Goal: Task Accomplishment & Management: Manage account settings

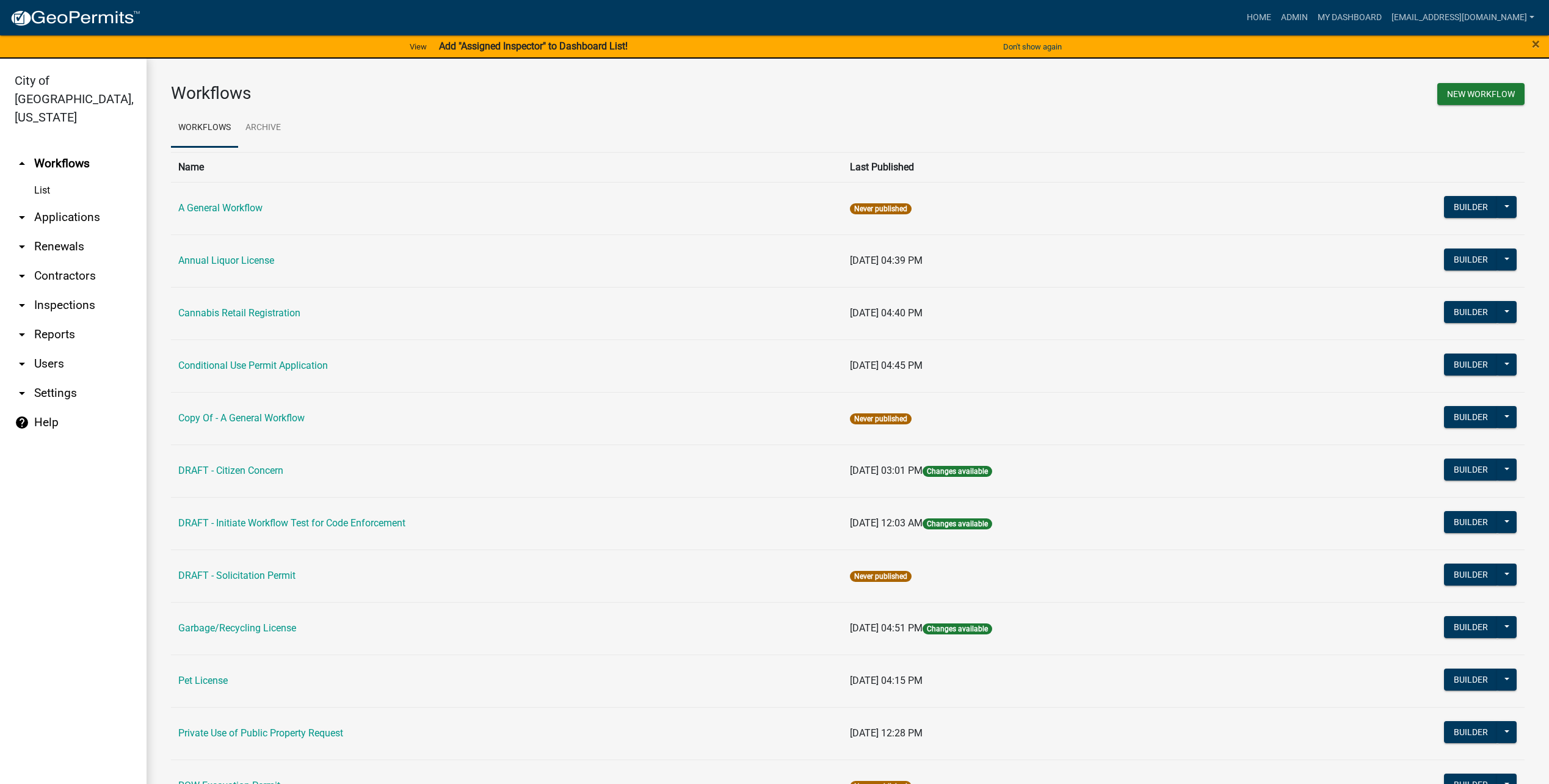
scroll to position [14, 0]
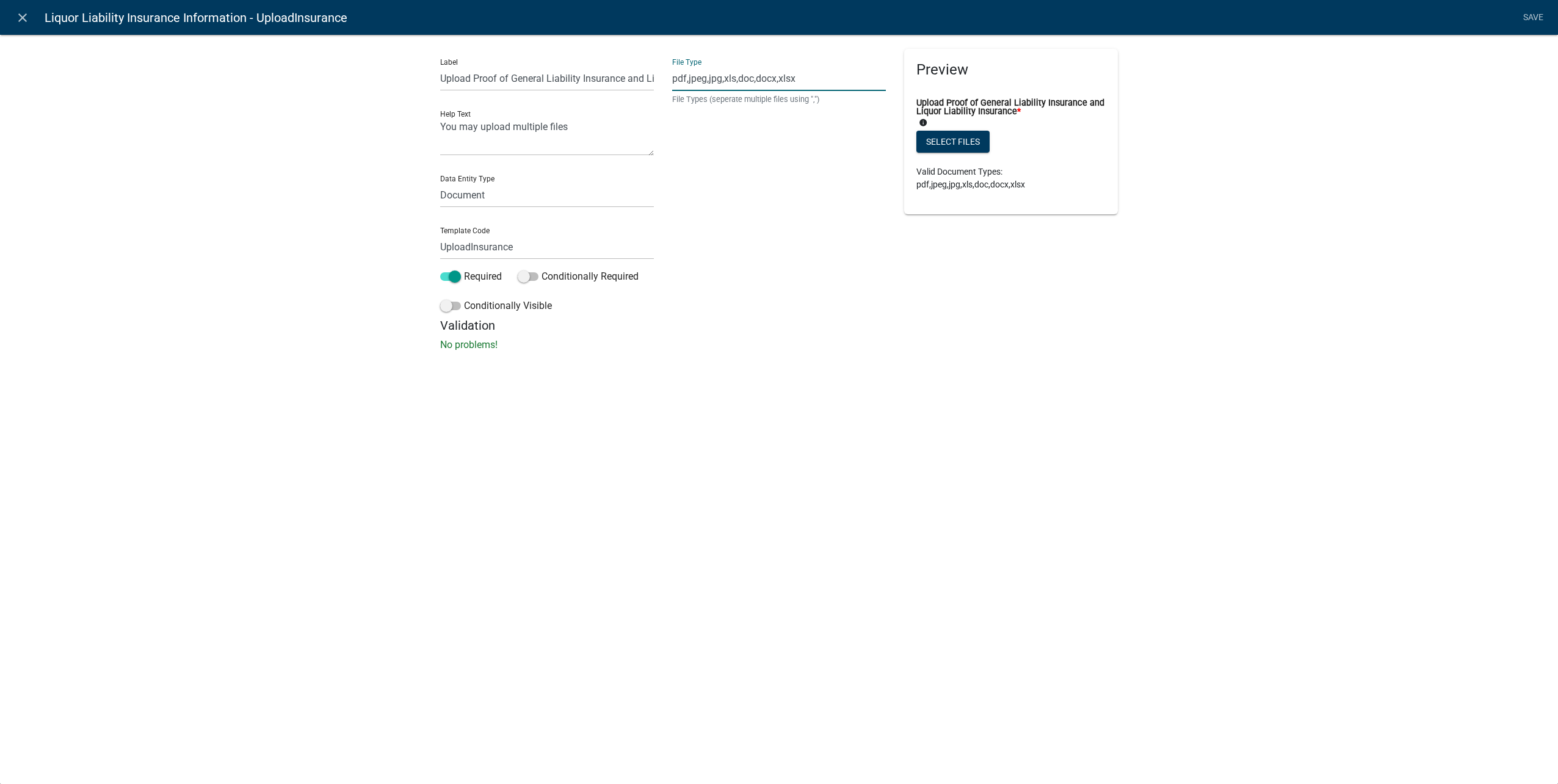
select select "document"
click at [24, 14] on icon "close" at bounding box center [22, 17] width 14 height 14
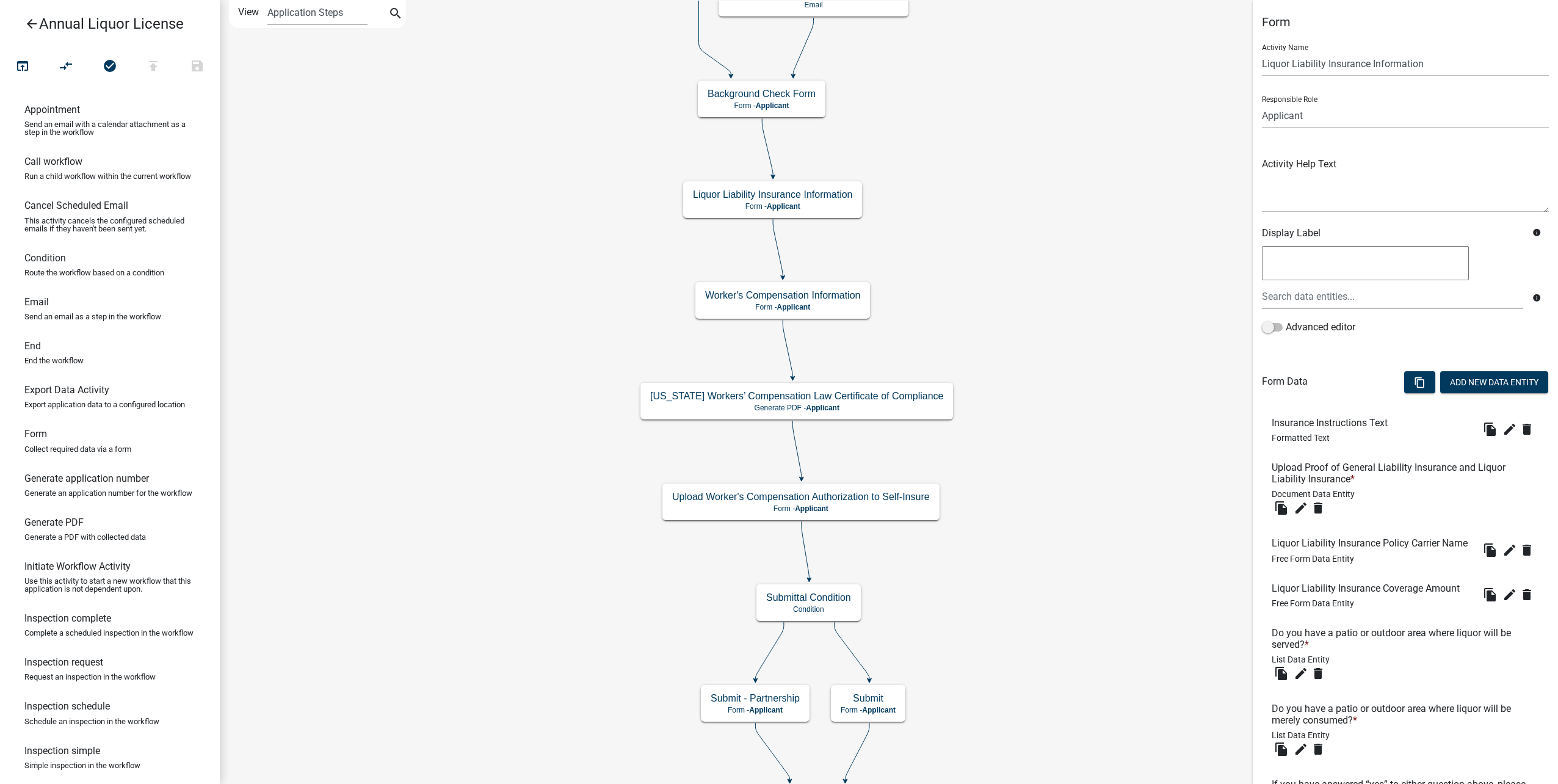
click at [24, 21] on link "arrow_back Annual Liquor License" at bounding box center [105, 24] width 191 height 28
click at [38, 22] on icon "arrow_back" at bounding box center [32, 25] width 14 height 17
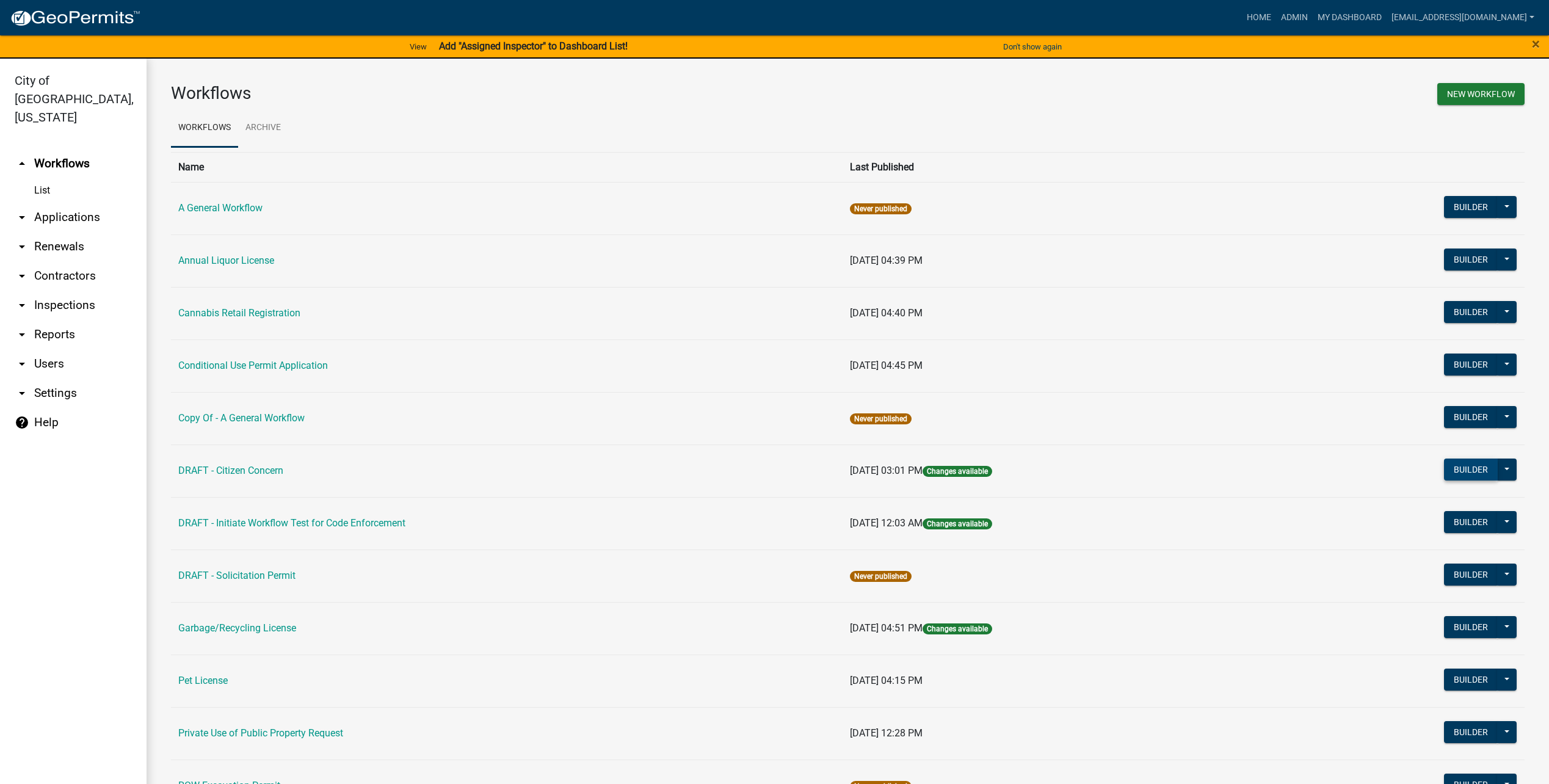
click at [1473, 463] on button "Builder" at bounding box center [1471, 469] width 54 height 22
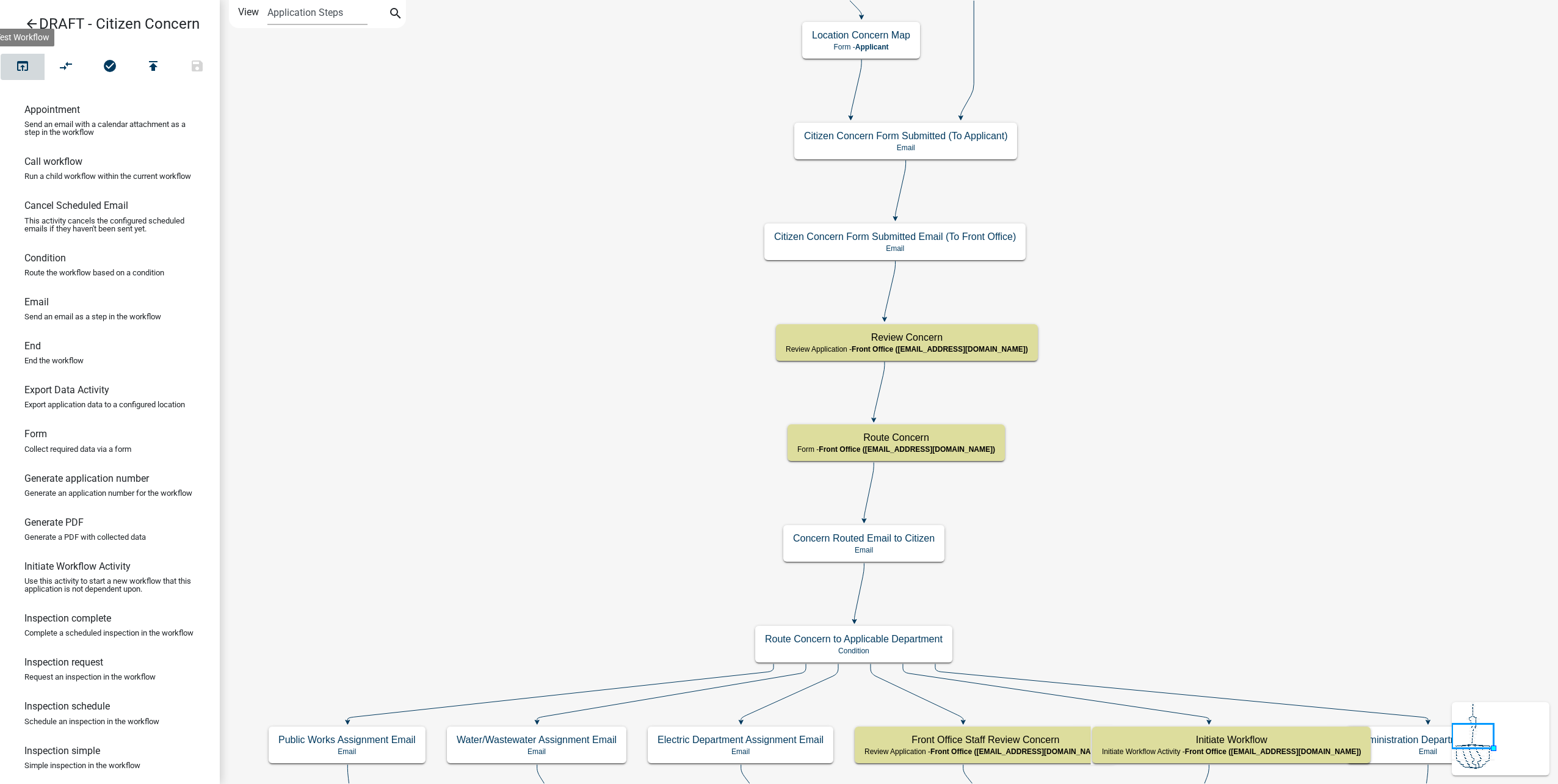
click at [25, 68] on icon "open_in_browser" at bounding box center [22, 67] width 14 height 17
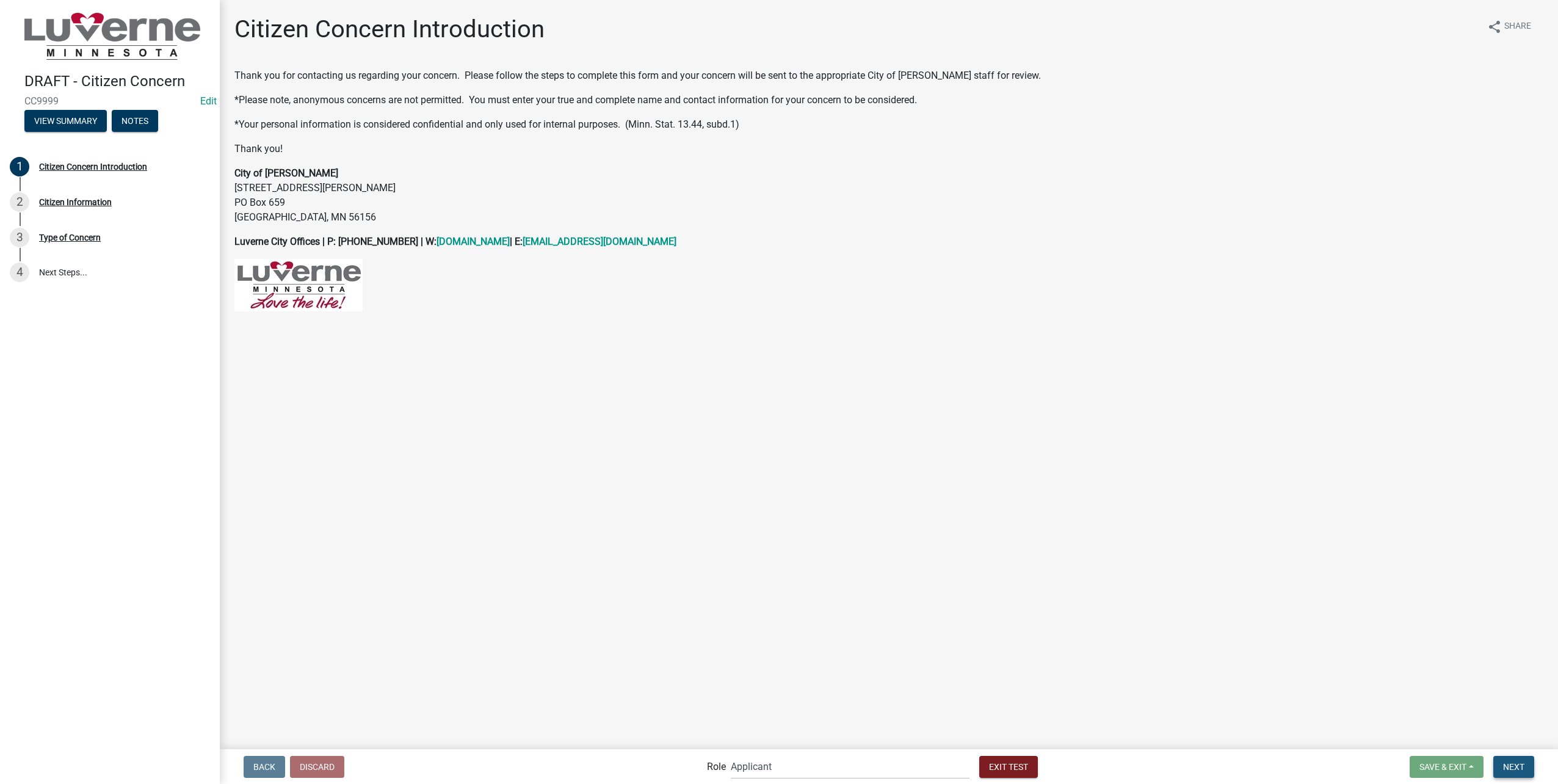
click at [1526, 769] on button "Next" at bounding box center [1513, 767] width 41 height 22
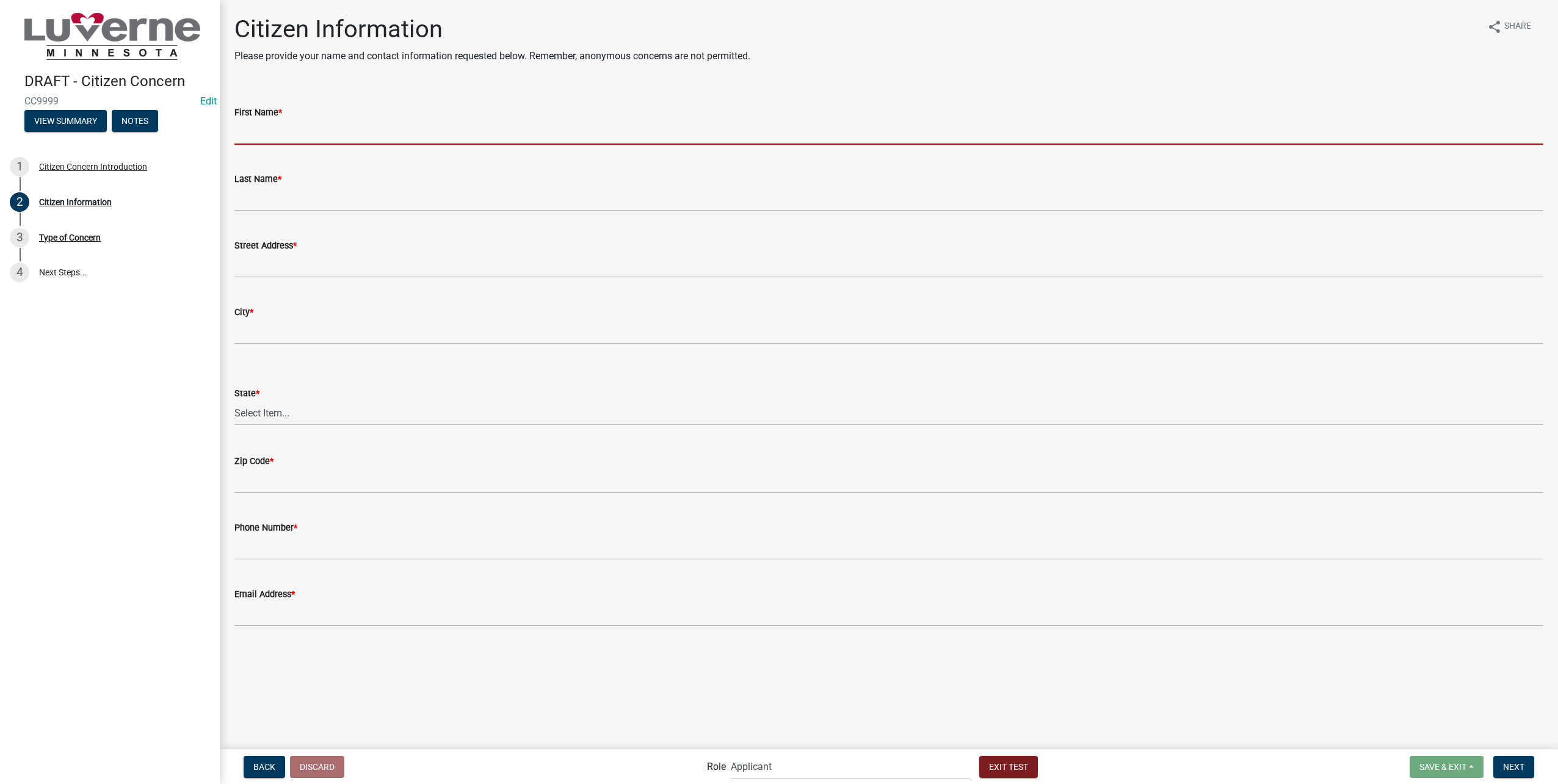
click at [312, 130] on input "First Name *" at bounding box center [889, 132] width 1309 height 25
type input "[PERSON_NAME]"
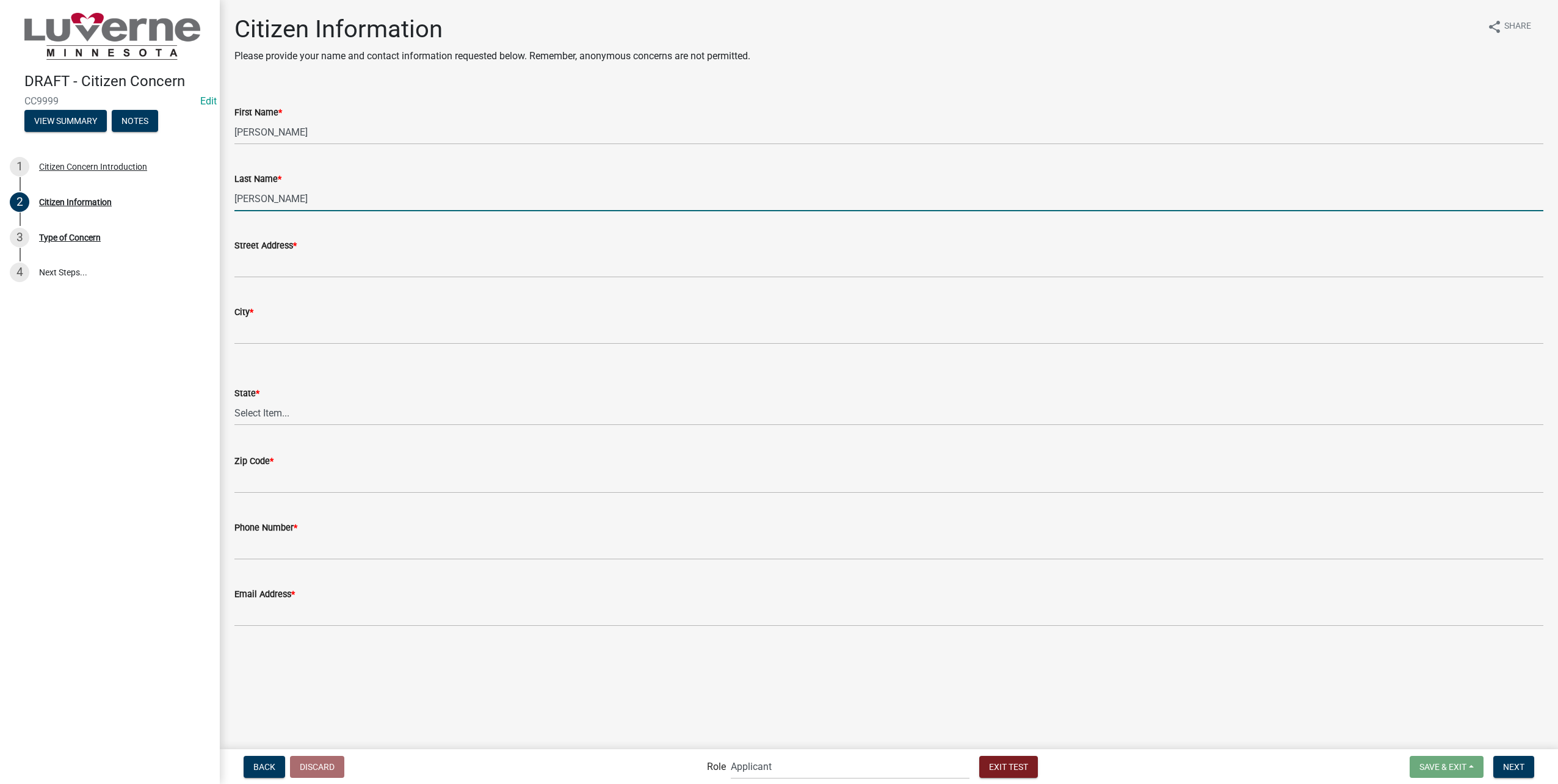
type input "[PERSON_NAME]"
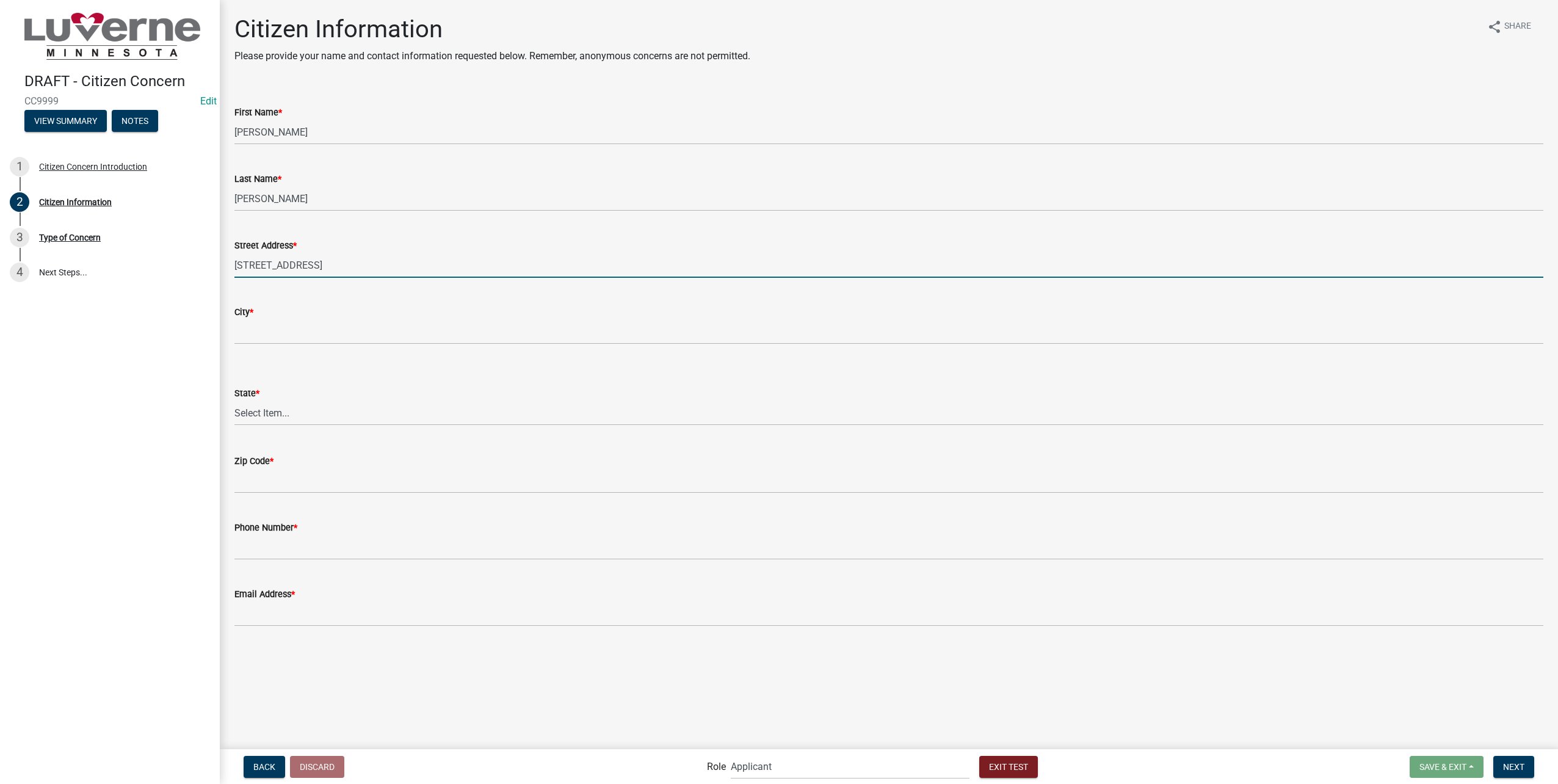
type input "[STREET_ADDRESS]"
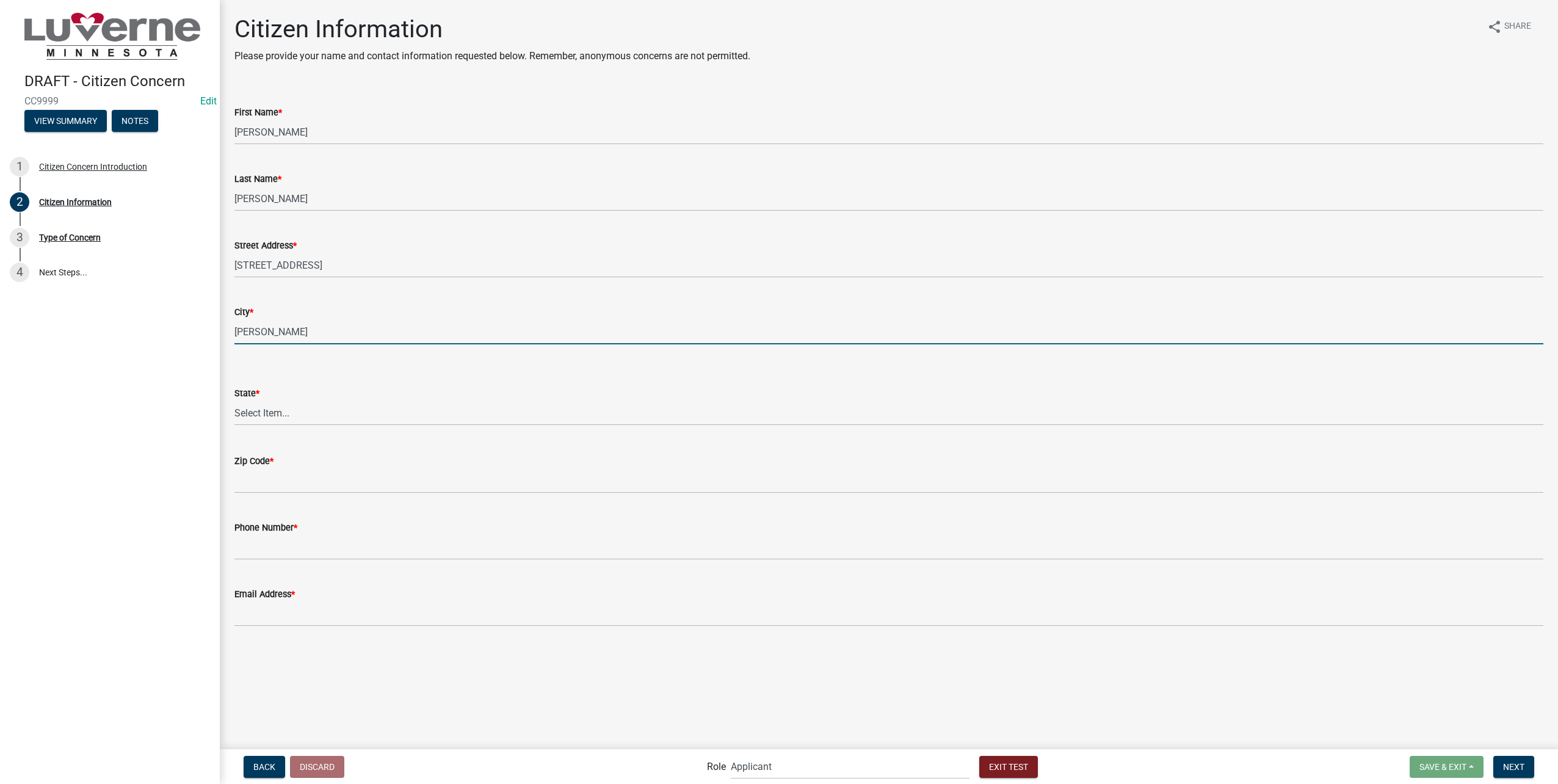
type input "[PERSON_NAME]"
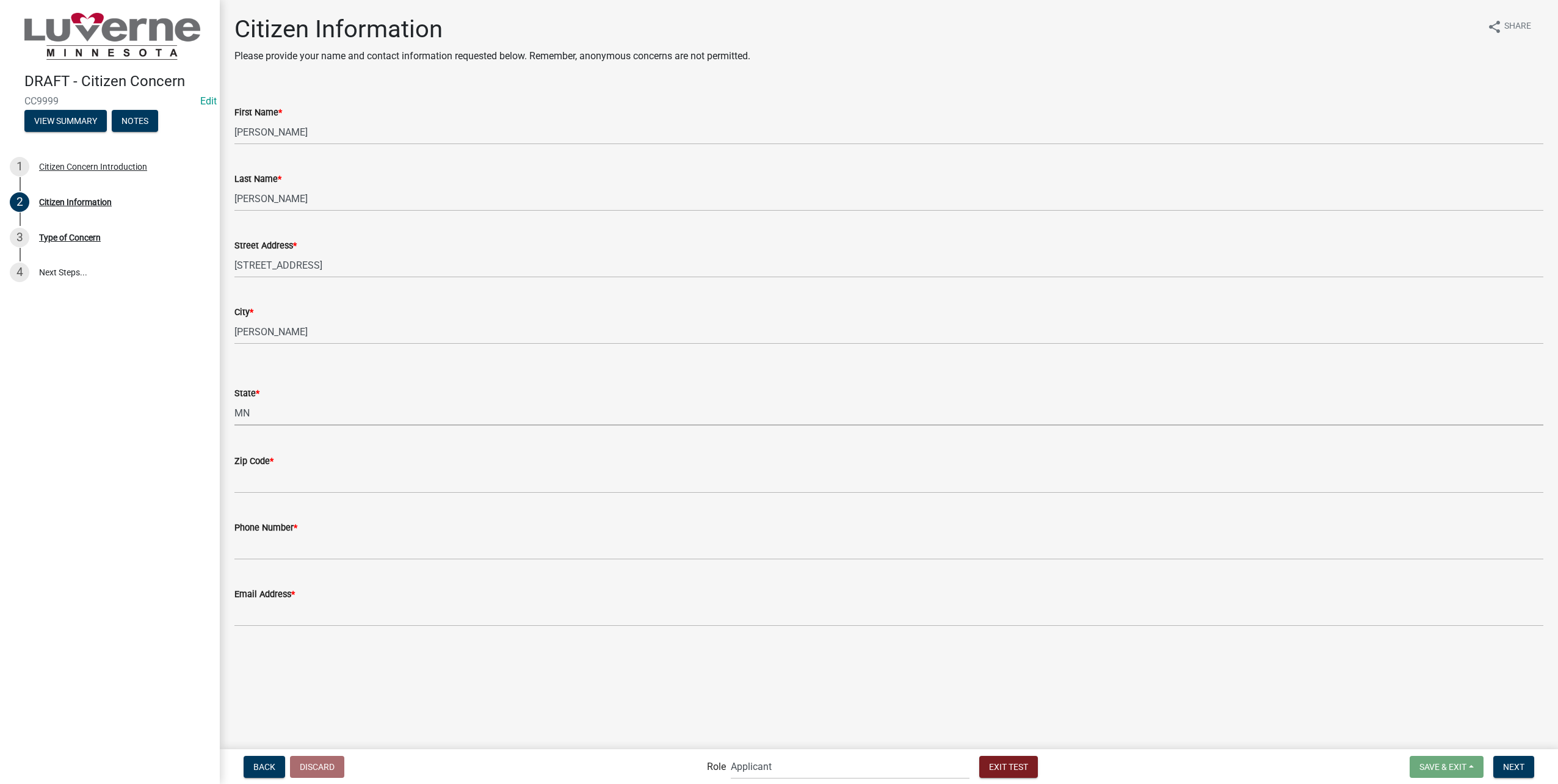
select select "8c50745b-f129-4347-8fd3-6ec1b83df8fc"
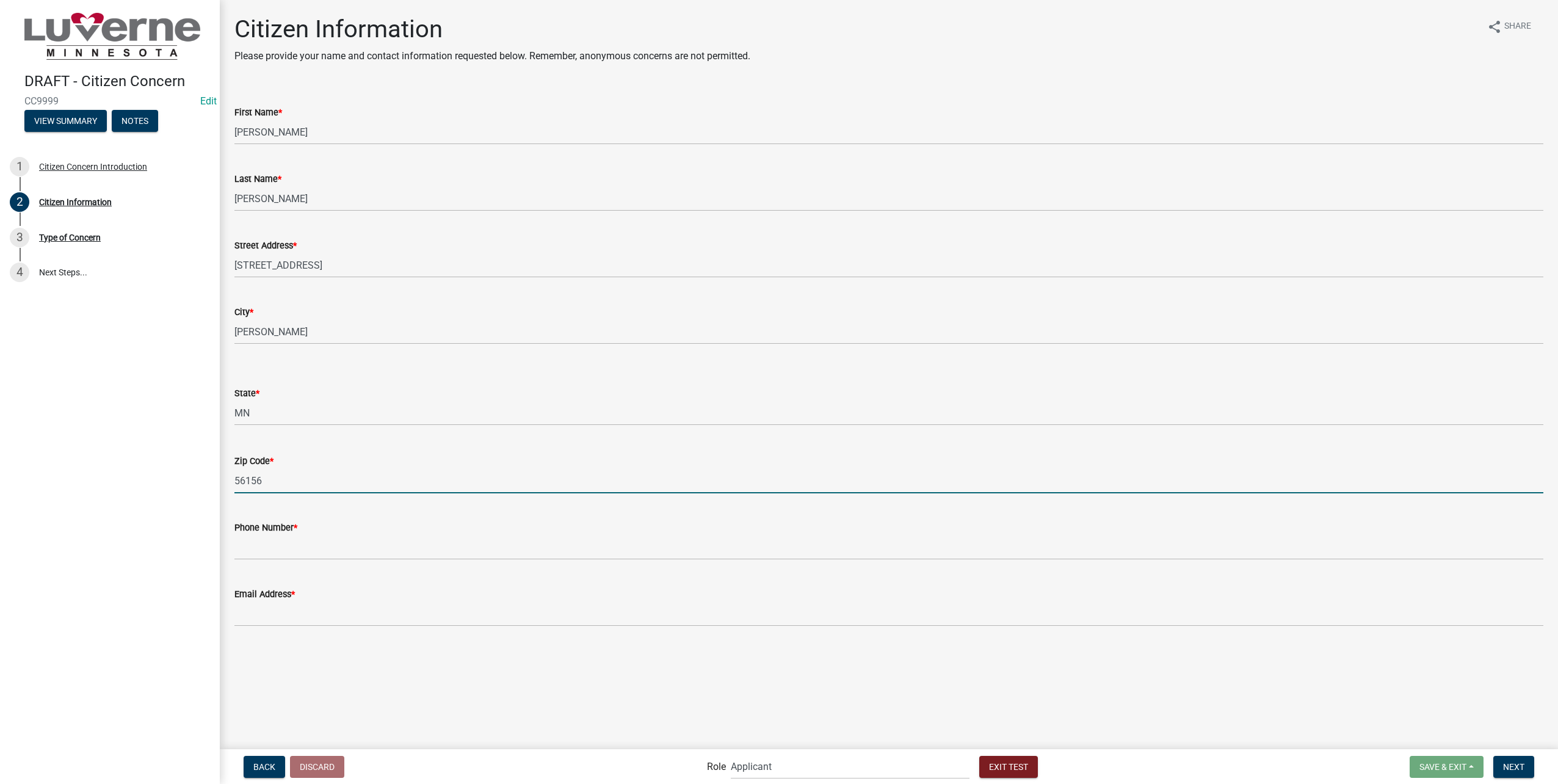
type input "56156"
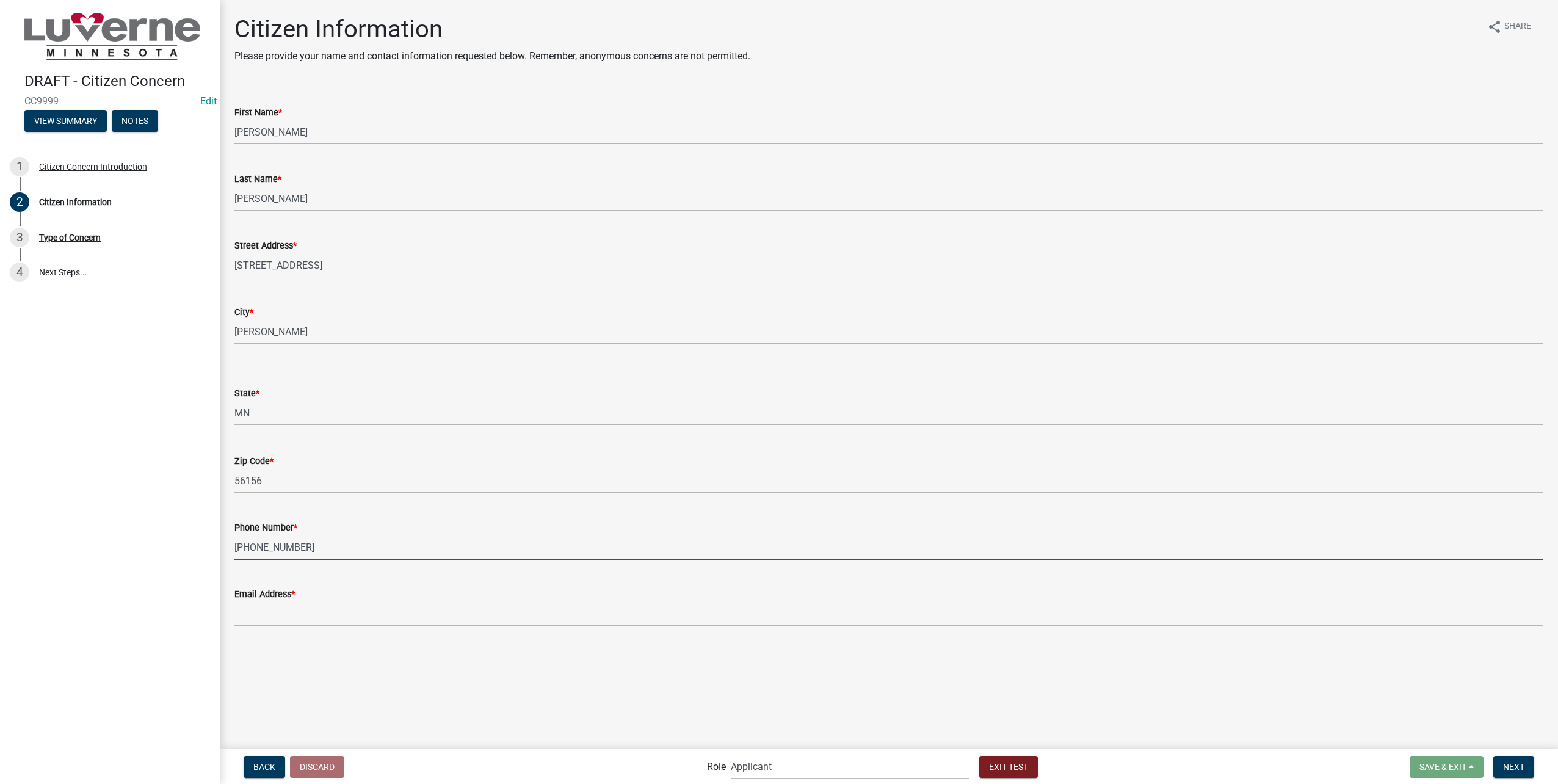
type input "[PHONE_NUMBER]"
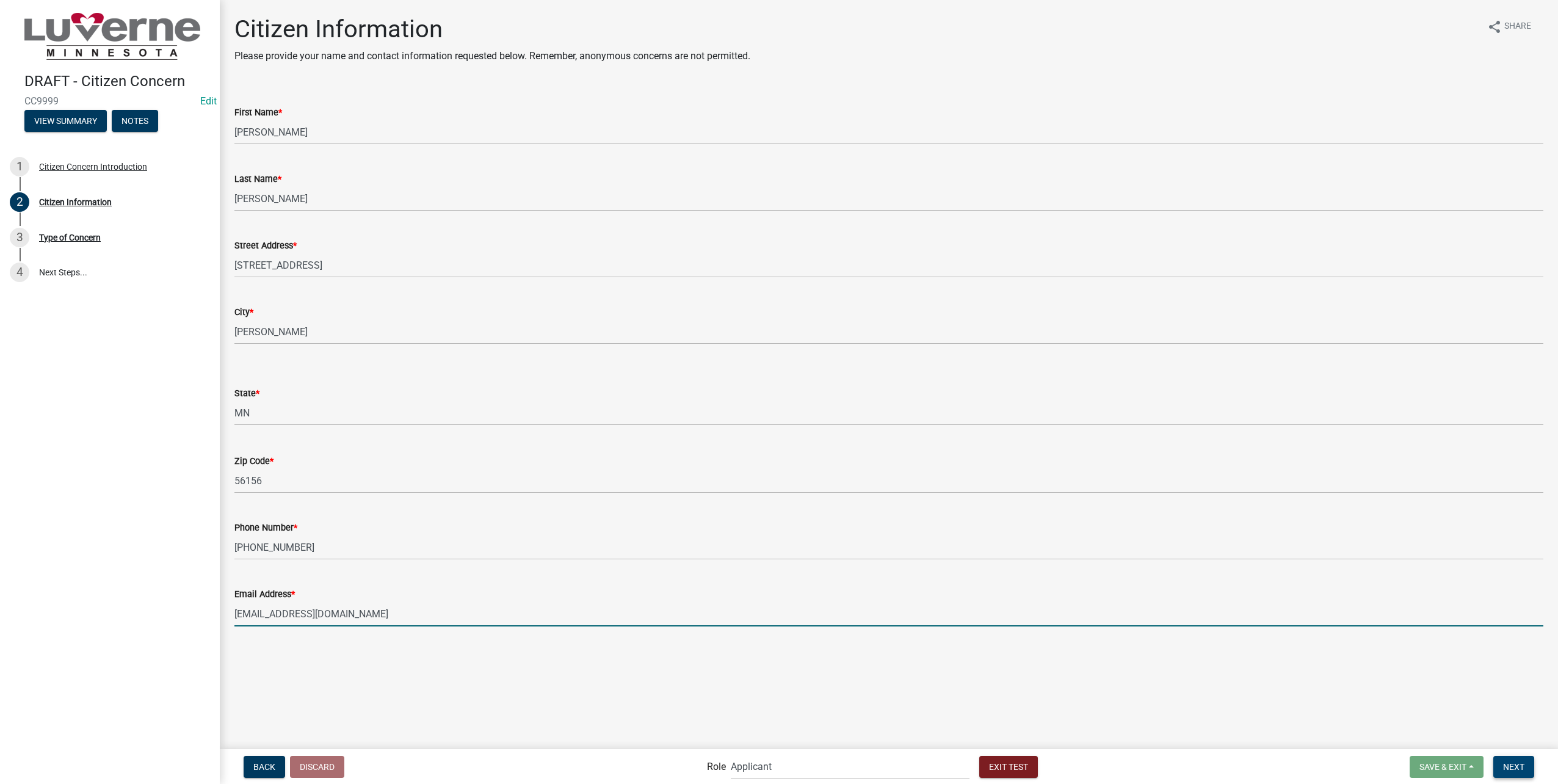
type input "[EMAIL_ADDRESS][DOMAIN_NAME]"
click at [1513, 767] on span "Next" at bounding box center [1514, 766] width 22 height 10
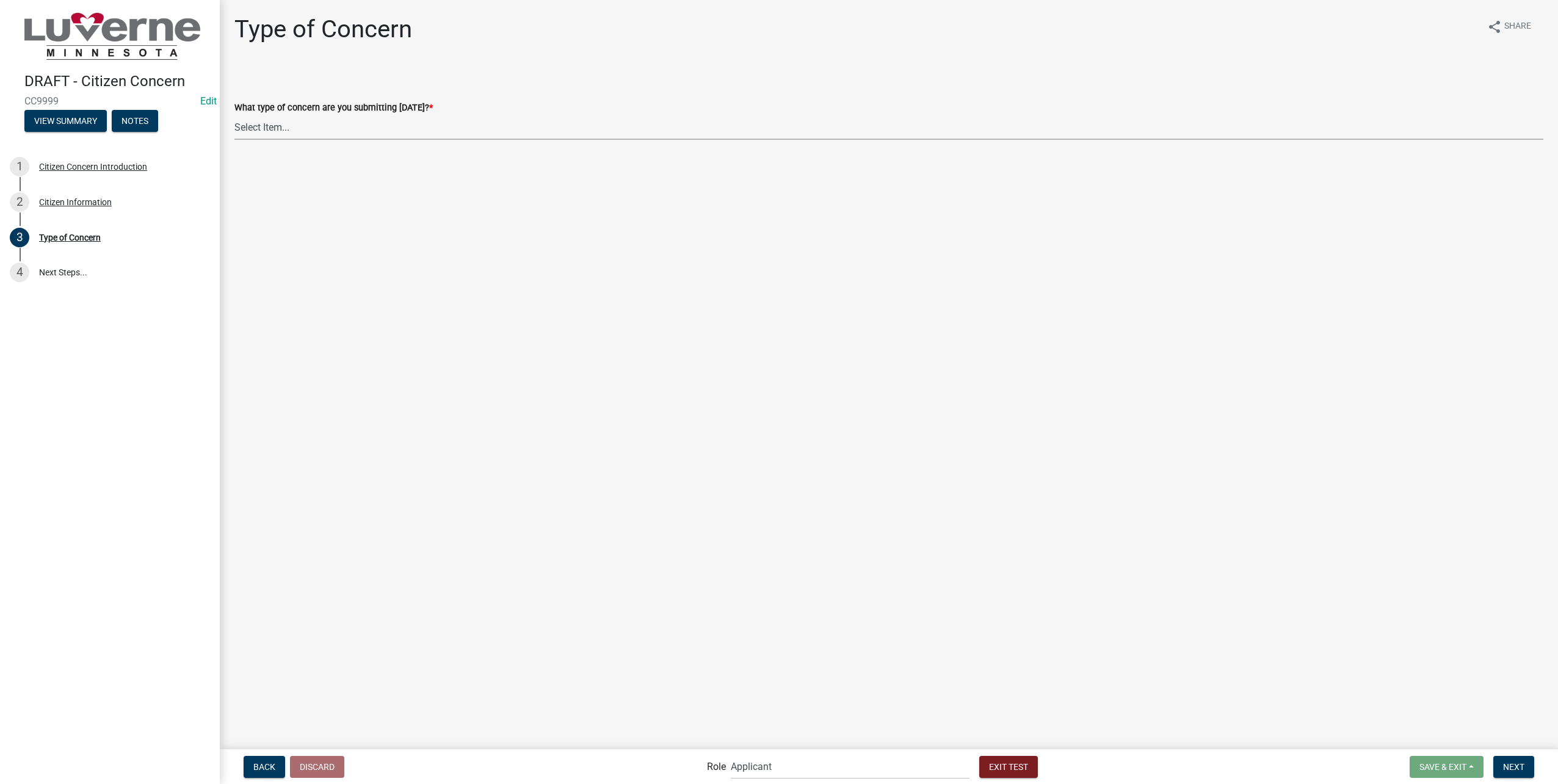
click at [611, 137] on select "Select Item... General Concern or Feedback Specific Parcel or Other Property/St…" at bounding box center [889, 127] width 1309 height 25
click at [234, 115] on select "Select Item... General Concern or Feedback Specific Parcel or Other Property/St…" at bounding box center [889, 127] width 1309 height 25
select select "d576af00-52ec-4945-b76d-b4e3ff7968d8"
click at [1516, 759] on button "Next" at bounding box center [1513, 767] width 41 height 22
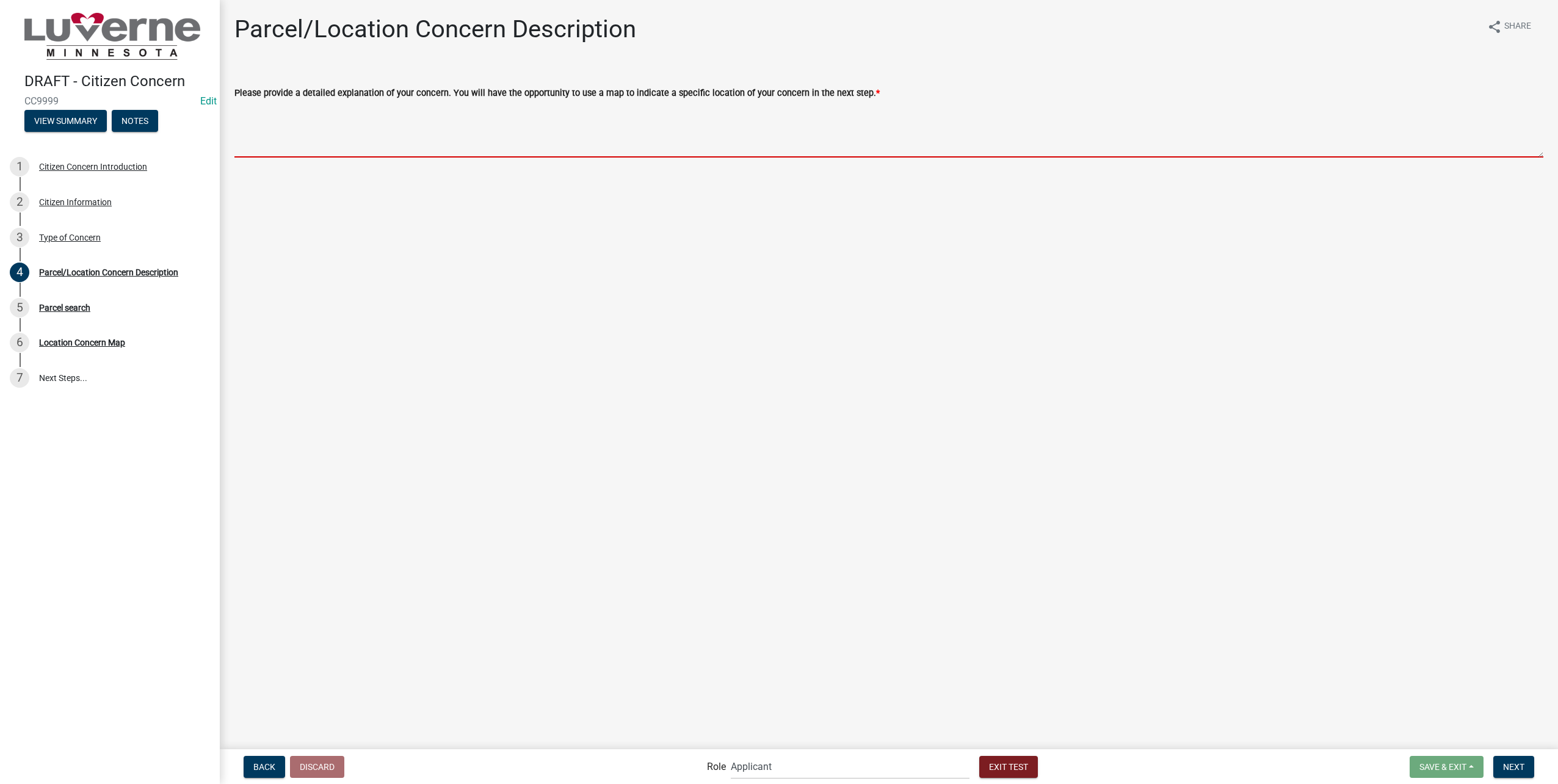
click at [596, 119] on textarea "Please provide a detailed explanation of your concern. You will have the opport…" at bounding box center [889, 129] width 1309 height 58
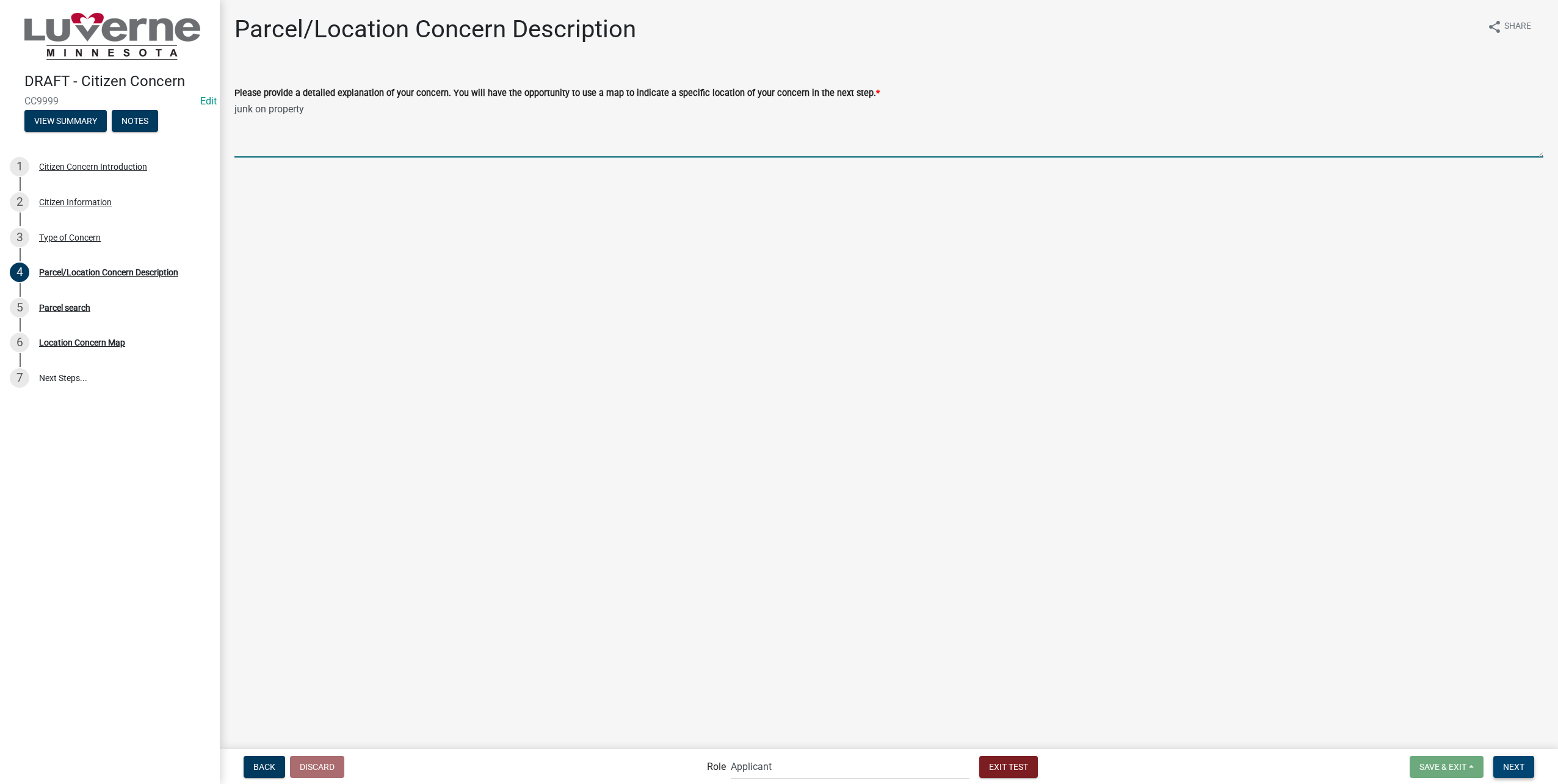
type textarea "junk on property"
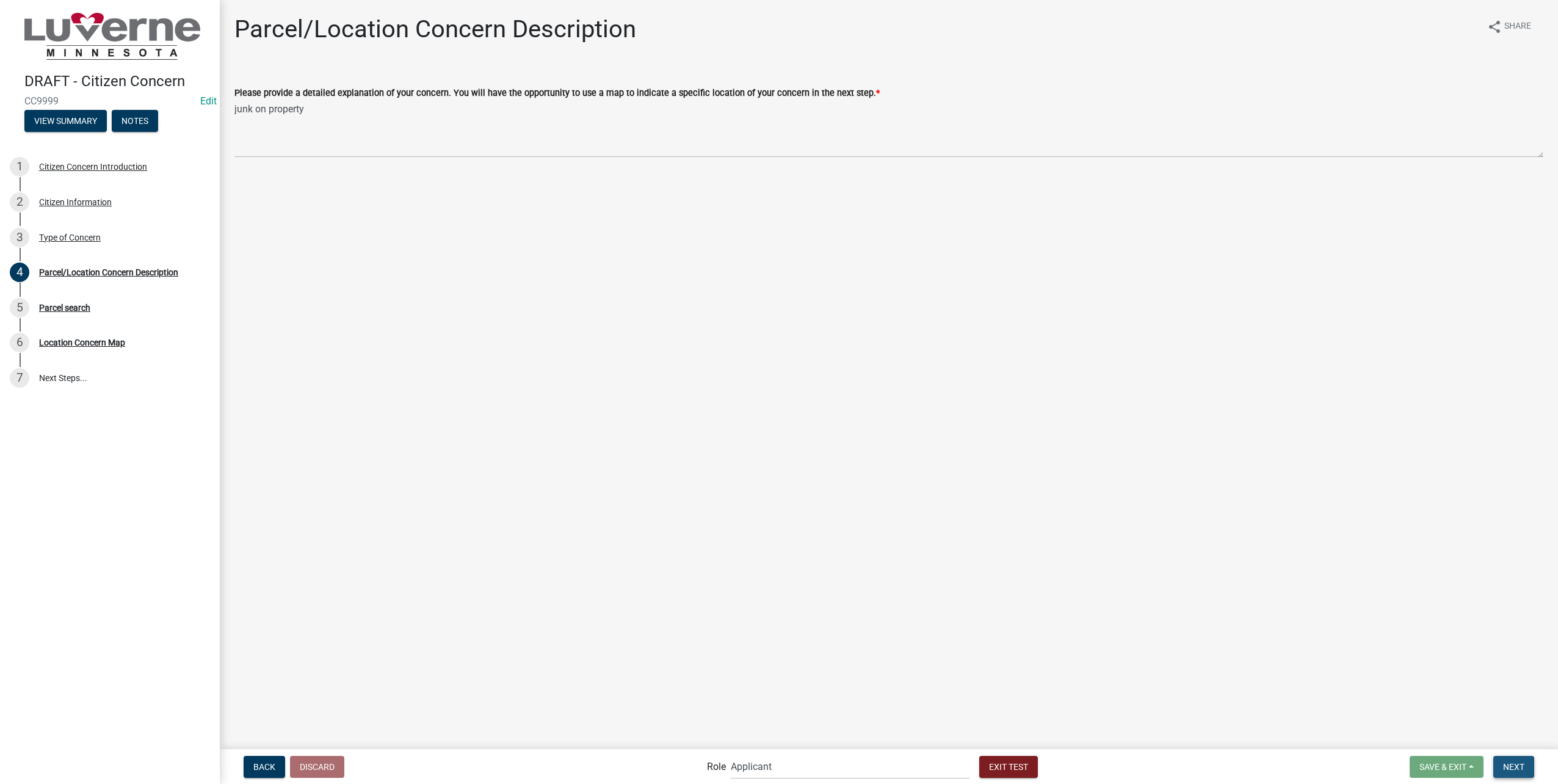
click at [1506, 761] on span "Next" at bounding box center [1514, 766] width 22 height 10
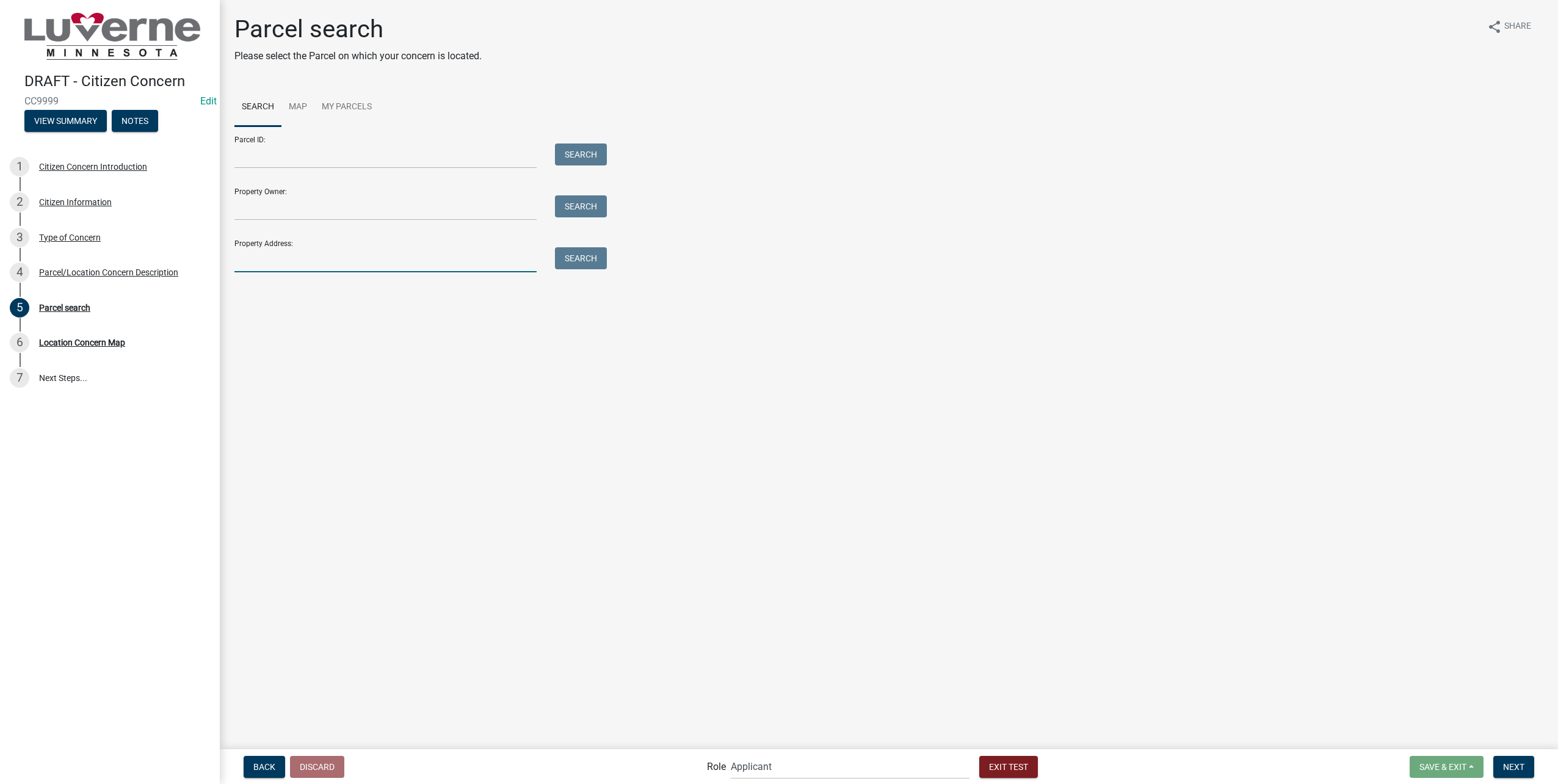
click at [366, 262] on input "Property Address:" at bounding box center [386, 260] width 302 height 25
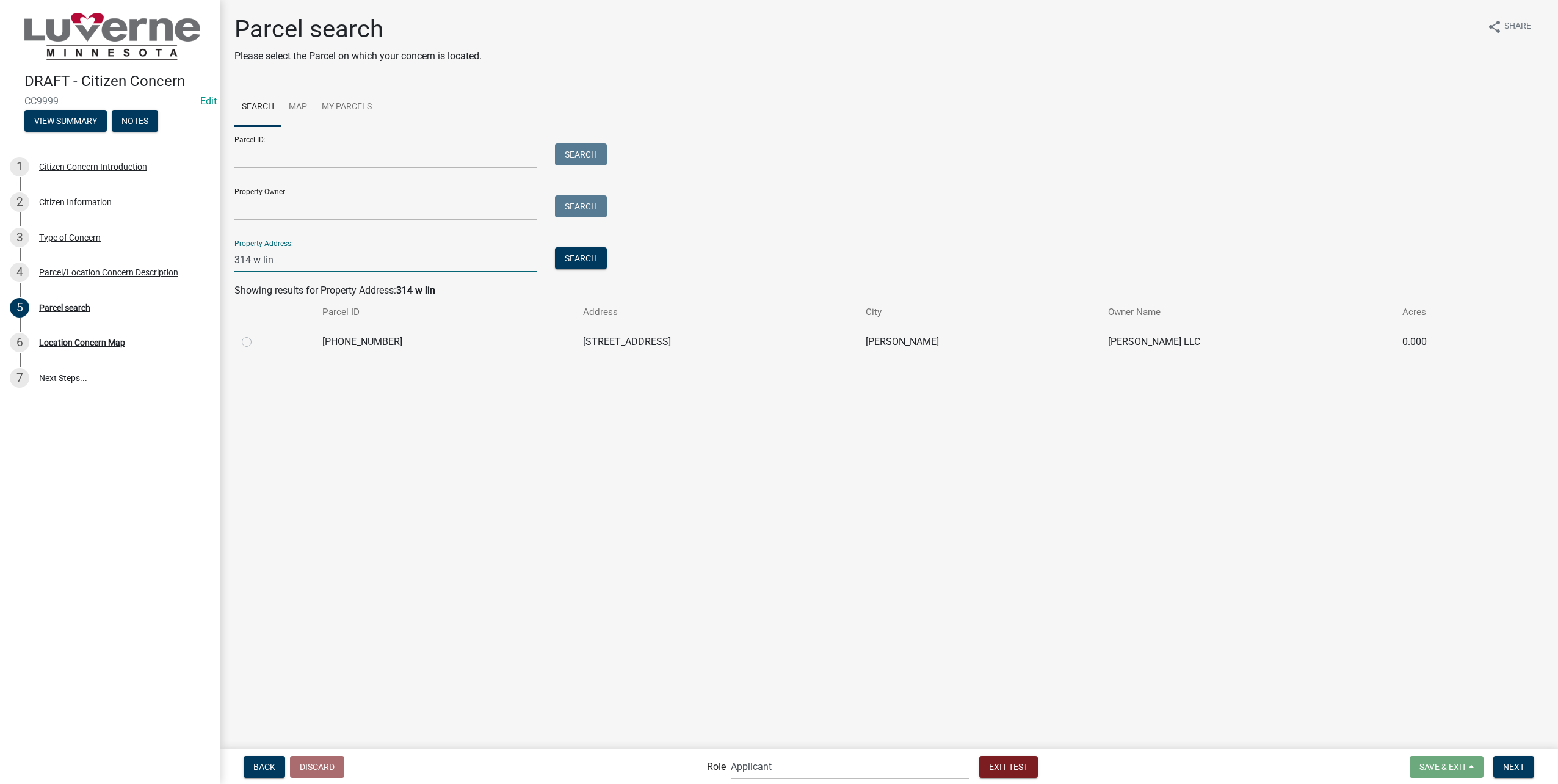
type input "314 w lin"
drag, startPoint x: 247, startPoint y: 338, endPoint x: 310, endPoint y: 369, distance: 70.2
click at [256, 334] on label at bounding box center [256, 334] width 0 height 0
click at [256, 339] on input "radio" at bounding box center [260, 338] width 8 height 8
radio input "true"
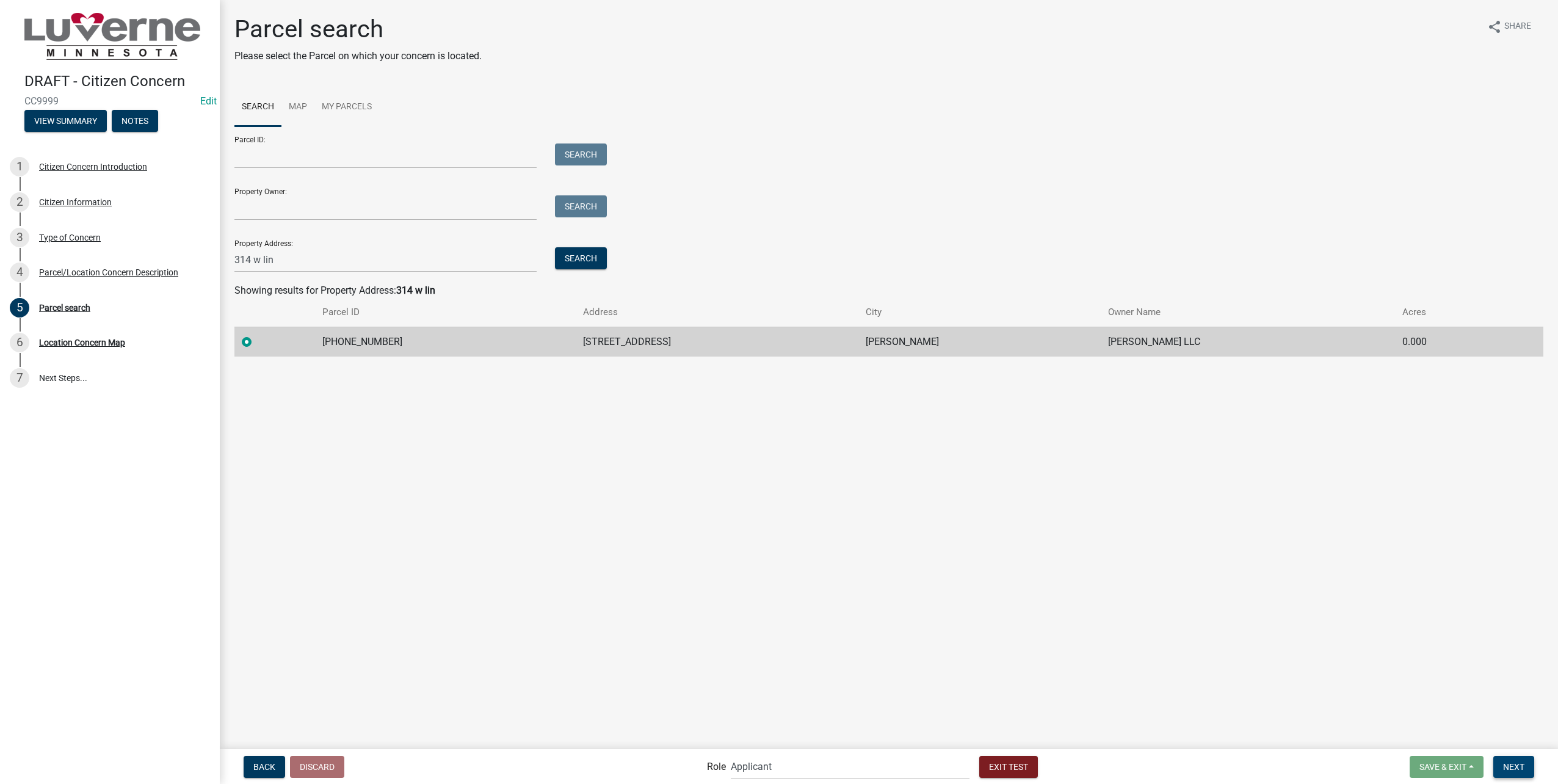
click at [1512, 769] on span "Next" at bounding box center [1514, 766] width 22 height 10
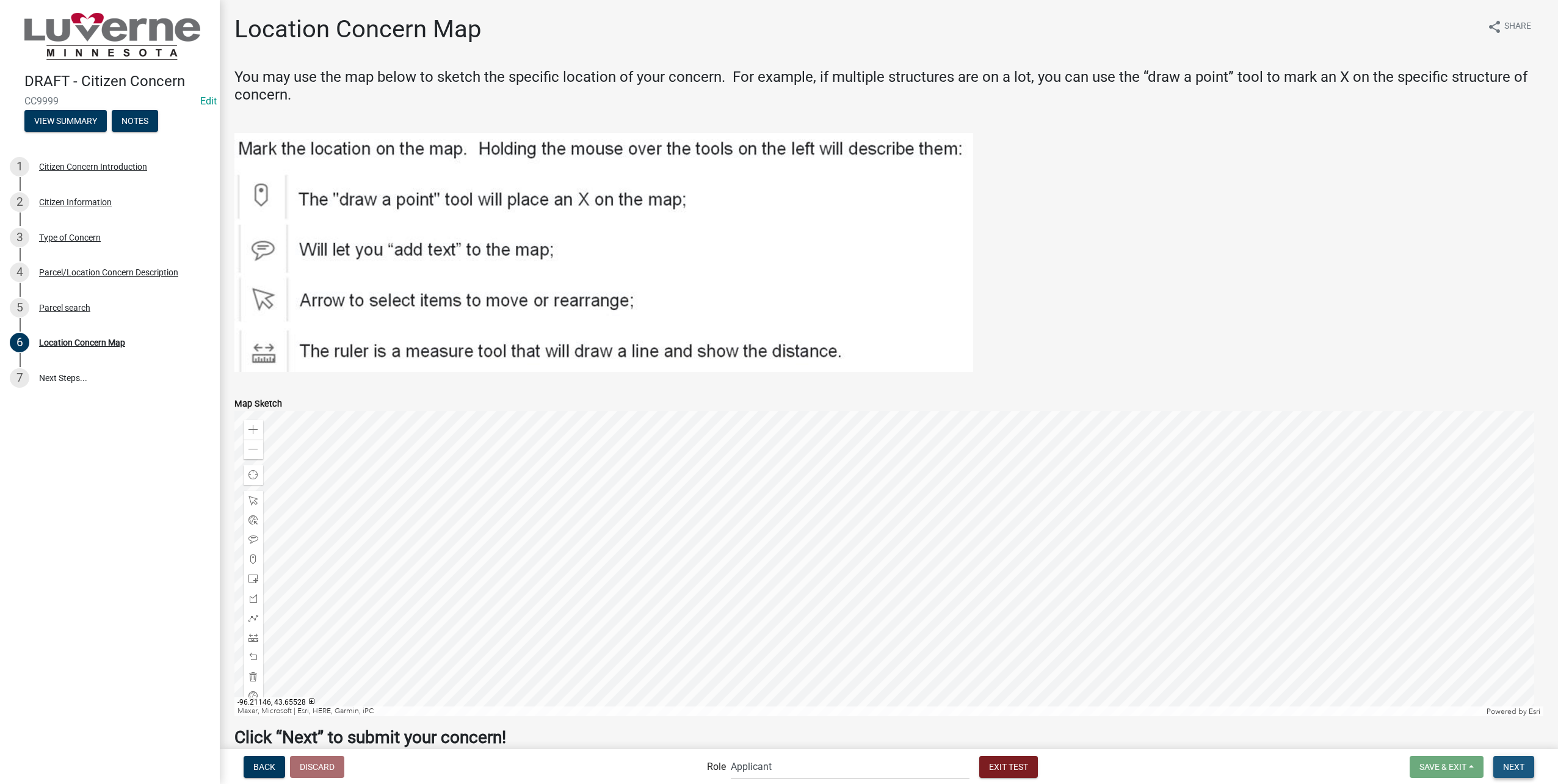
click at [1515, 758] on button "Next" at bounding box center [1513, 767] width 41 height 22
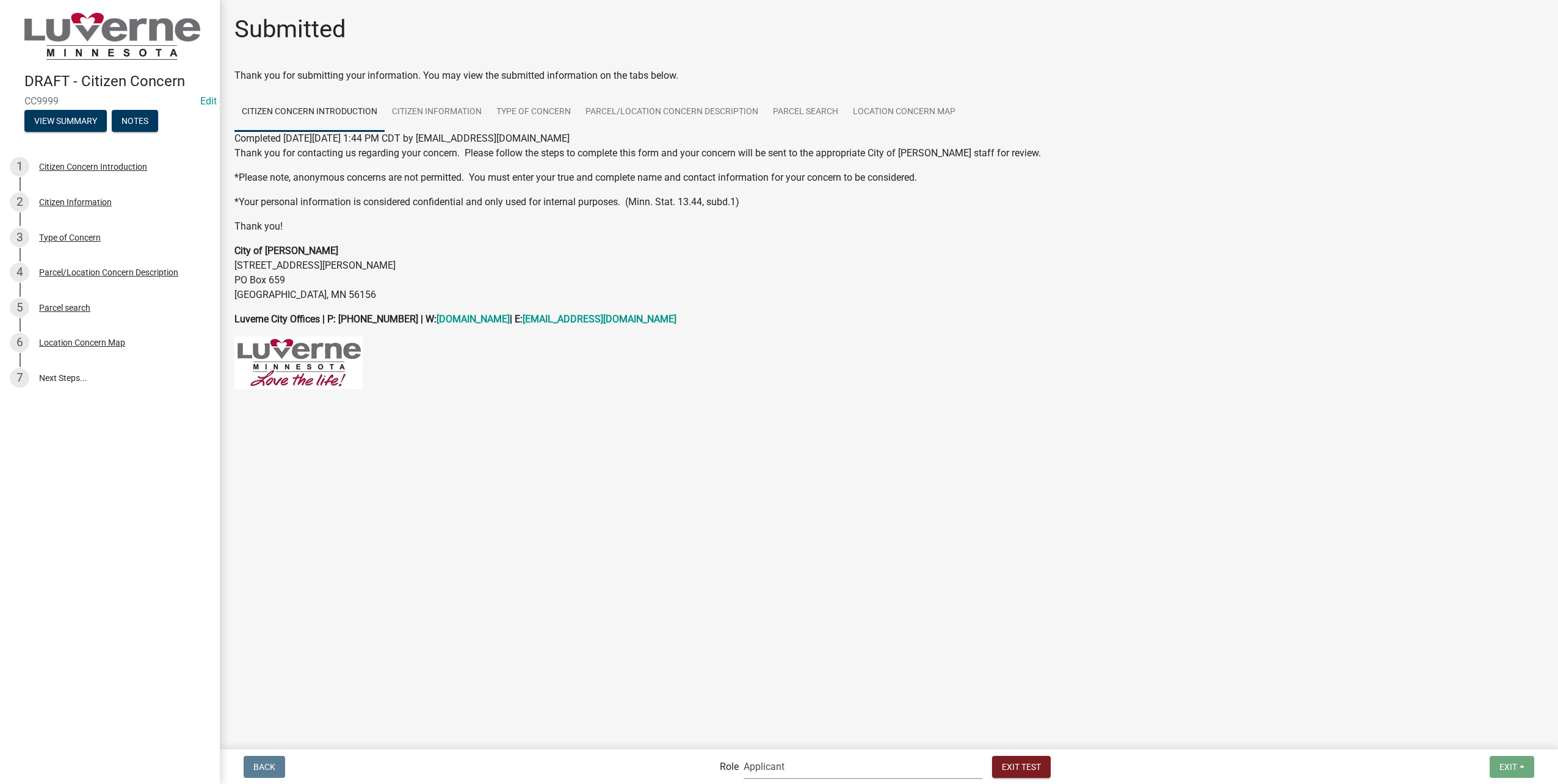
click at [846, 772] on select "Applicant Public Works City Clerk Water/Wastewater Department Admin Front Offic…" at bounding box center [863, 766] width 239 height 25
select select "a2423eb9-0a2b-4d92-bf27-a9021e39dd75"
click at [770, 754] on select "Applicant Public Works City Clerk Water/Wastewater Department Admin Front Offic…" at bounding box center [863, 766] width 239 height 25
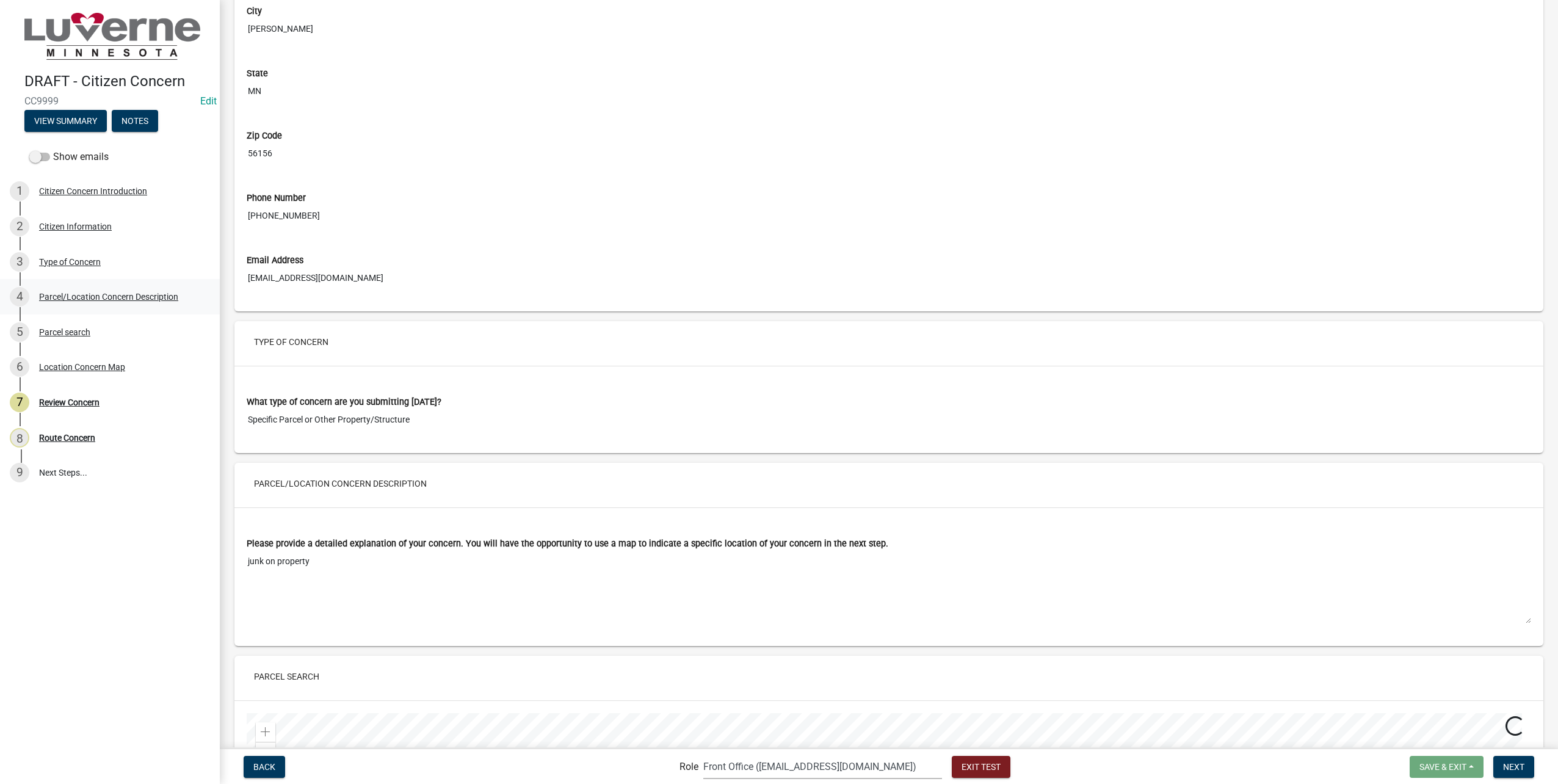
scroll to position [427, 0]
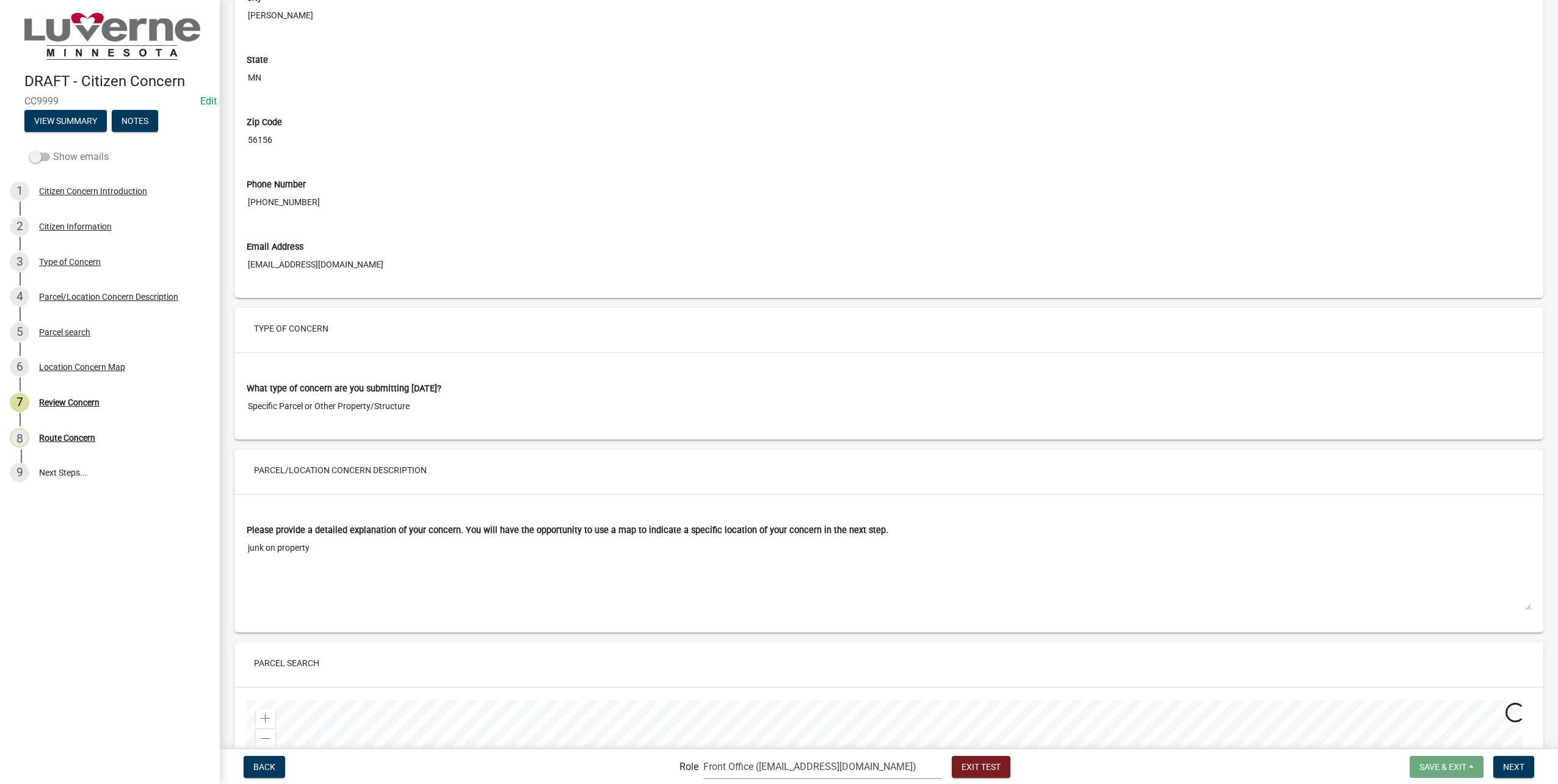
click at [38, 154] on span at bounding box center [40, 157] width 21 height 9
click at [53, 150] on input "Show emails" at bounding box center [53, 150] width 0 height 0
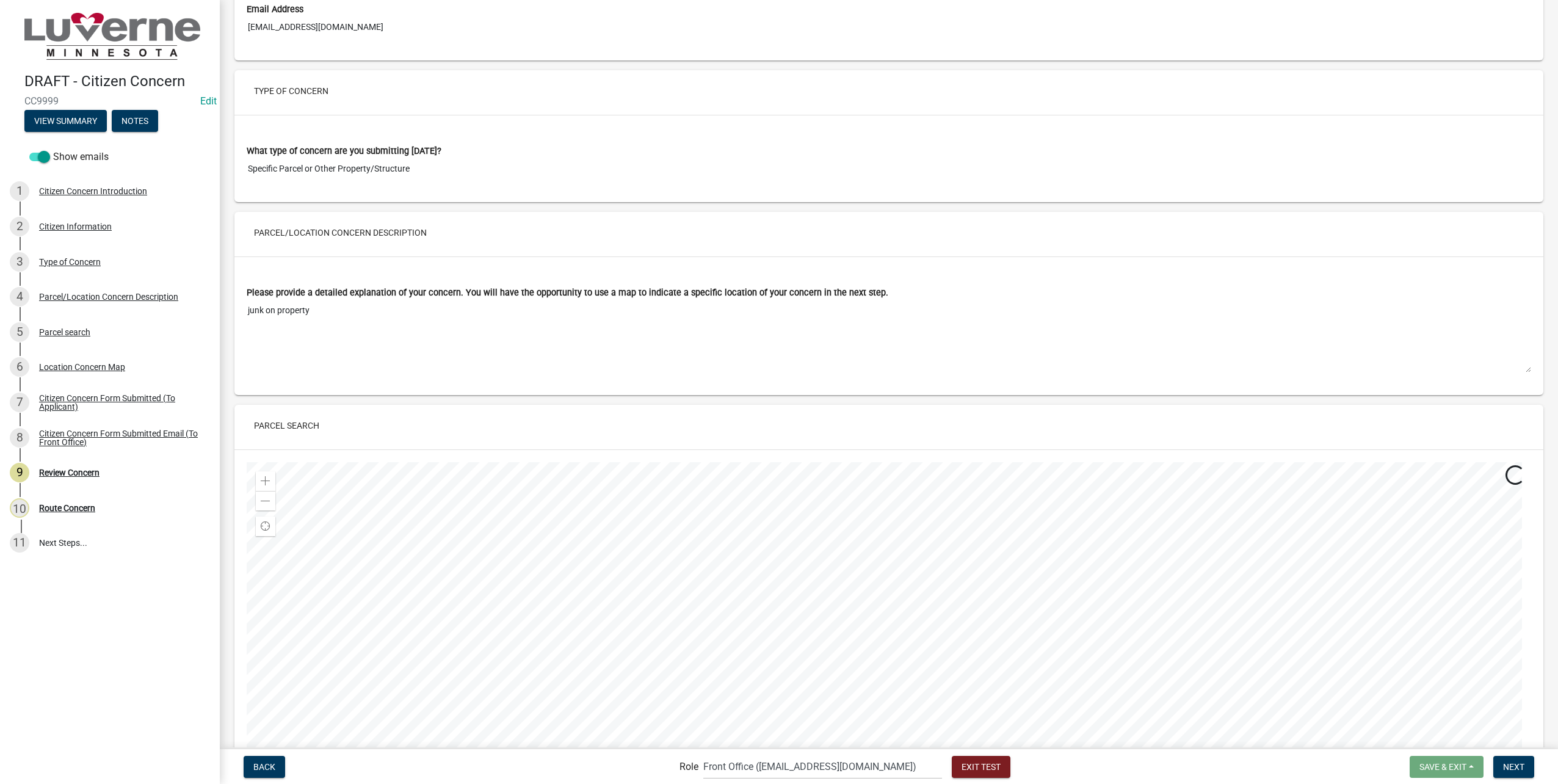
scroll to position [793, 0]
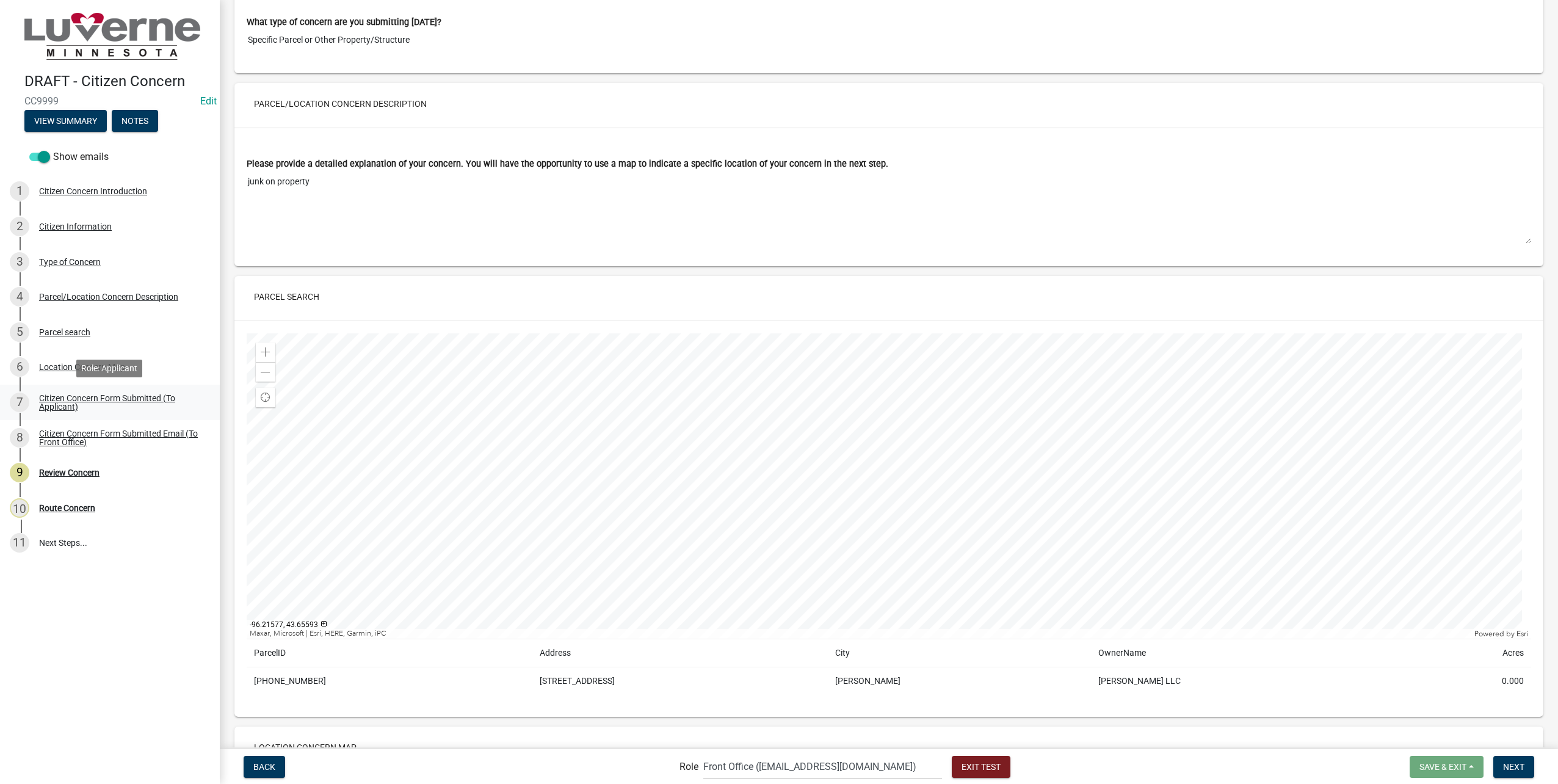
click at [74, 401] on div "Citizen Concern Form Submitted (To Applicant)" at bounding box center [119, 402] width 161 height 17
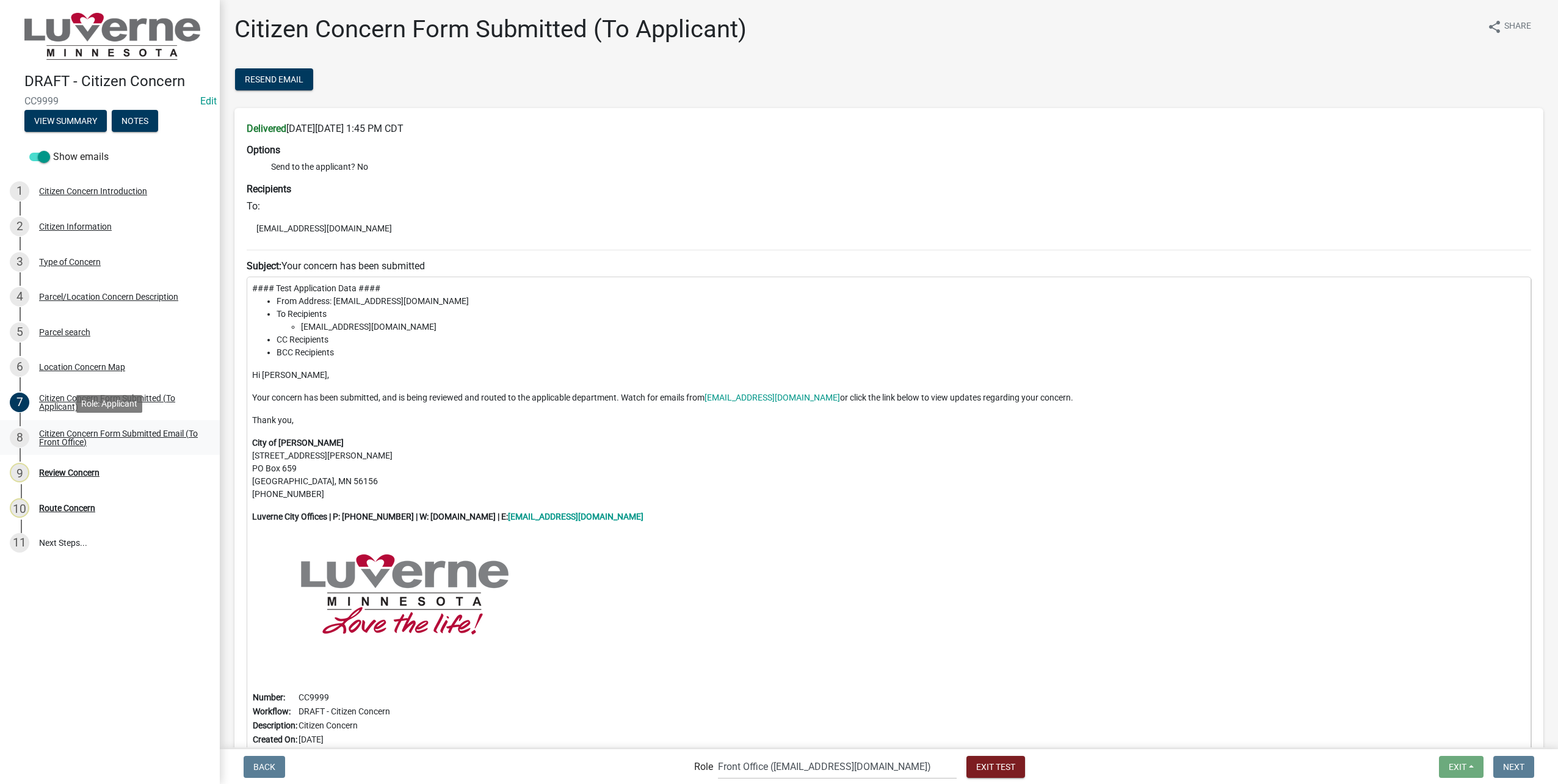
click at [64, 434] on div "Citizen Concern Form Submitted Email (To Front Office)" at bounding box center [119, 438] width 161 height 17
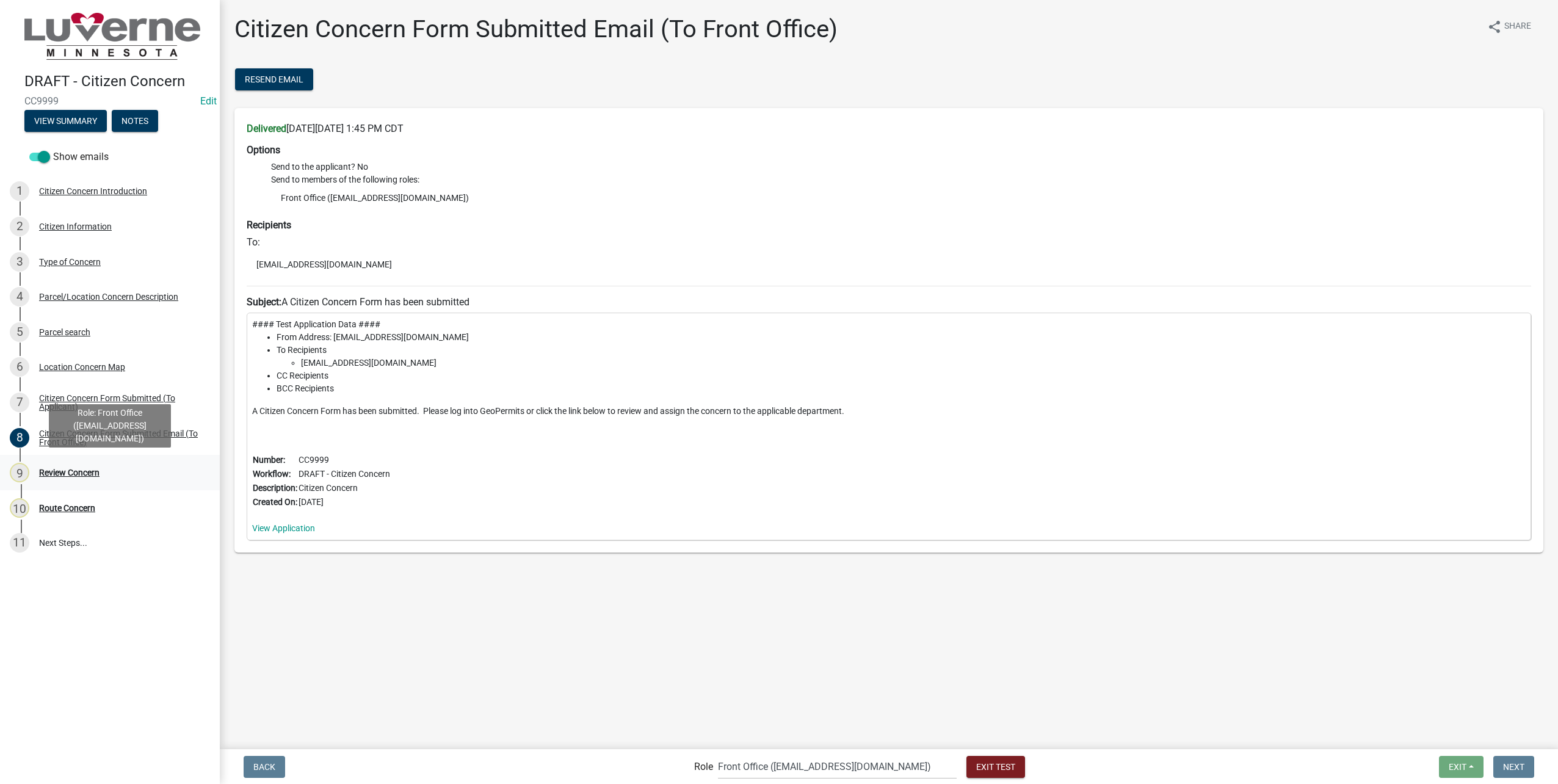
click at [68, 483] on div "9 Review Concern" at bounding box center [105, 472] width 191 height 19
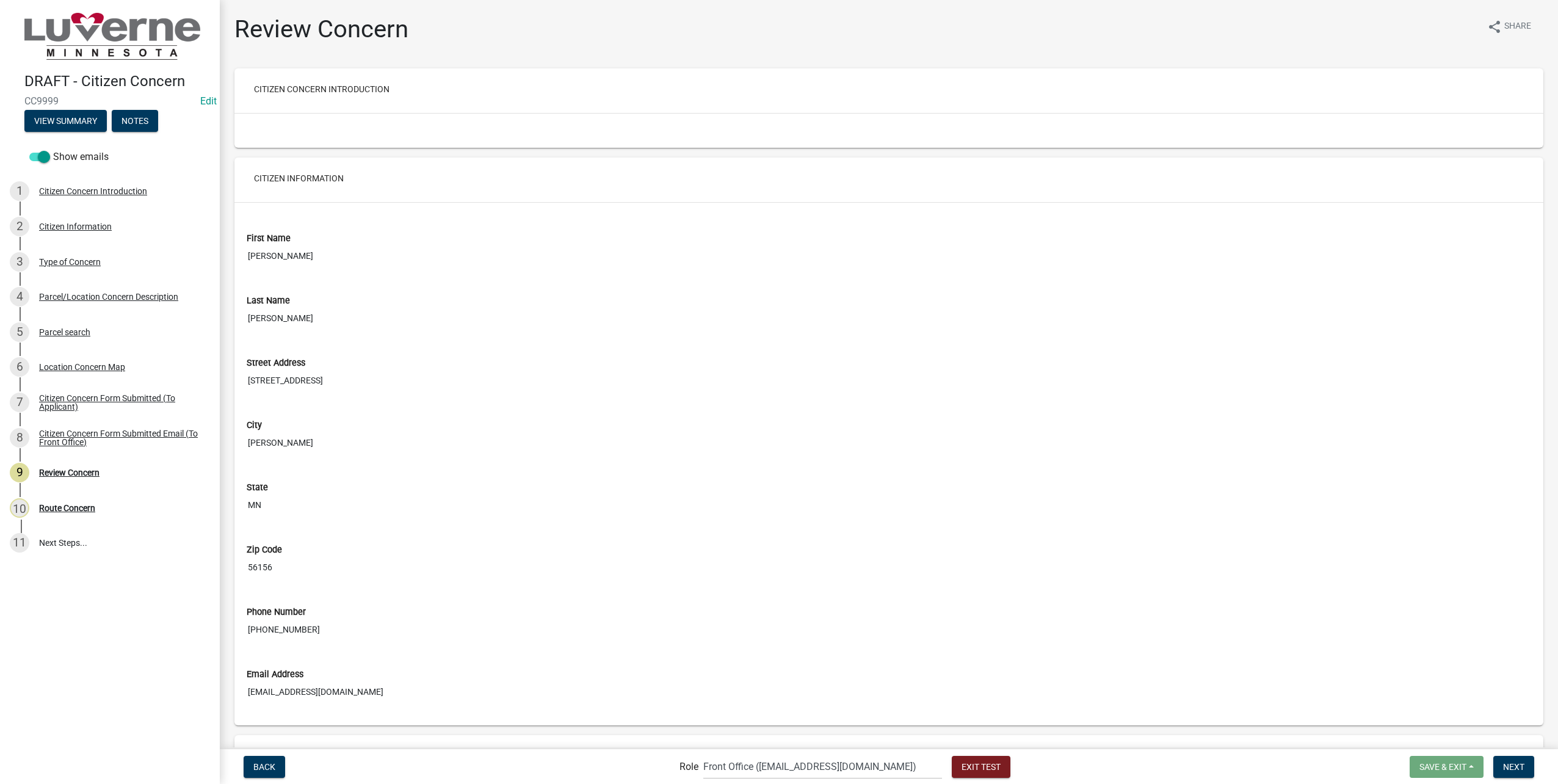
scroll to position [1237, 0]
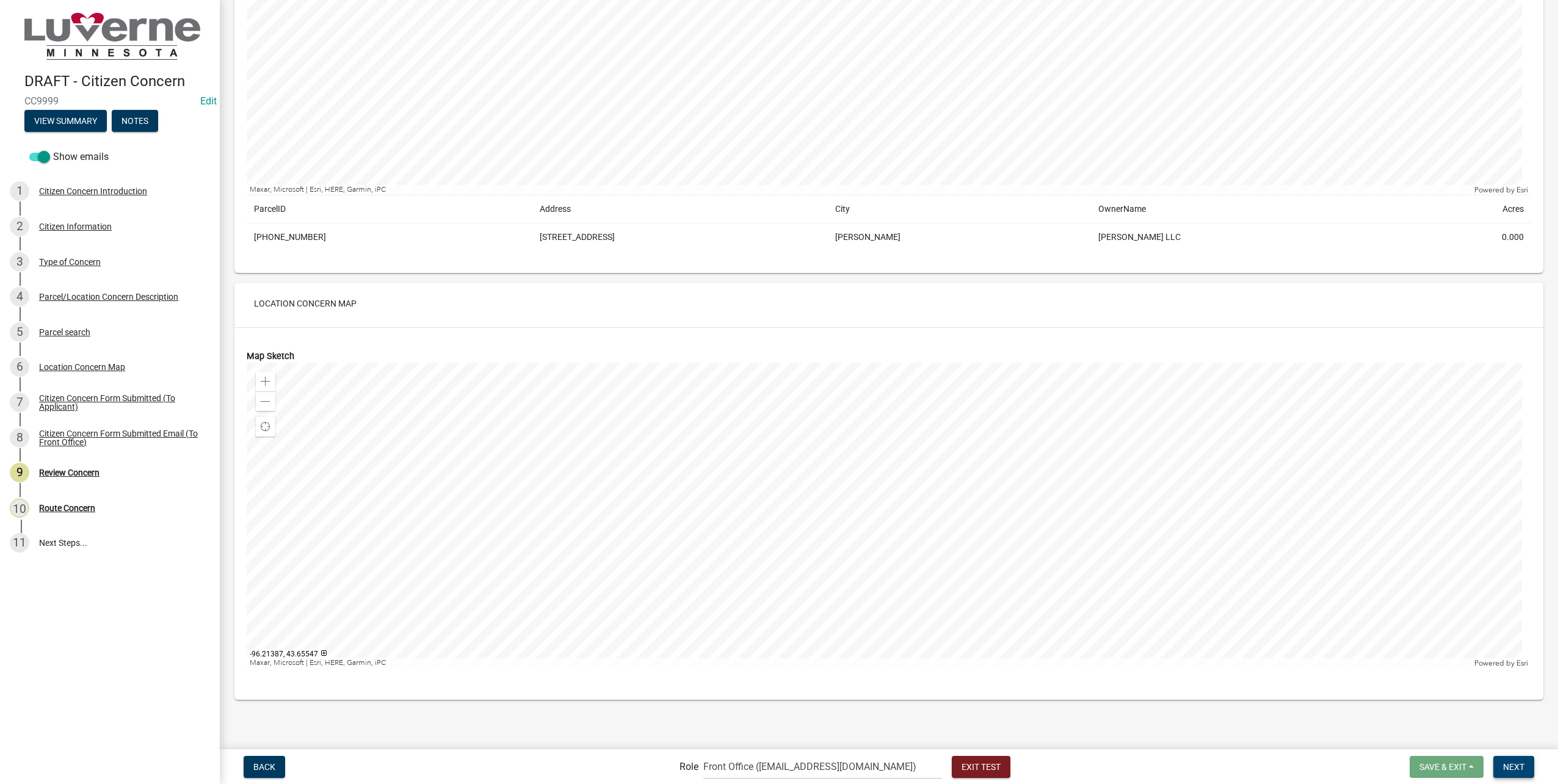
click at [1500, 762] on button "Next" at bounding box center [1513, 767] width 41 height 22
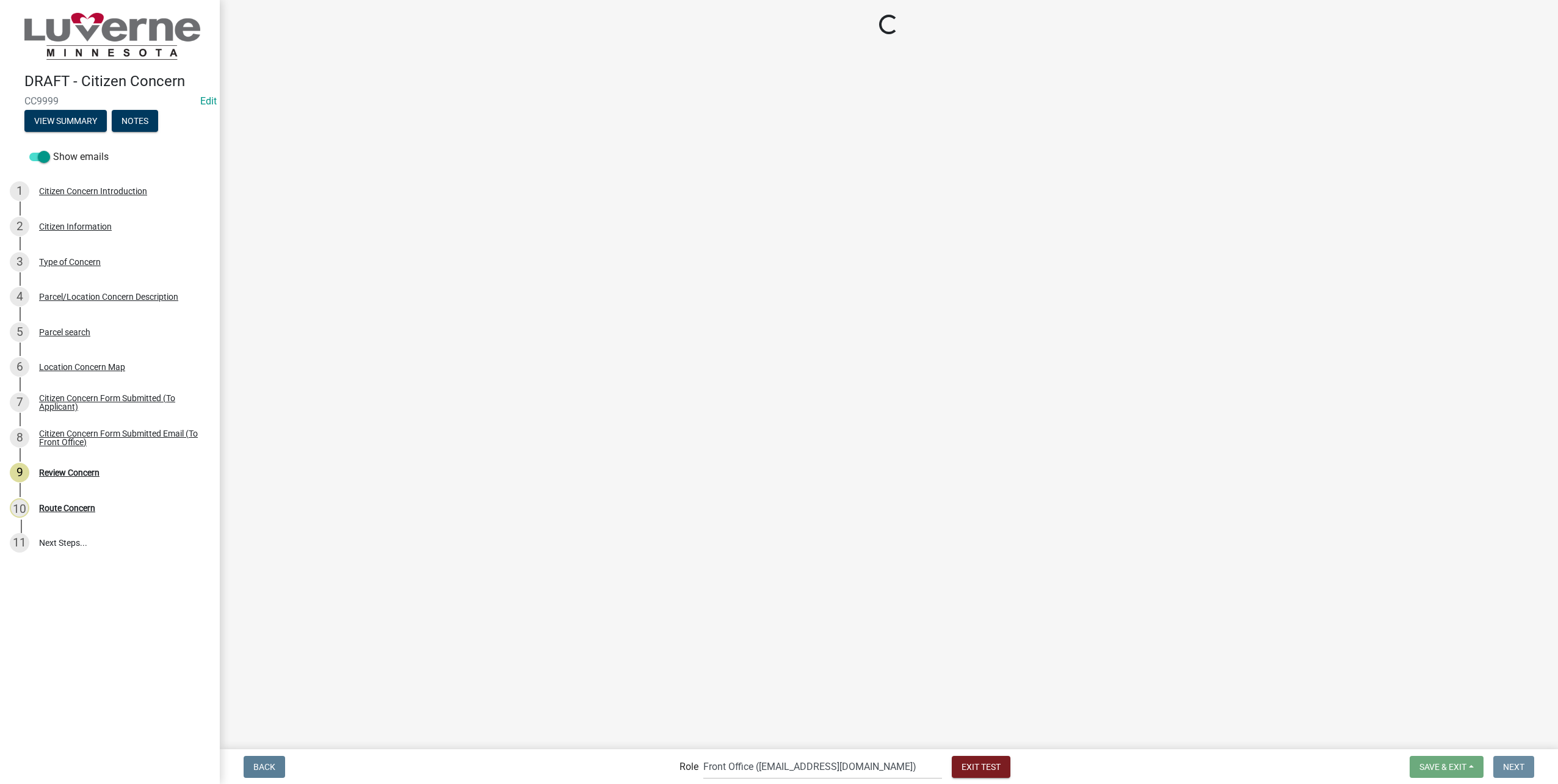
scroll to position [0, 0]
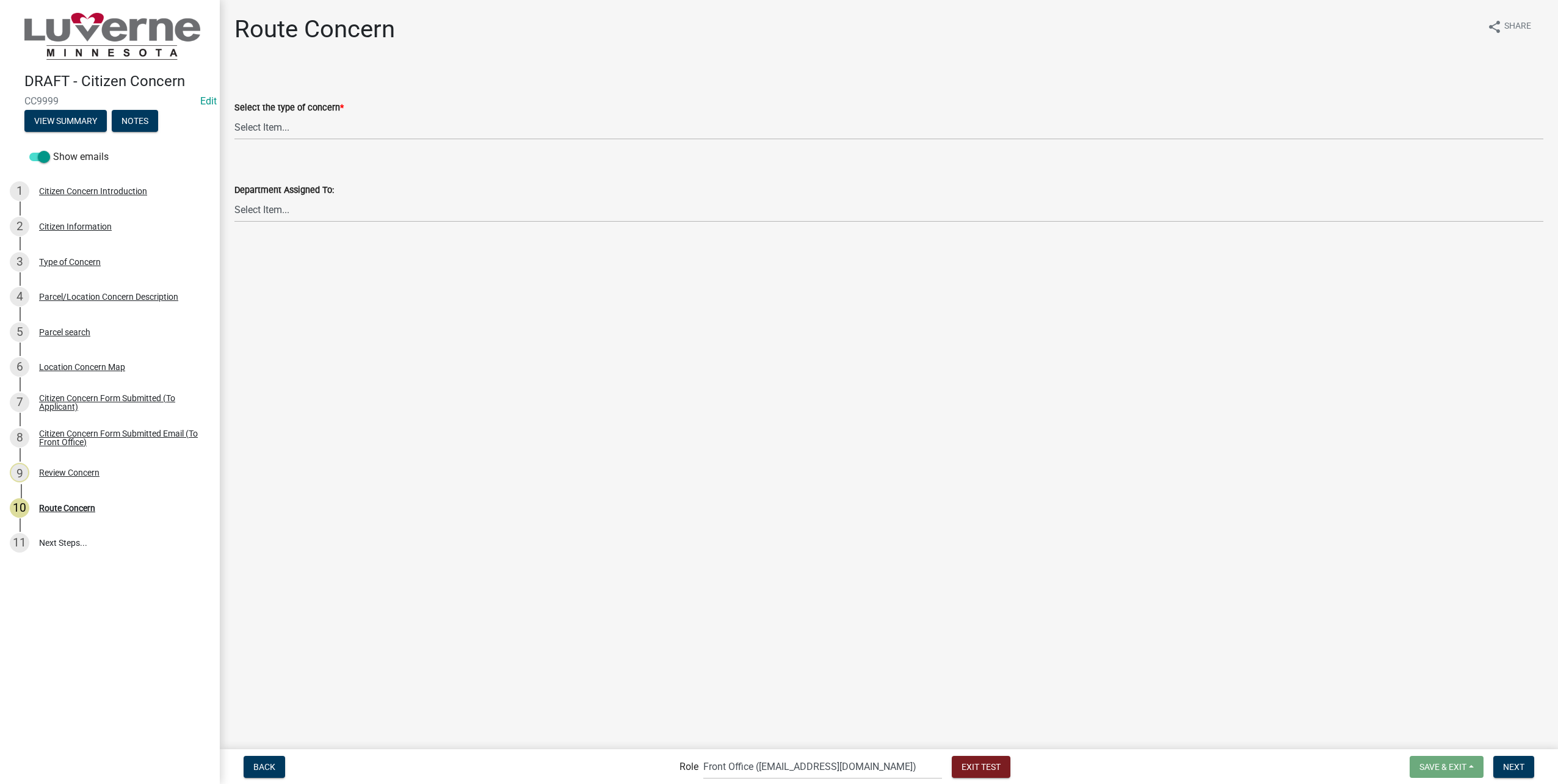
click at [342, 140] on wm-data-entity-input "Select the type of concern * Select Item... Street Lights Transformer Condition…" at bounding box center [889, 109] width 1309 height 83
click at [340, 132] on select "Select Item... Street Lights Transformer Conditions Unknown Pole/Box on Private…" at bounding box center [889, 127] width 1309 height 25
click at [234, 115] on select "Select Item... Street Lights Transformer Conditions Unknown Pole/Box on Private…" at bounding box center [889, 127] width 1309 height 25
select select "23c6f637-6176-429c-939a-46394b000eaa"
click at [305, 209] on select "Select Item... Front Office Electric Department Public Works Department Water/W…" at bounding box center [889, 209] width 1309 height 25
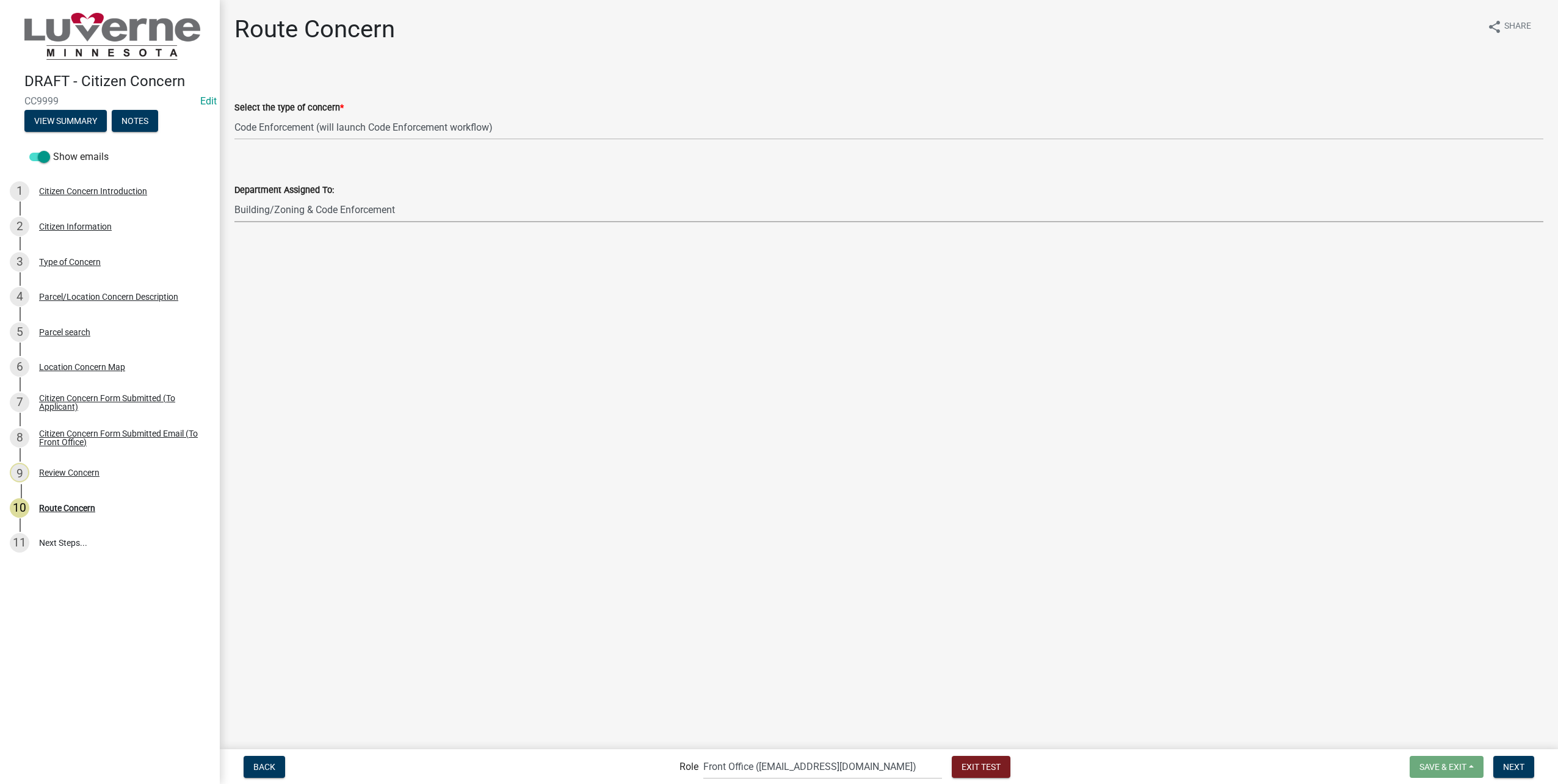
click at [234, 197] on select "Select Item... Front Office Electric Department Public Works Department Water/W…" at bounding box center [889, 209] width 1309 height 25
select select "6d0f7d2d-fcd5-4543-a054-dfc44b5d5db1"
click at [352, 214] on select "Select Item... Front Office Electric Department Public Works Department Water/W…" at bounding box center [889, 209] width 1309 height 25
click at [1505, 769] on span "Next" at bounding box center [1514, 766] width 22 height 10
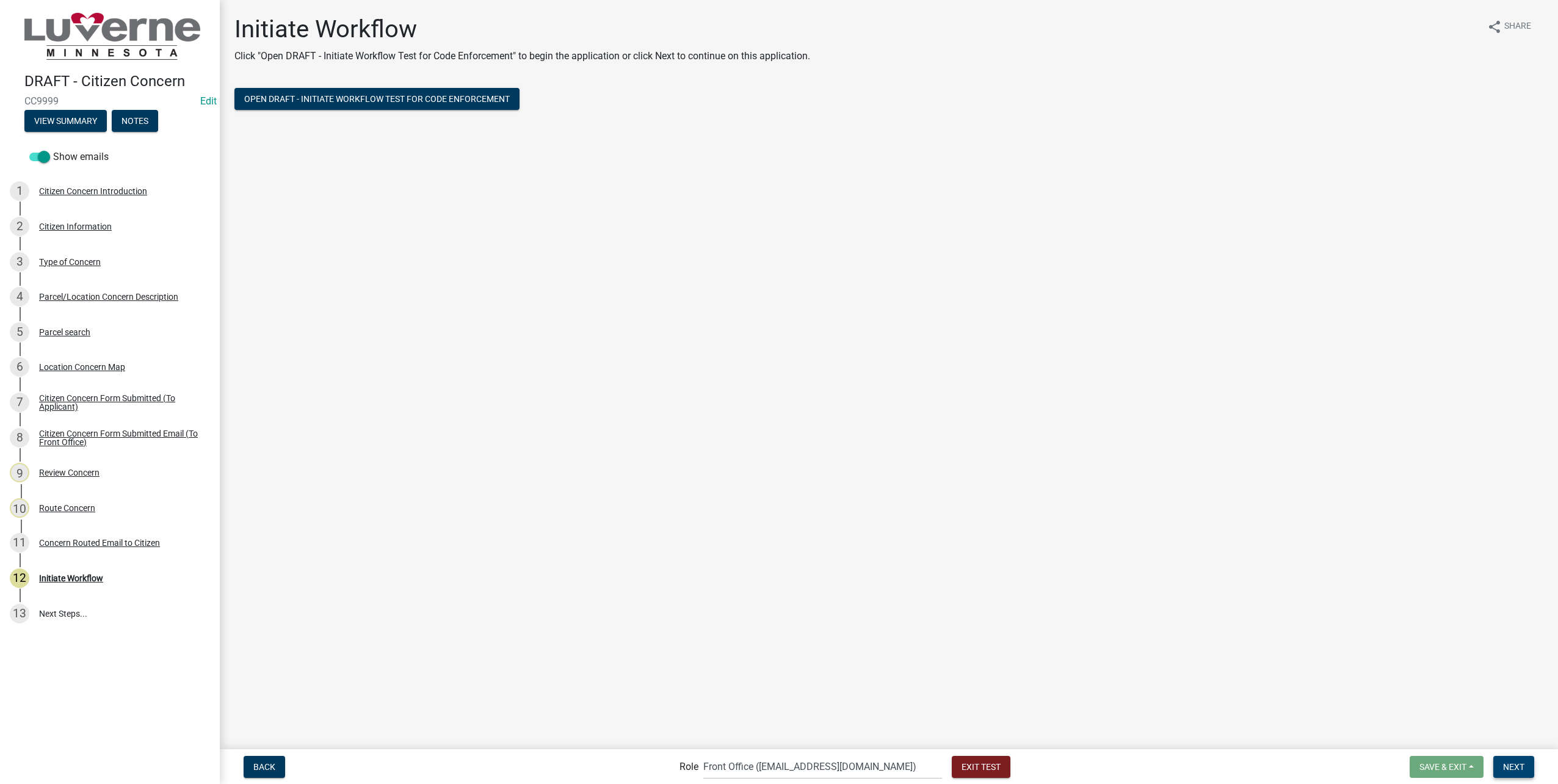
click at [1518, 767] on span "Next" at bounding box center [1514, 766] width 22 height 10
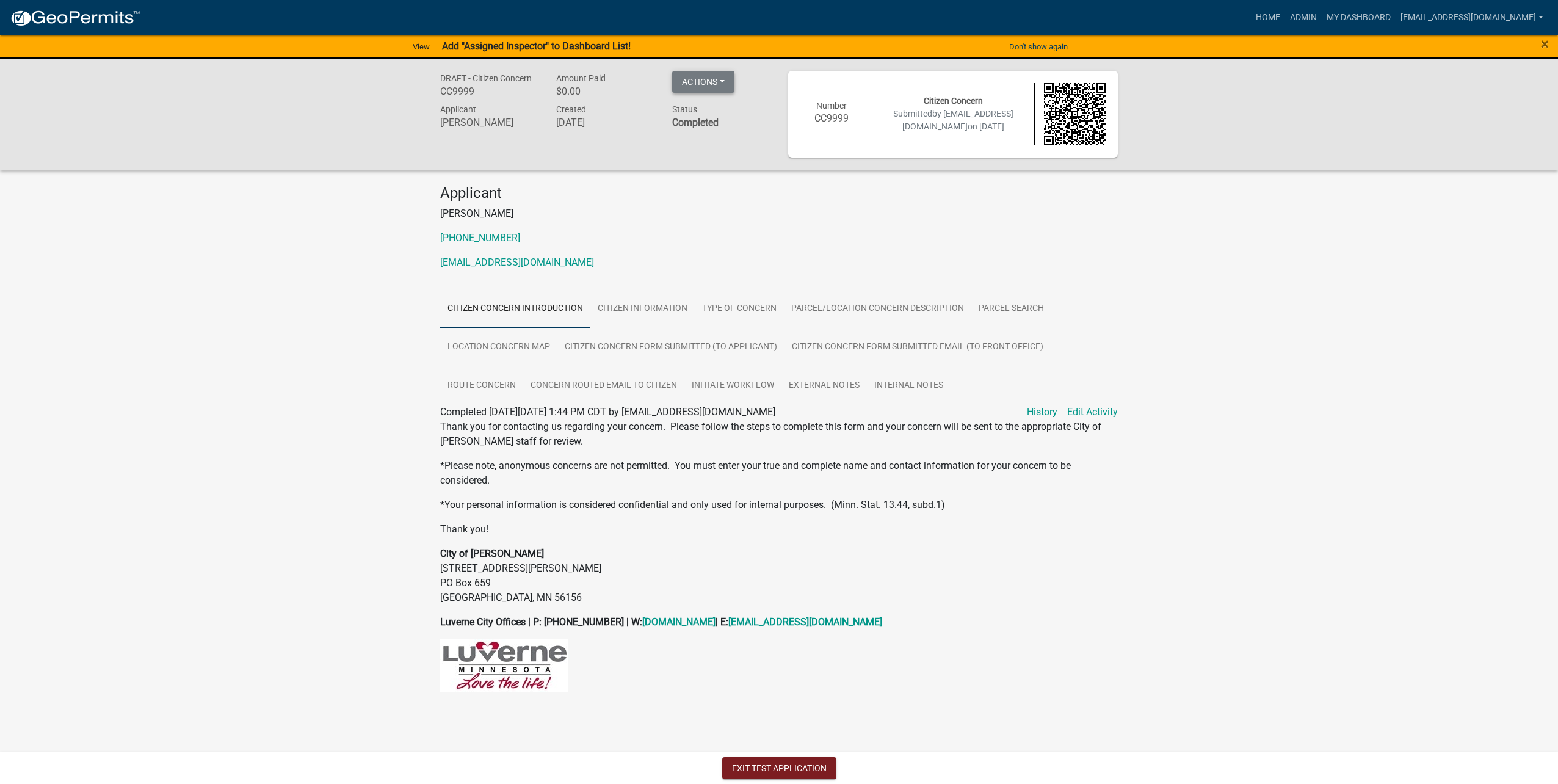
click at [709, 83] on button "Actions" at bounding box center [703, 81] width 63 height 22
click at [737, 190] on link "Reopen Application" at bounding box center [757, 201] width 171 height 29
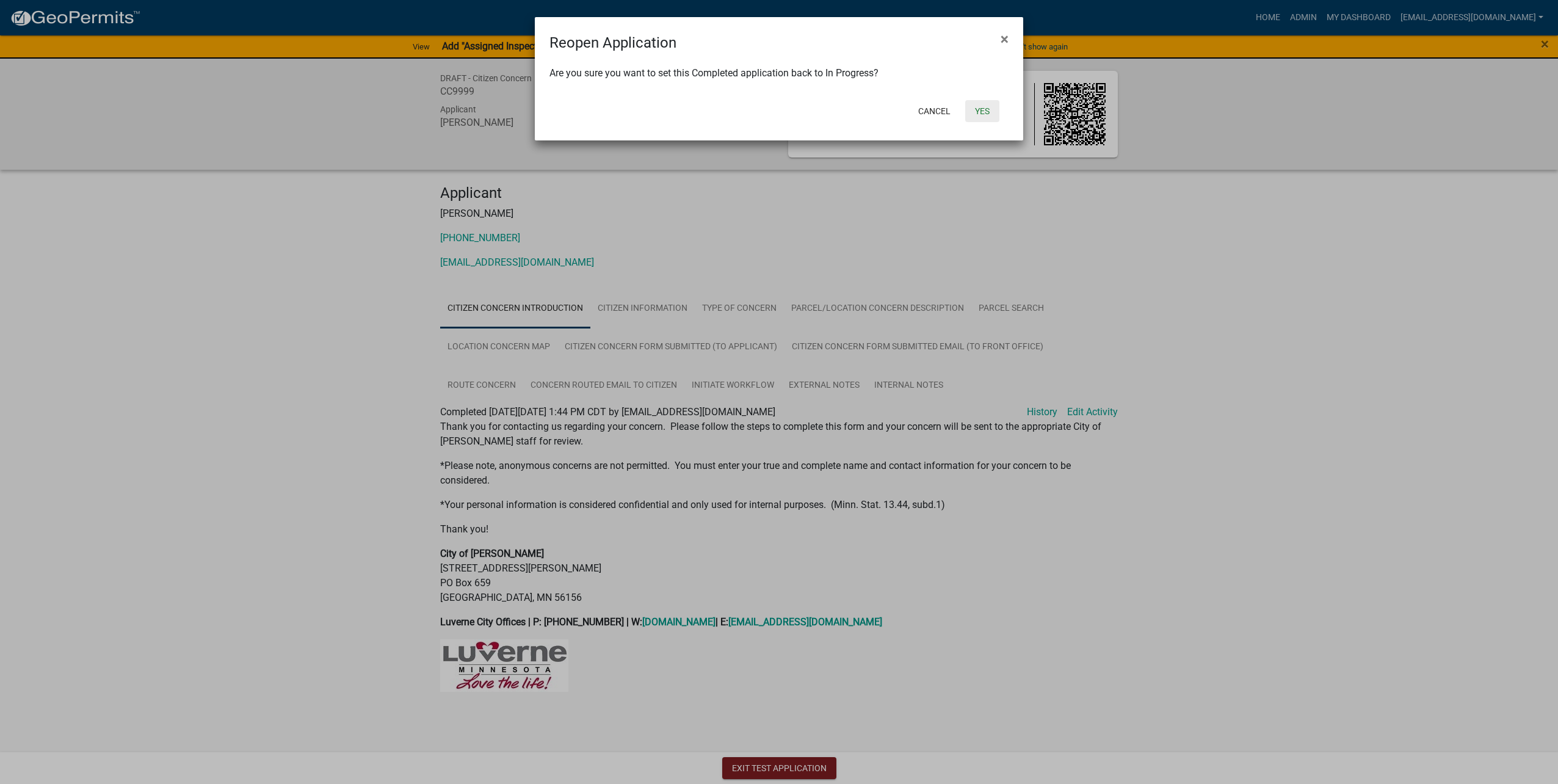
click at [984, 106] on button "Yes" at bounding box center [983, 111] width 35 height 22
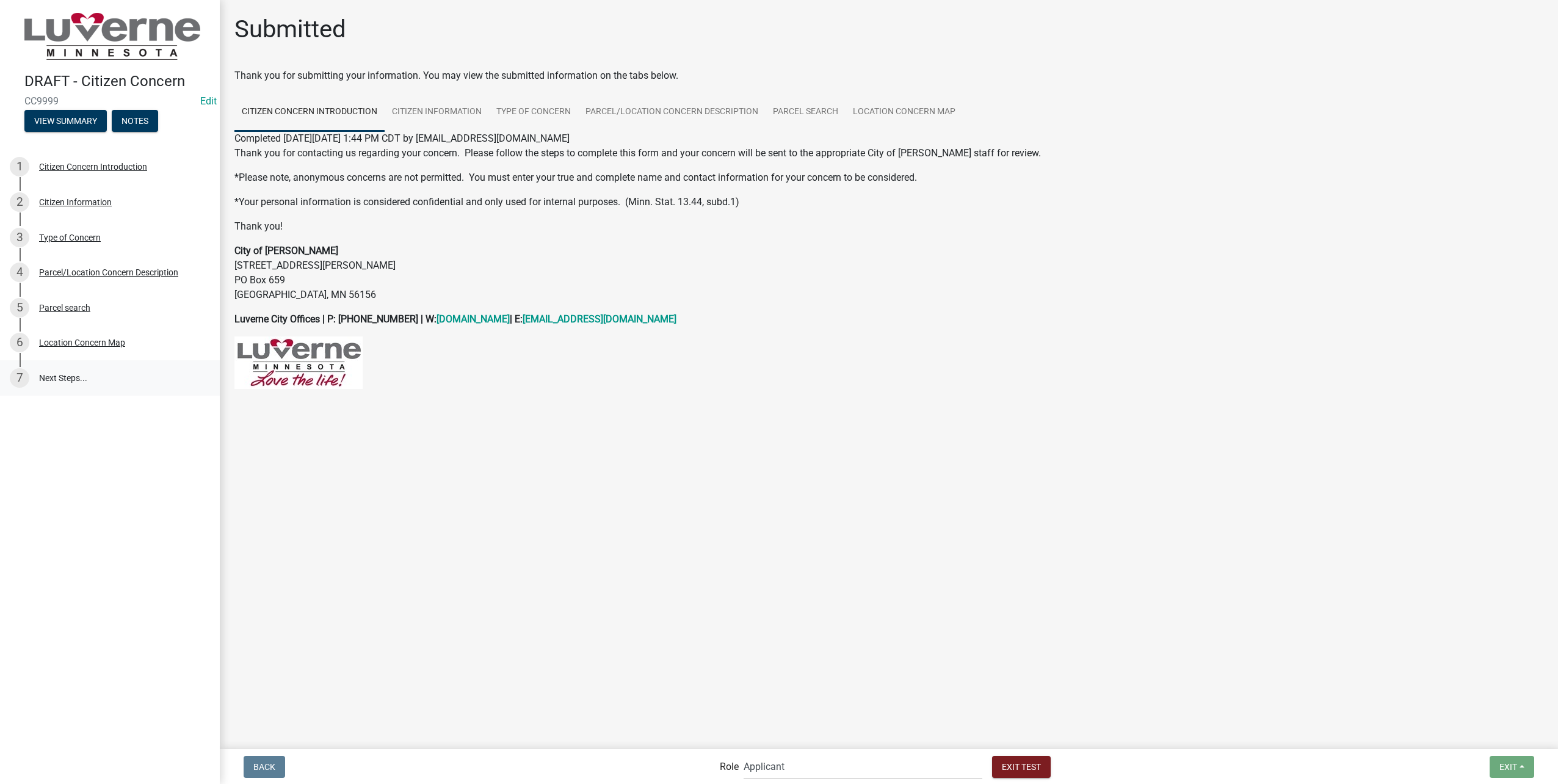
click at [78, 373] on link "7 Next Steps..." at bounding box center [110, 378] width 220 height 35
click at [99, 338] on div "Location Concern Map" at bounding box center [82, 342] width 86 height 9
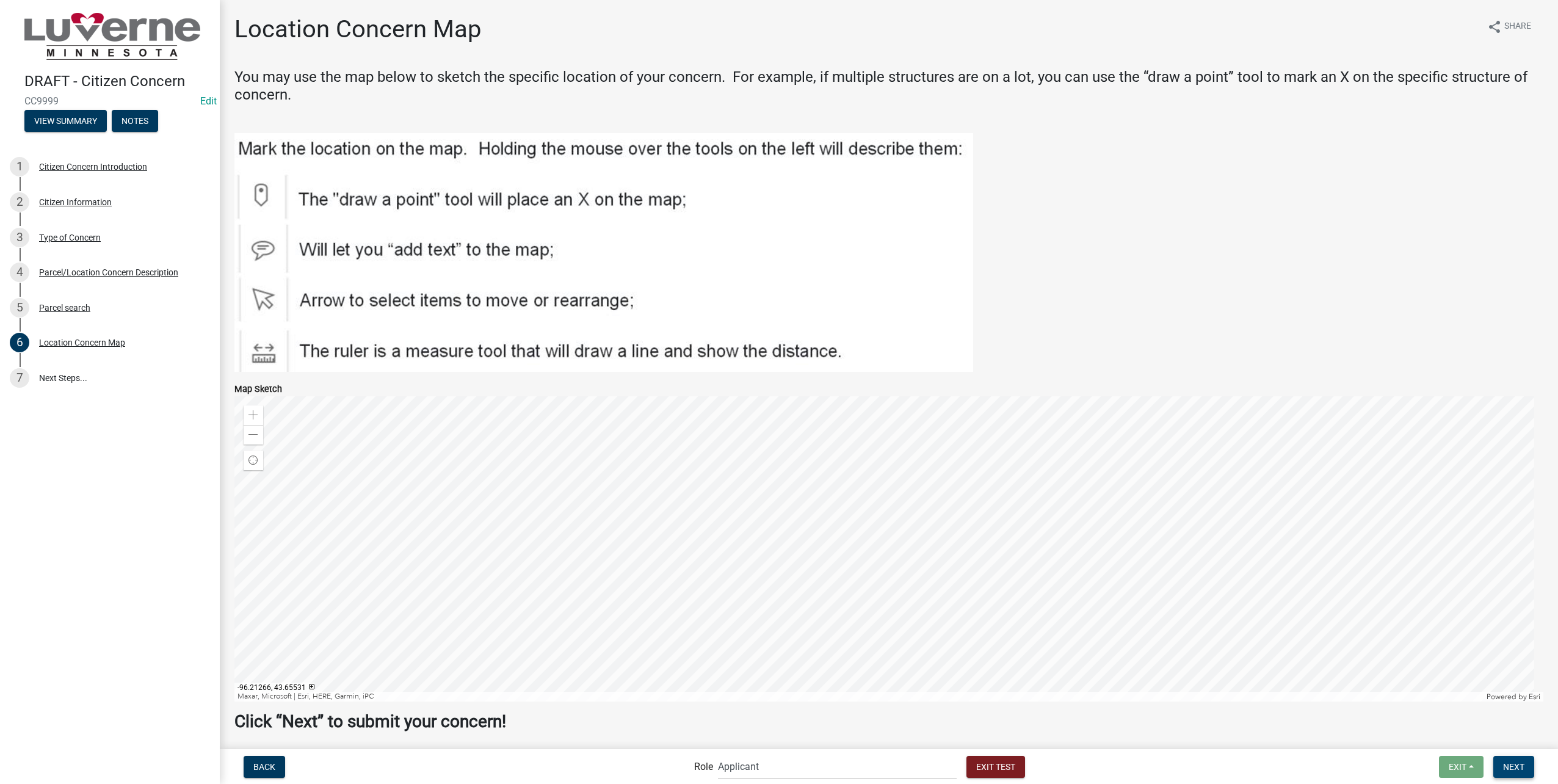
click at [1513, 758] on button "Next" at bounding box center [1513, 767] width 41 height 22
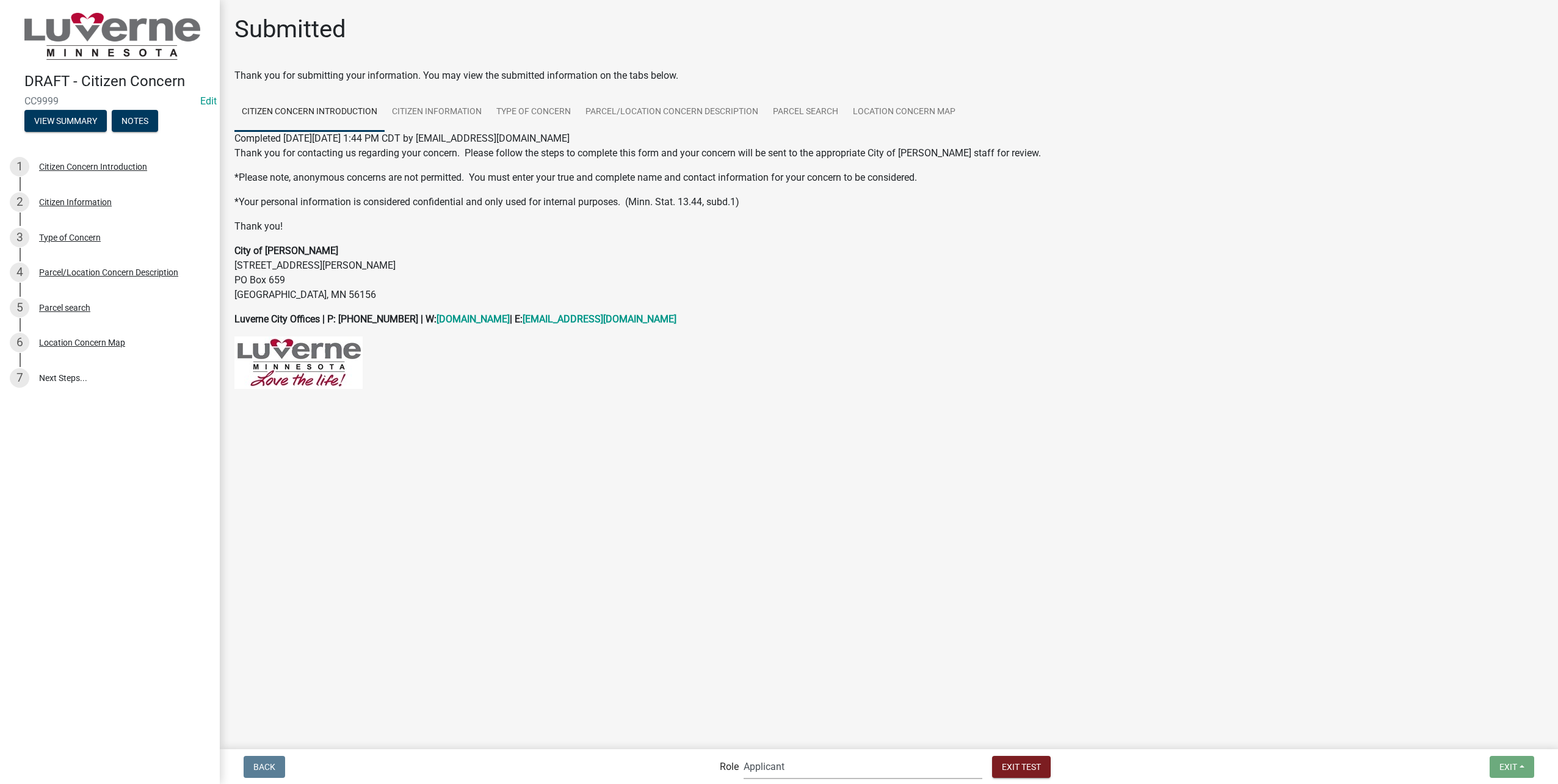
click at [798, 770] on select "Applicant Public Works City Clerk Water/Wastewater Department Admin Front Offic…" at bounding box center [863, 766] width 239 height 25
select select "a2423eb9-0a2b-4d92-bf27-a9021e39dd75"
click at [770, 754] on select "Applicant Public Works City Clerk Water/Wastewater Department Admin Front Offic…" at bounding box center [863, 766] width 239 height 25
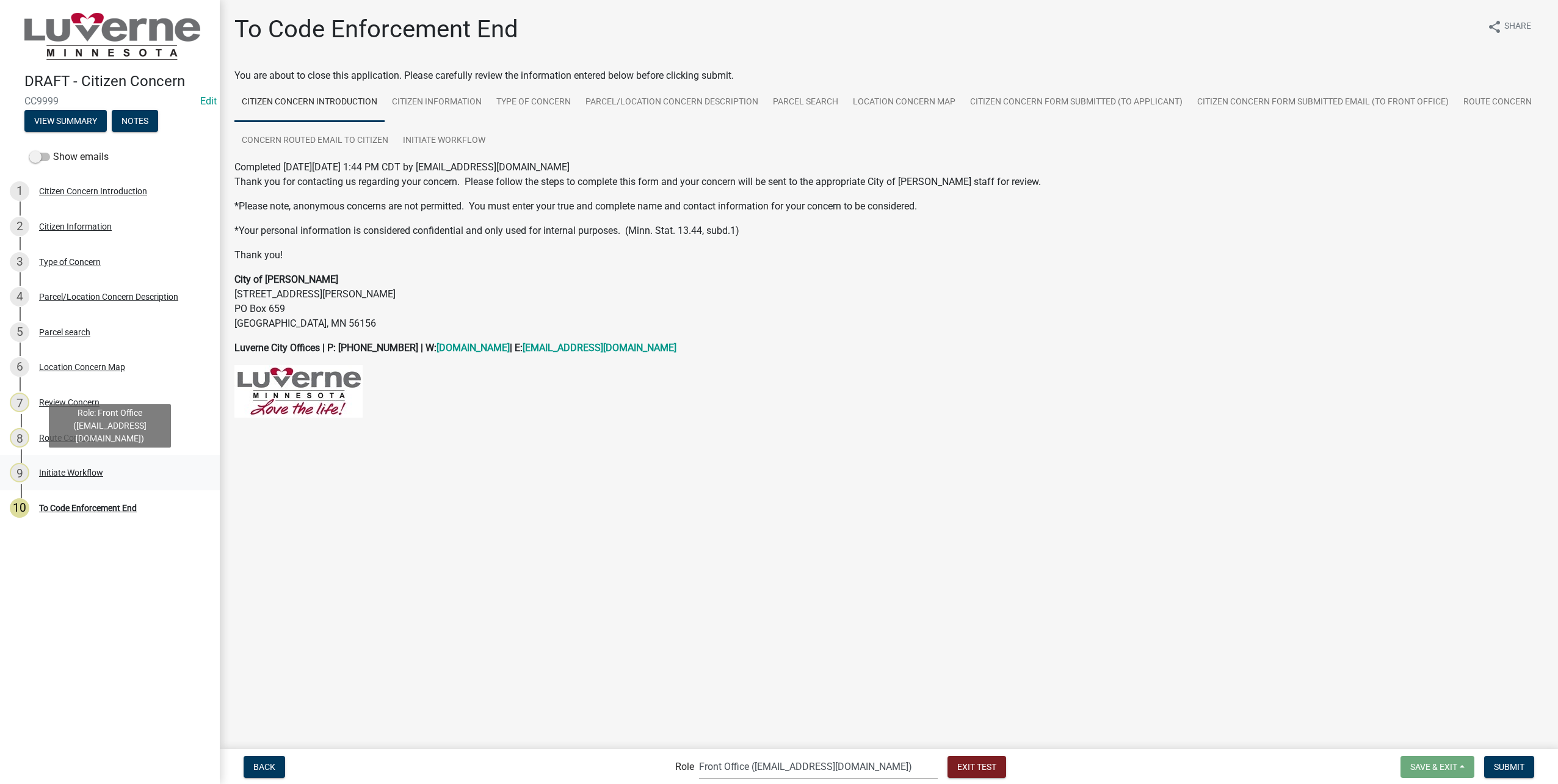
click at [94, 468] on div "Initiate Workflow" at bounding box center [70, 473] width 64 height 9
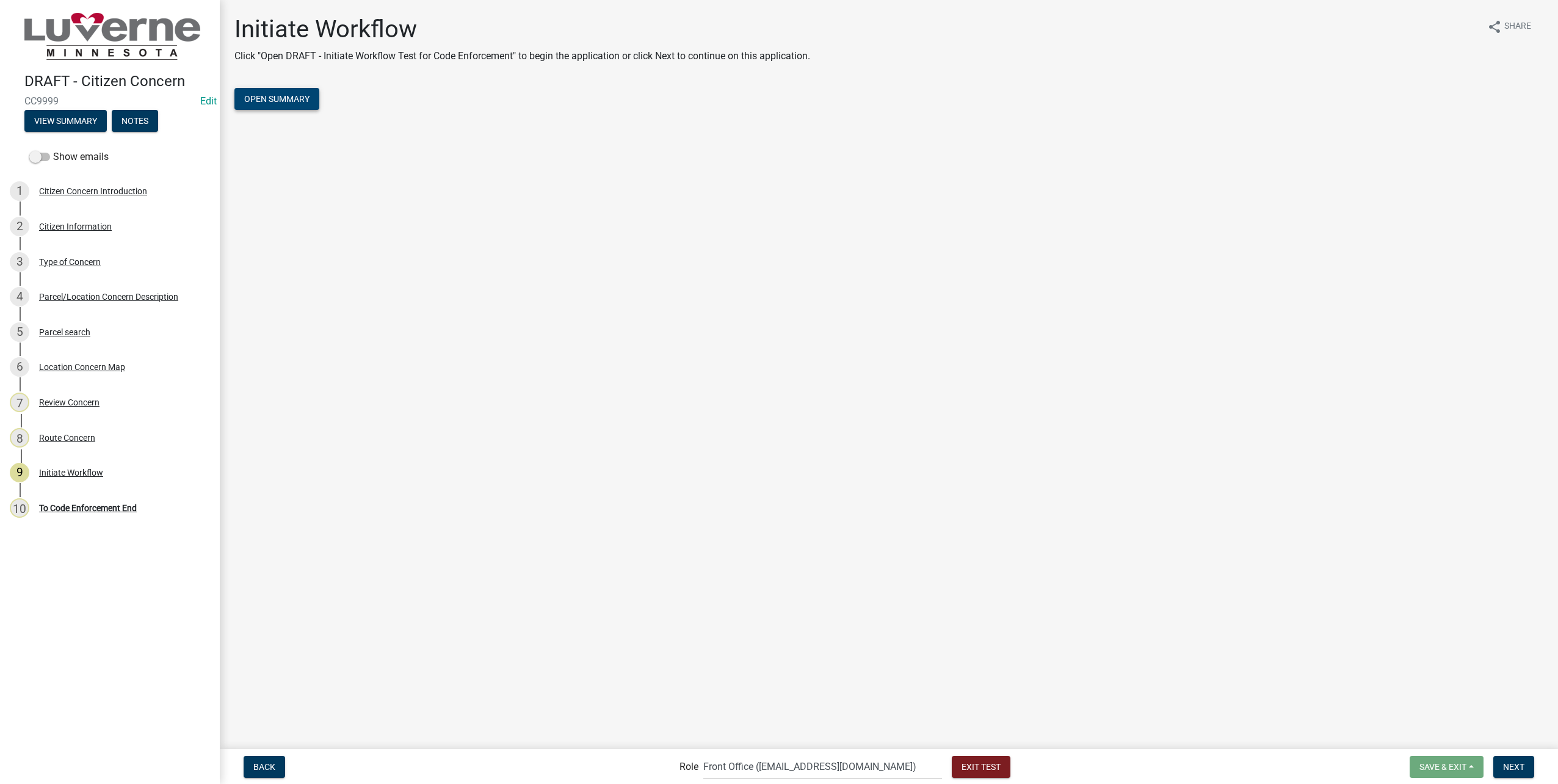
click at [254, 95] on span "Open Summary" at bounding box center [277, 99] width 65 height 10
click at [959, 772] on button "Exit Test" at bounding box center [980, 767] width 58 height 22
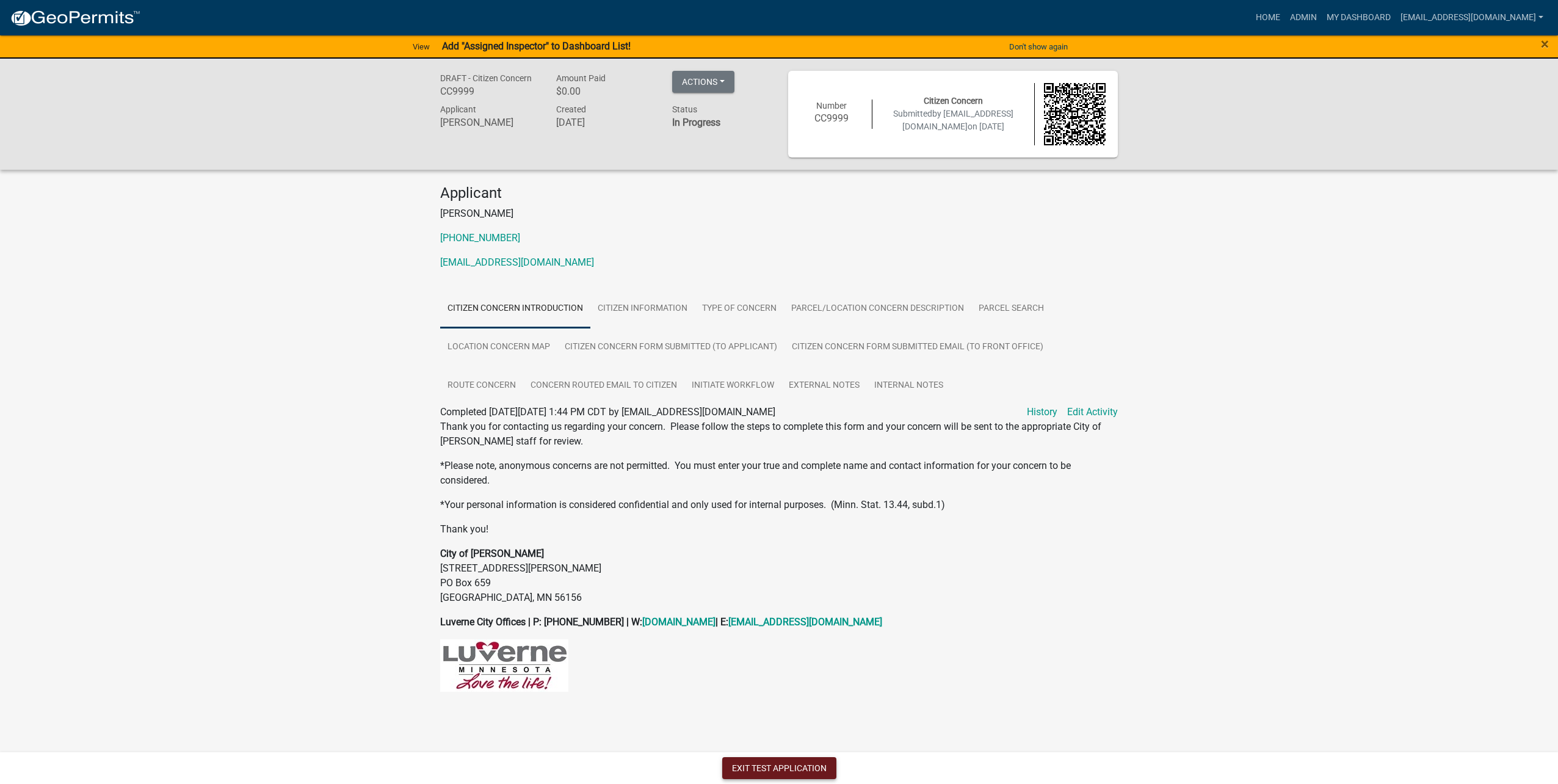
click at [769, 760] on button "Exit Test Application" at bounding box center [779, 767] width 114 height 22
click at [765, 765] on button "Exit Test Application" at bounding box center [779, 767] width 114 height 22
click at [752, 778] on button "Exit Test Application" at bounding box center [779, 767] width 114 height 22
click at [745, 770] on button "Exit Test Application" at bounding box center [779, 767] width 114 height 22
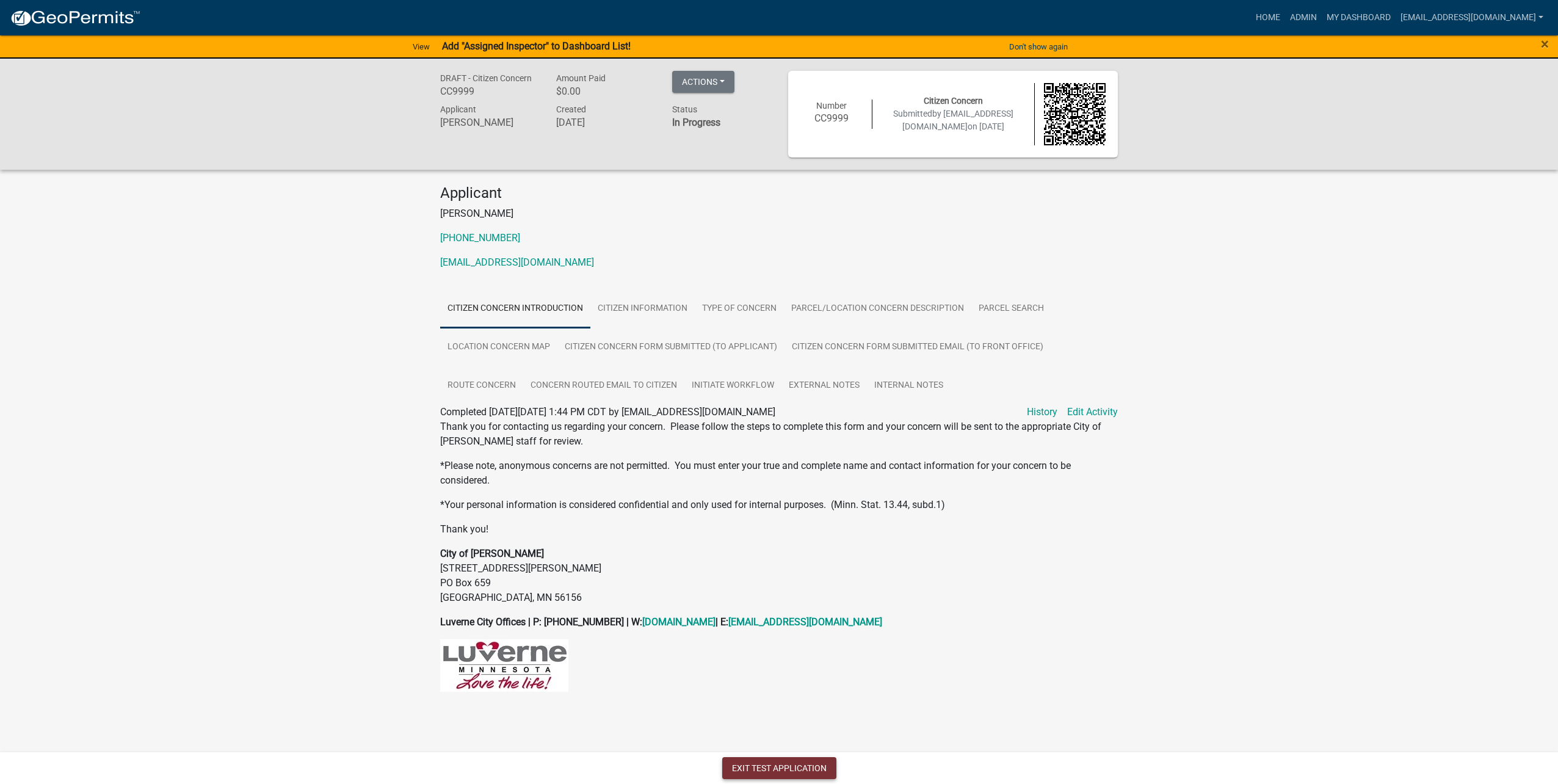
click at [745, 770] on button "Exit Test Application" at bounding box center [779, 767] width 114 height 22
click at [100, 15] on img at bounding box center [76, 18] width 131 height 18
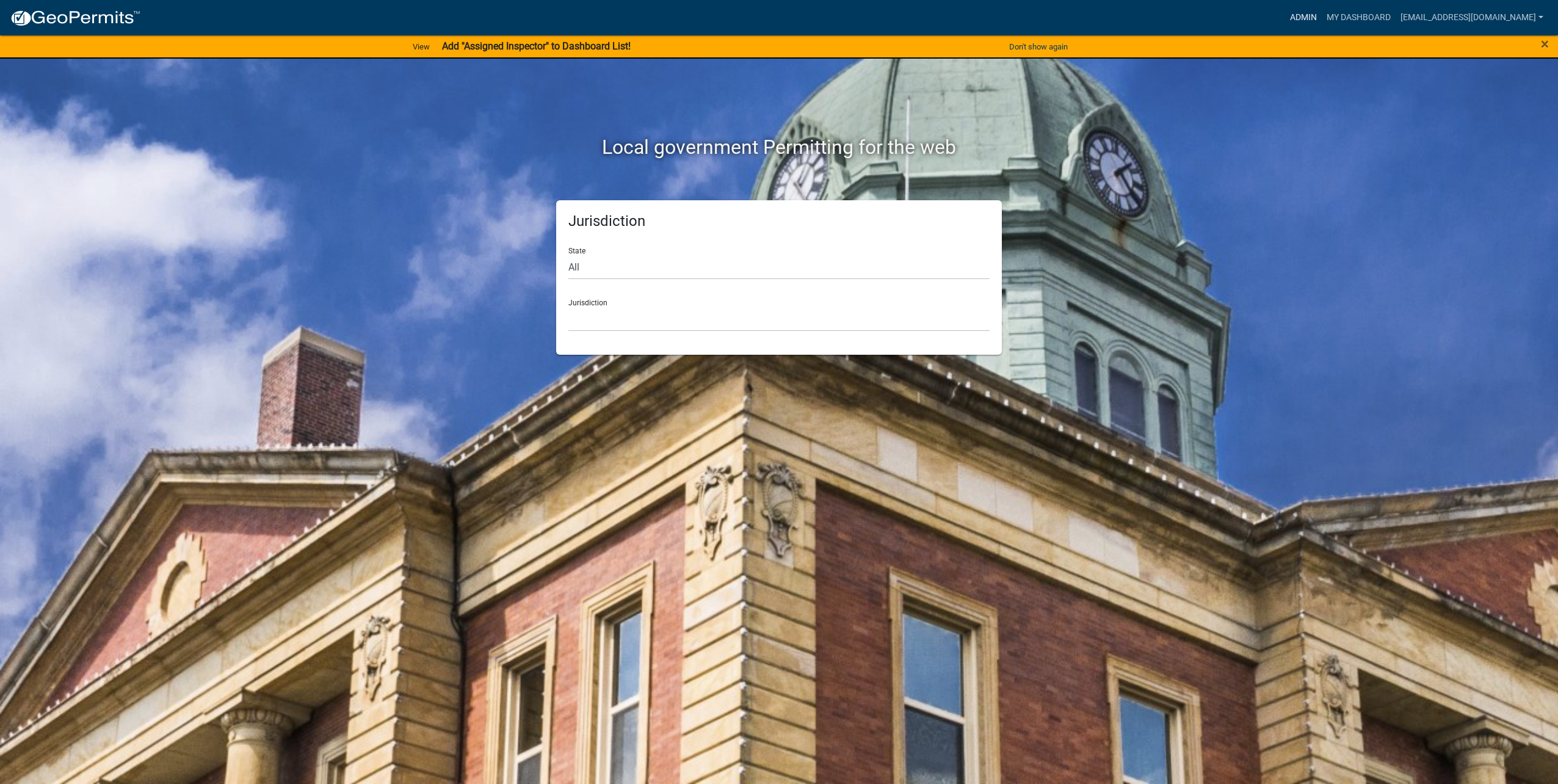
click at [1304, 17] on link "Admin" at bounding box center [1303, 17] width 37 height 23
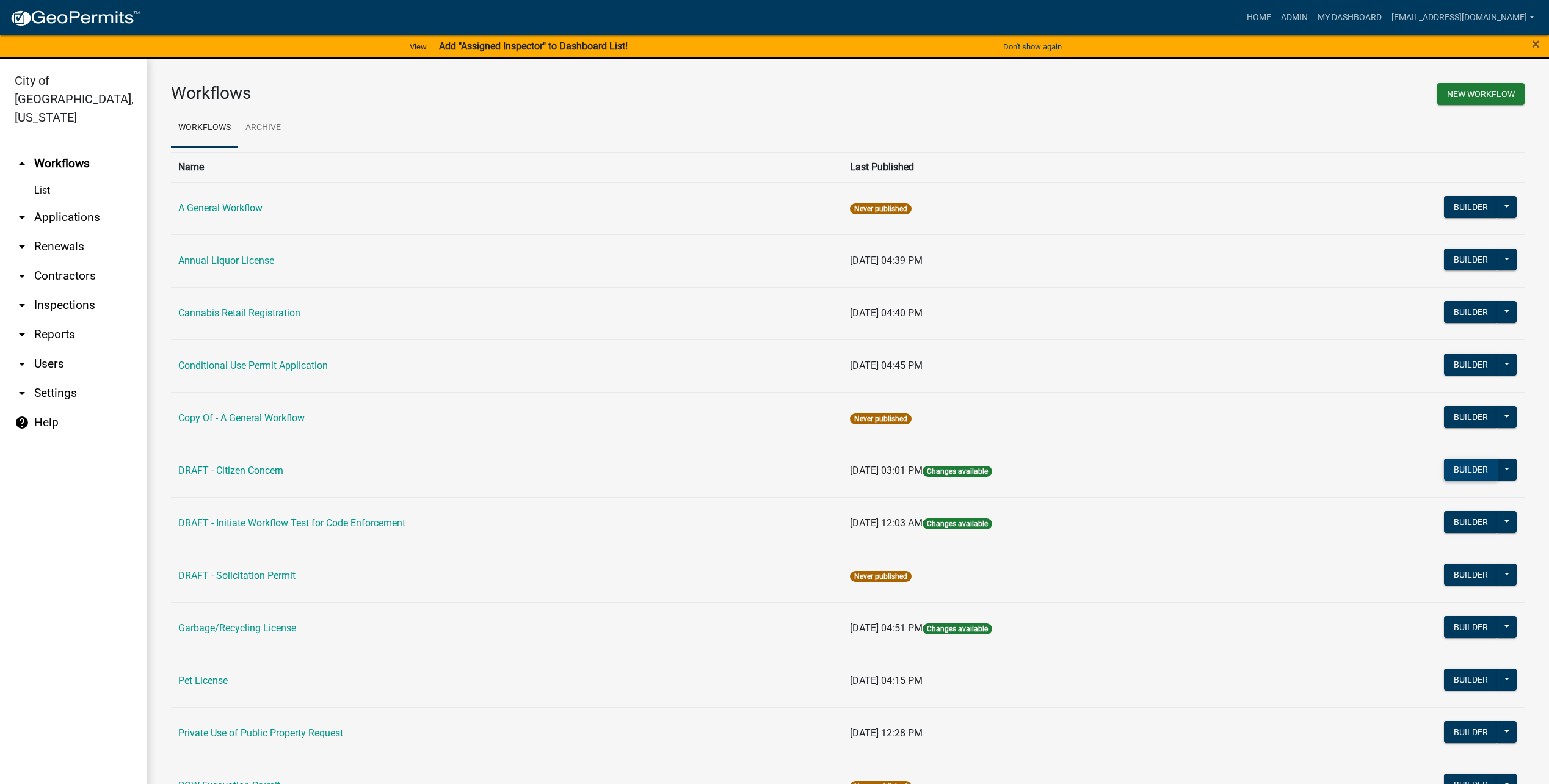
click at [1448, 464] on button "Builder" at bounding box center [1471, 469] width 54 height 22
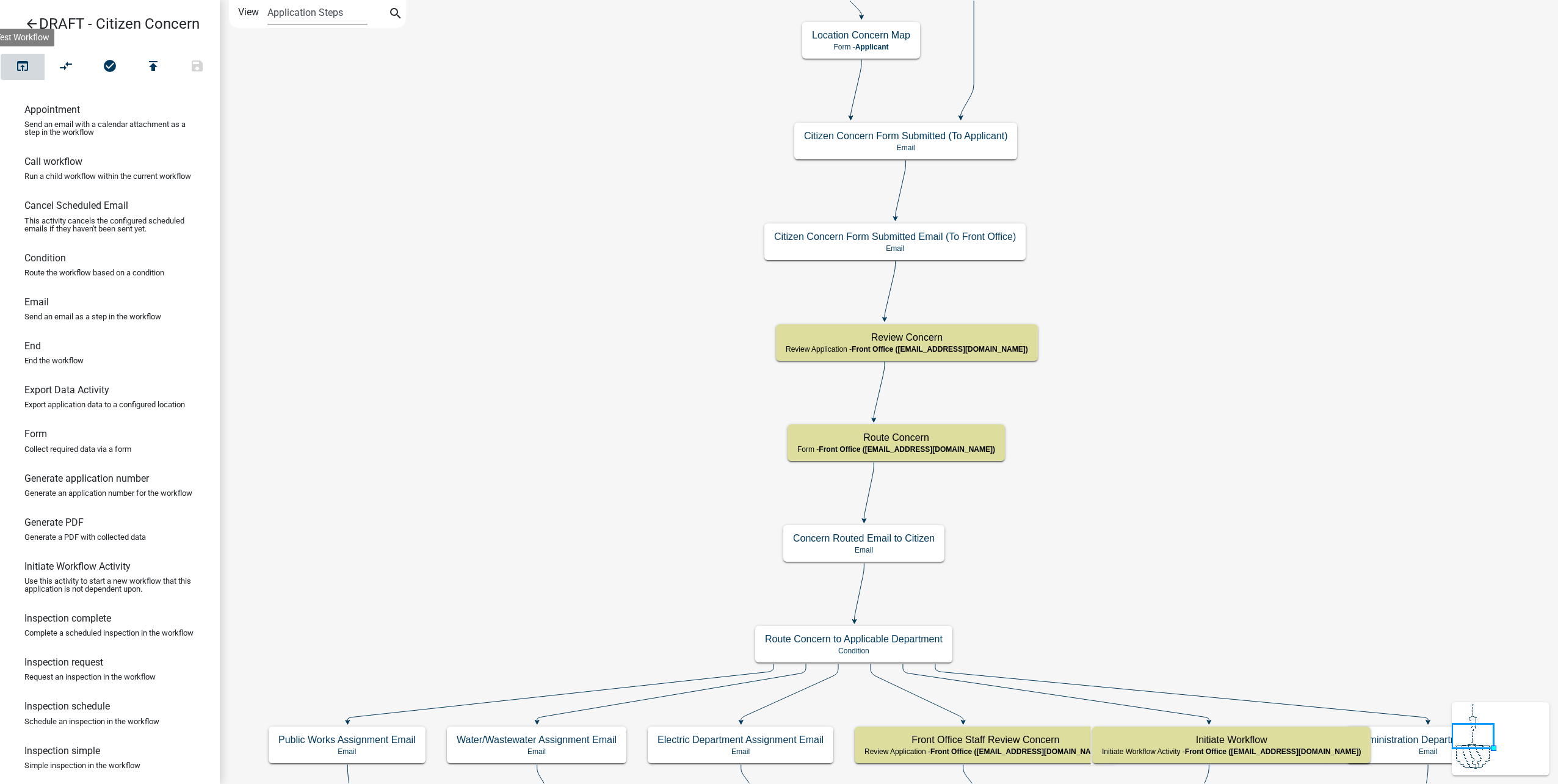
click at [22, 56] on button "open_in_browser" at bounding box center [22, 67] width 44 height 26
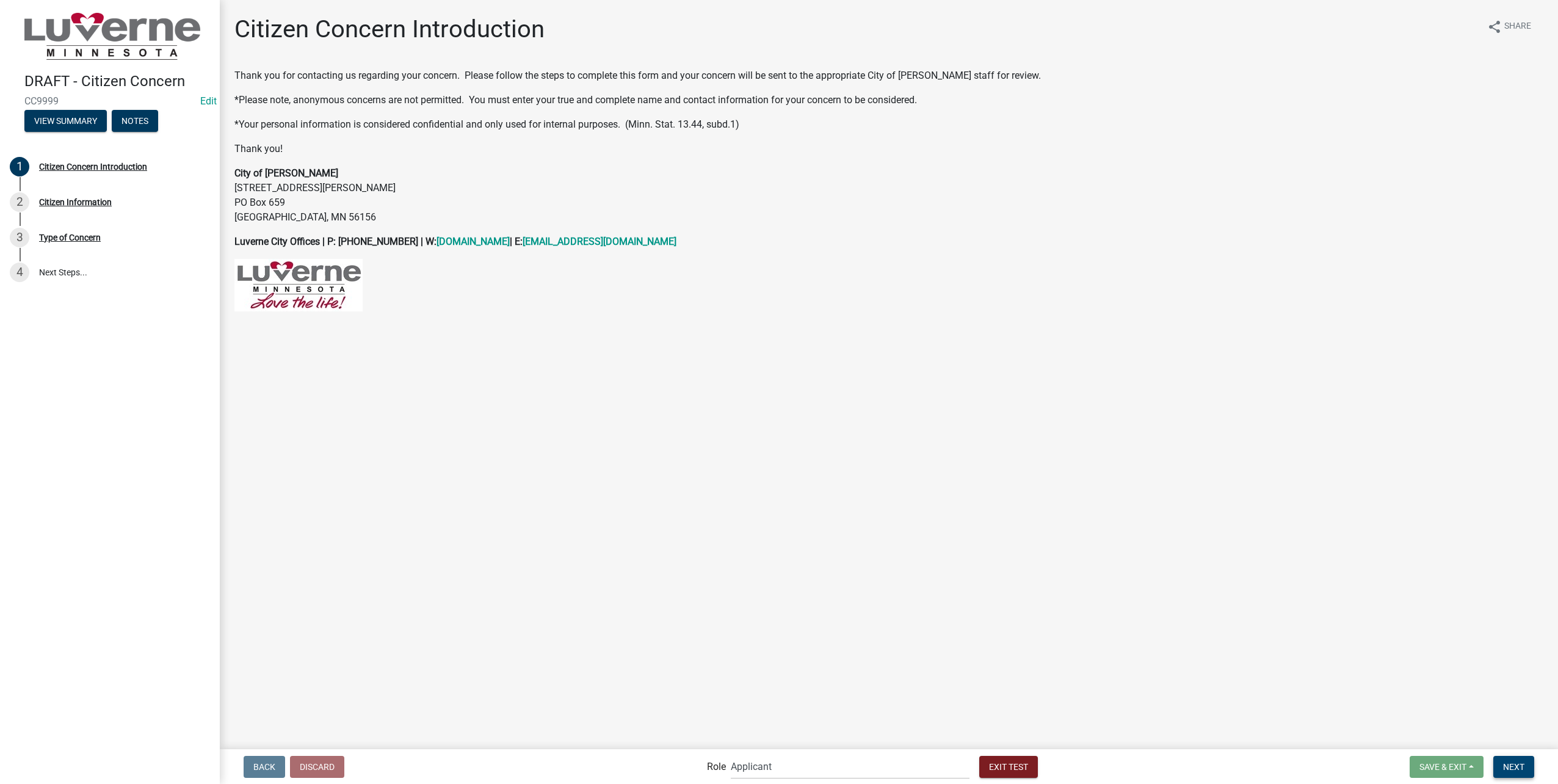
click at [1513, 757] on button "Next" at bounding box center [1513, 767] width 41 height 22
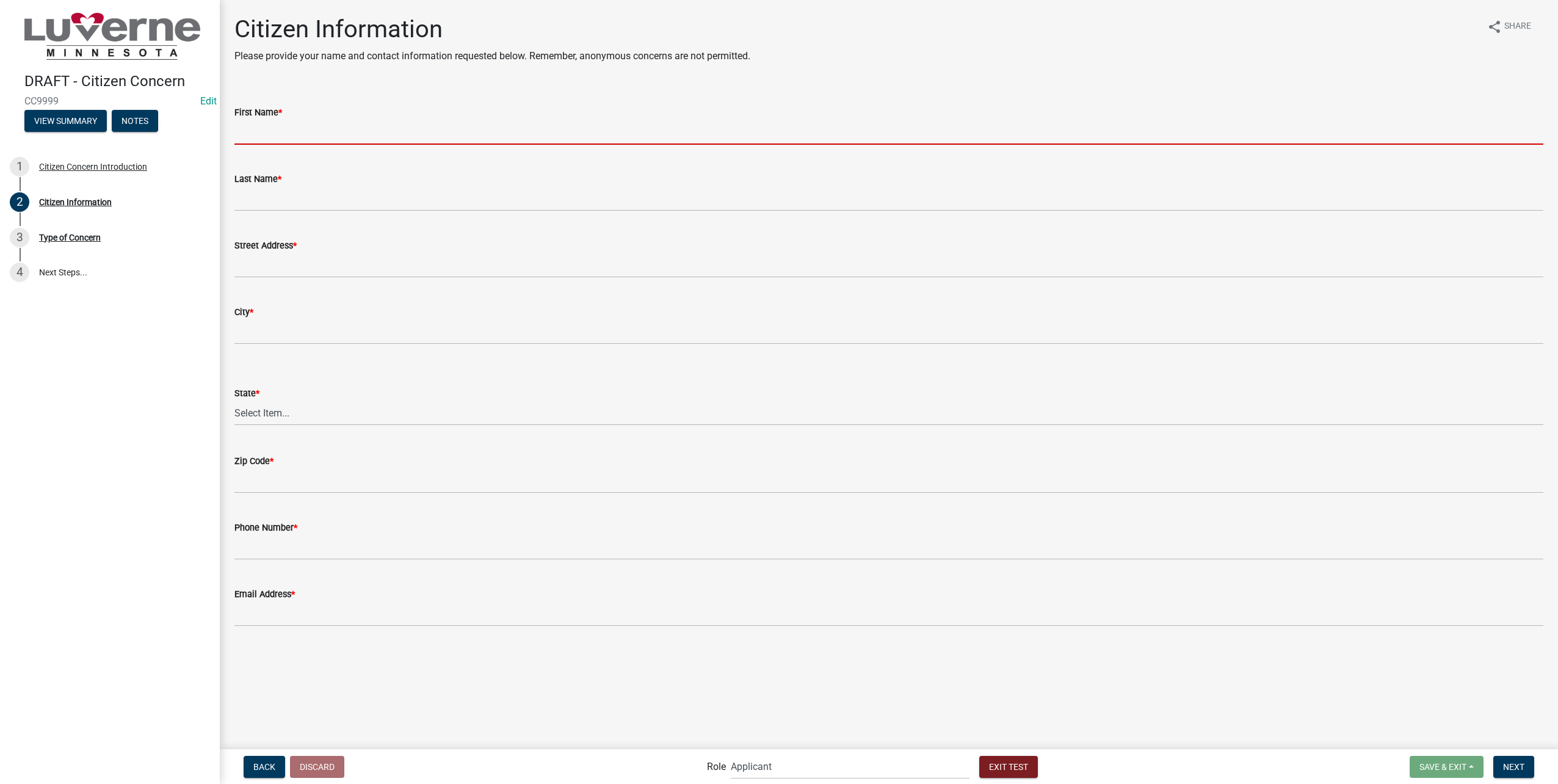
click at [296, 127] on input "First Name *" at bounding box center [889, 132] width 1309 height 25
type input "Marissa"
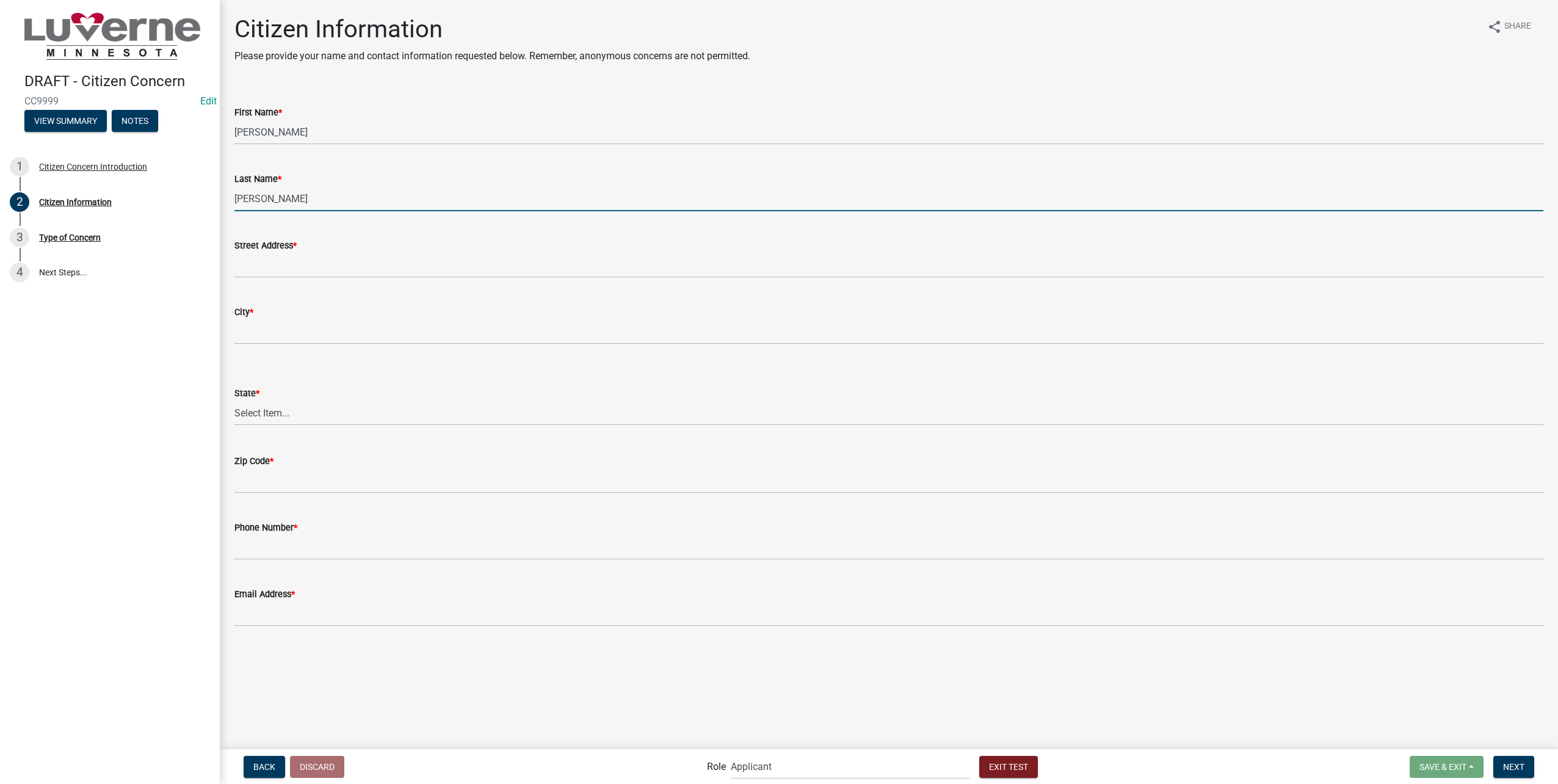
type input "Marr"
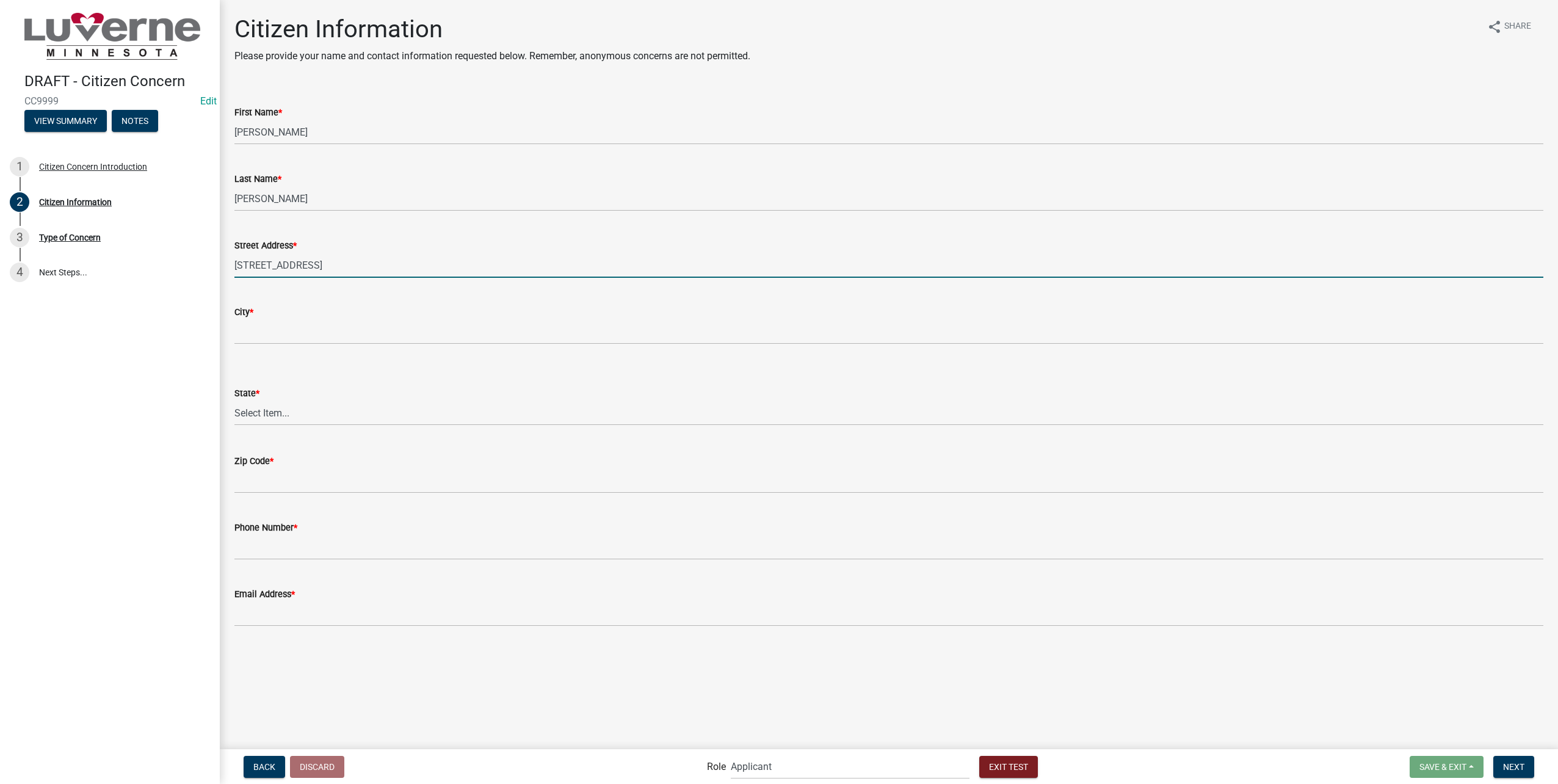
type input "202 E Veterans Dr #2"
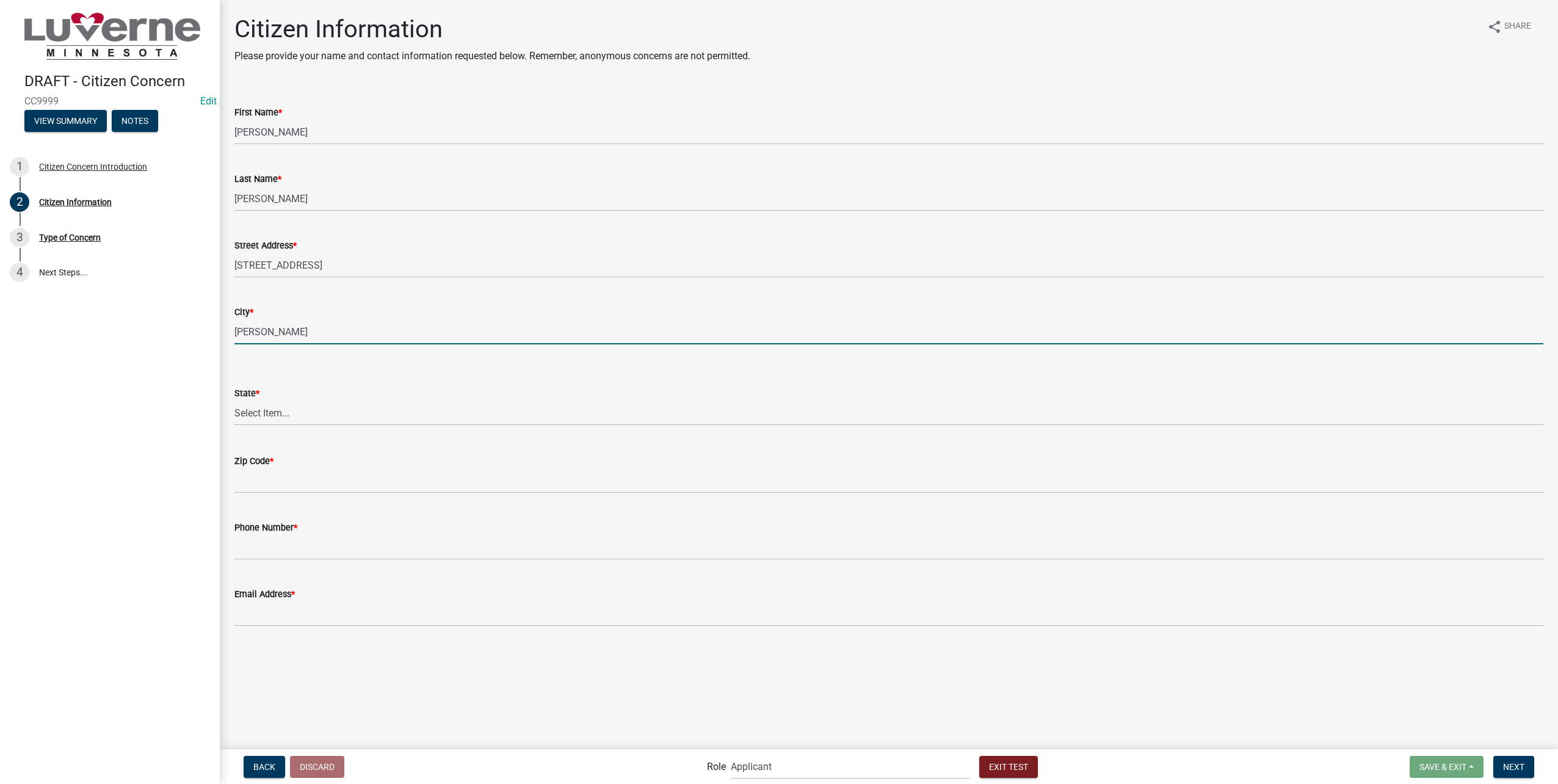
type input "Luverne"
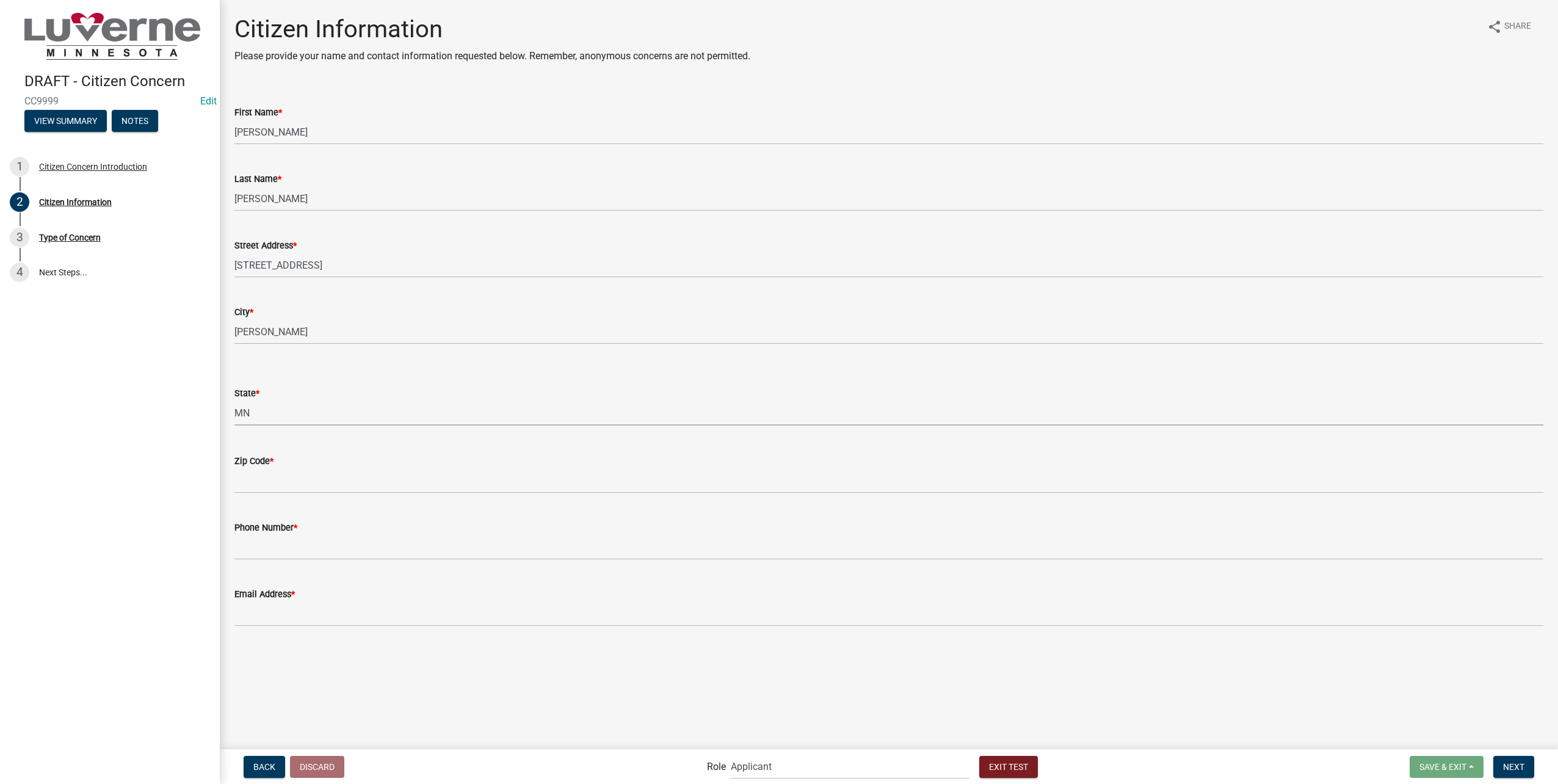
select select "8c50745b-f129-4347-8fd3-6ec1b83df8fc"
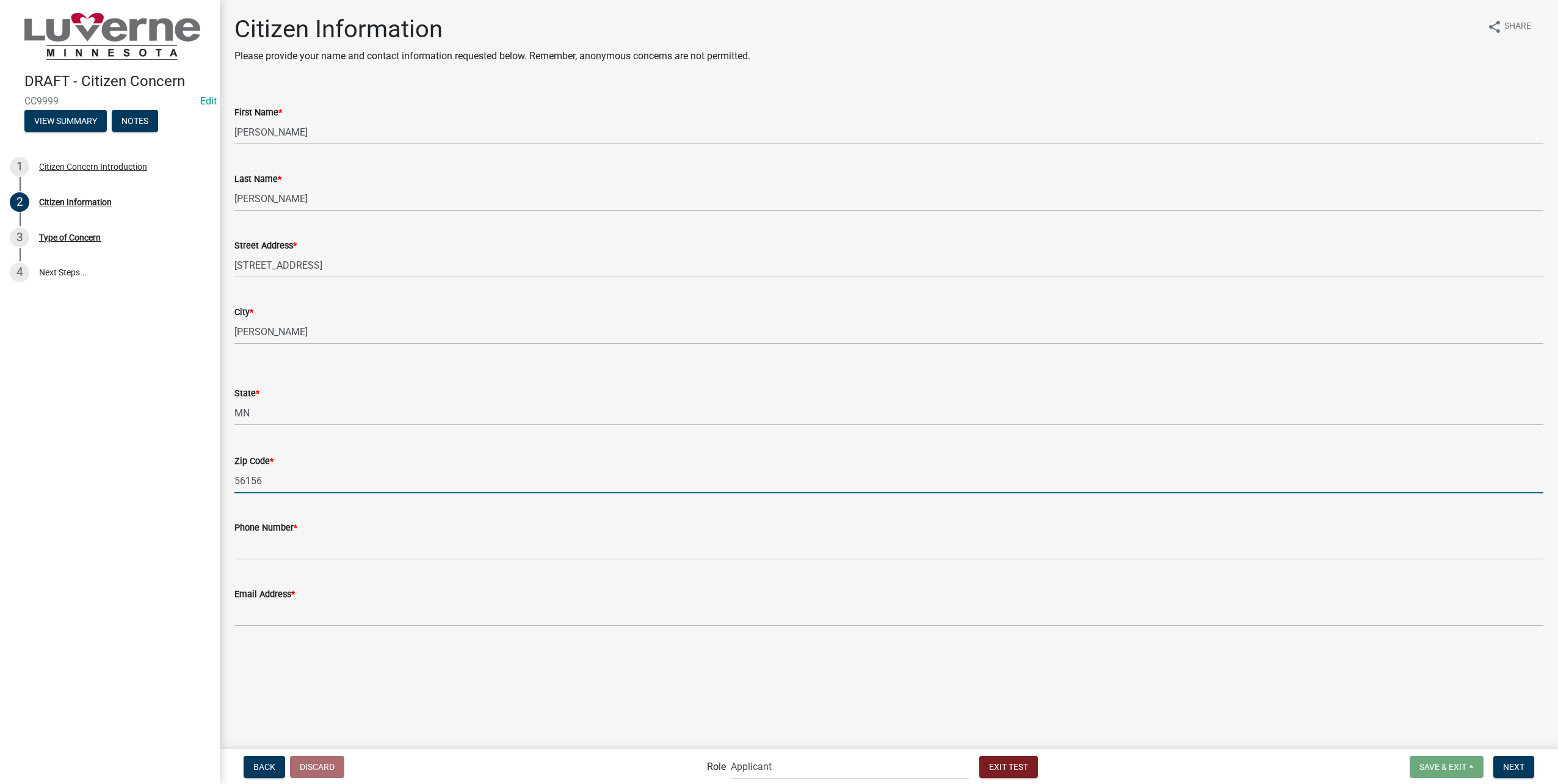
type input "56156"
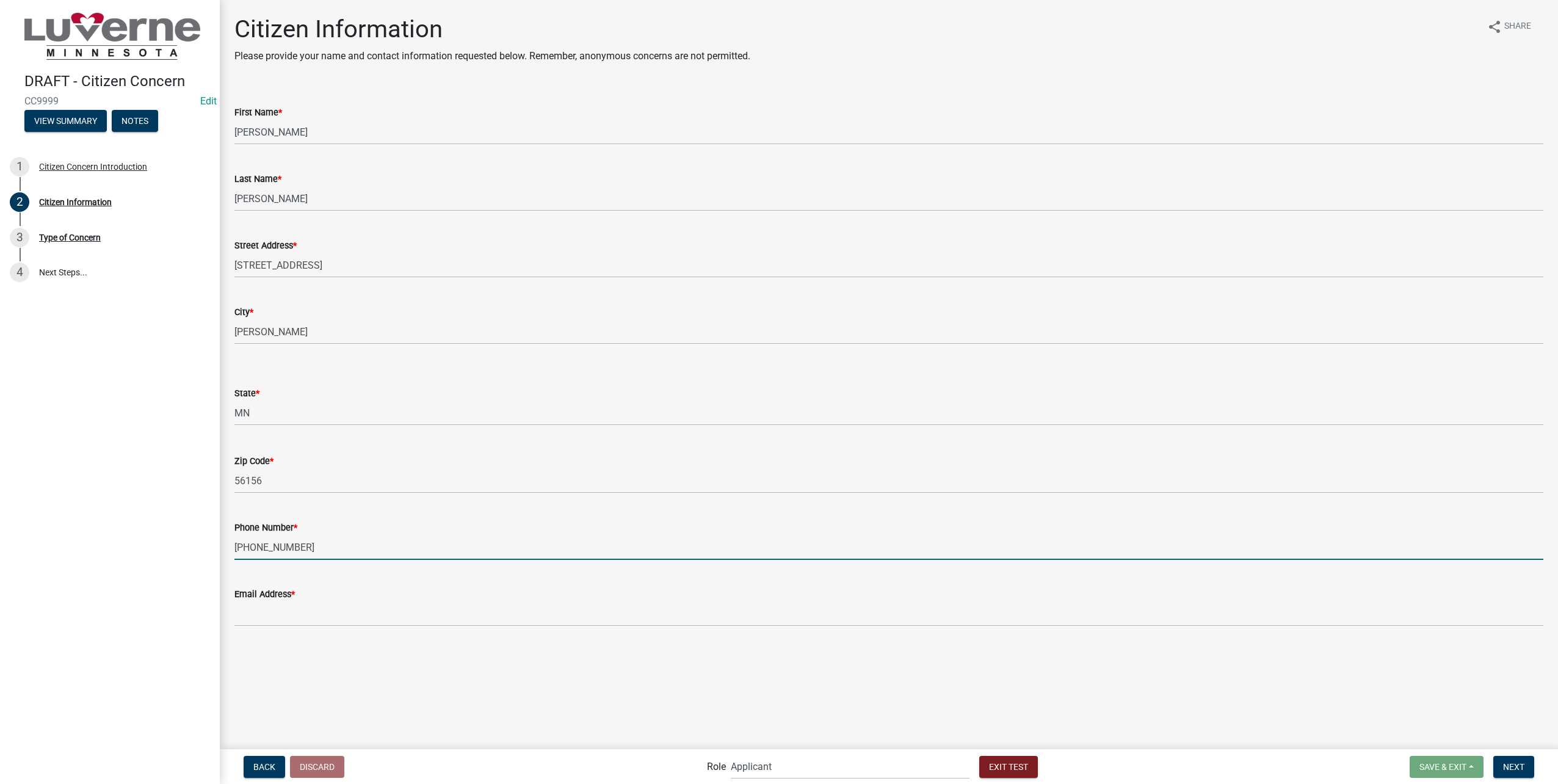
type input "605-789-1824"
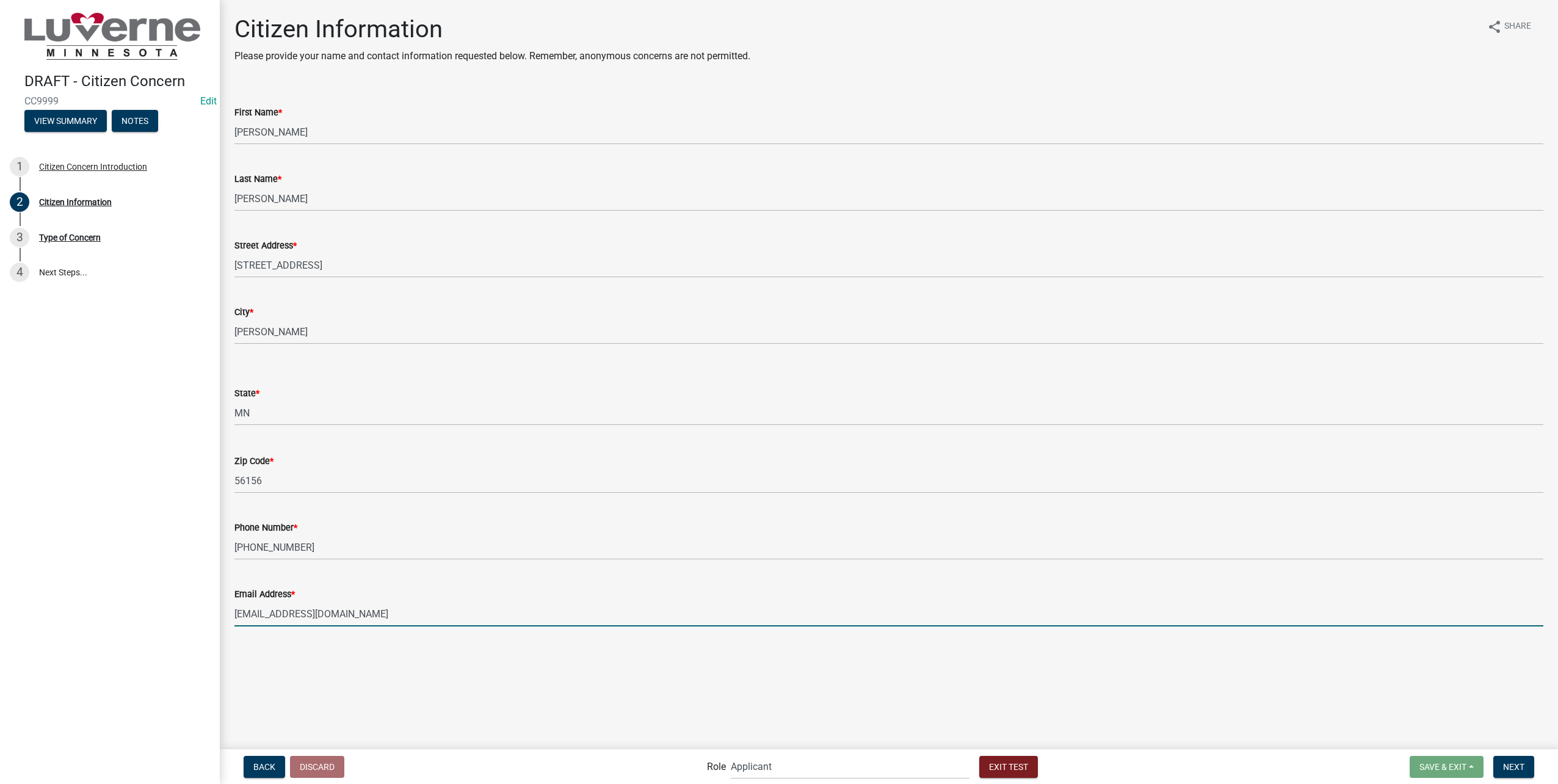
type input "[EMAIL_ADDRESS][DOMAIN_NAME]"
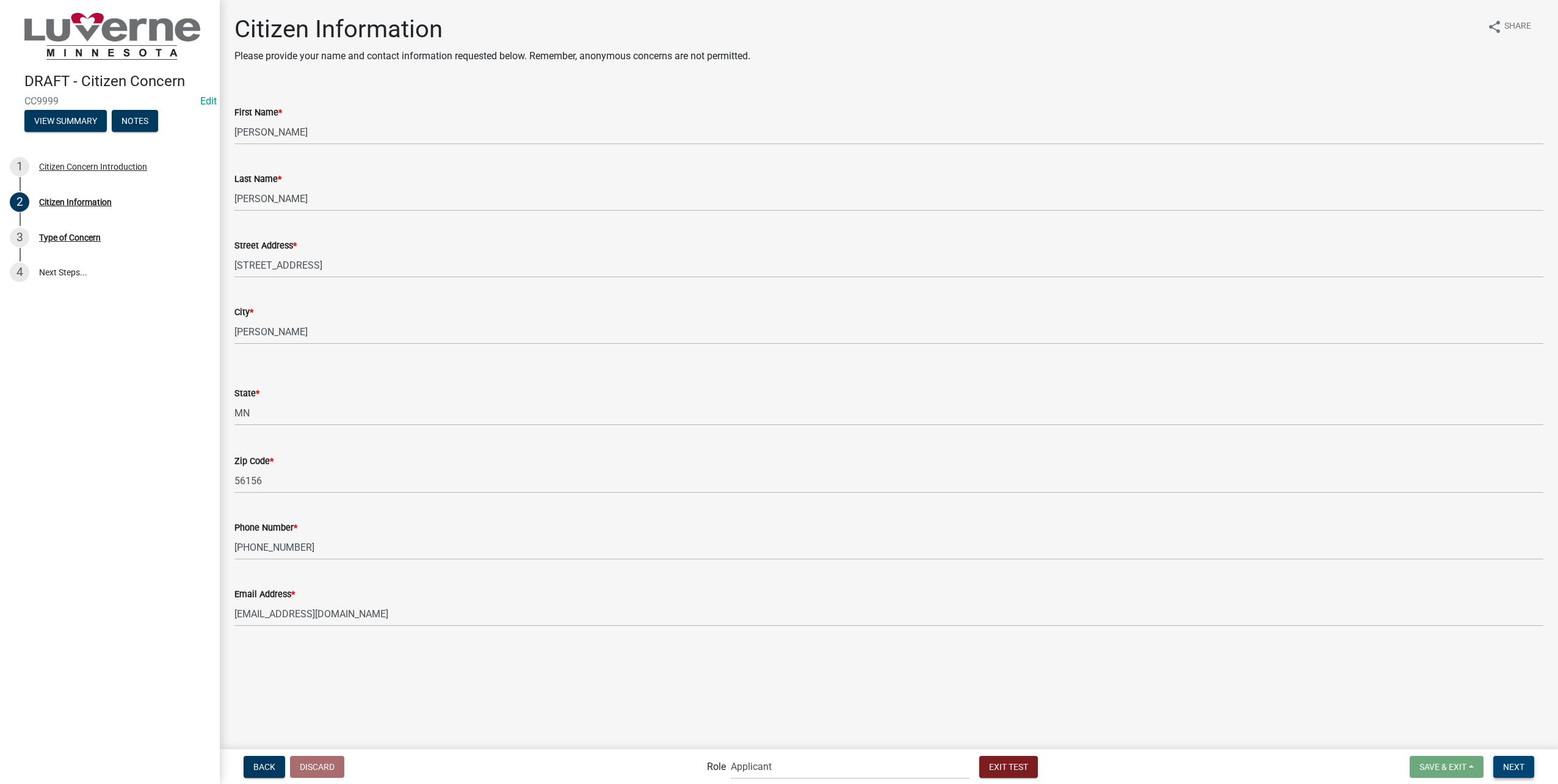
click at [1519, 767] on span "Next" at bounding box center [1514, 766] width 22 height 10
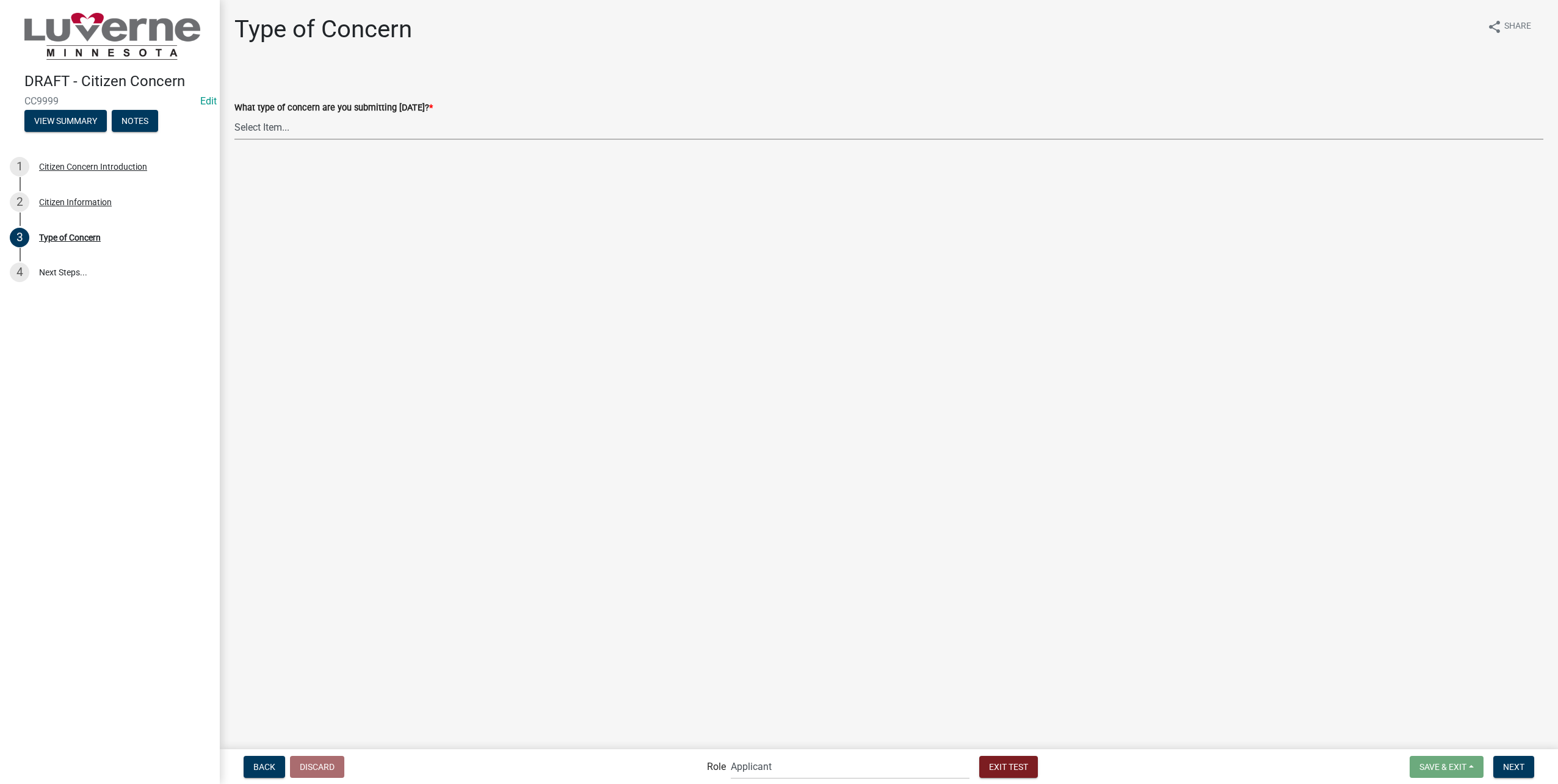
click at [333, 129] on select "Select Item... General Concern or Feedback Specific Parcel or Other Property/St…" at bounding box center [889, 127] width 1309 height 25
click at [234, 115] on select "Select Item... General Concern or Feedback Specific Parcel or Other Property/St…" at bounding box center [889, 127] width 1309 height 25
select select "d576af00-52ec-4945-b76d-b4e3ff7968d8"
click at [1516, 771] on span "Next" at bounding box center [1514, 766] width 22 height 10
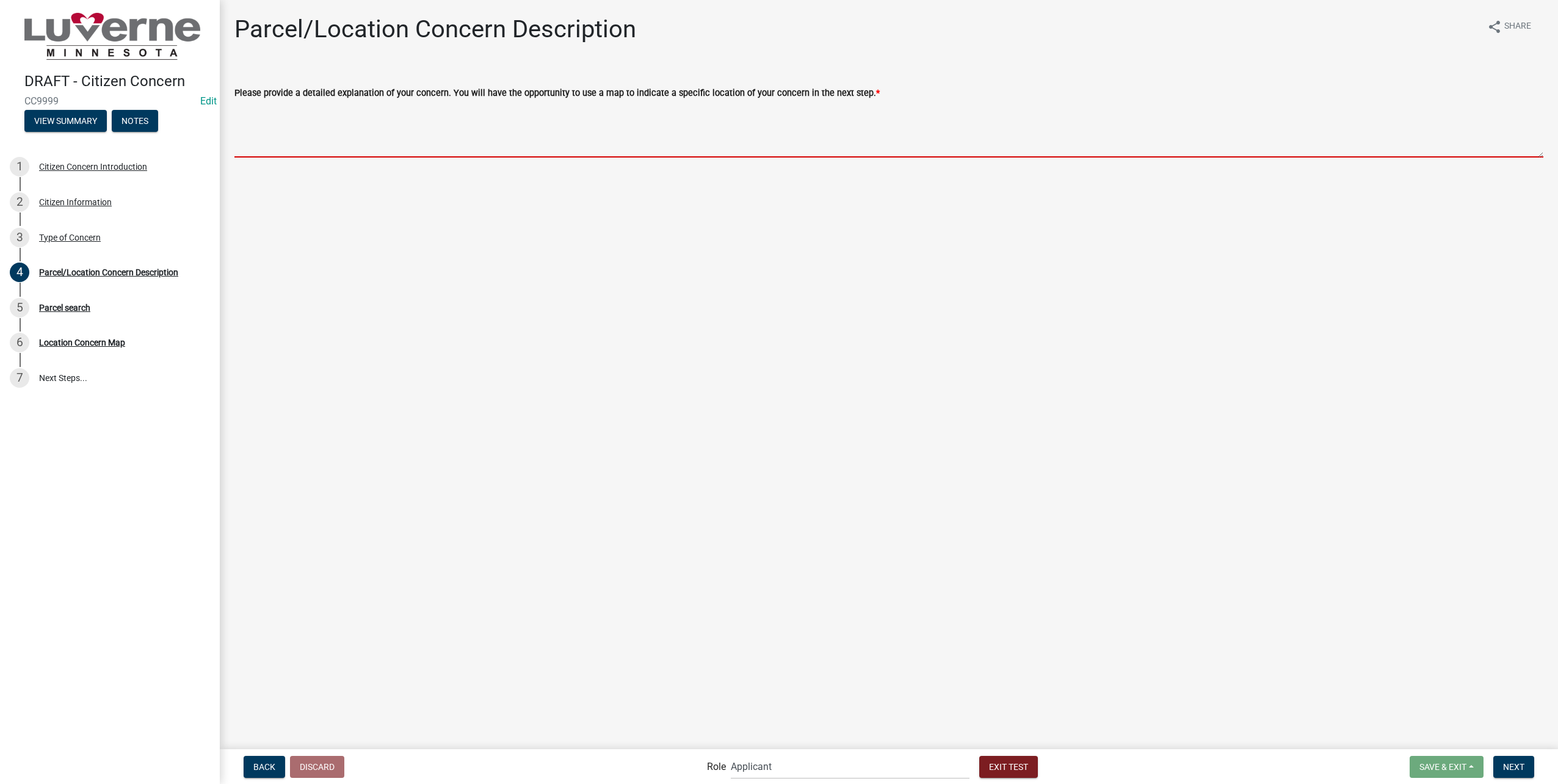
click at [437, 135] on textarea "Please provide a detailed explanation of your concern. You will have the opport…" at bounding box center [889, 129] width 1309 height 58
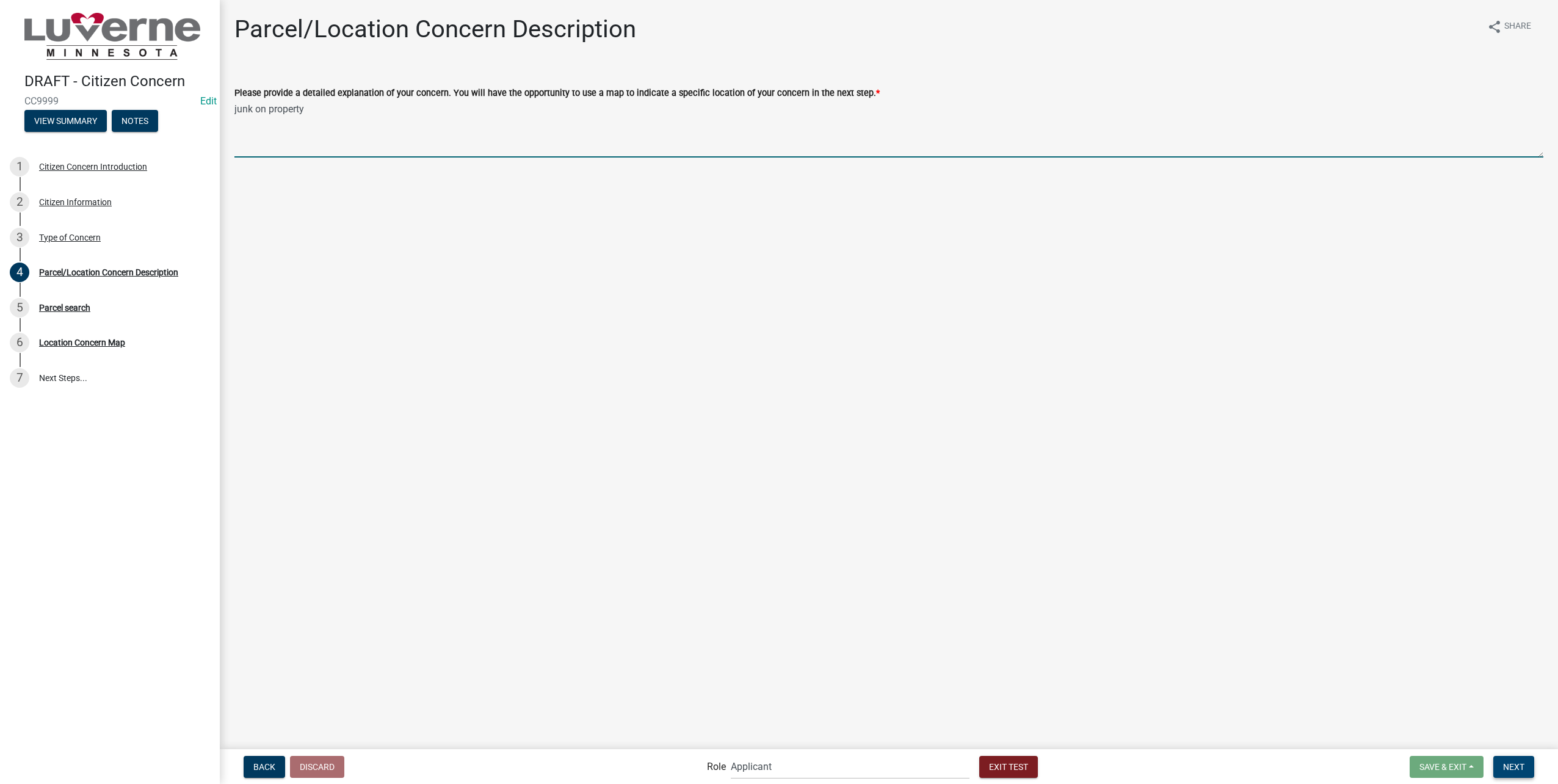
type textarea "junk on property"
click at [1521, 768] on span "Next" at bounding box center [1514, 766] width 22 height 10
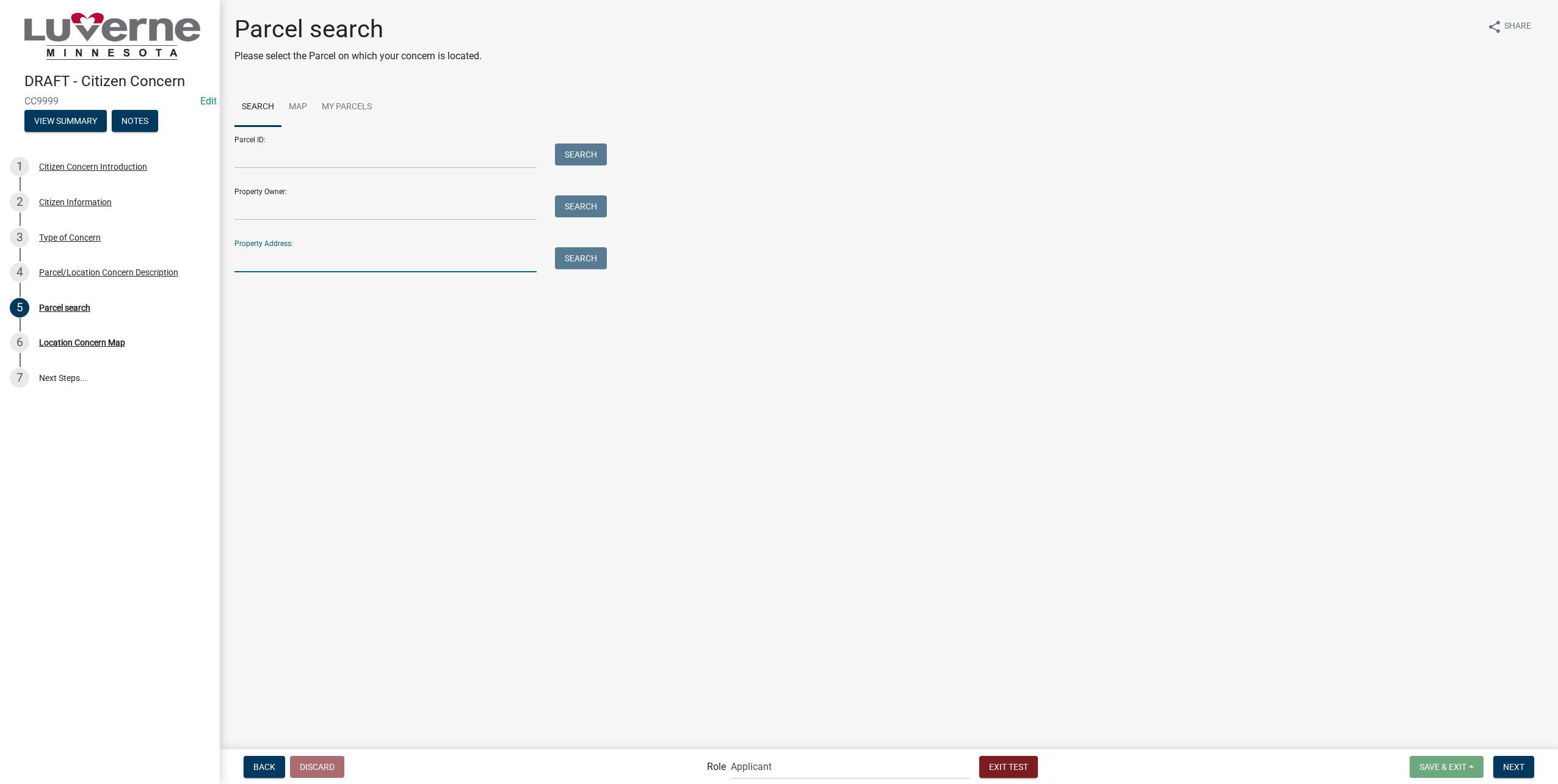
click at [406, 259] on input "Property Address:" at bounding box center [386, 260] width 302 height 25
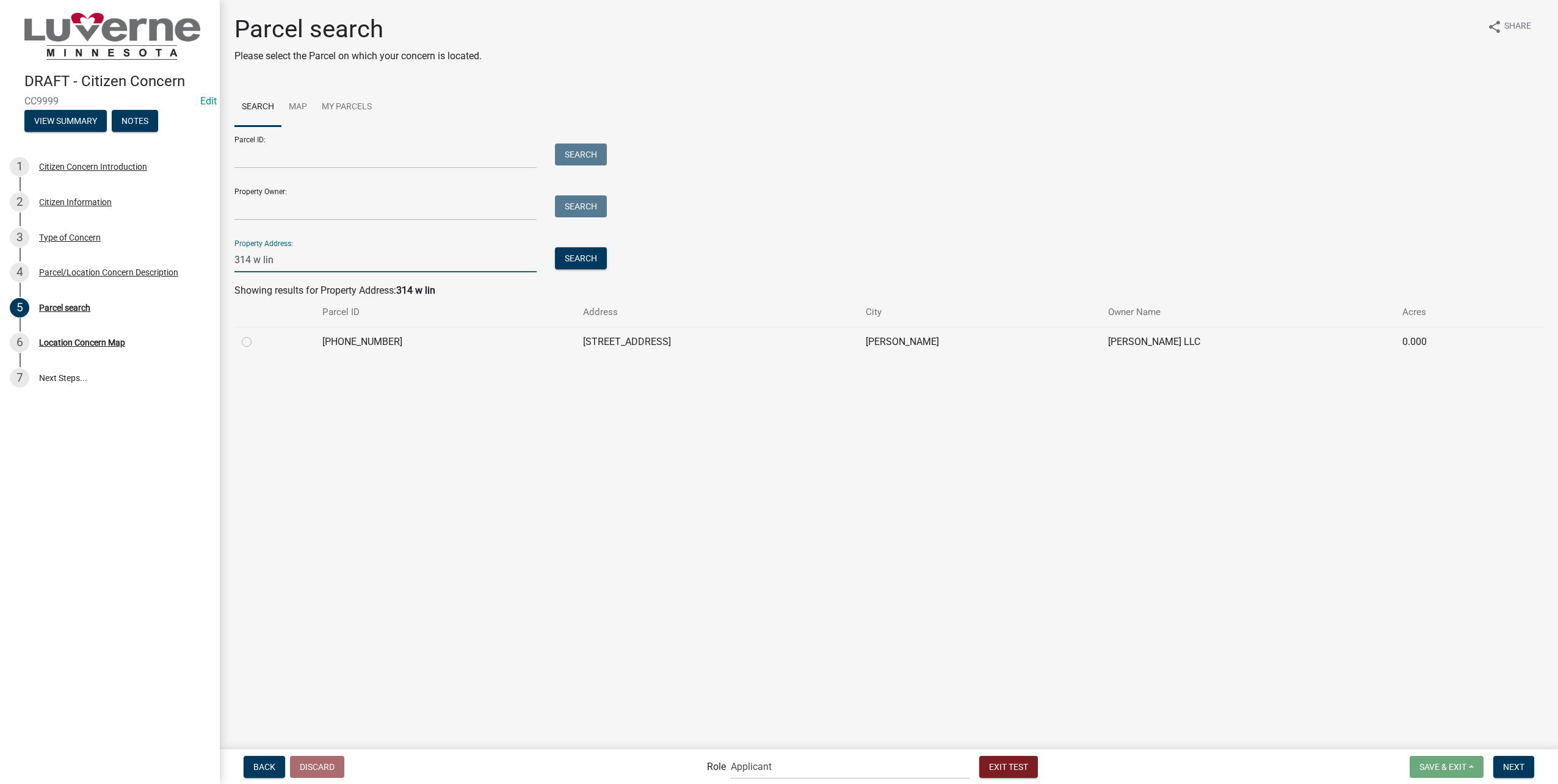
type input "314 w lin"
click at [241, 340] on td at bounding box center [275, 342] width 81 height 30
click at [256, 334] on label at bounding box center [256, 334] width 0 height 0
click at [256, 337] on input "radio" at bounding box center [260, 338] width 8 height 8
radio input "true"
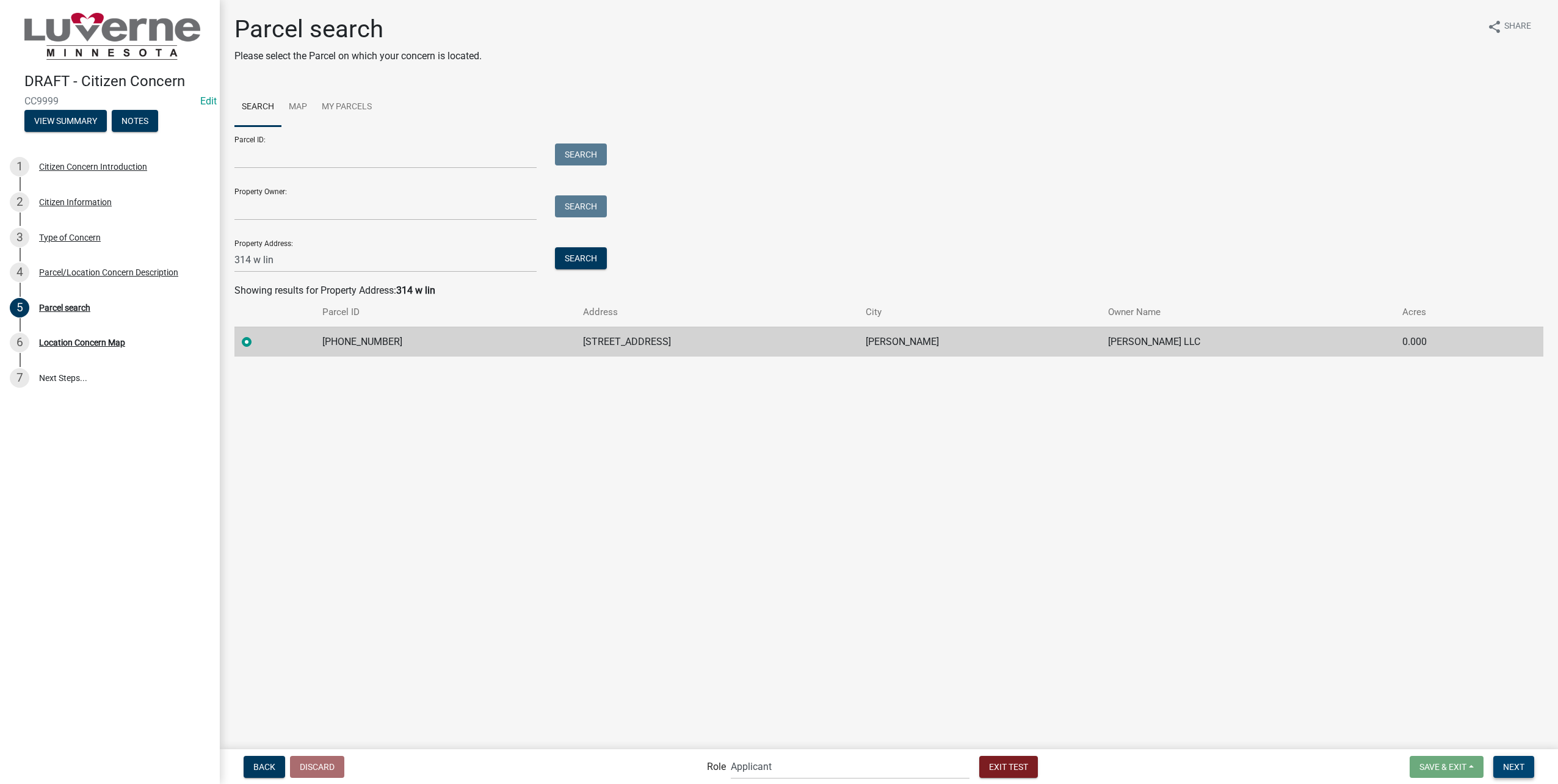
click at [1520, 765] on span "Next" at bounding box center [1514, 766] width 22 height 10
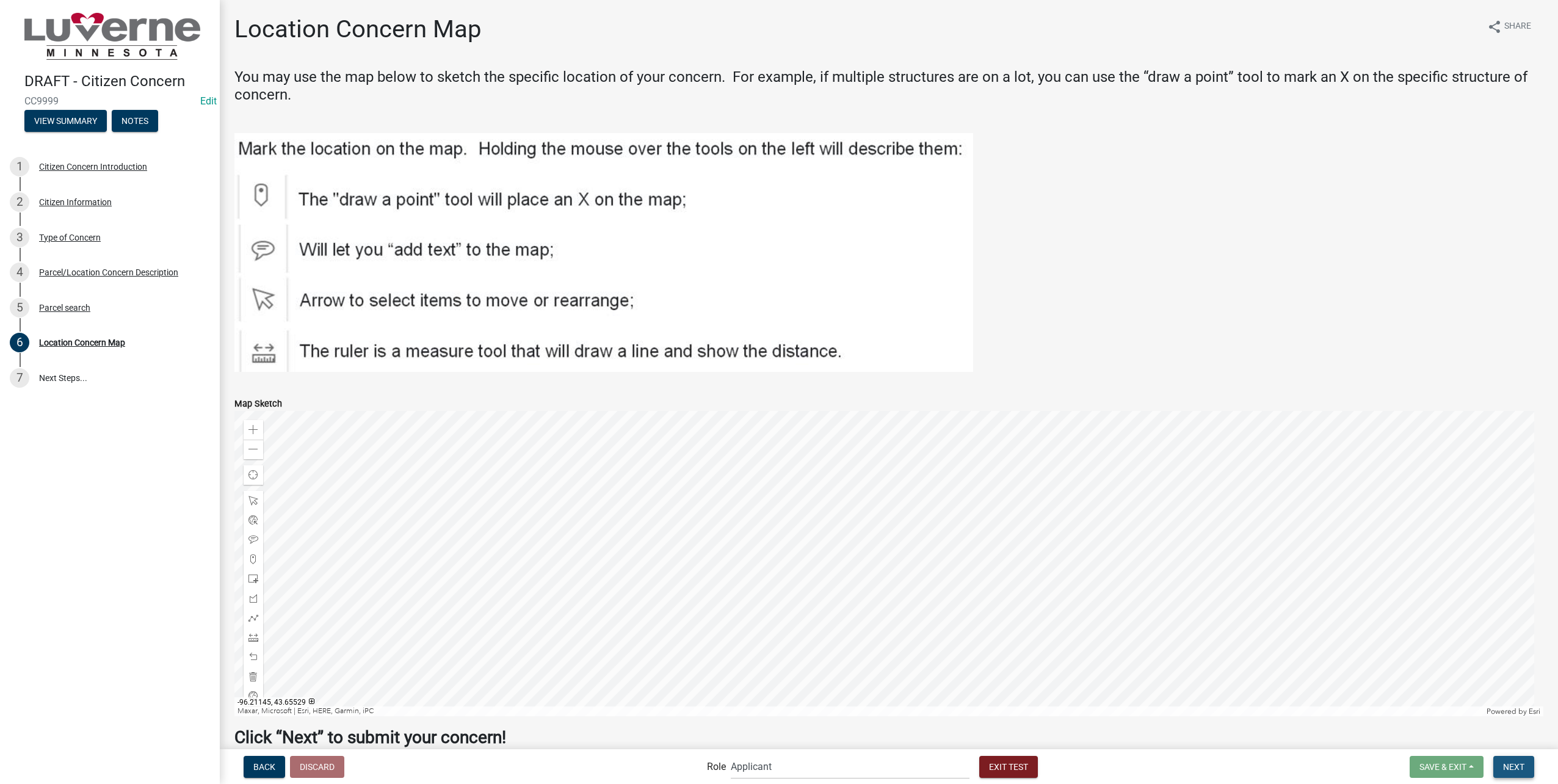
click at [1516, 767] on span "Next" at bounding box center [1514, 766] width 22 height 10
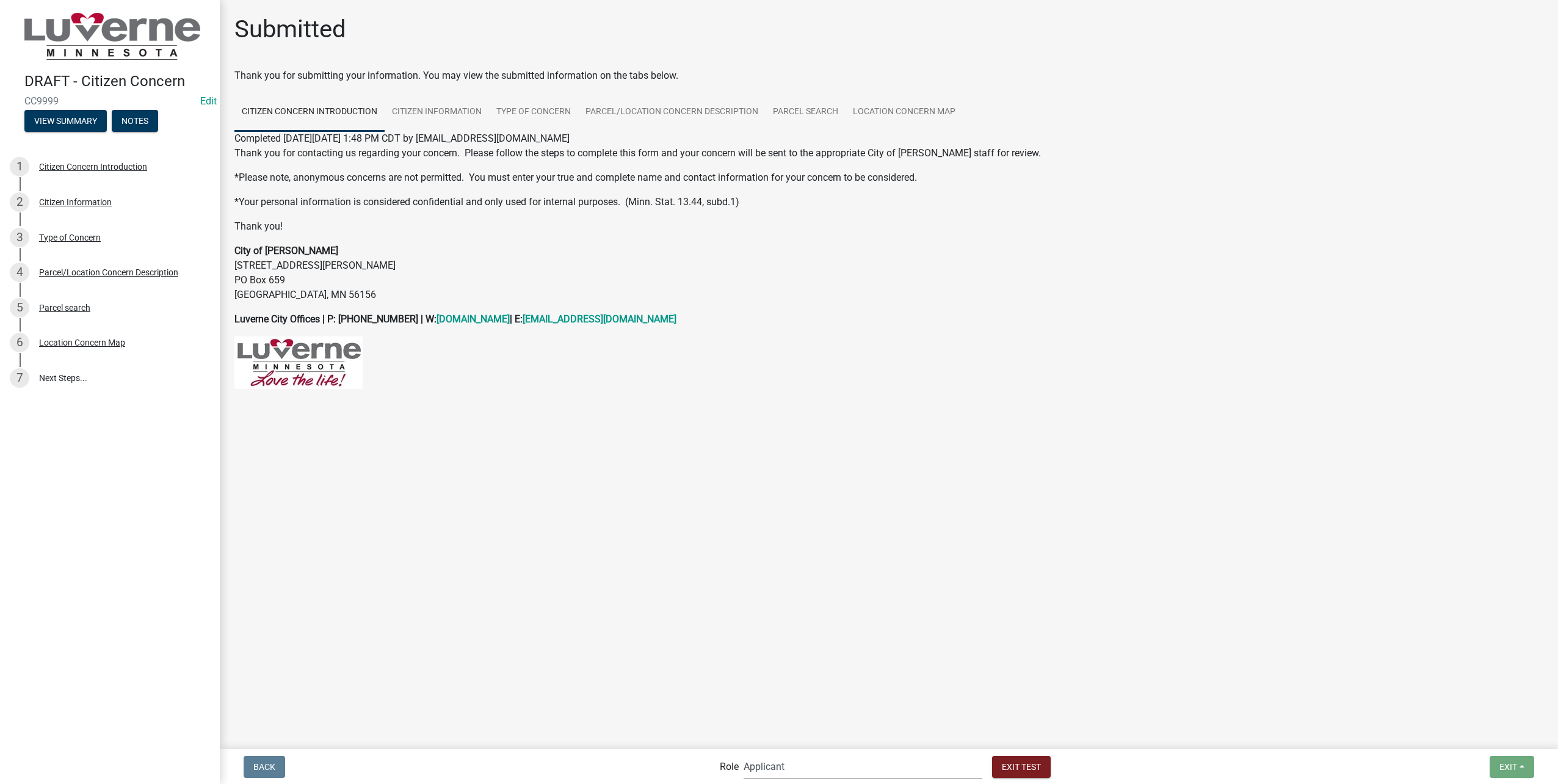
click at [844, 760] on select "Applicant Public Works City Clerk Water/Wastewater Department Admin Front Offic…" at bounding box center [863, 766] width 239 height 25
select select "a2423eb9-0a2b-4d92-bf27-a9021e39dd75"
click at [770, 754] on select "Applicant Public Works City Clerk Water/Wastewater Department Admin Front Offic…" at bounding box center [863, 766] width 239 height 25
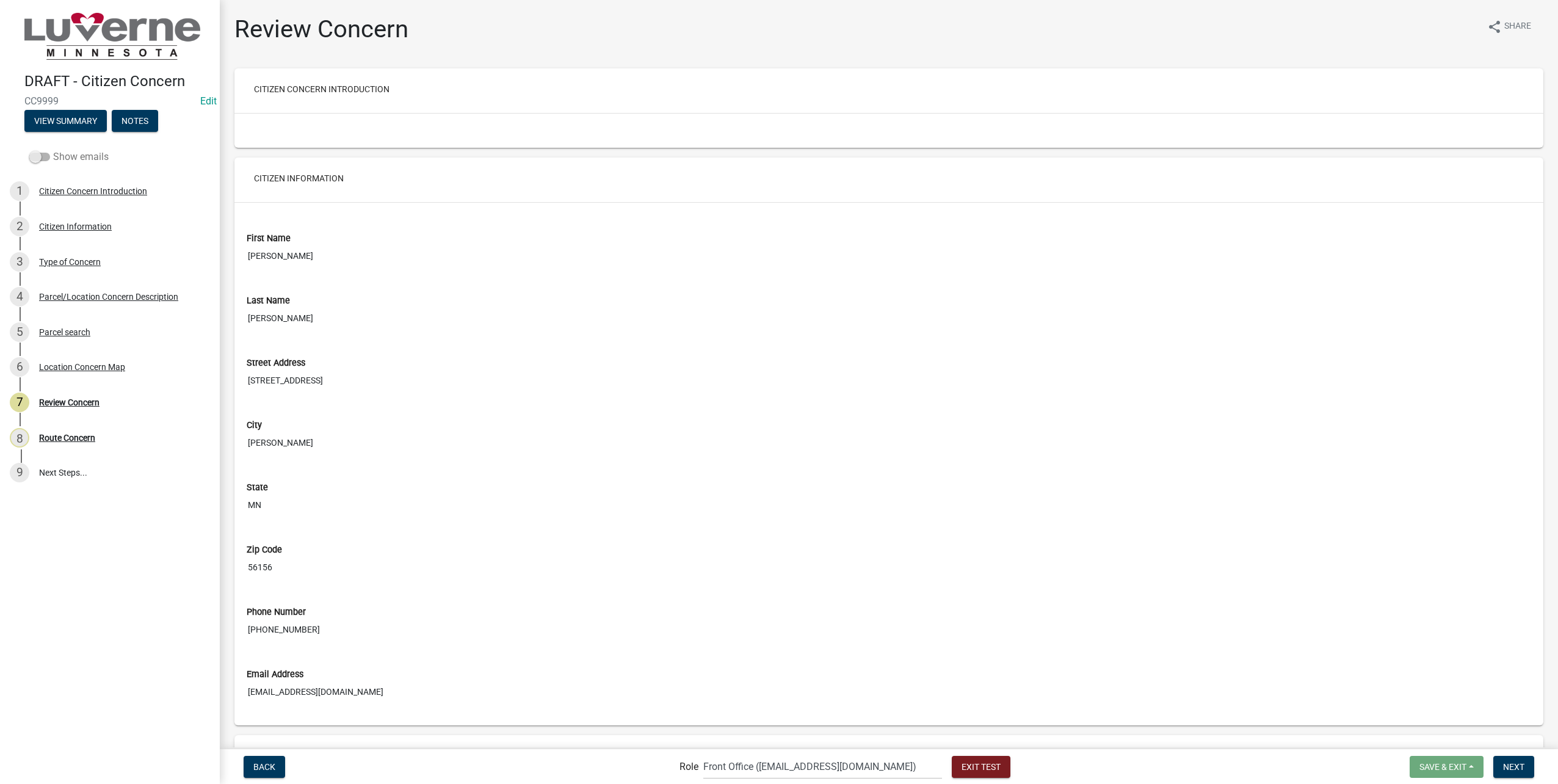
click at [43, 154] on span at bounding box center [40, 157] width 21 height 9
click at [53, 150] on input "Show emails" at bounding box center [53, 150] width 0 height 0
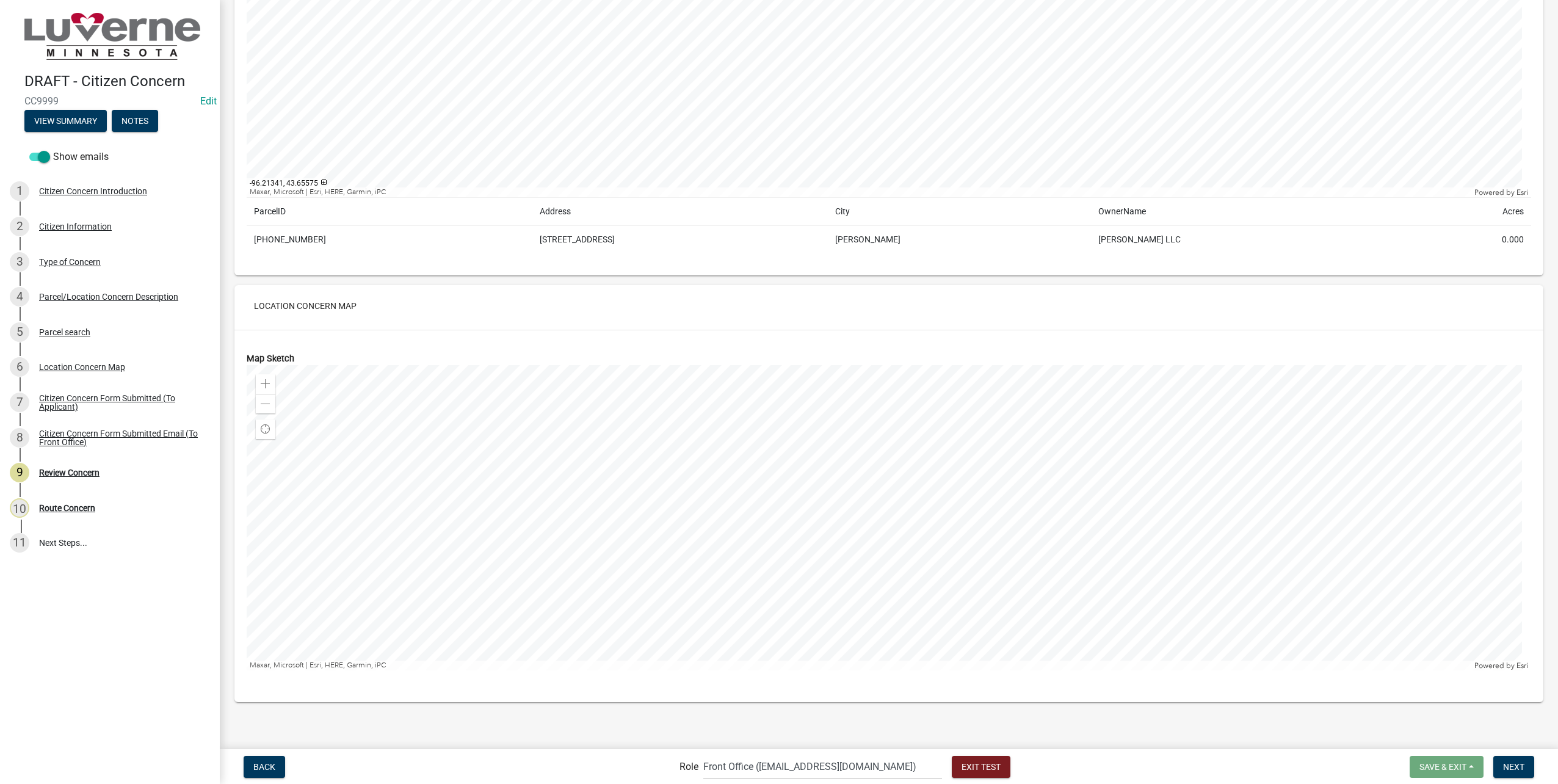
scroll to position [1237, 0]
click at [1516, 764] on span "Next" at bounding box center [1514, 766] width 22 height 10
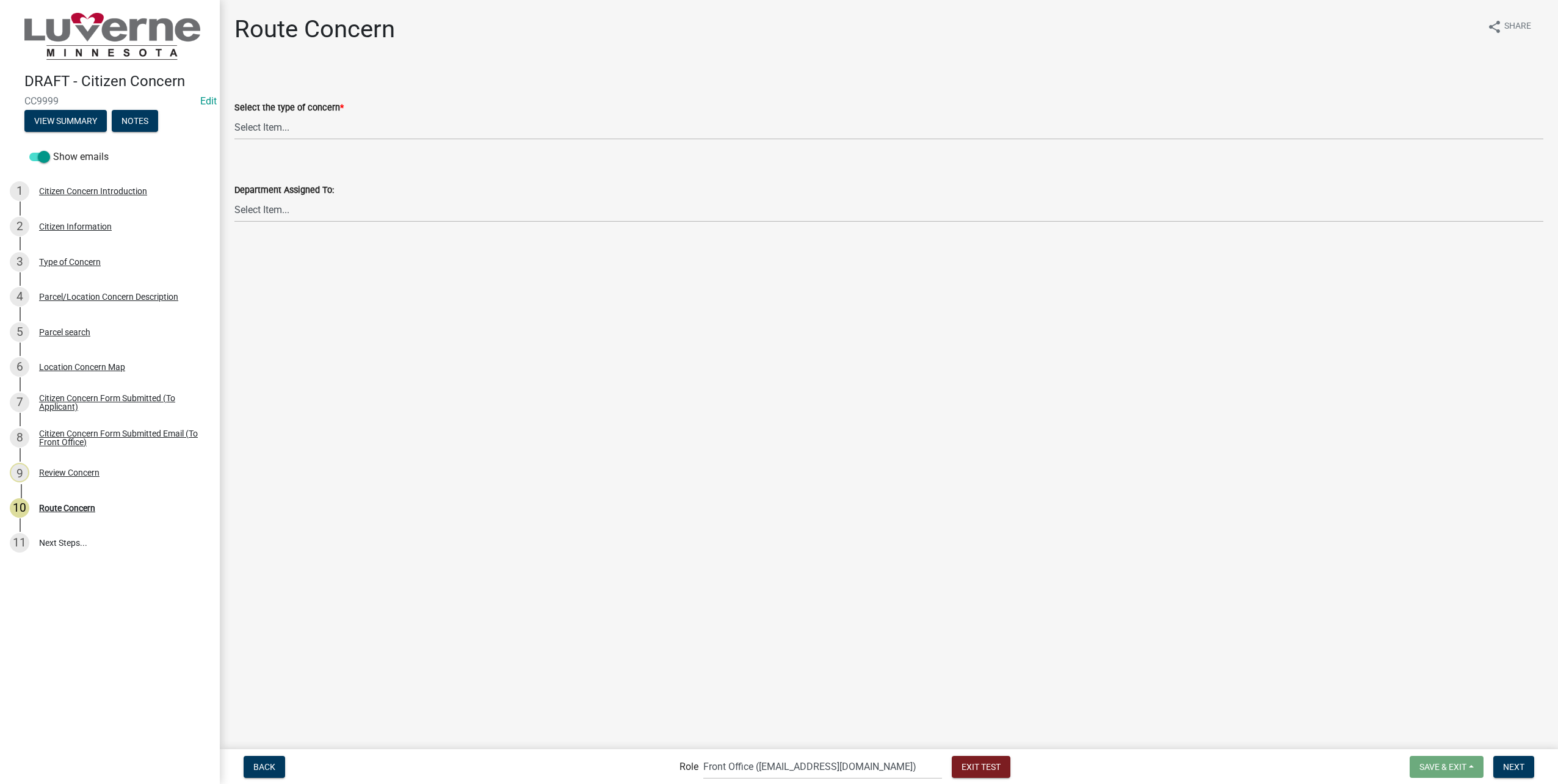
click at [342, 108] on div "Select the type of concern *" at bounding box center [889, 107] width 1309 height 14
click at [329, 135] on select "Select Item... Street Lights Transformer Conditions Unknown Pole/Box on Private…" at bounding box center [889, 127] width 1309 height 25
click at [234, 115] on select "Select Item... Street Lights Transformer Conditions Unknown Pole/Box on Private…" at bounding box center [889, 127] width 1309 height 25
select select "23c6f637-6176-429c-939a-46394b000eaa"
click at [298, 212] on select "Select Item... Front Office Electric Department Public Works Department Water/W…" at bounding box center [889, 209] width 1309 height 25
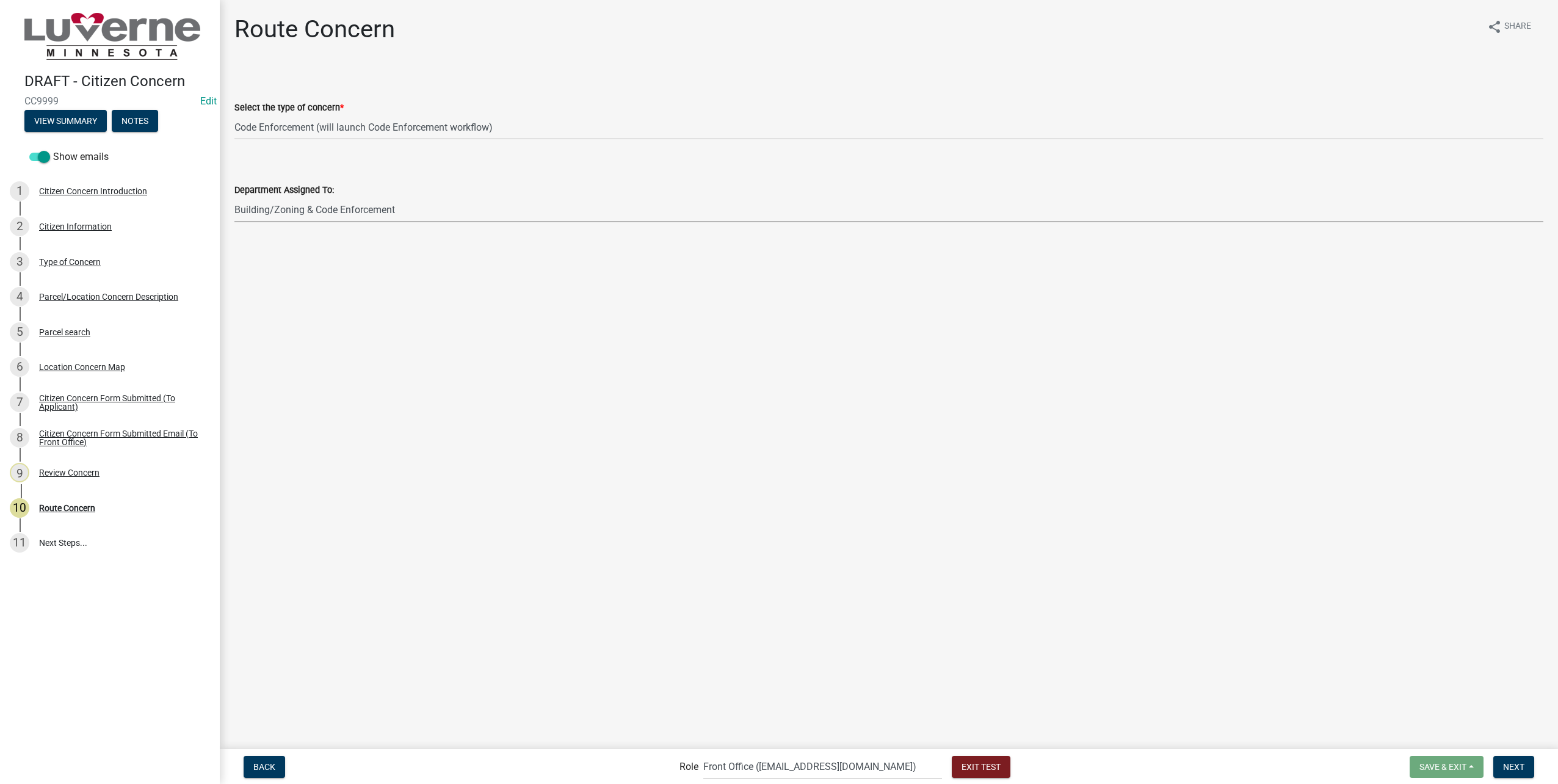
click at [234, 197] on select "Select Item... Front Office Electric Department Public Works Department Water/W…" at bounding box center [889, 209] width 1309 height 25
select select "6d0f7d2d-fcd5-4543-a054-dfc44b5d5db1"
click at [1516, 765] on span "Next" at bounding box center [1514, 766] width 22 height 10
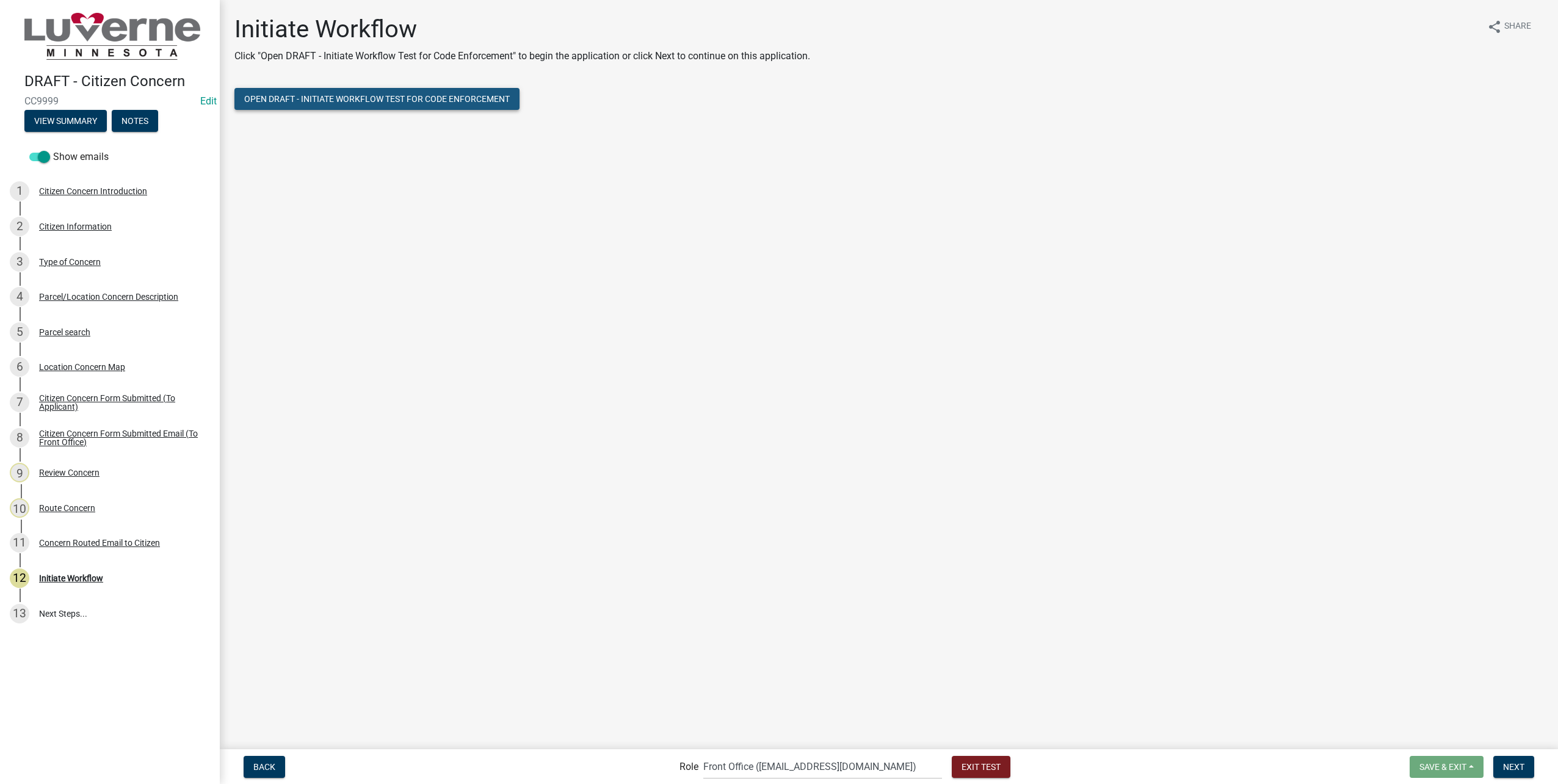
click at [378, 97] on span "Open DRAFT - Initiate Workflow Test for Code Enforcement" at bounding box center [377, 99] width 265 height 10
drag, startPoint x: 959, startPoint y: 777, endPoint x: 949, endPoint y: 772, distance: 11.2
click at [959, 776] on button "Exit Test" at bounding box center [980, 767] width 58 height 22
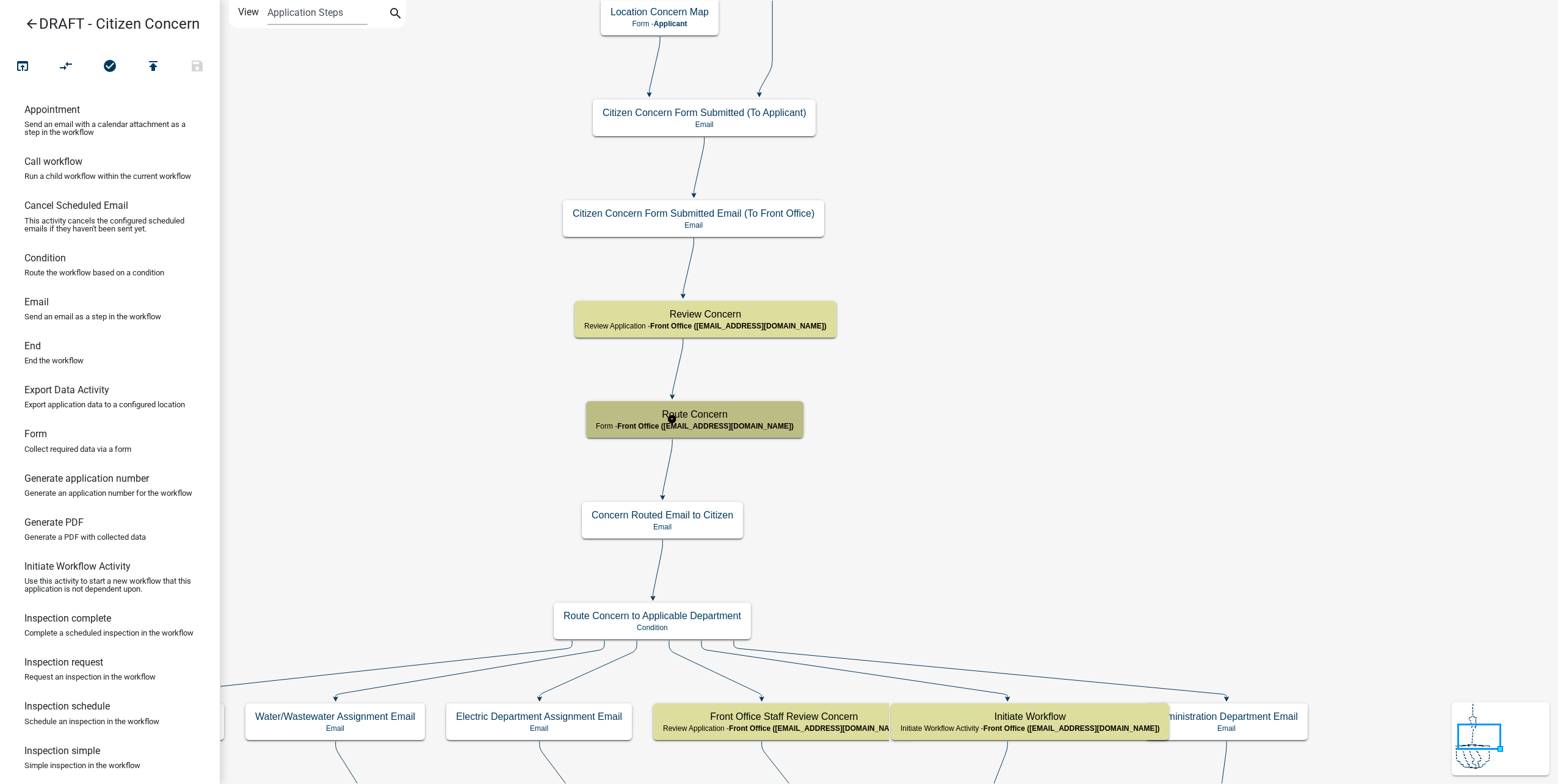
click at [702, 420] on h5 "Route Concern" at bounding box center [694, 414] width 198 height 12
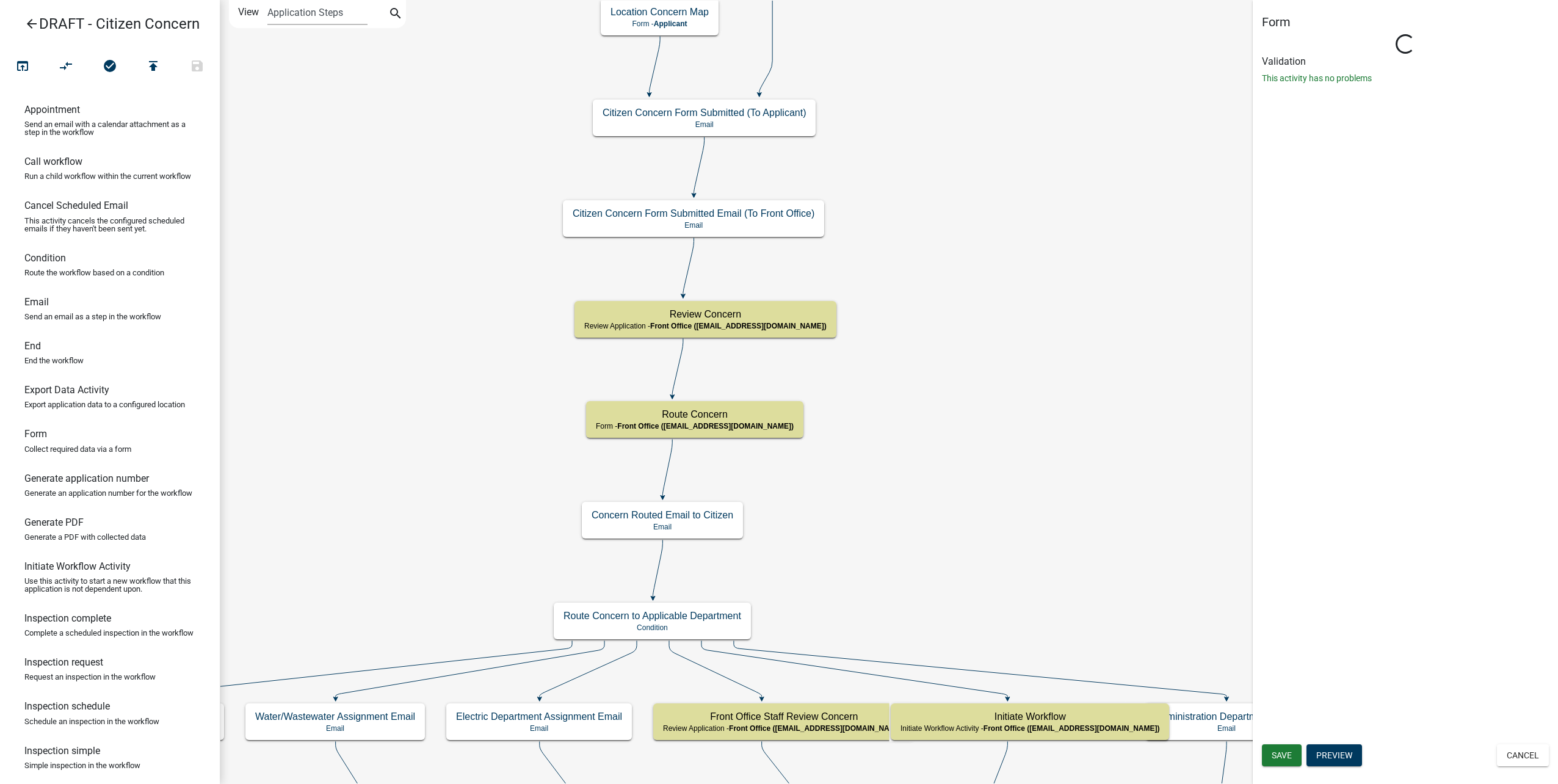
select select "A2423EB9-0A2B-4D92-BF27-A9021E39DD75"
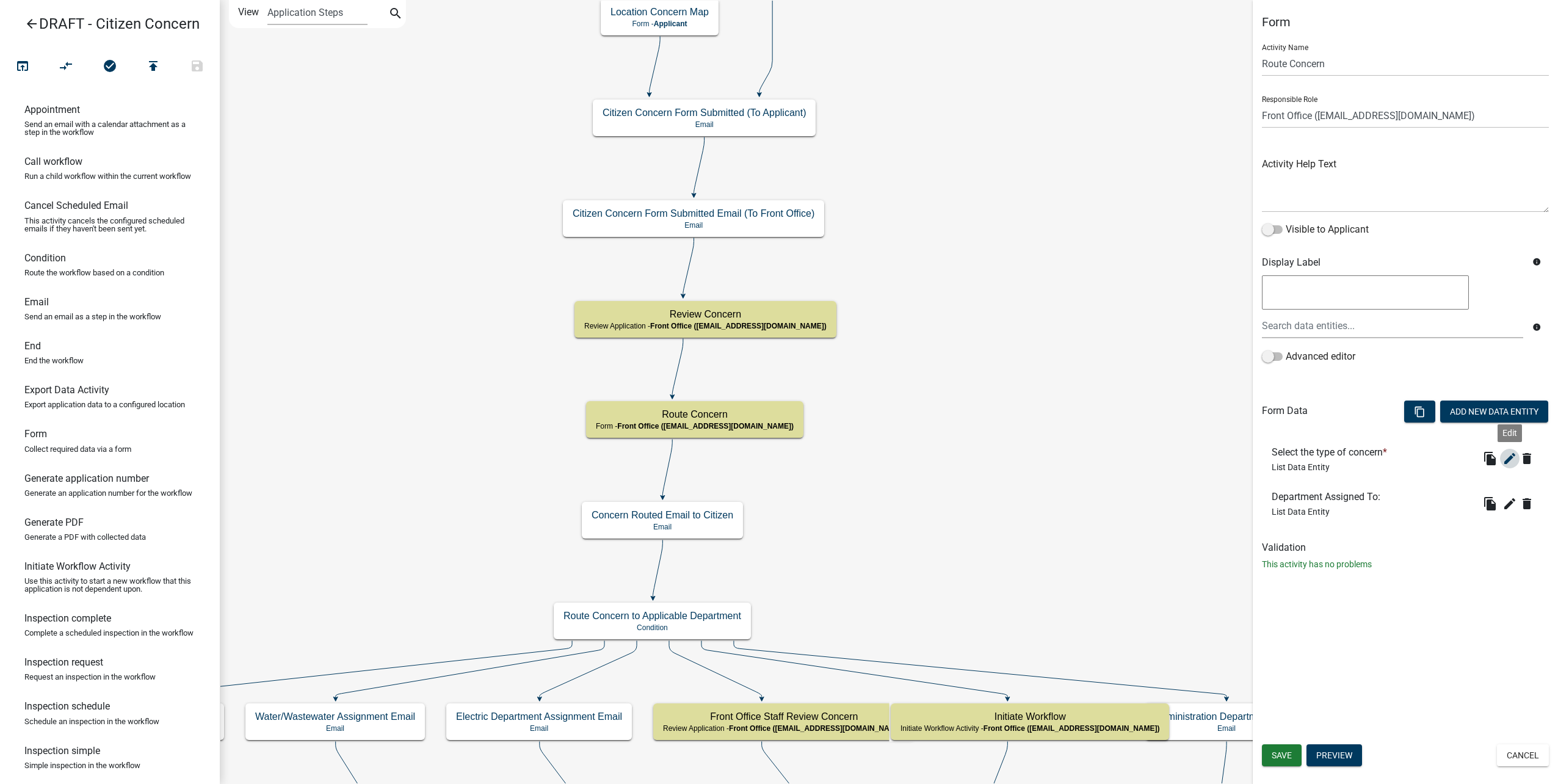
click at [1508, 457] on icon "edit" at bounding box center [1510, 458] width 14 height 14
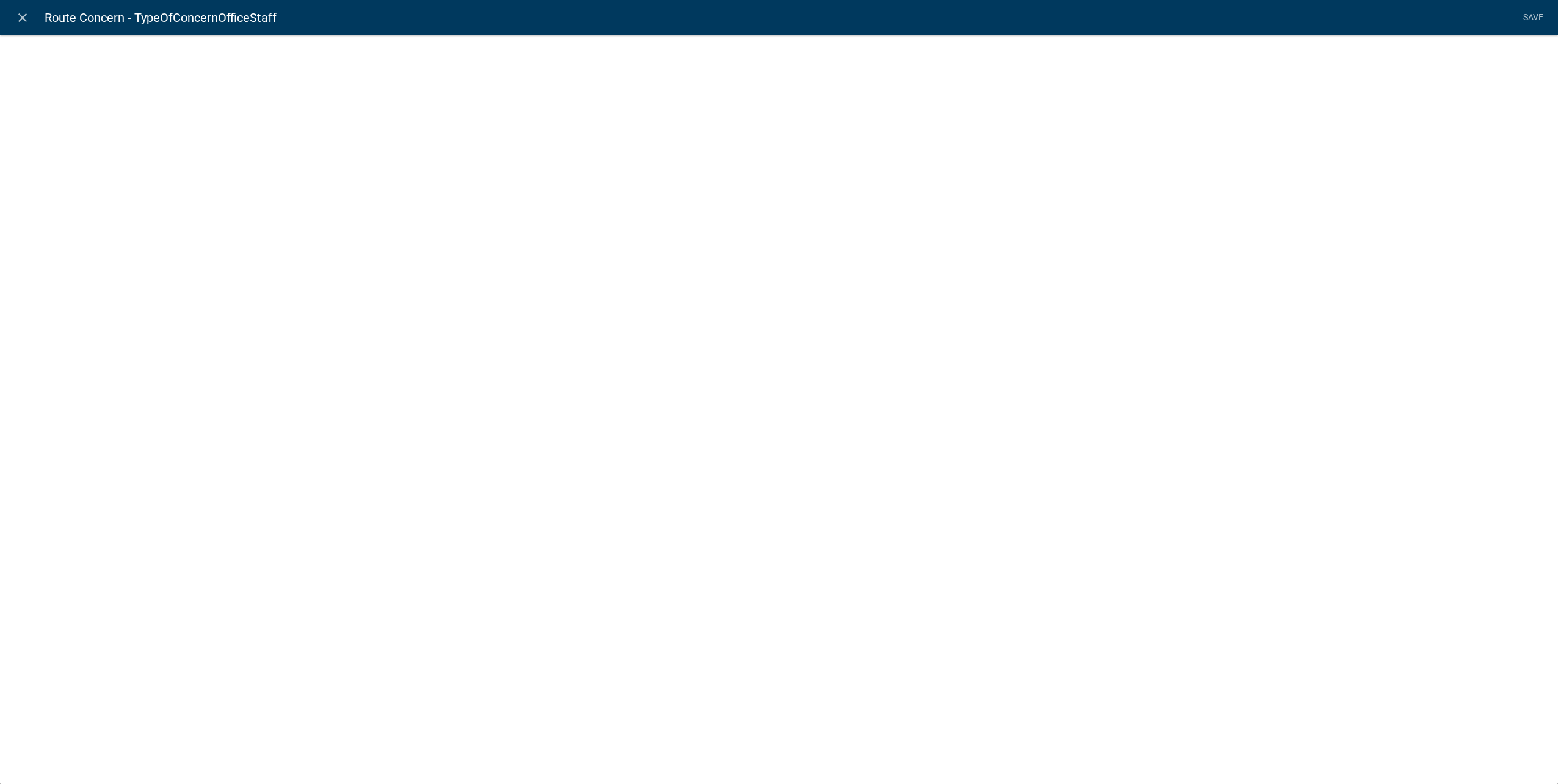
select select "list-data"
select select
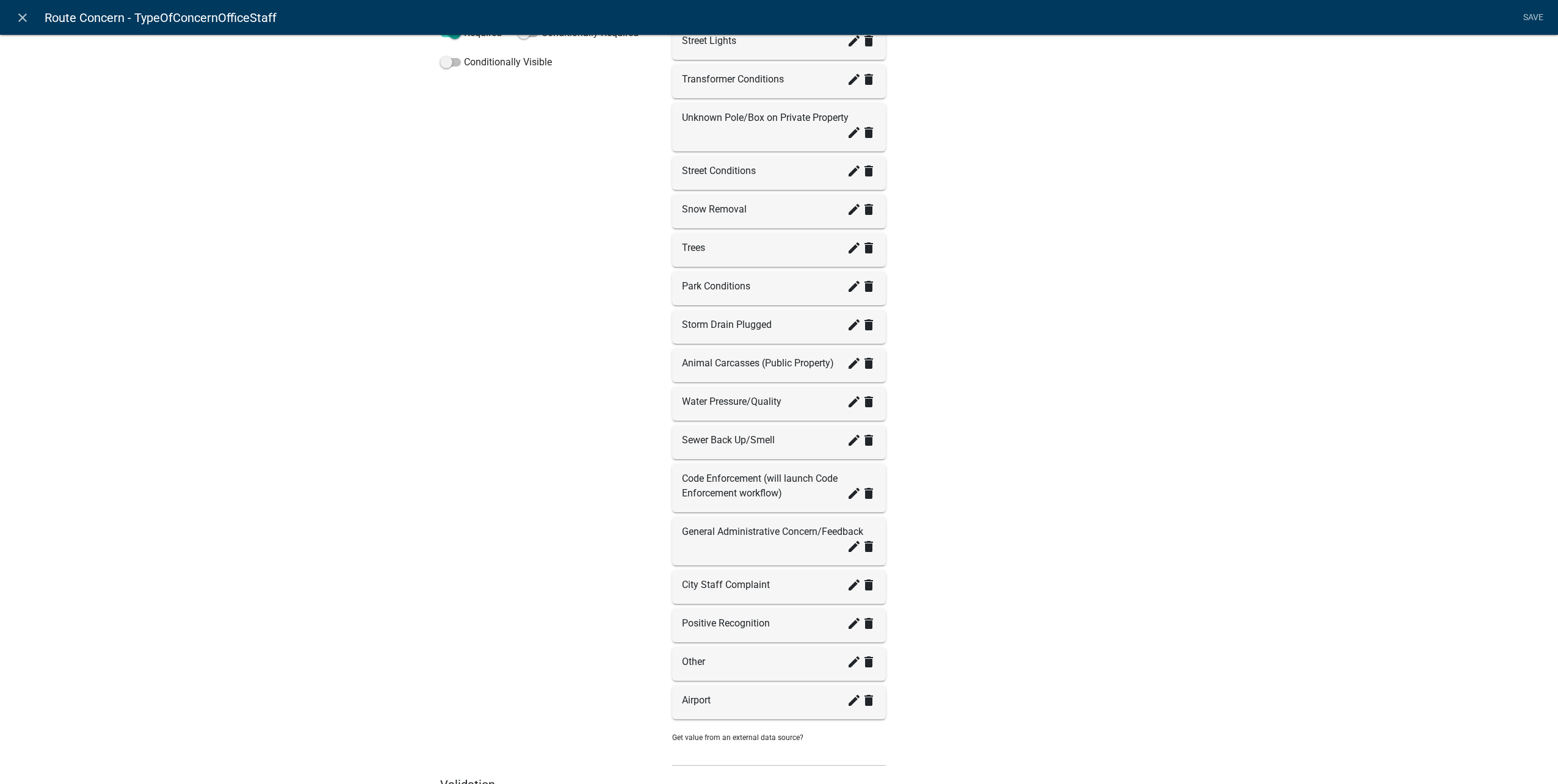
scroll to position [245, 0]
click at [847, 491] on icon "create" at bounding box center [854, 493] width 14 height 14
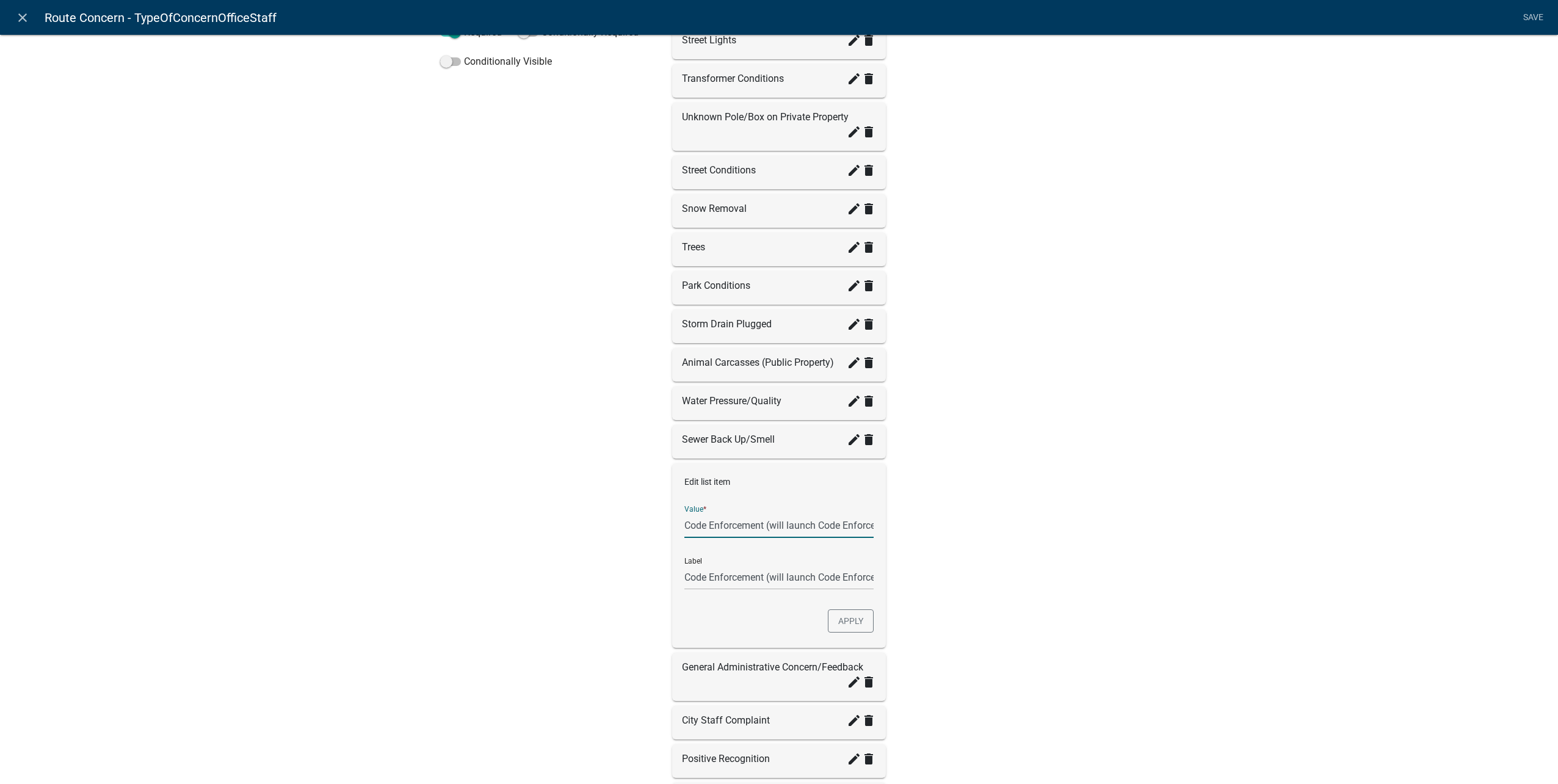
scroll to position [0, 72]
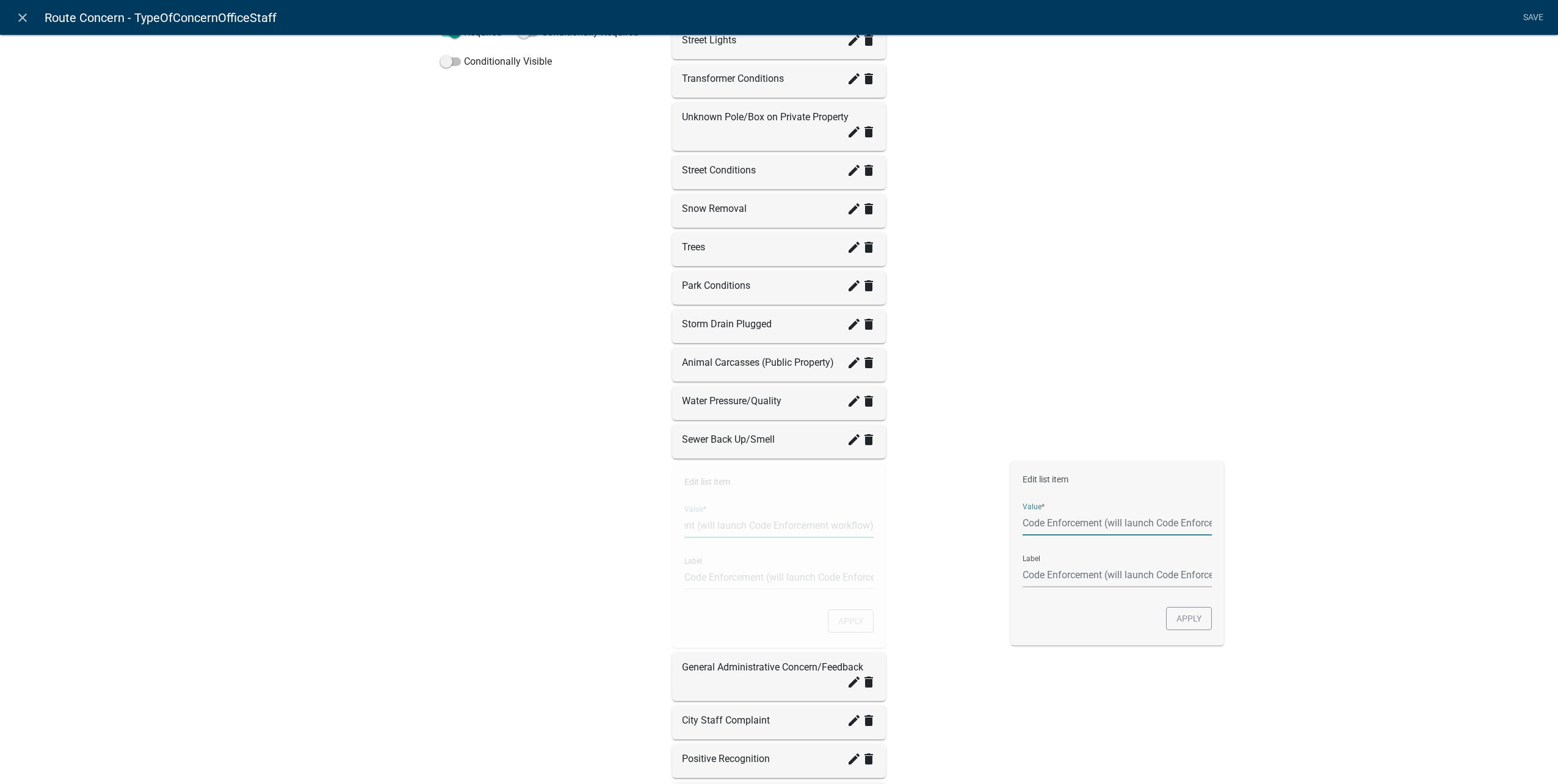
drag, startPoint x: 761, startPoint y: 523, endPoint x: 1244, endPoint y: 519, distance: 483.0
click at [1244, 519] on div "Label Select the type of concern Help Text Data Entity Type Free Form Text Docu…" at bounding box center [779, 371] width 1558 height 1202
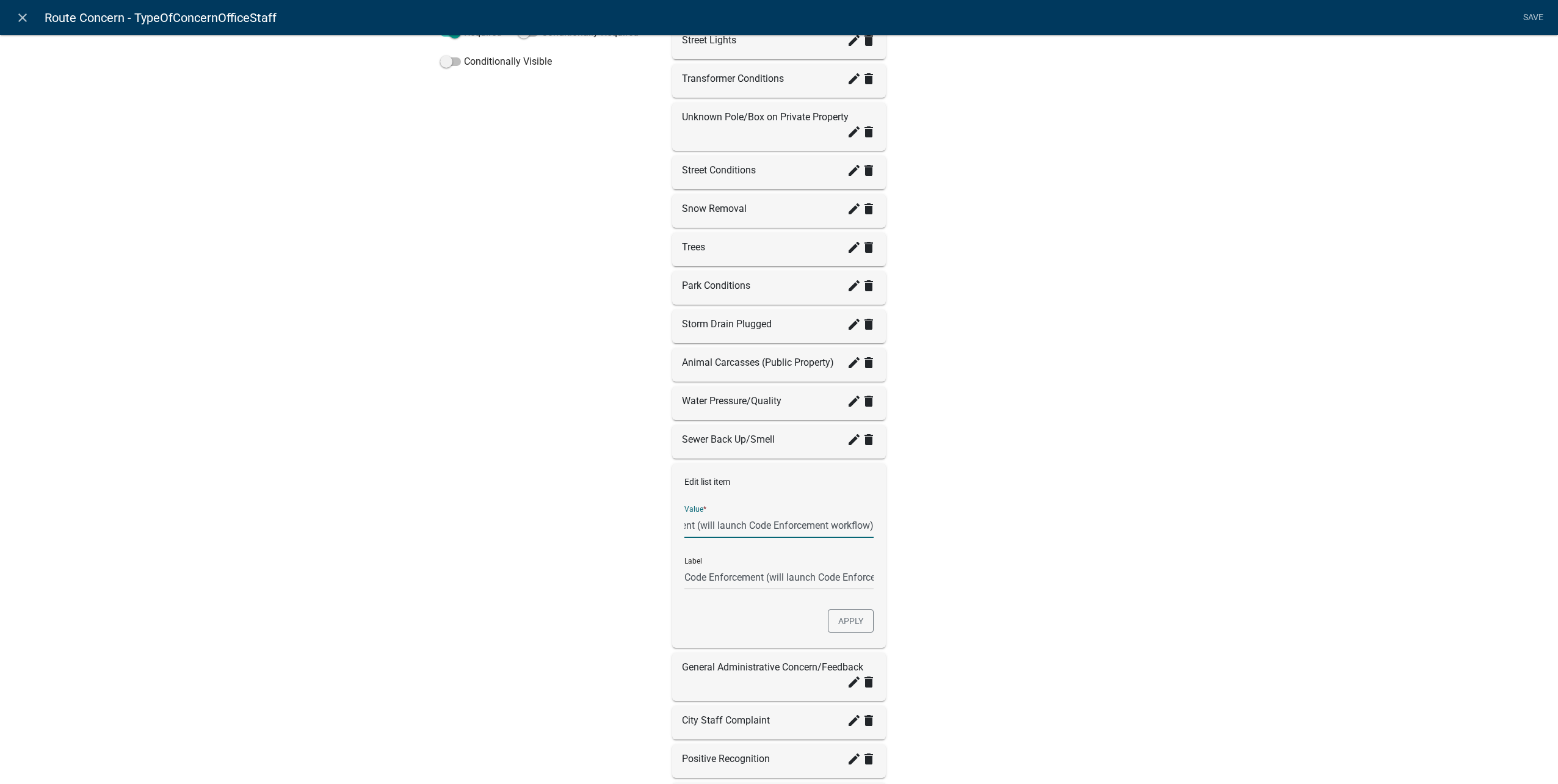
click at [786, 530] on input "Code Enforcement (will launch Code Enforcement workflow)" at bounding box center [778, 525] width 189 height 25
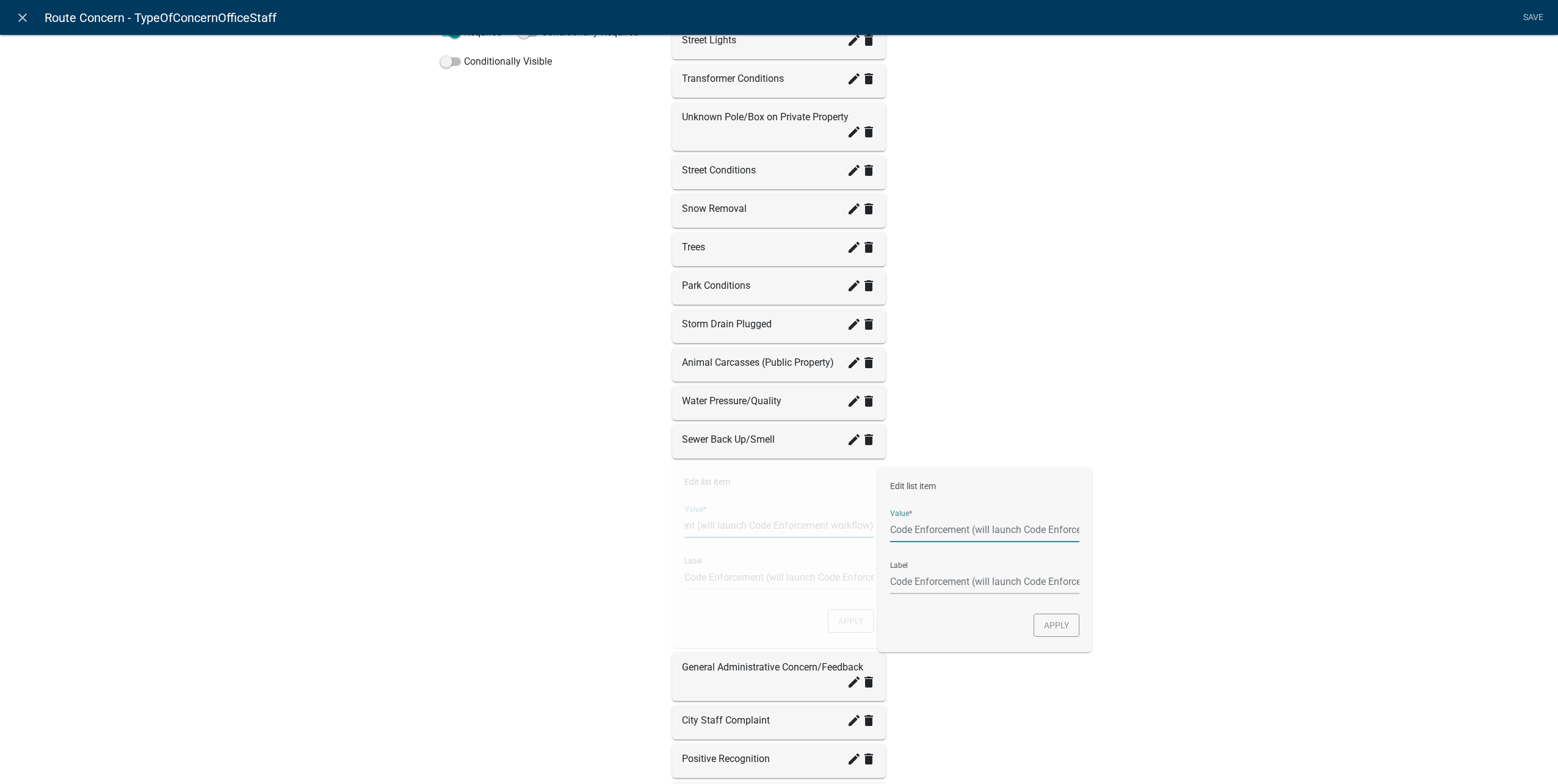
drag, startPoint x: 691, startPoint y: 524, endPoint x: 1111, endPoint y: 530, distance: 420.0
click at [1111, 530] on div "Label Select the type of concern Help Text Data Entity Type Free Form Text Docu…" at bounding box center [779, 358] width 696 height 1108
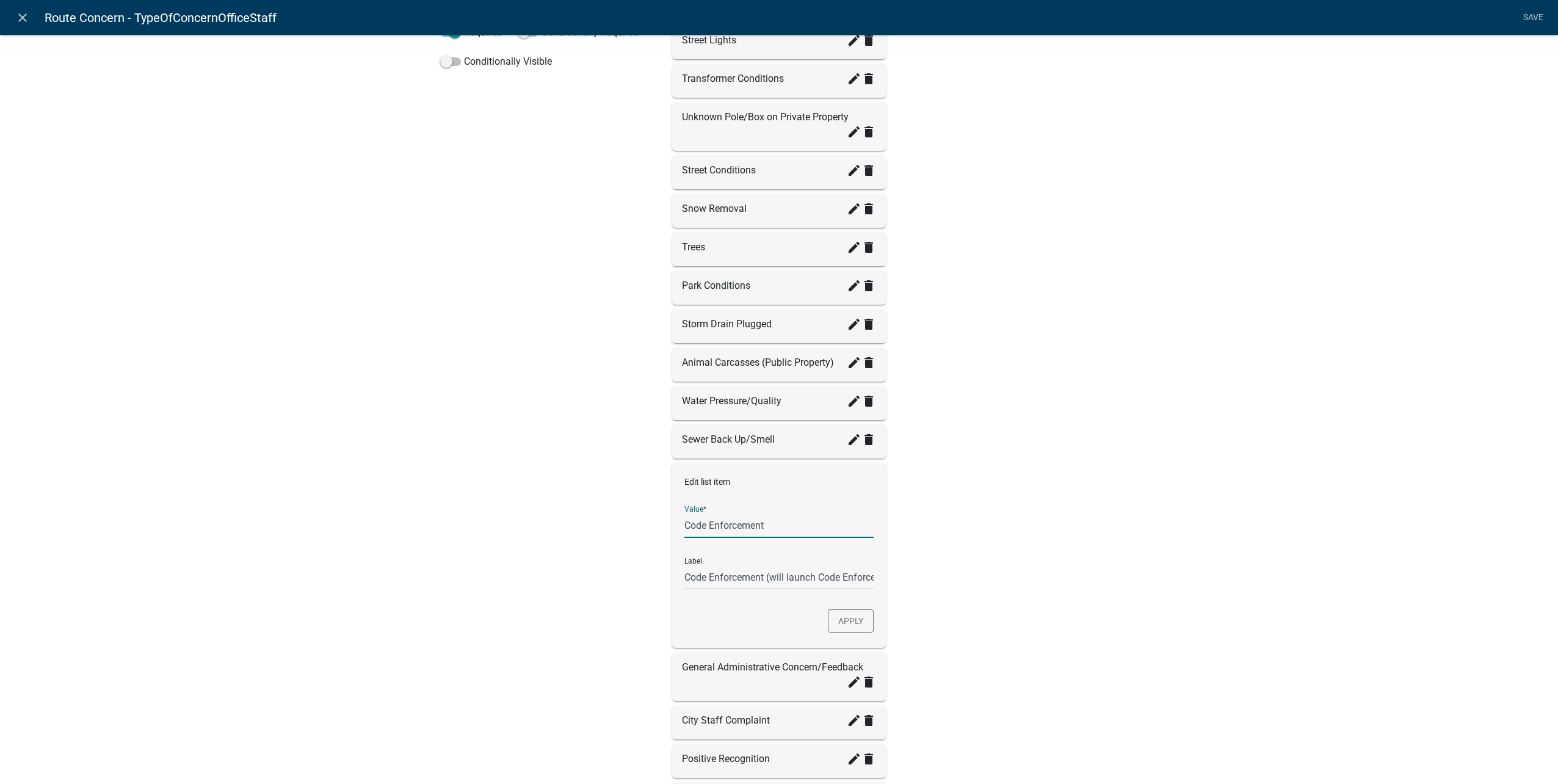
scroll to position [0, 0]
type input "Code Enforcement"
click at [851, 571] on input "Code Enforcement" at bounding box center [778, 577] width 189 height 25
click at [858, 622] on button "Apply" at bounding box center [851, 621] width 46 height 23
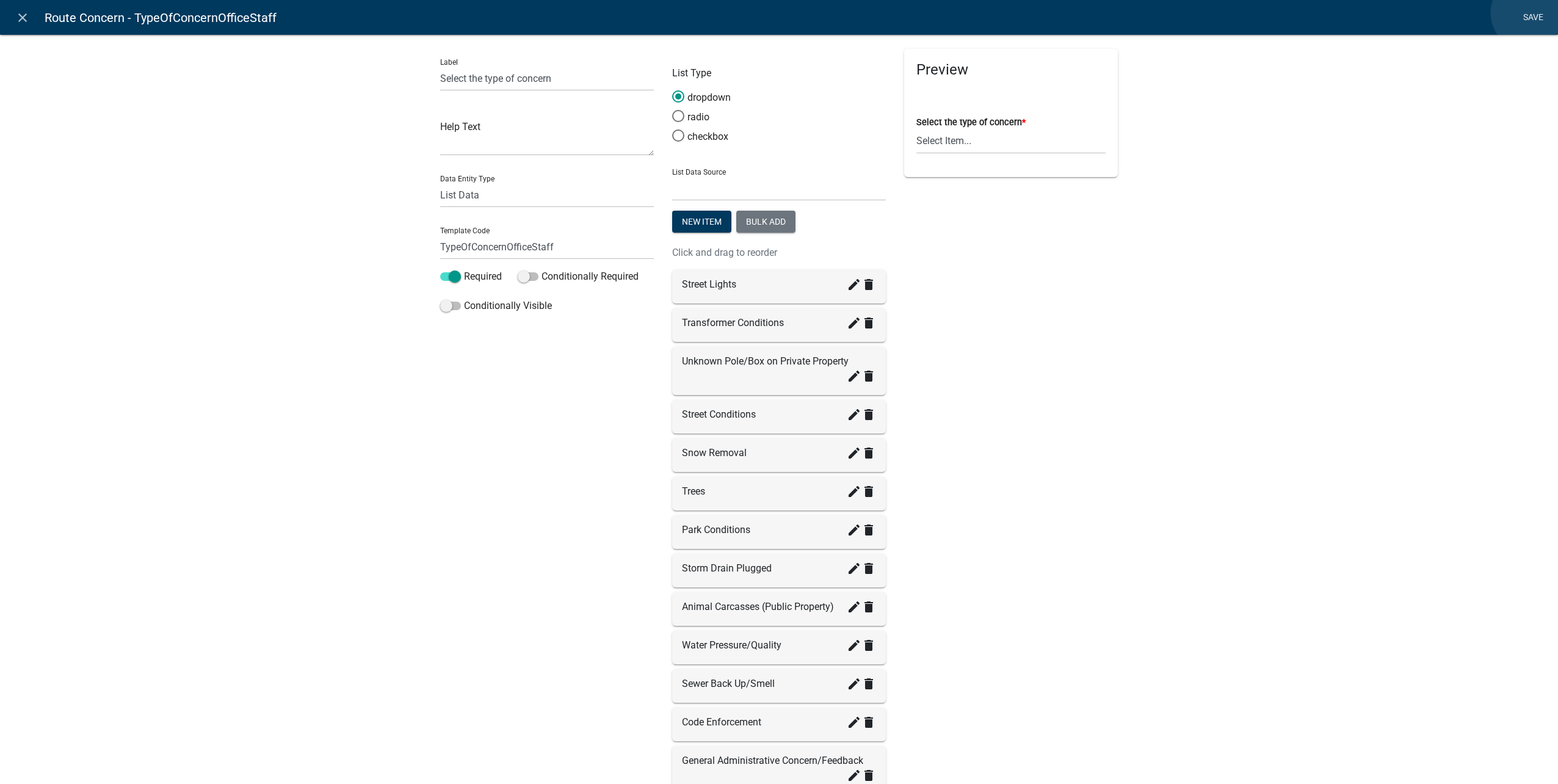
click at [1529, 13] on link "Save" at bounding box center [1533, 17] width 30 height 23
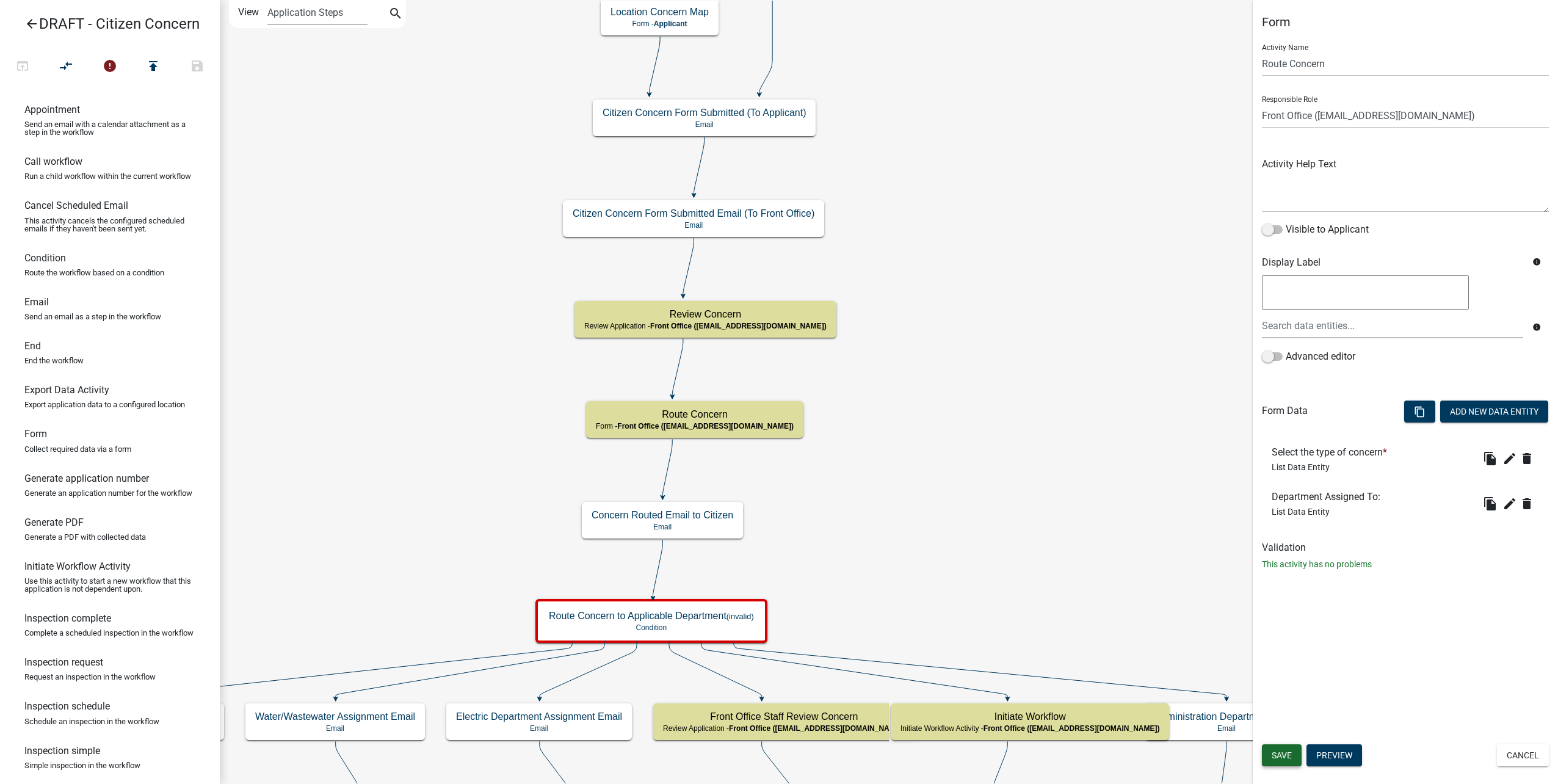
click at [1282, 753] on span "Save" at bounding box center [1282, 755] width 20 height 10
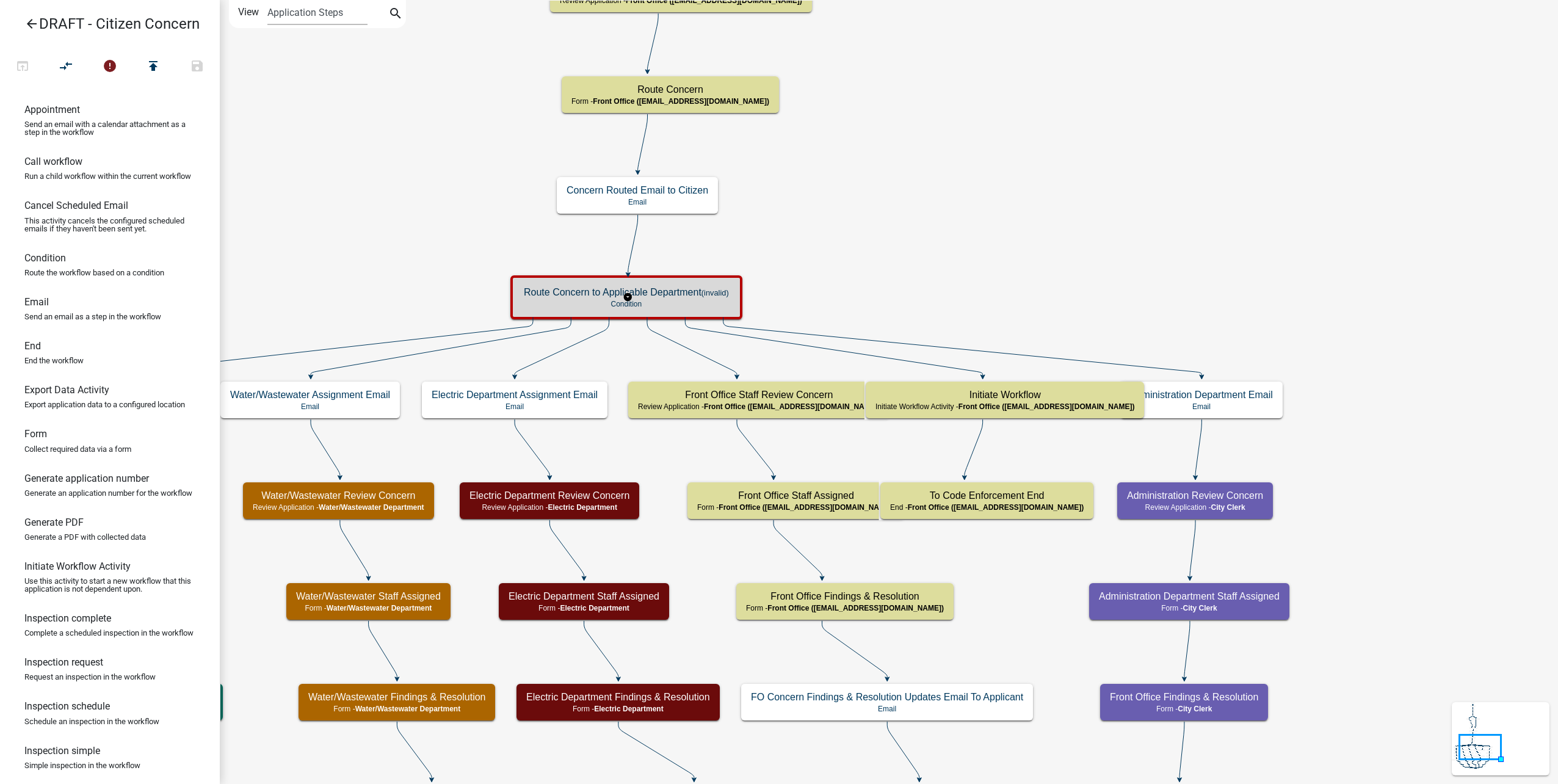
click at [687, 284] on div "Route Concern to Applicable Department (invalid) Condition" at bounding box center [627, 297] width 224 height 37
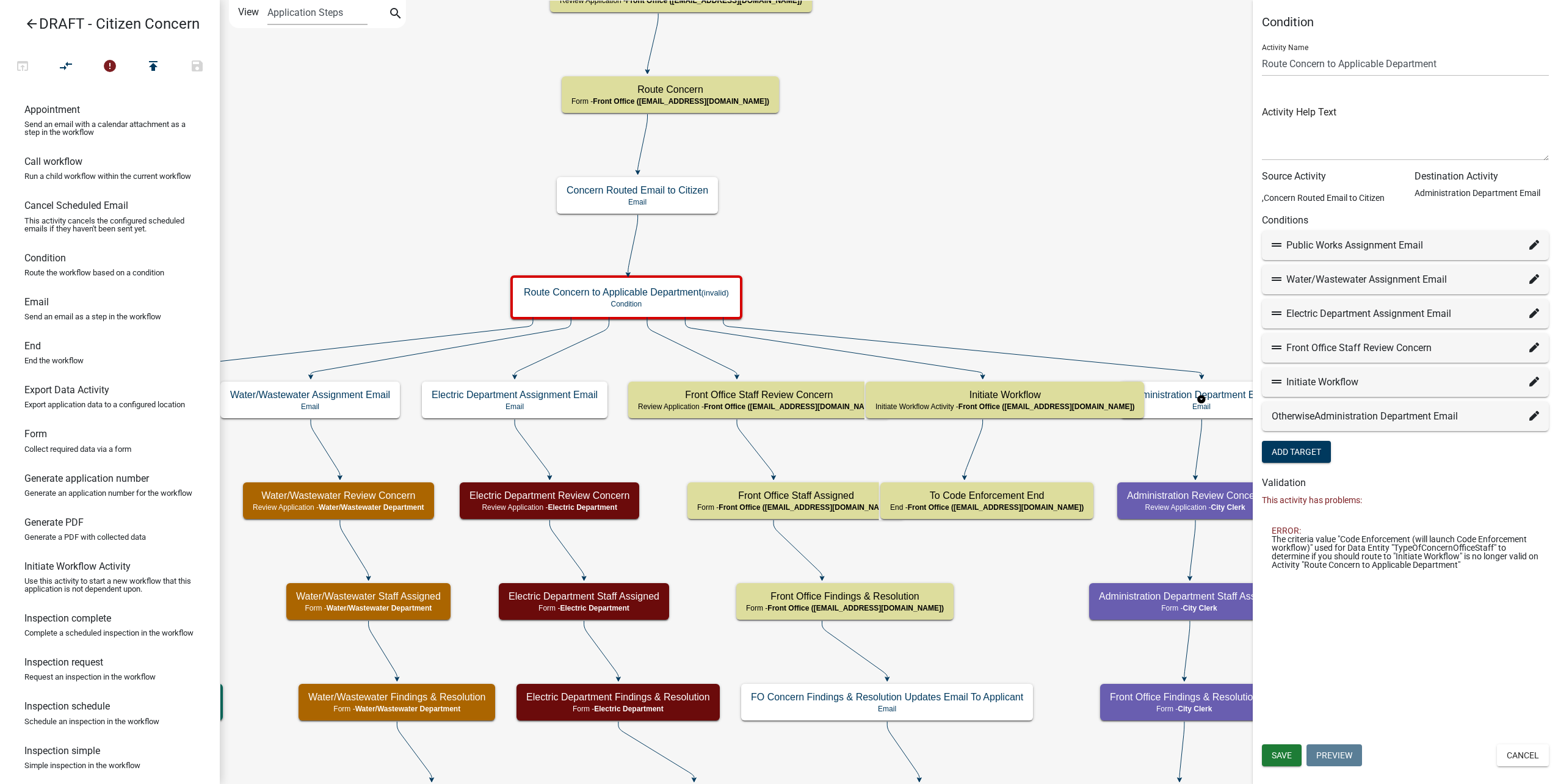
click at [1536, 414] on icon at bounding box center [1534, 416] width 10 height 10
select select "39: 26ede59f-7482-4f11-9e53-91c49c4b5885"
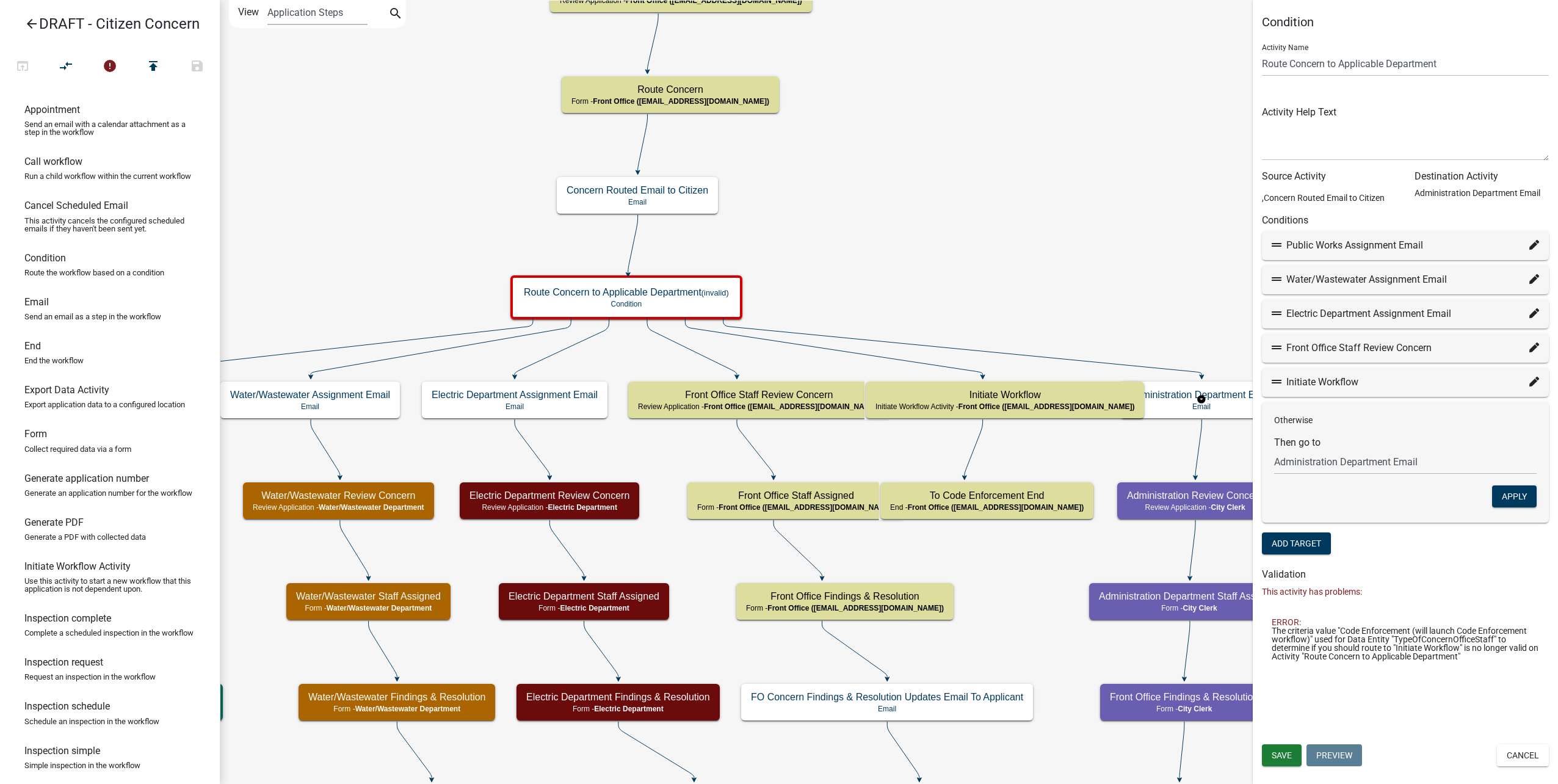
click at [1534, 380] on icon at bounding box center [1534, 382] width 10 height 10
select select "49: 8b0d0718-7dc9-448e-a5f9-4371c7e23362"
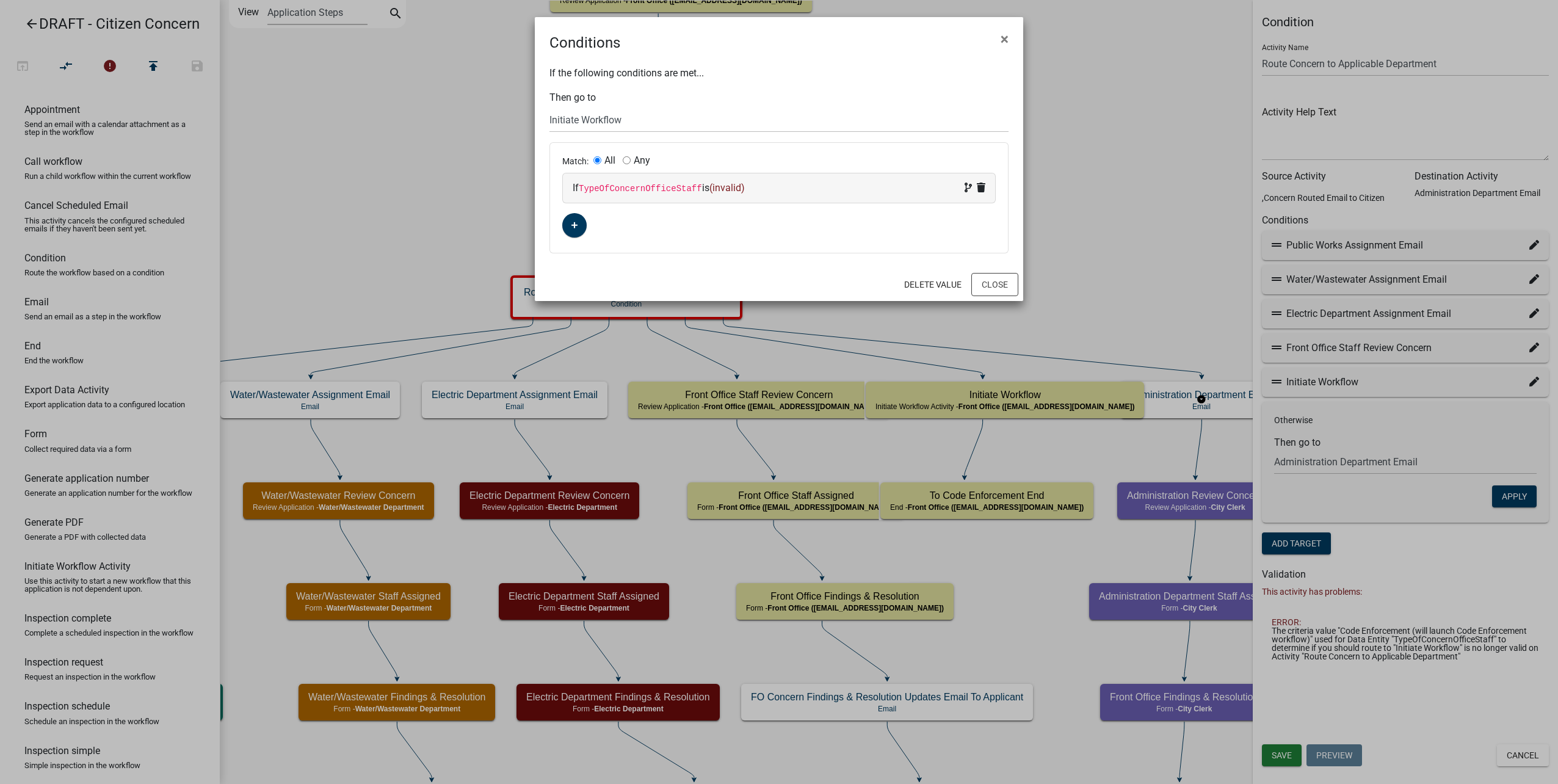
click at [749, 185] on div "If TypeOfConcernOfficeStaff is (invalid)" at bounding box center [779, 188] width 413 height 14
select select "120: TypeOfConcernOfficeStaff"
select select
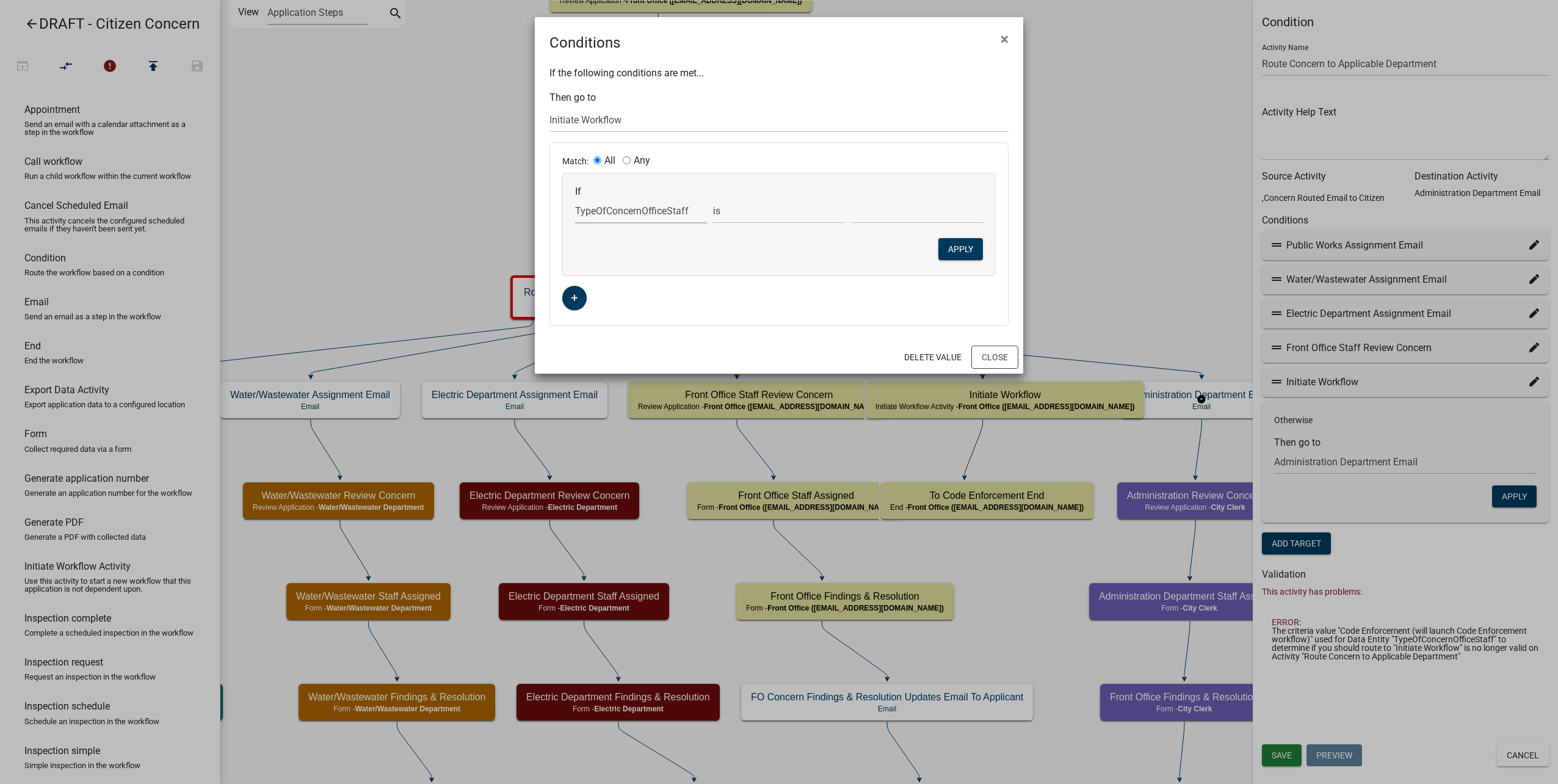
click at [660, 211] on select "Choose... ALL_FEE_RECIPIENTS APPLICATION_ID APPLICATION_NUMBER APPLICATION_STAT…" at bounding box center [641, 211] width 132 height 25
select select "11: DepartmentAssignedTo"
click at [575, 199] on select "Choose... ALL_FEE_RECIPIENTS APPLICATION_ID APPLICATION_NUMBER APPLICATION_STAT…" at bounding box center [641, 211] width 132 height 25
click at [896, 213] on select "Administration Department Building/Zoning & Code Enforcement Electric Departmen…" at bounding box center [916, 211] width 132 height 25
select select "18: Building/Zoning & Code Enforcement"
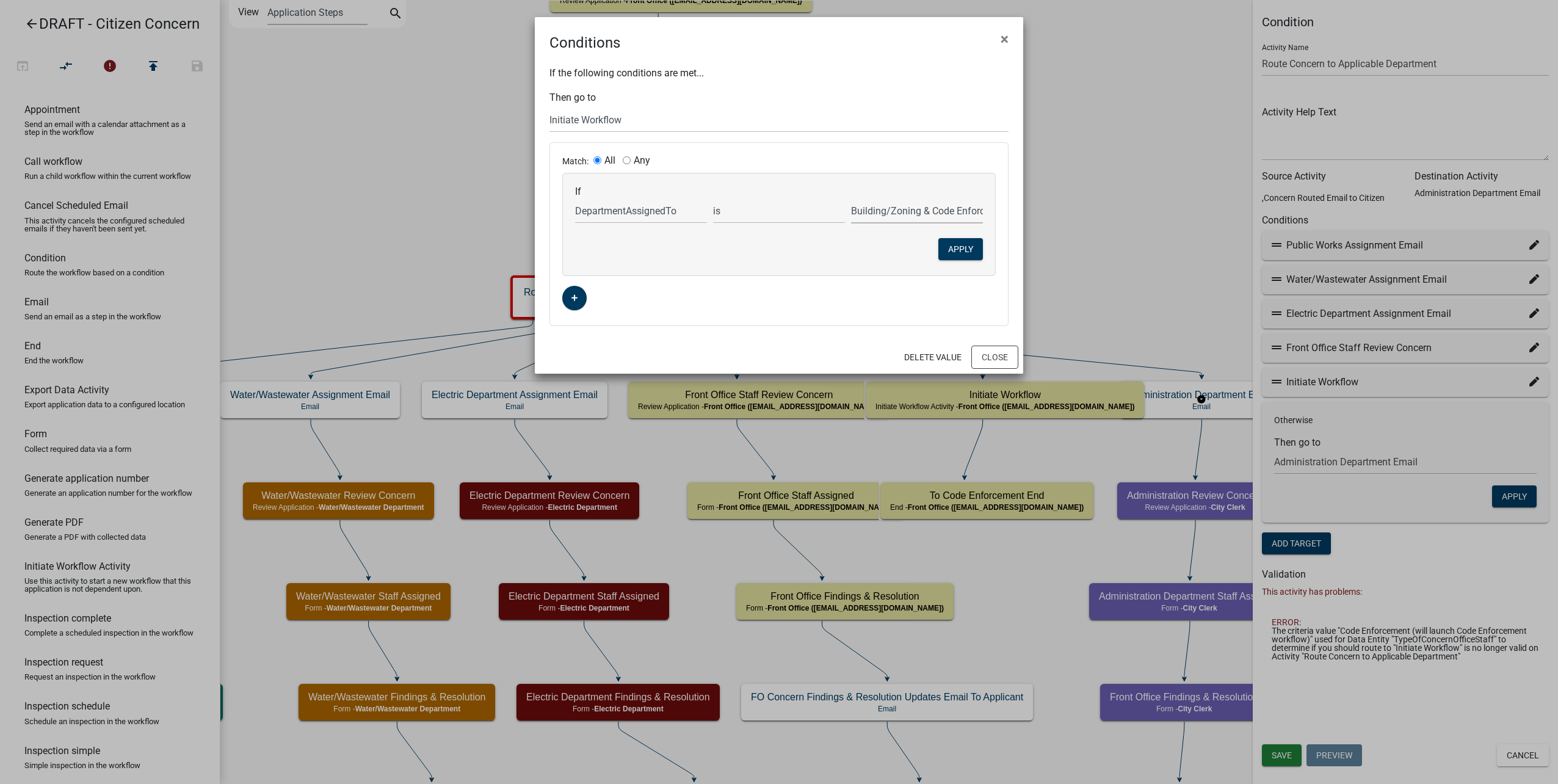
click at [851, 199] on select "Administration Department Building/Zoning & Code Enforcement Electric Departmen…" at bounding box center [916, 211] width 132 height 25
click at [952, 246] on button "Apply" at bounding box center [961, 249] width 45 height 22
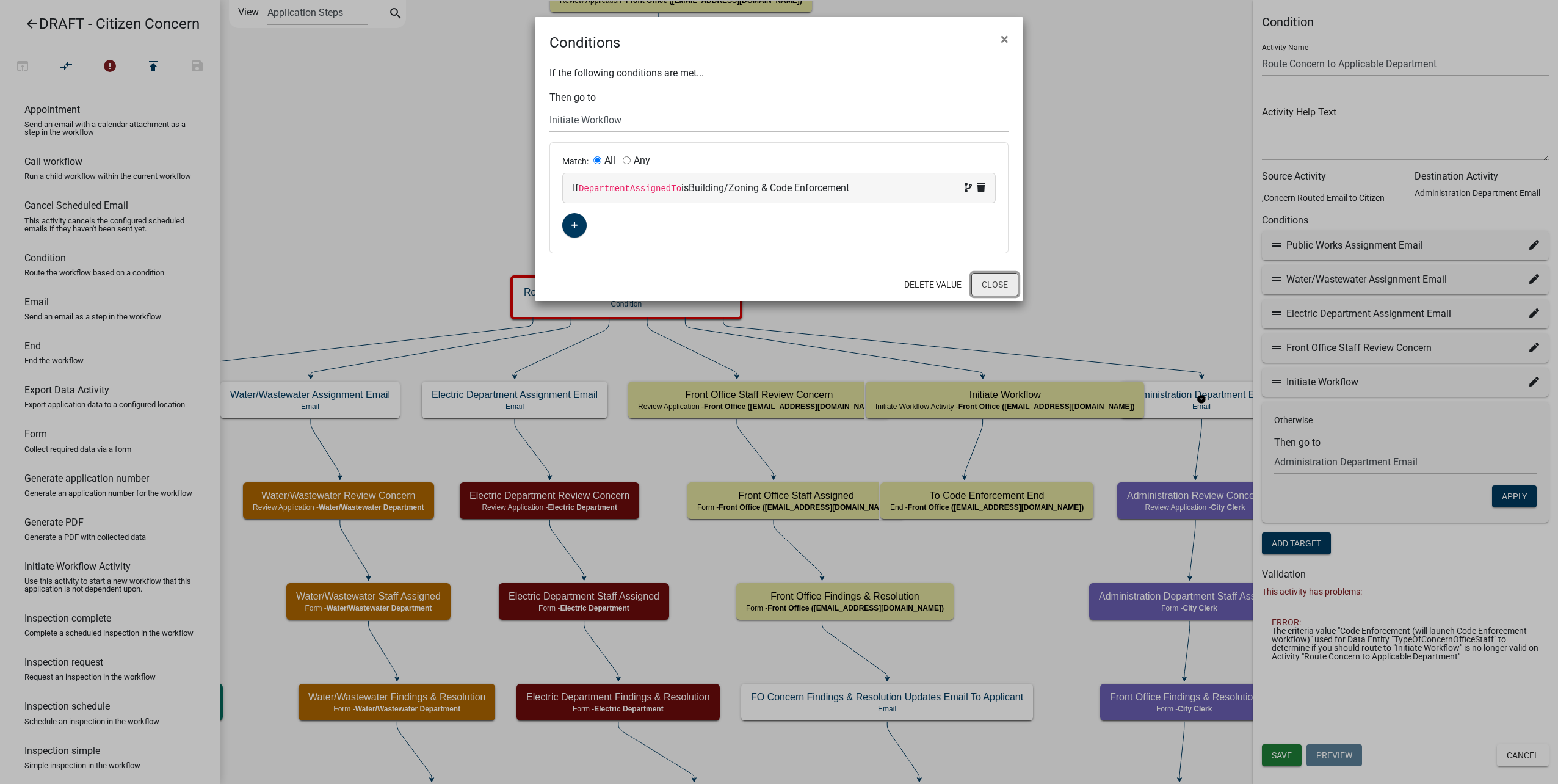
click at [1008, 287] on button "Close" at bounding box center [994, 284] width 47 height 23
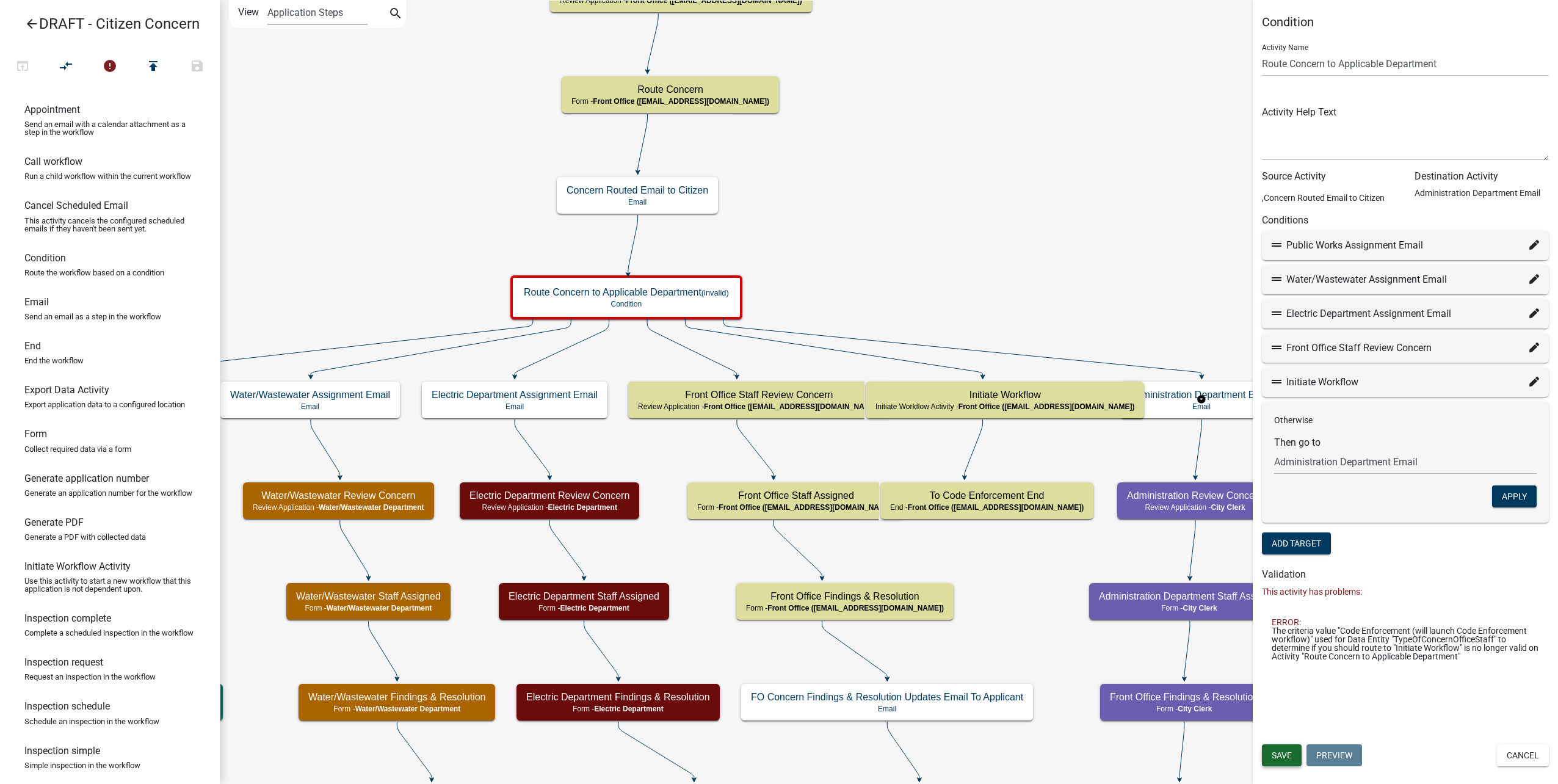
click at [1286, 757] on span "Save" at bounding box center [1282, 755] width 20 height 10
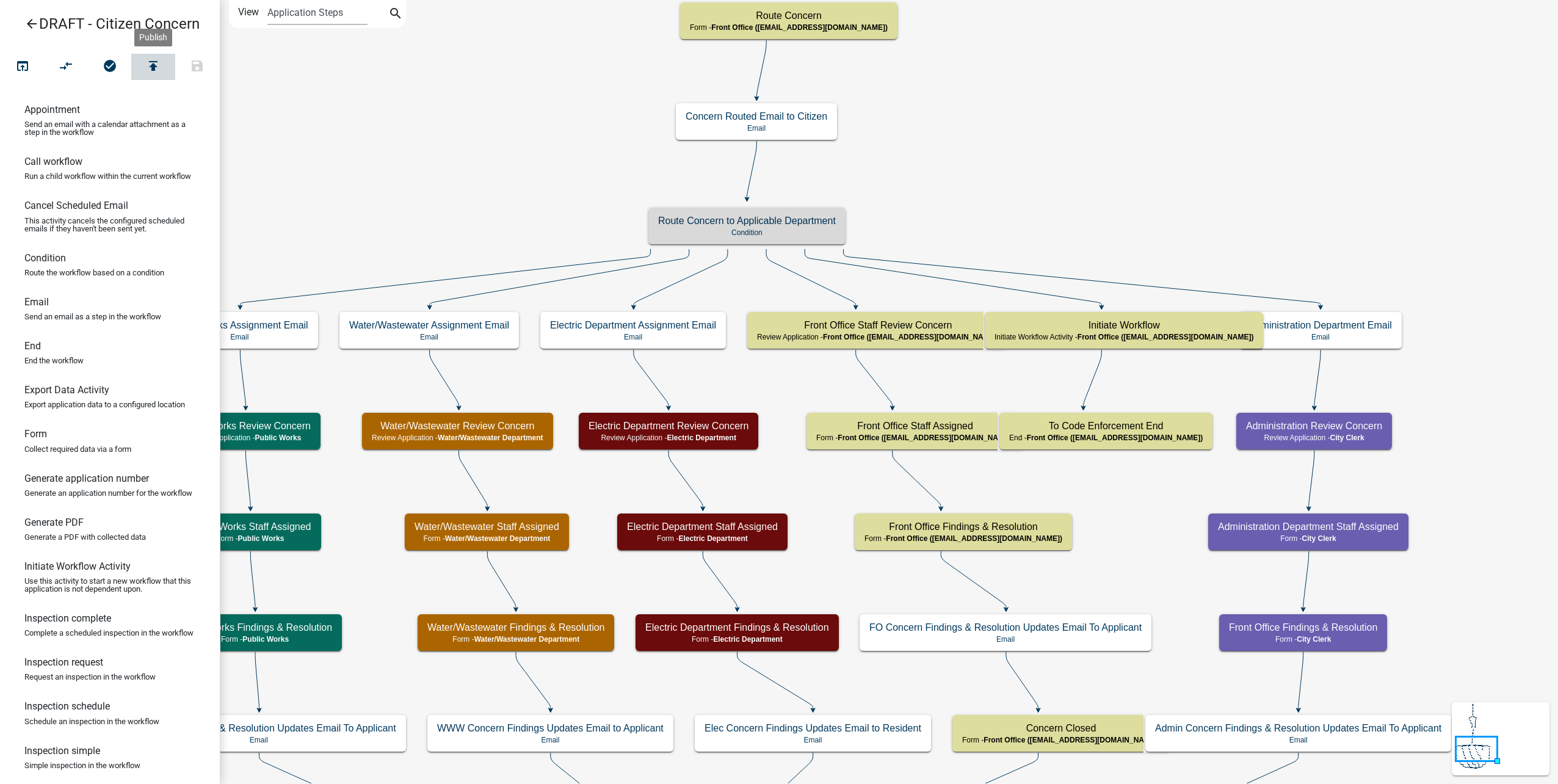
click at [151, 67] on icon "publish" at bounding box center [153, 67] width 14 height 17
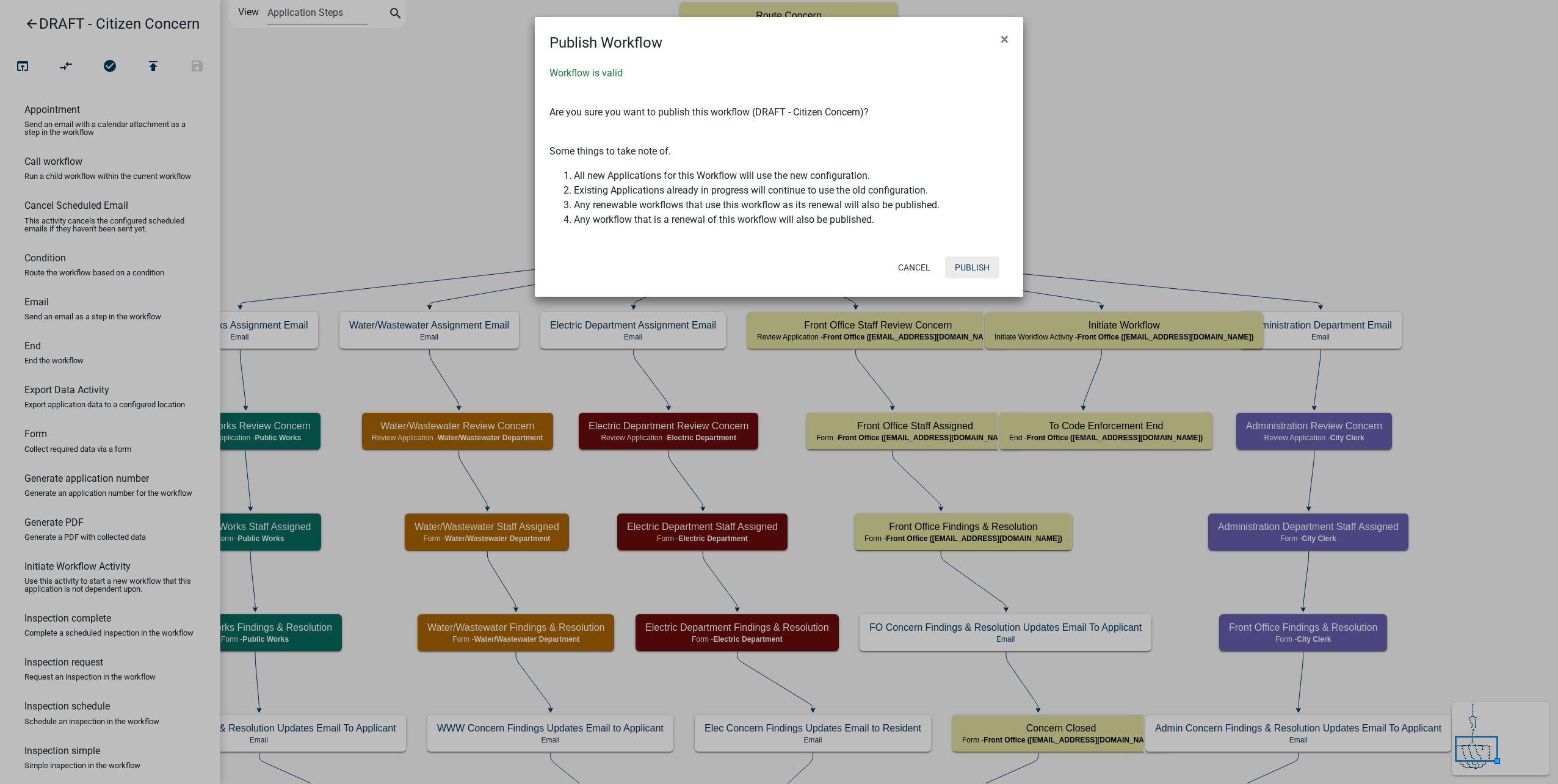
click at [979, 263] on button "Publish" at bounding box center [972, 267] width 55 height 22
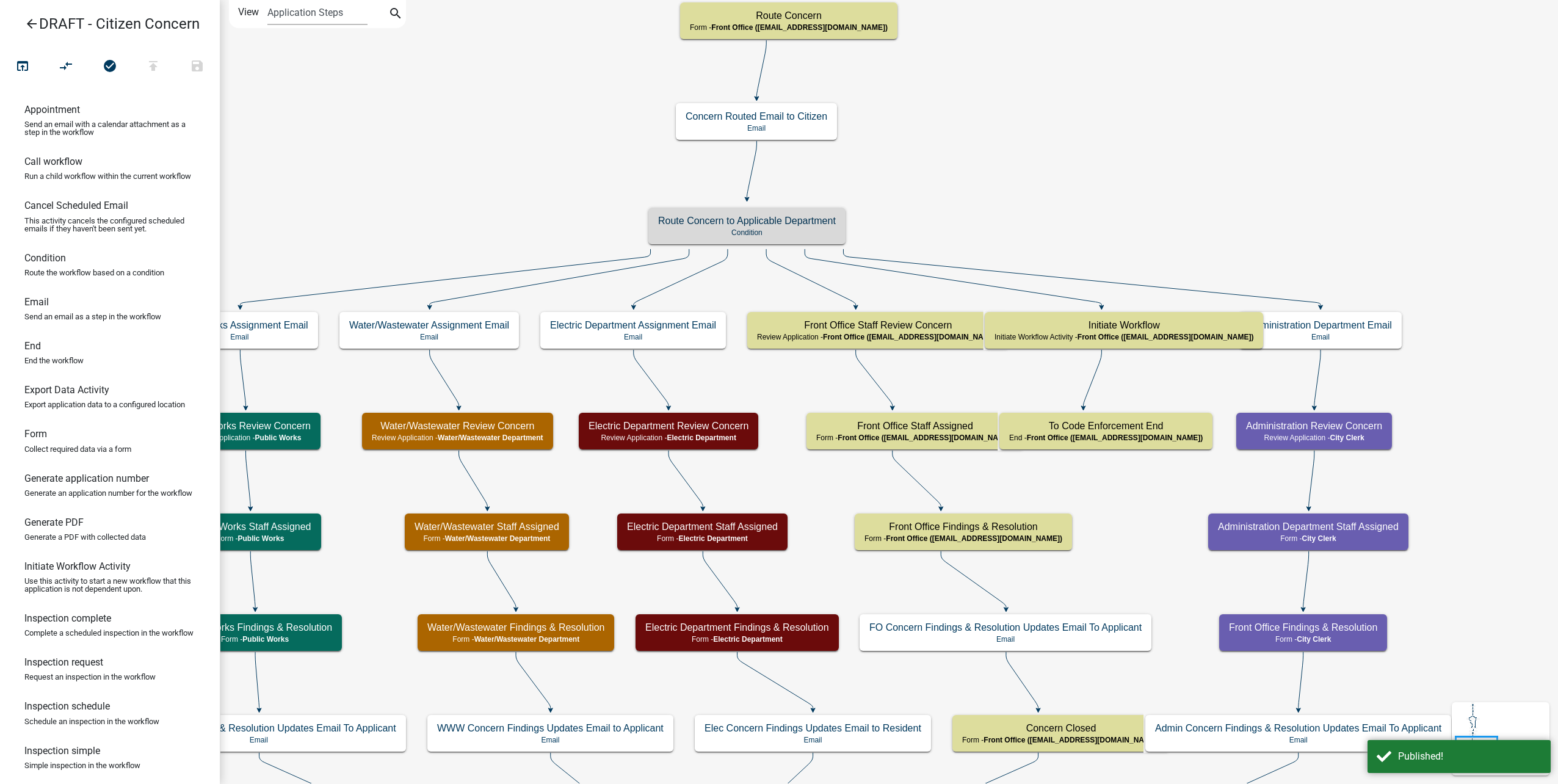
click at [31, 29] on icon "arrow_back" at bounding box center [32, 25] width 14 height 17
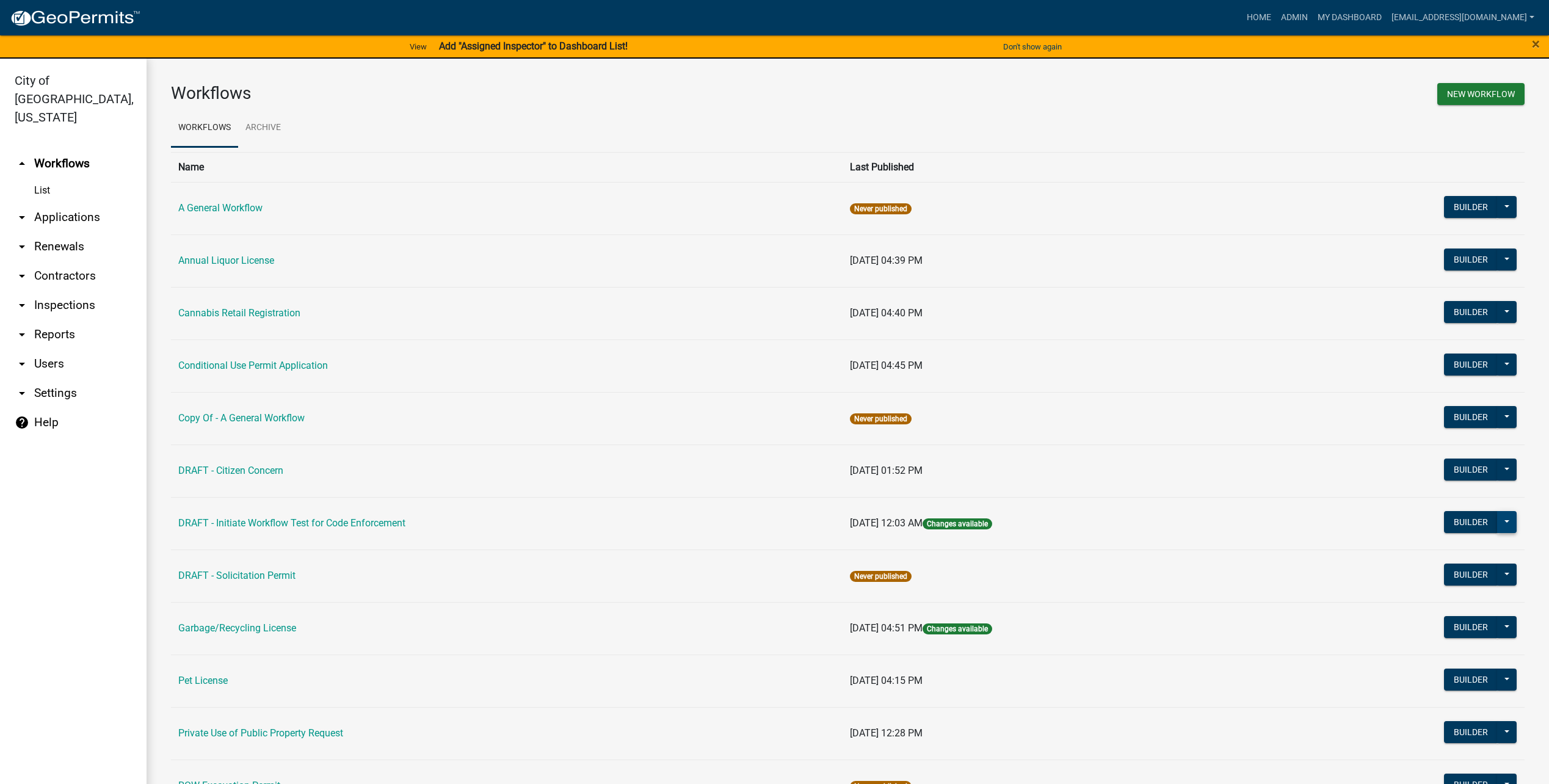
click at [1502, 522] on button at bounding box center [1507, 521] width 19 height 22
click at [1468, 545] on button "Publish" at bounding box center [1466, 553] width 101 height 29
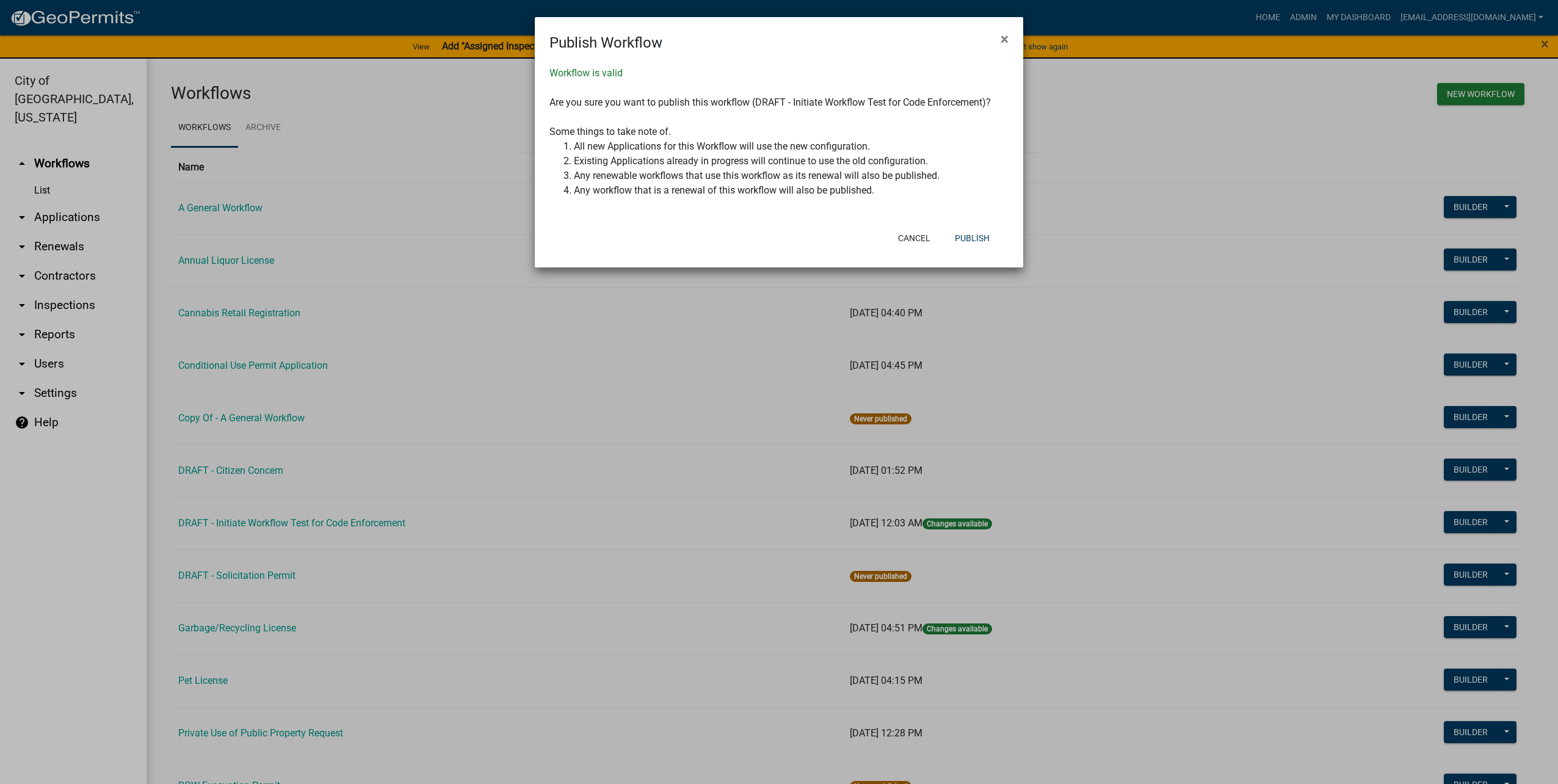
click at [960, 224] on div "Cancel Publish" at bounding box center [859, 238] width 301 height 32
click at [970, 232] on button "Publish" at bounding box center [972, 238] width 55 height 22
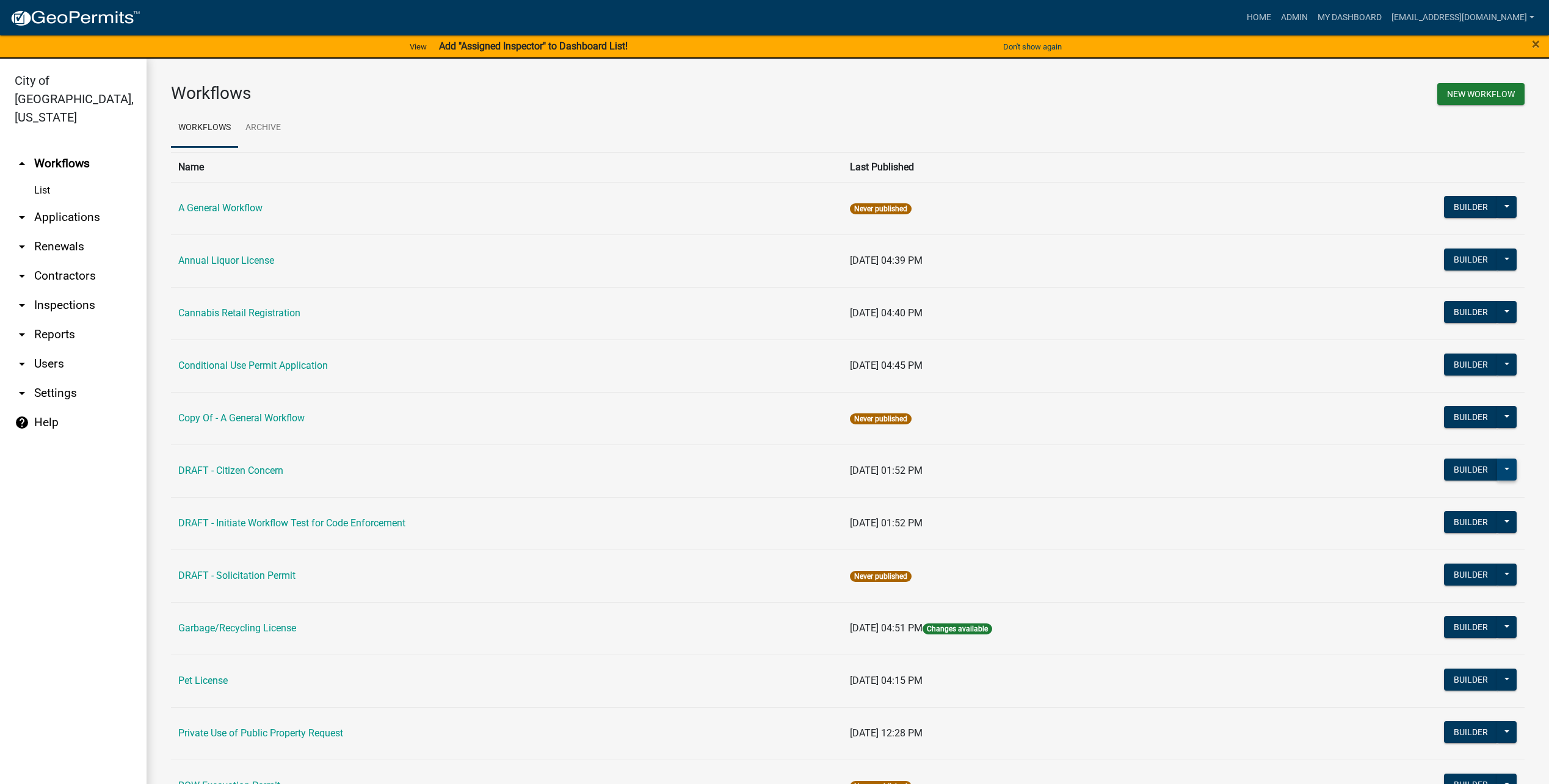
click at [1501, 465] on button at bounding box center [1507, 469] width 19 height 22
click at [1460, 683] on button "Start Application" at bounding box center [1466, 677] width 101 height 29
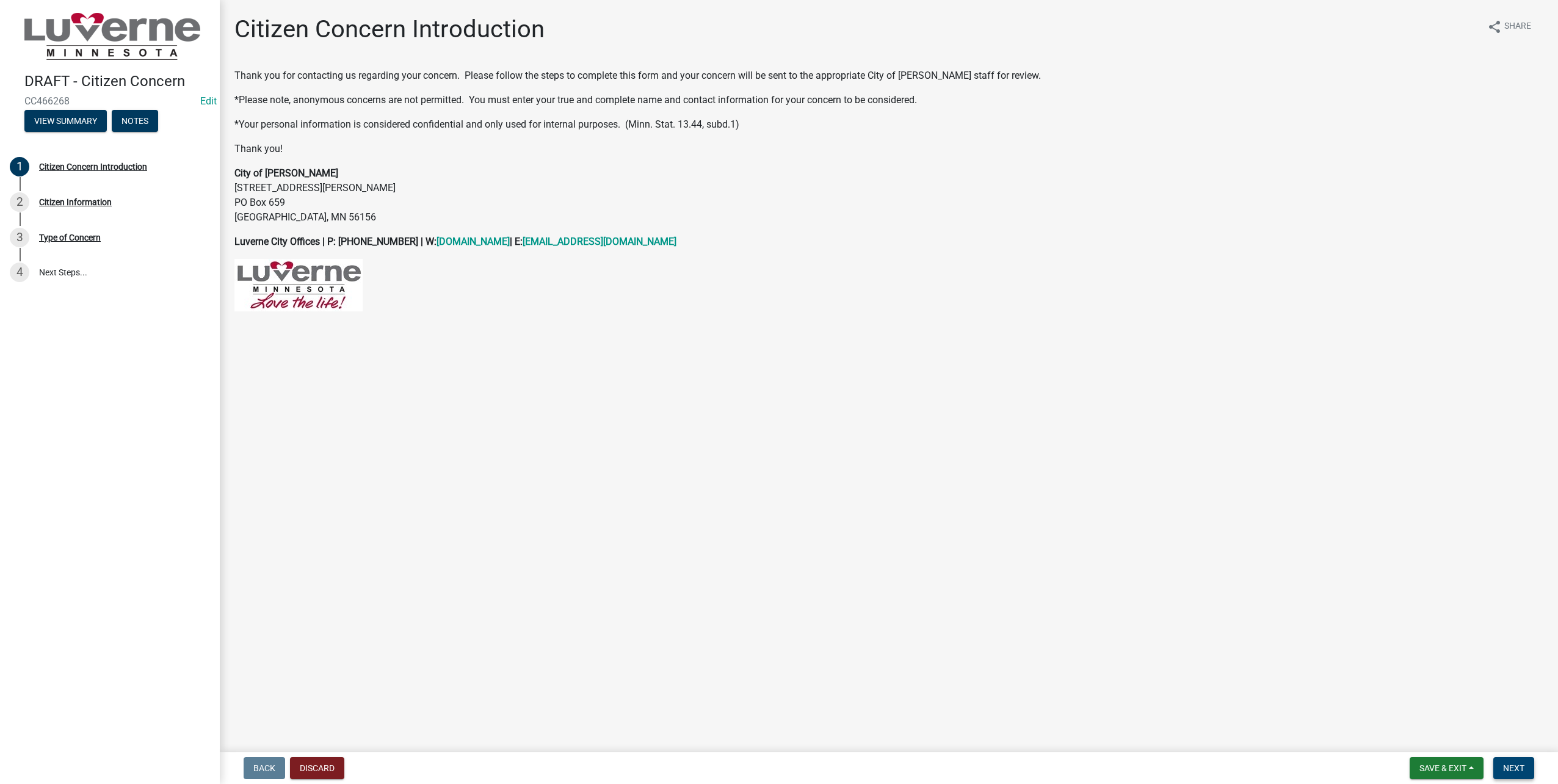
click at [1526, 759] on button "Next" at bounding box center [1513, 767] width 41 height 22
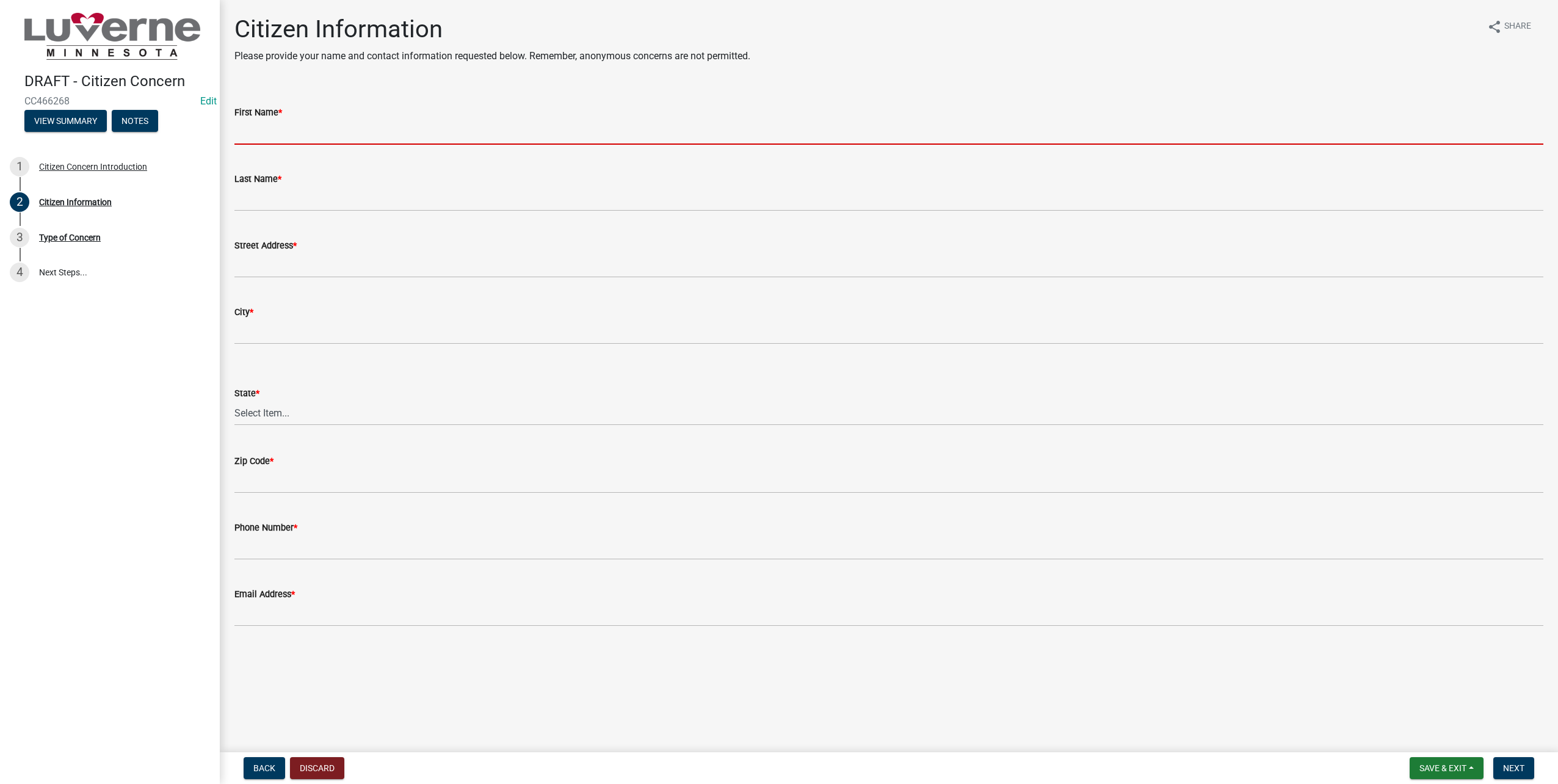
click at [284, 134] on input "First Name *" at bounding box center [889, 132] width 1309 height 25
type input "Marissa"
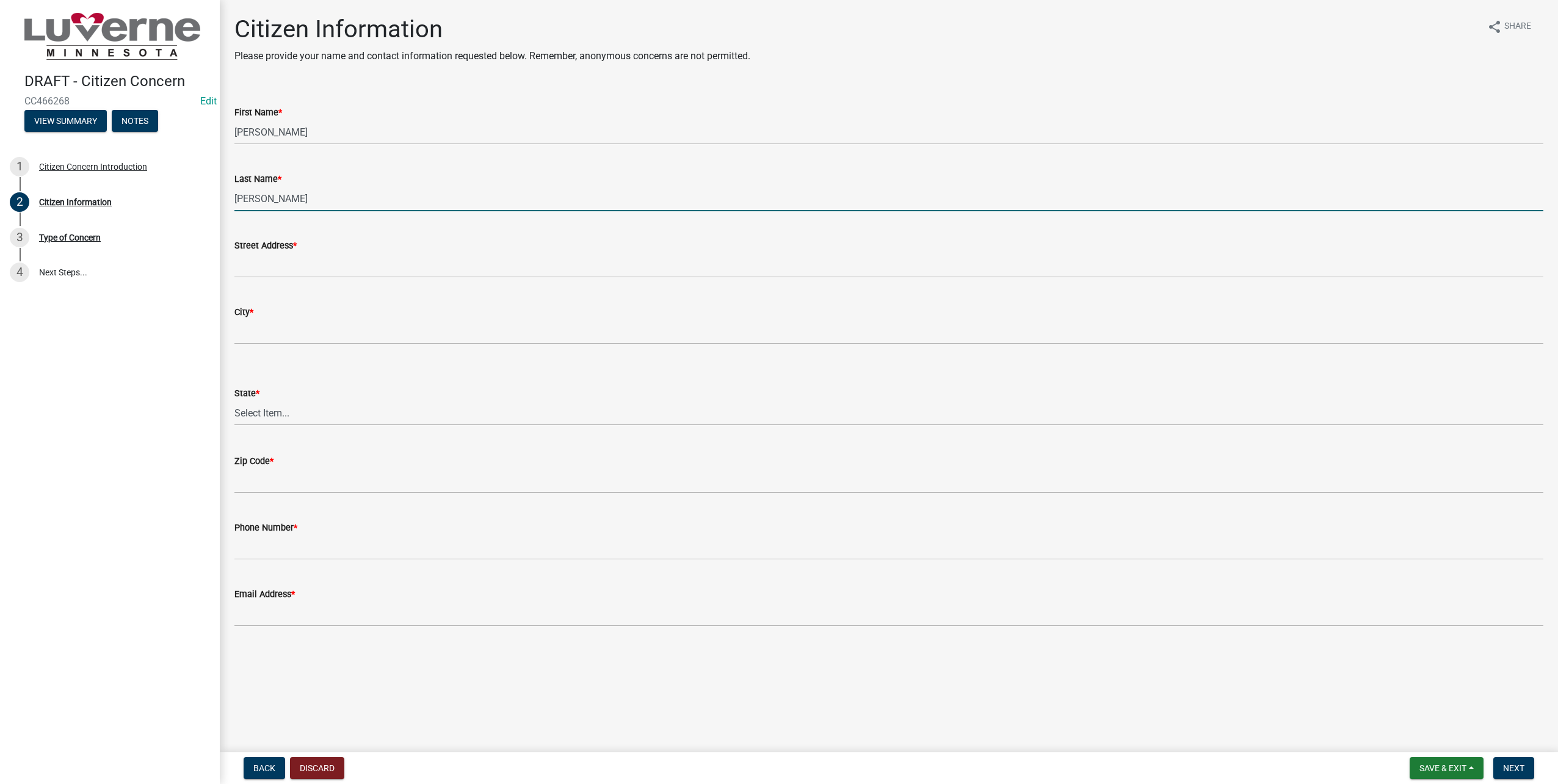
type input "Marr"
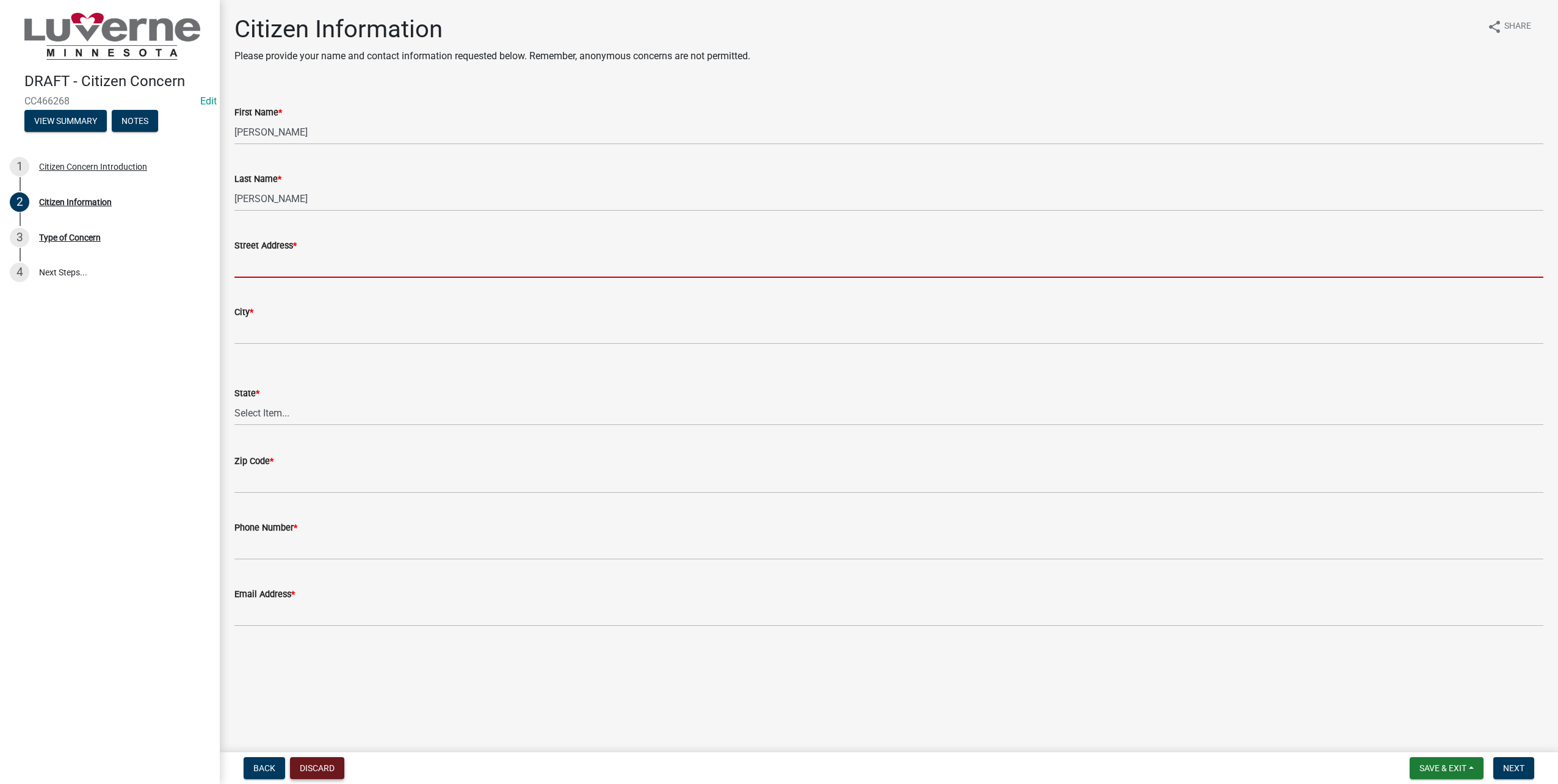
click at [306, 771] on button "Discard" at bounding box center [317, 767] width 55 height 22
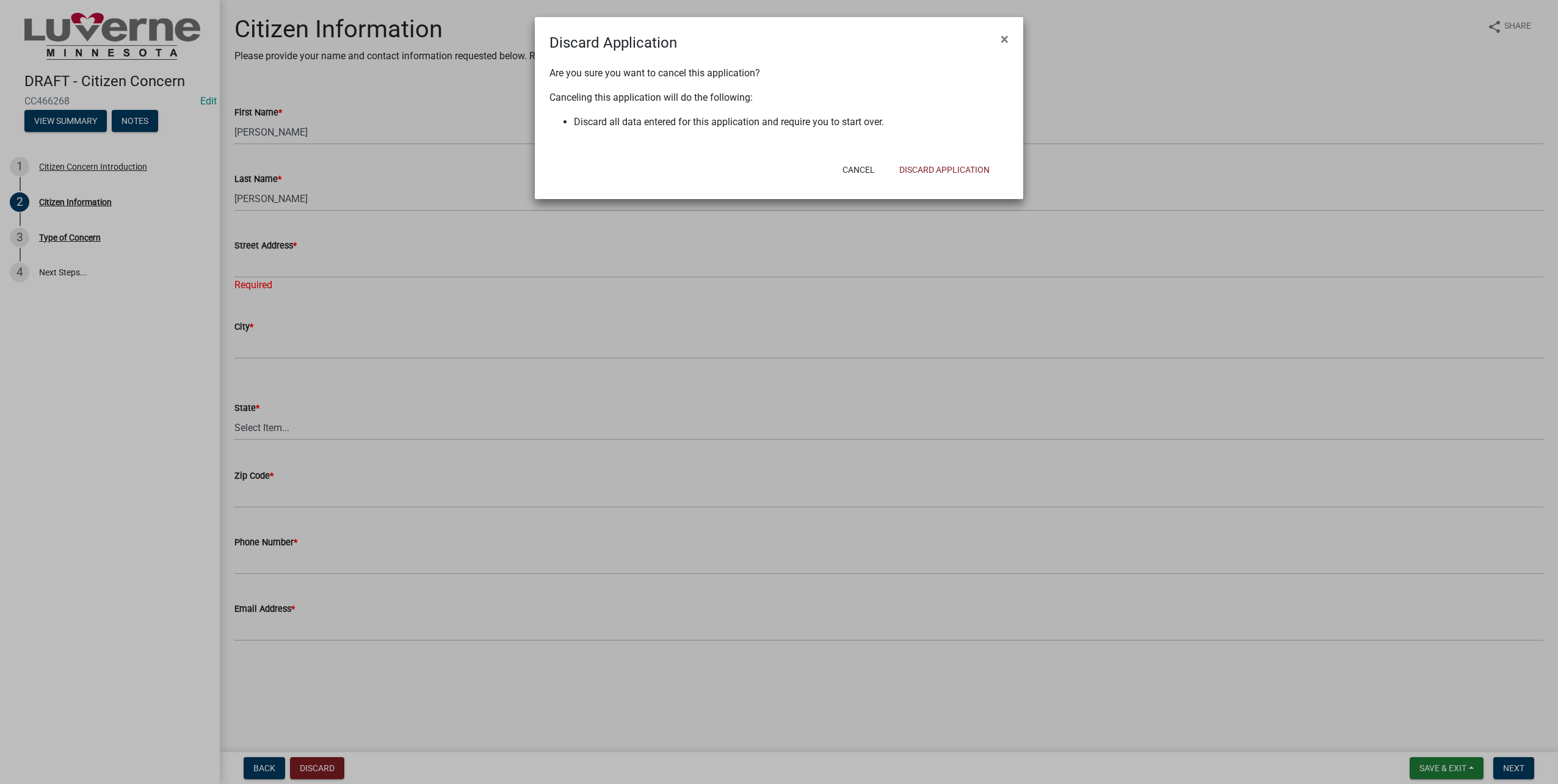
click at [962, 150] on div "Are you sure you want to cancel this application? Canceling this application wi…" at bounding box center [779, 104] width 488 height 100
click at [961, 155] on div "Cancel Discard Application" at bounding box center [859, 170] width 301 height 32
click at [958, 168] on button "Discard Application" at bounding box center [944, 170] width 110 height 22
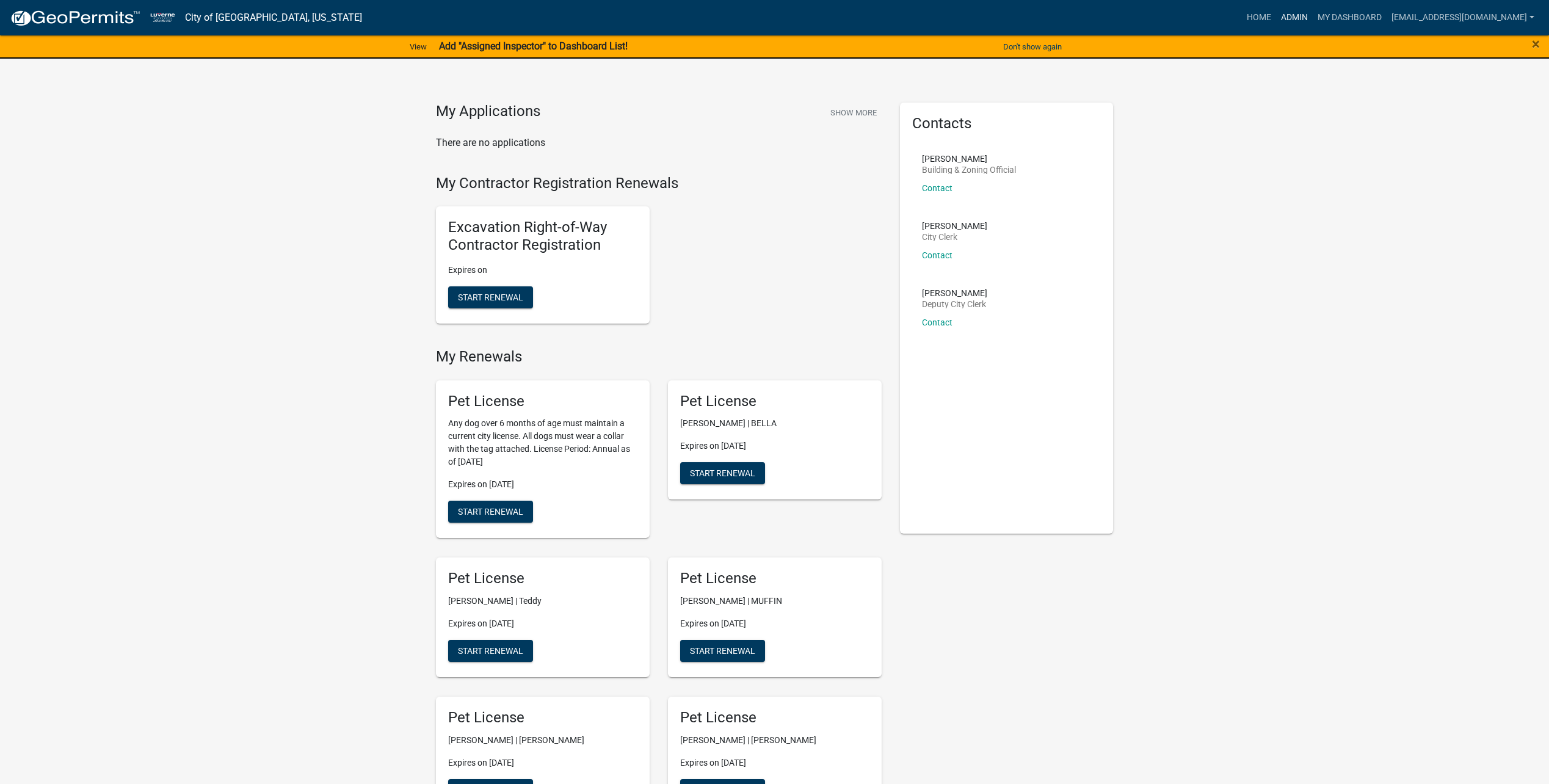
drag, startPoint x: 1314, startPoint y: 15, endPoint x: 1304, endPoint y: 37, distance: 24.2
click at [1313, 15] on link "Admin" at bounding box center [1294, 17] width 37 height 23
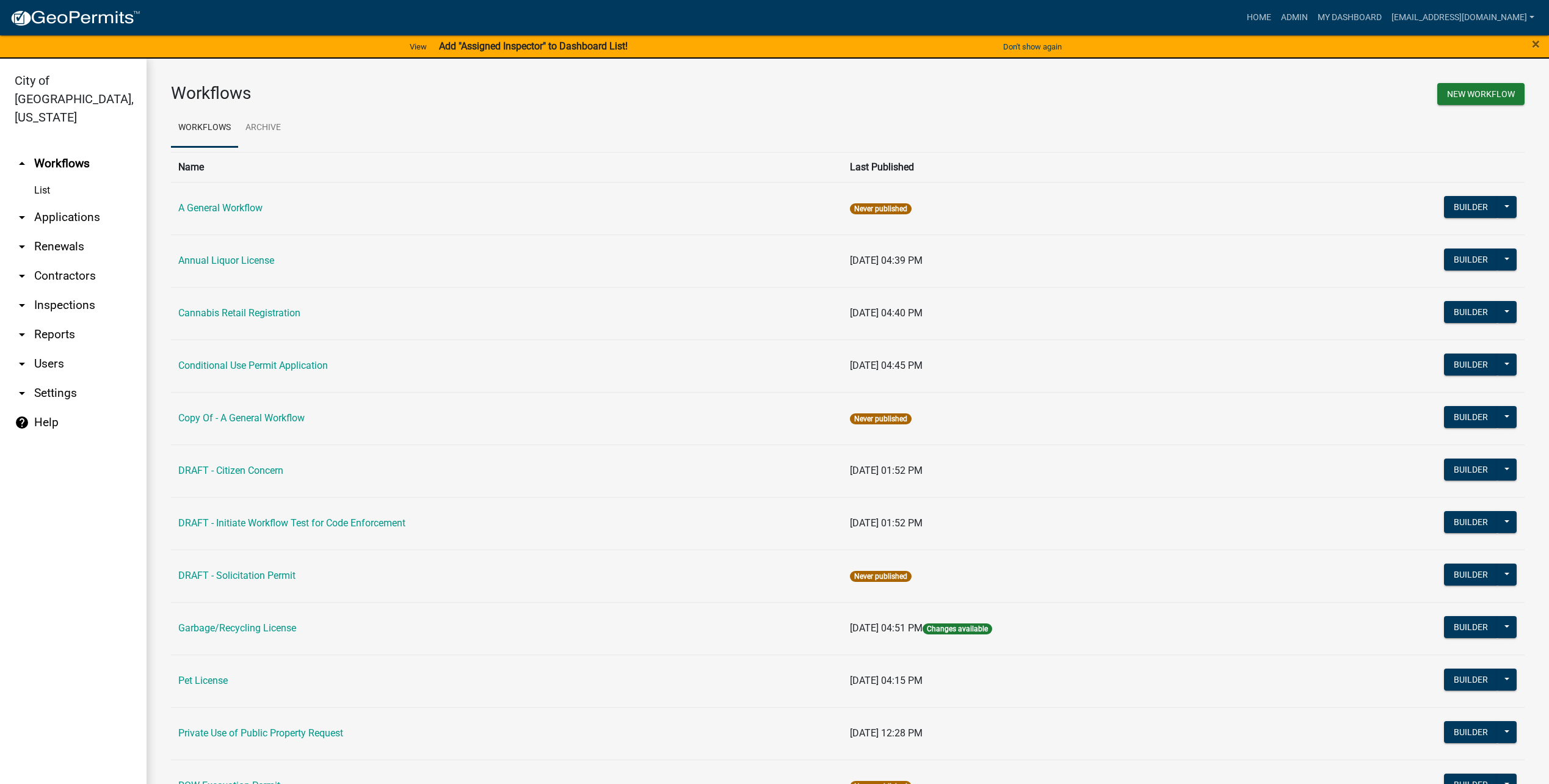
click at [19, 357] on icon "arrow_drop_down" at bounding box center [22, 364] width 14 height 14
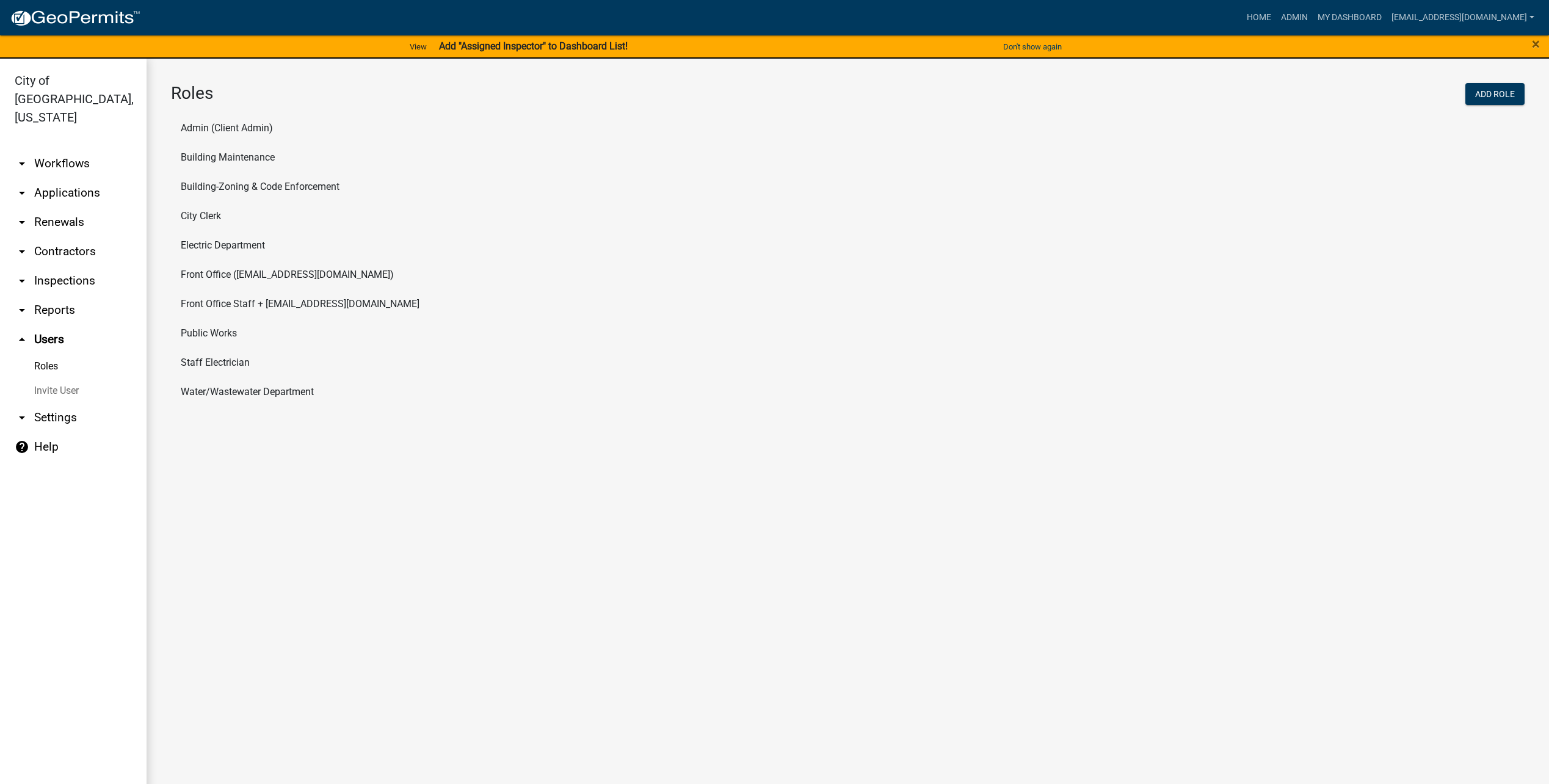
click at [244, 186] on li "Building-Zoning & Code Enforcement" at bounding box center [848, 186] width 1354 height 29
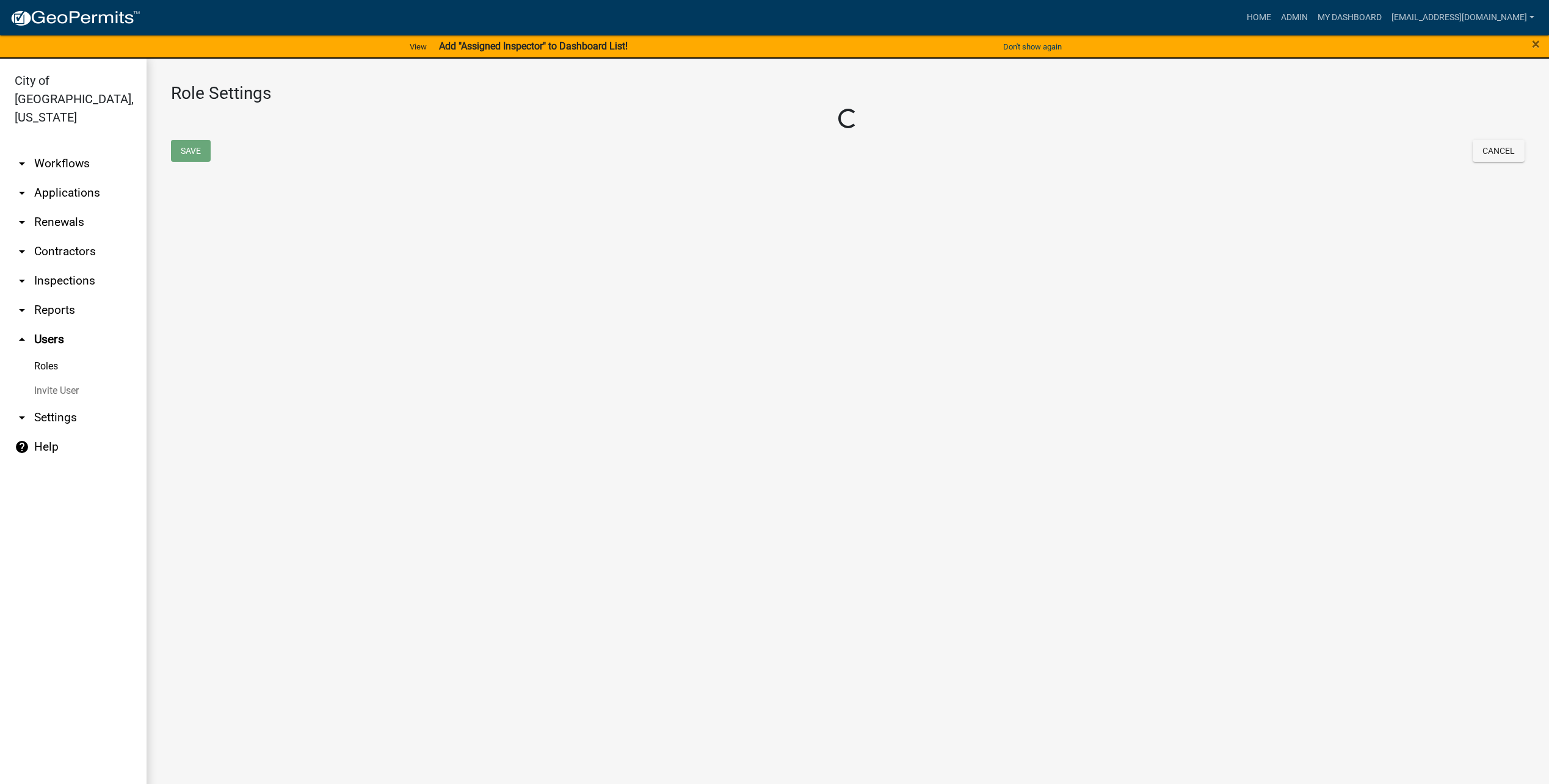
select select "6: light-blue"
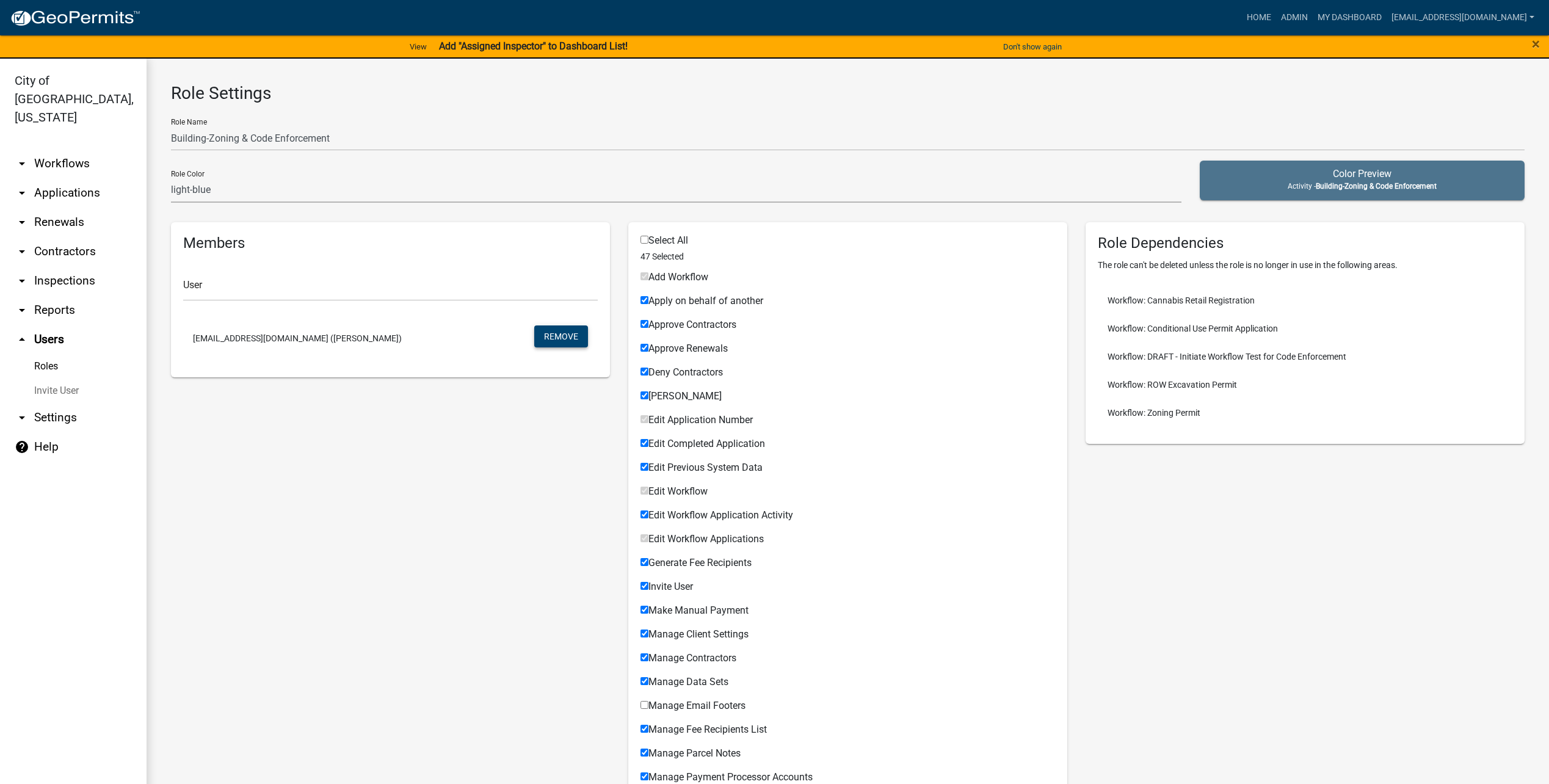
click at [557, 340] on button "Remove" at bounding box center [561, 336] width 54 height 22
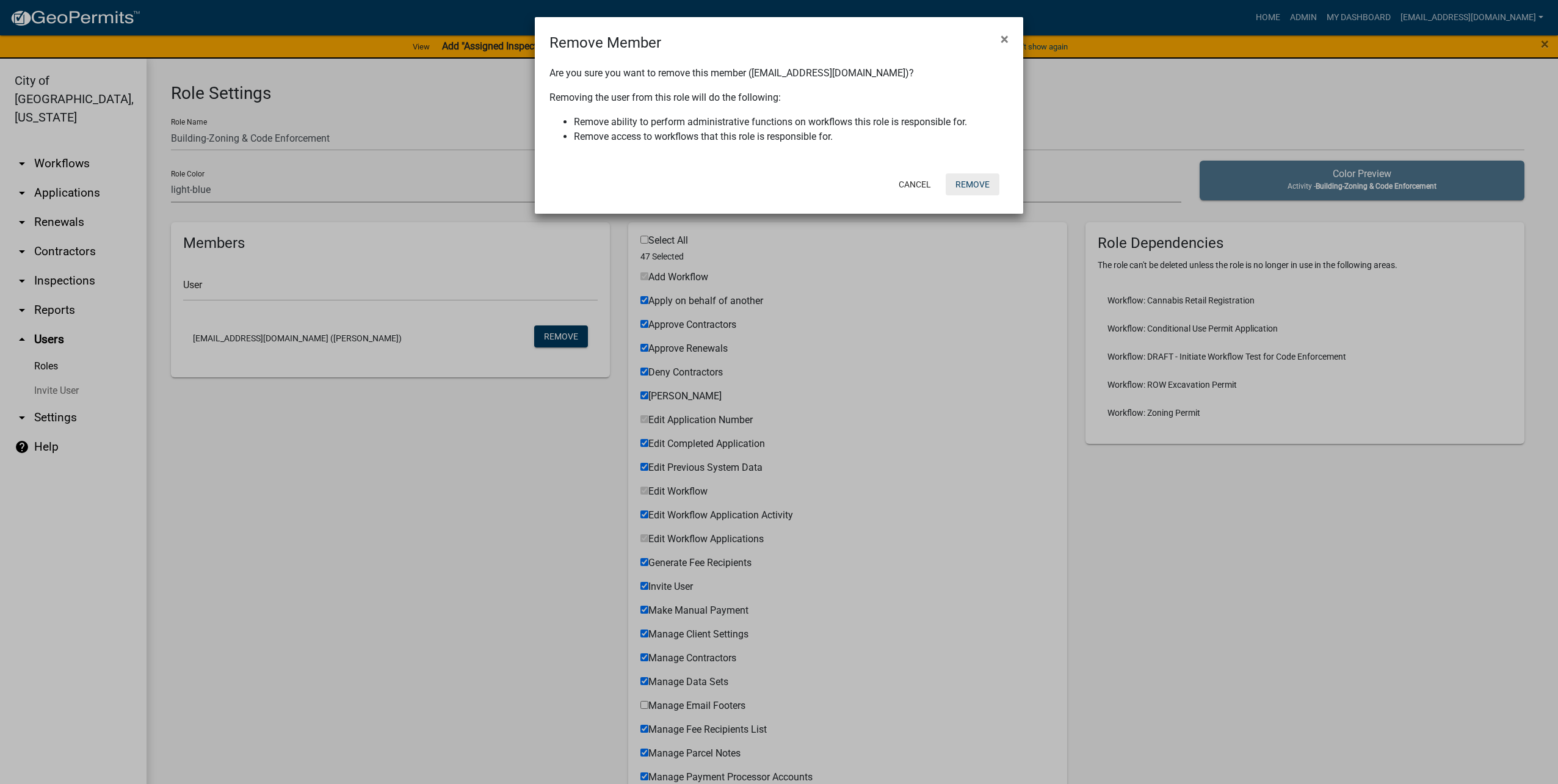
click at [975, 181] on button "Remove" at bounding box center [972, 184] width 54 height 22
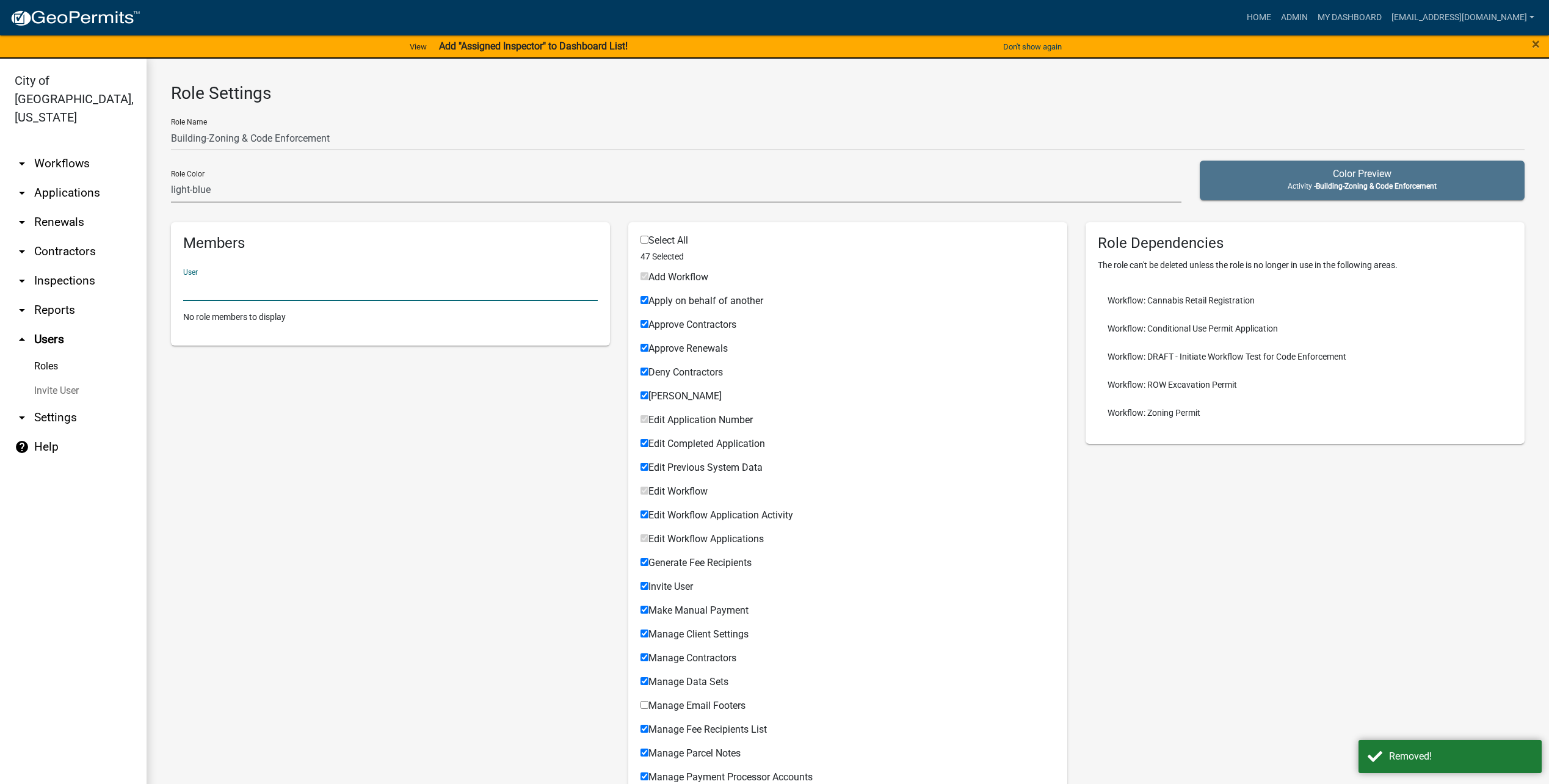
click at [278, 293] on input "text" at bounding box center [391, 288] width 414 height 25
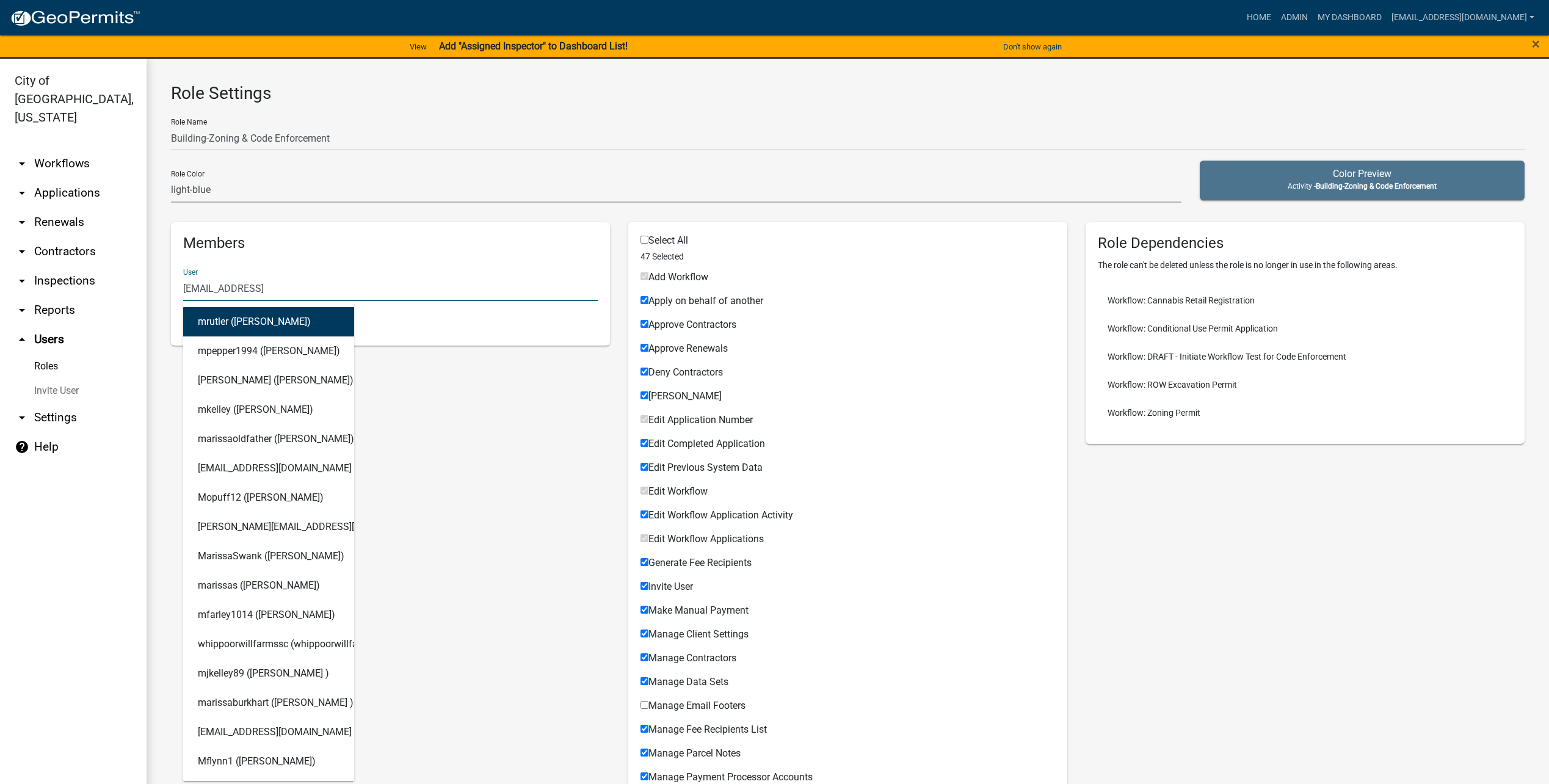
type input "[EMAIL_ADDRESS][DOMAIN_NAME]"
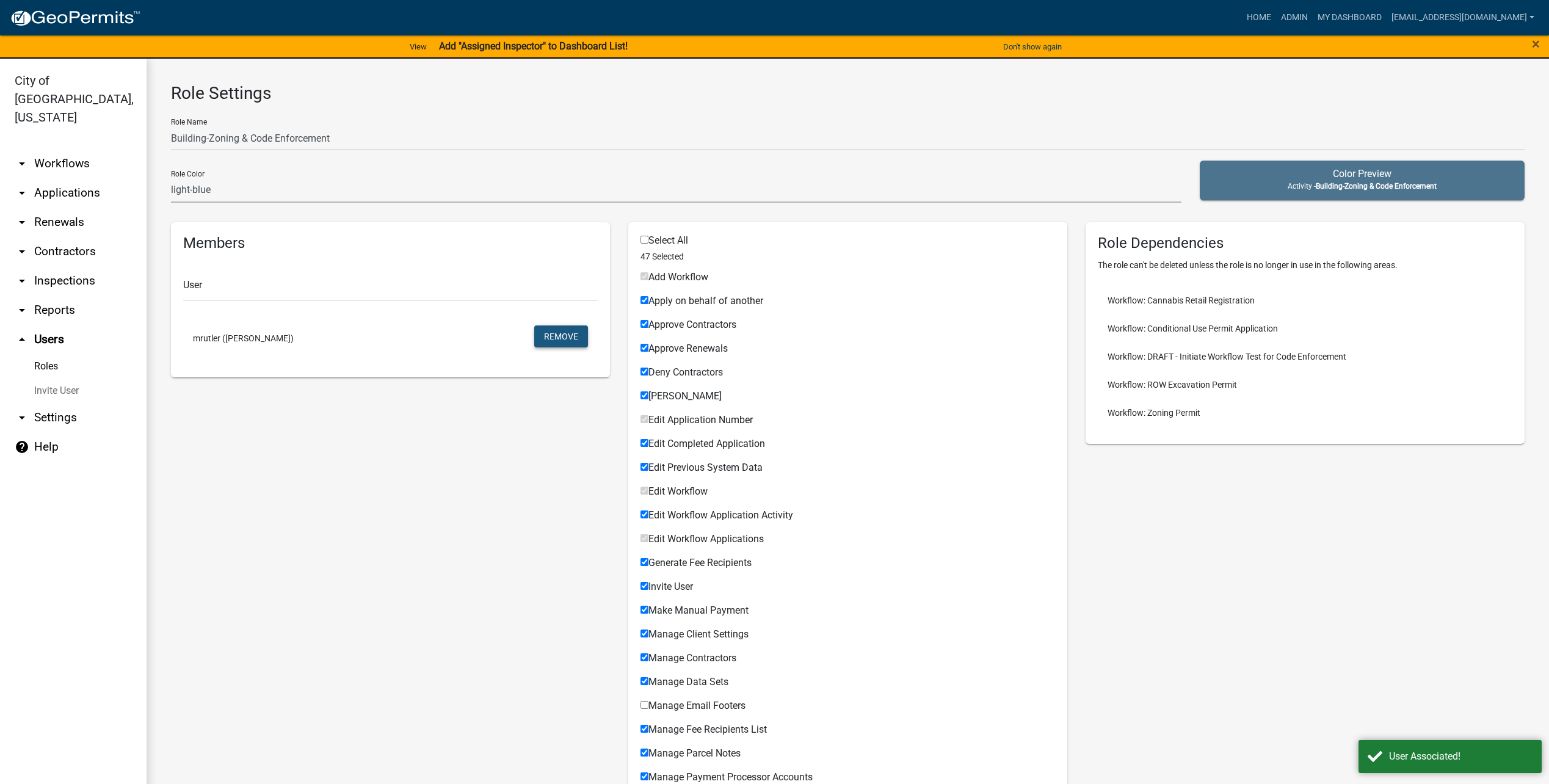
click at [554, 340] on button "Remove" at bounding box center [561, 336] width 54 height 22
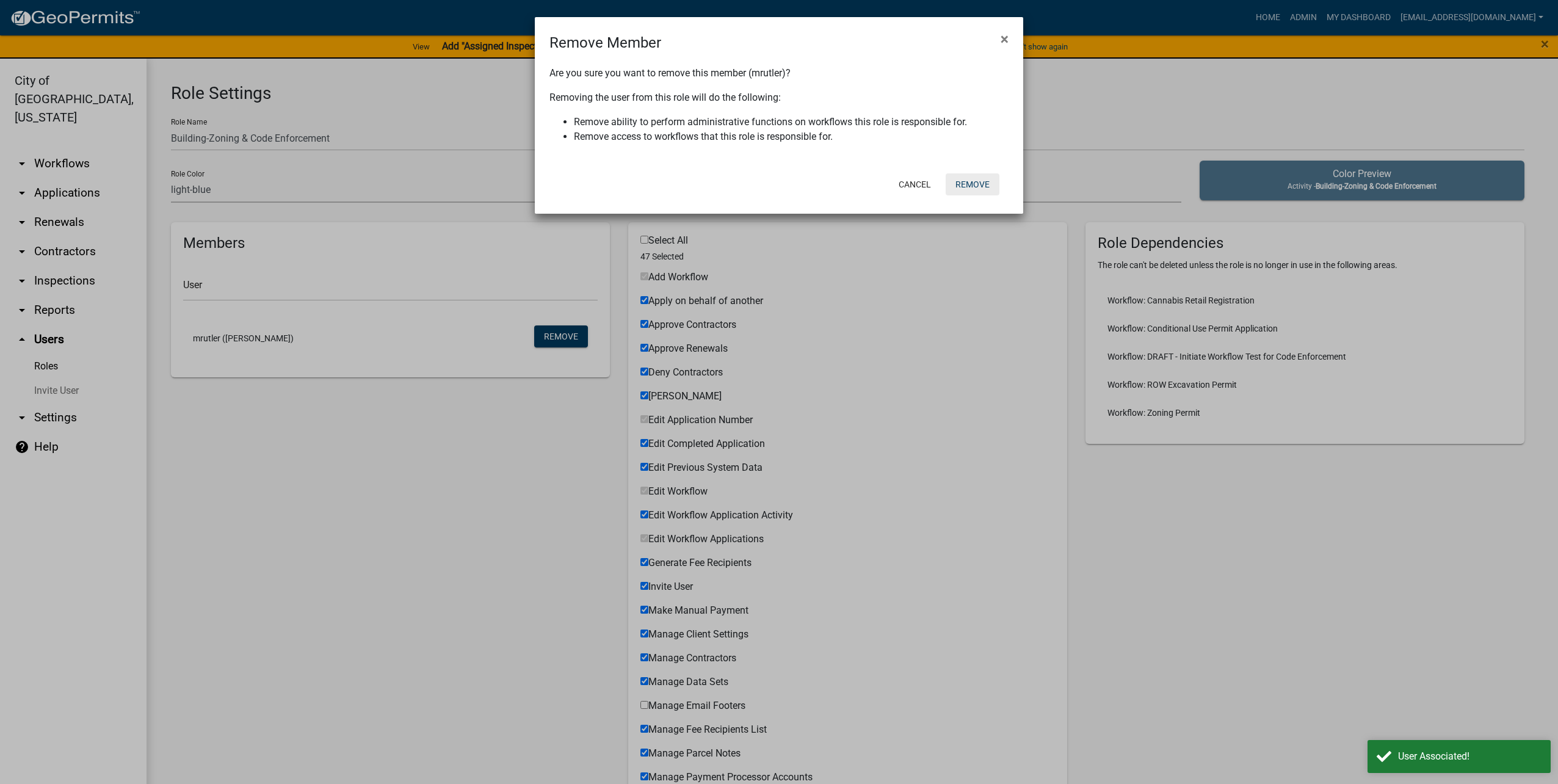
click at [963, 183] on button "Remove" at bounding box center [972, 184] width 54 height 22
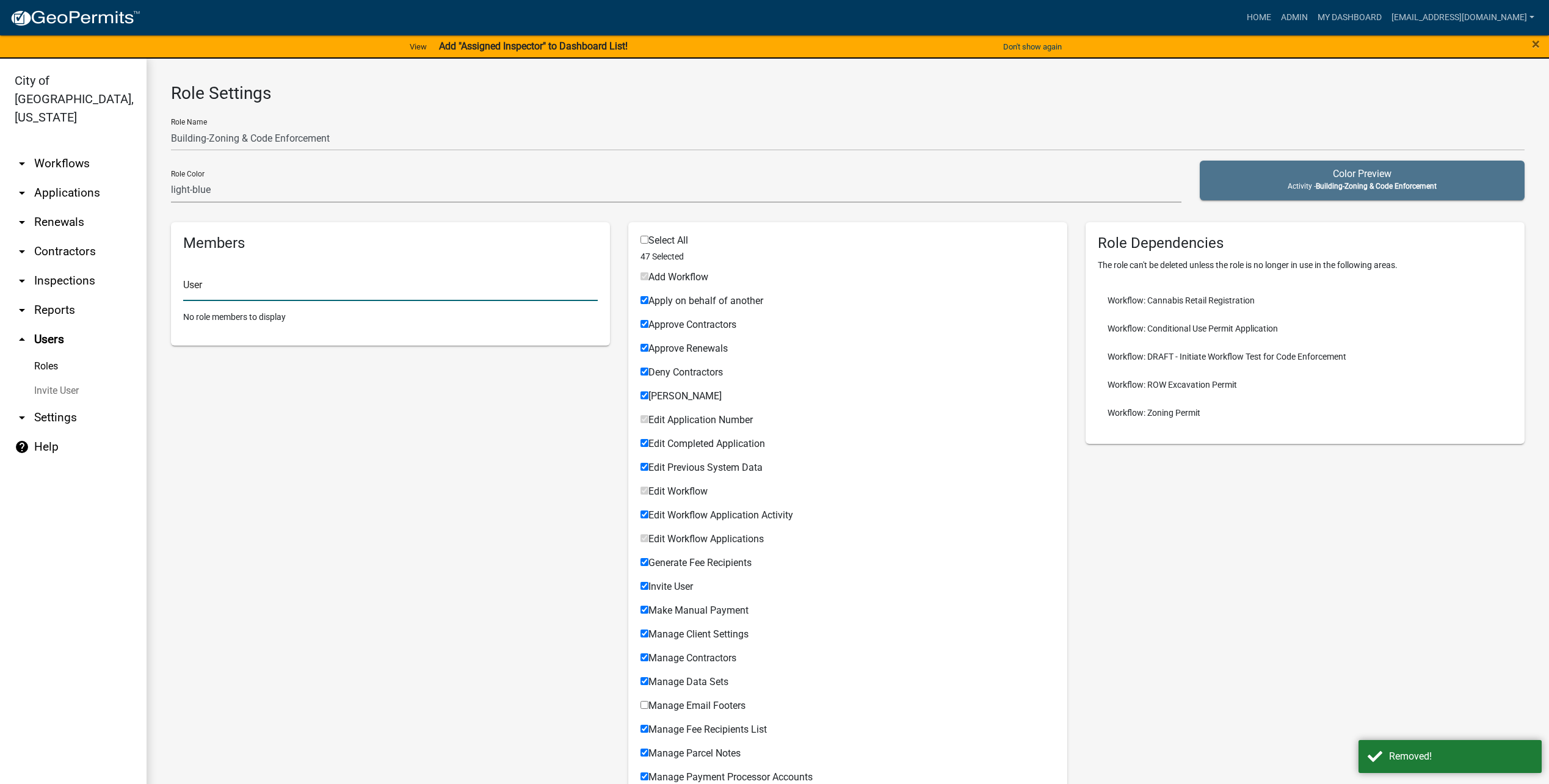
click at [412, 288] on input "text" at bounding box center [391, 288] width 414 height 25
type input "mmarr"
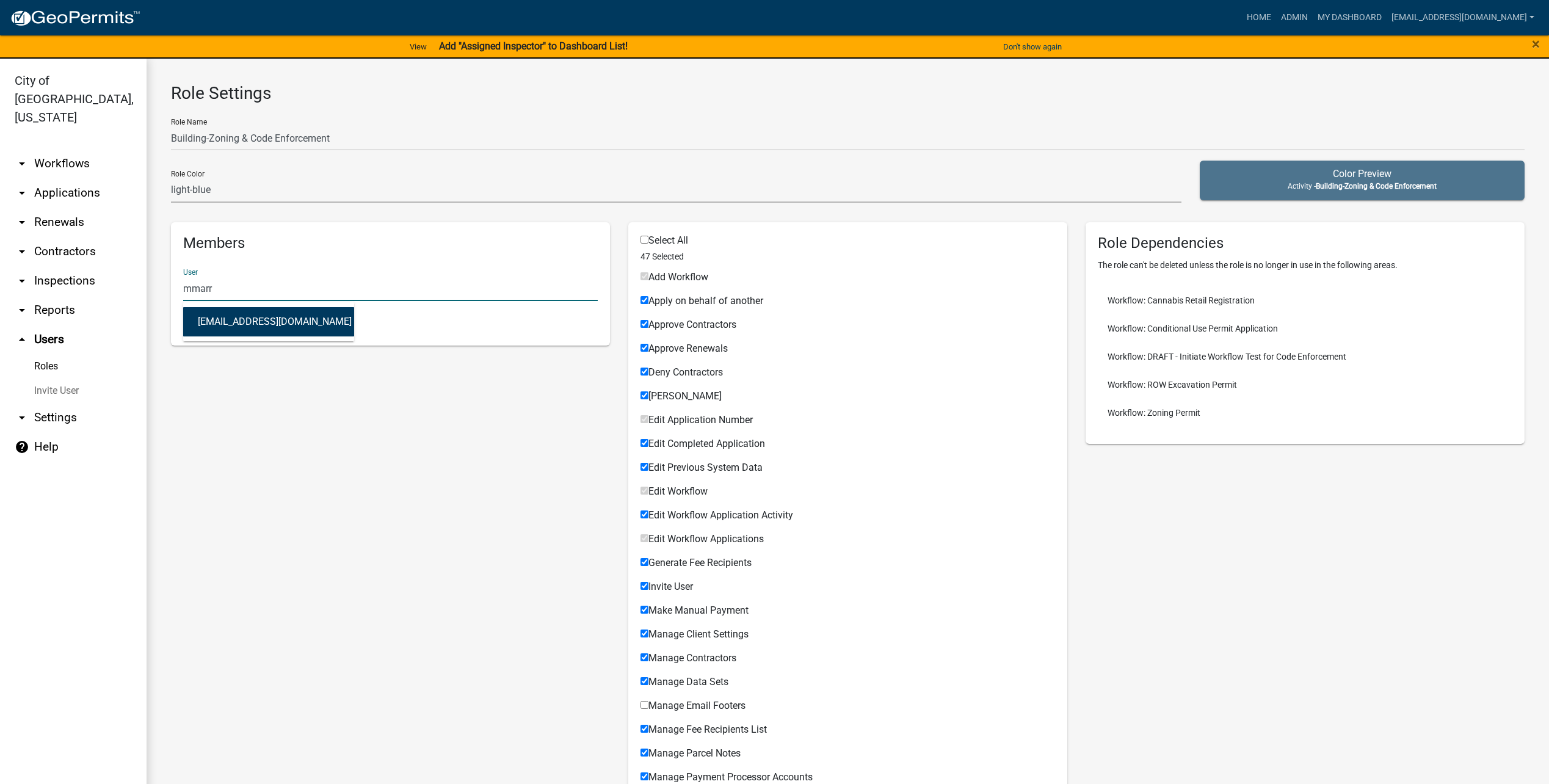
click at [213, 320] on button "mmarr@cityofluverne.org (Marissa Marr)" at bounding box center [269, 322] width 171 height 29
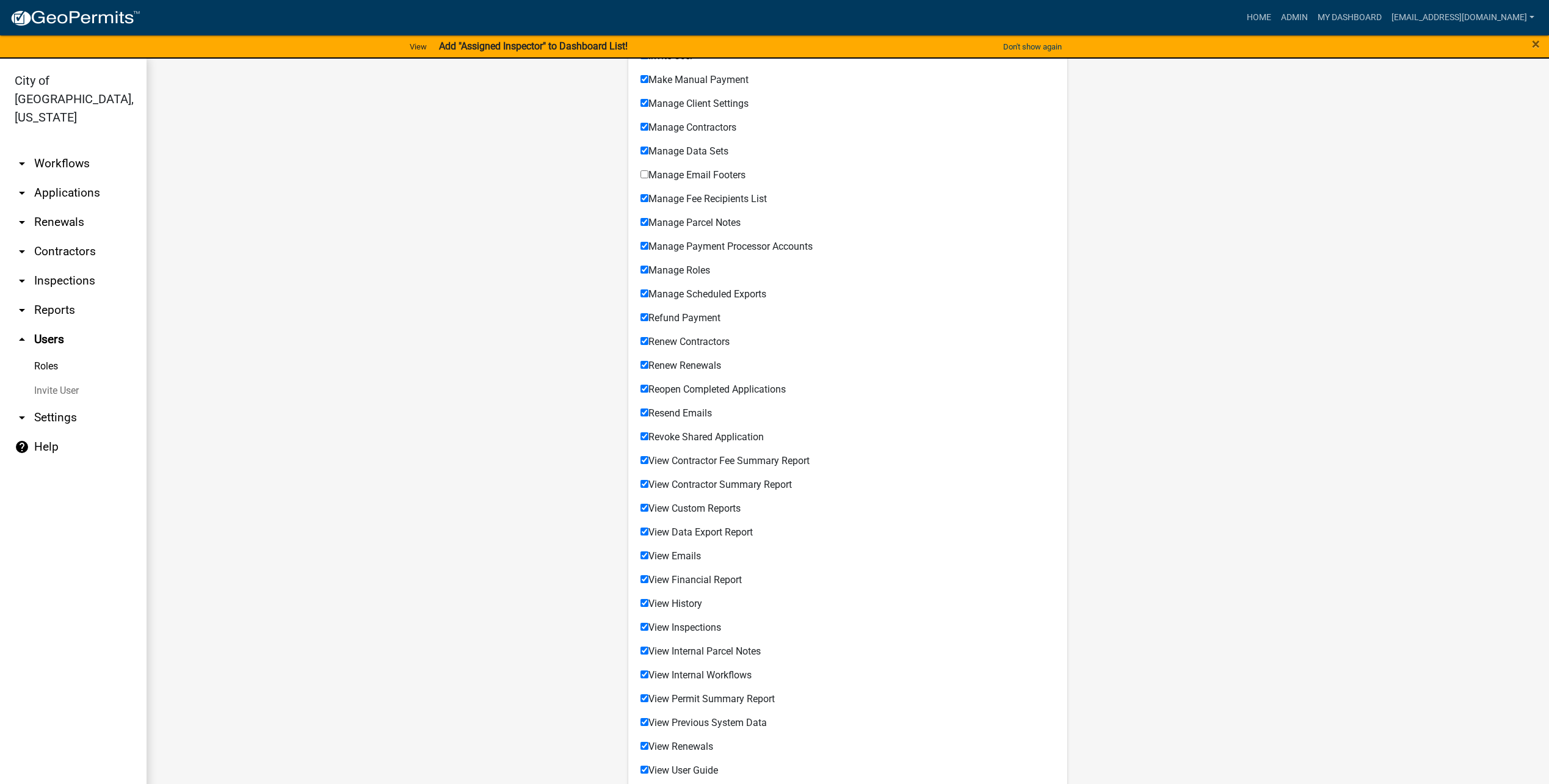
scroll to position [690, 0]
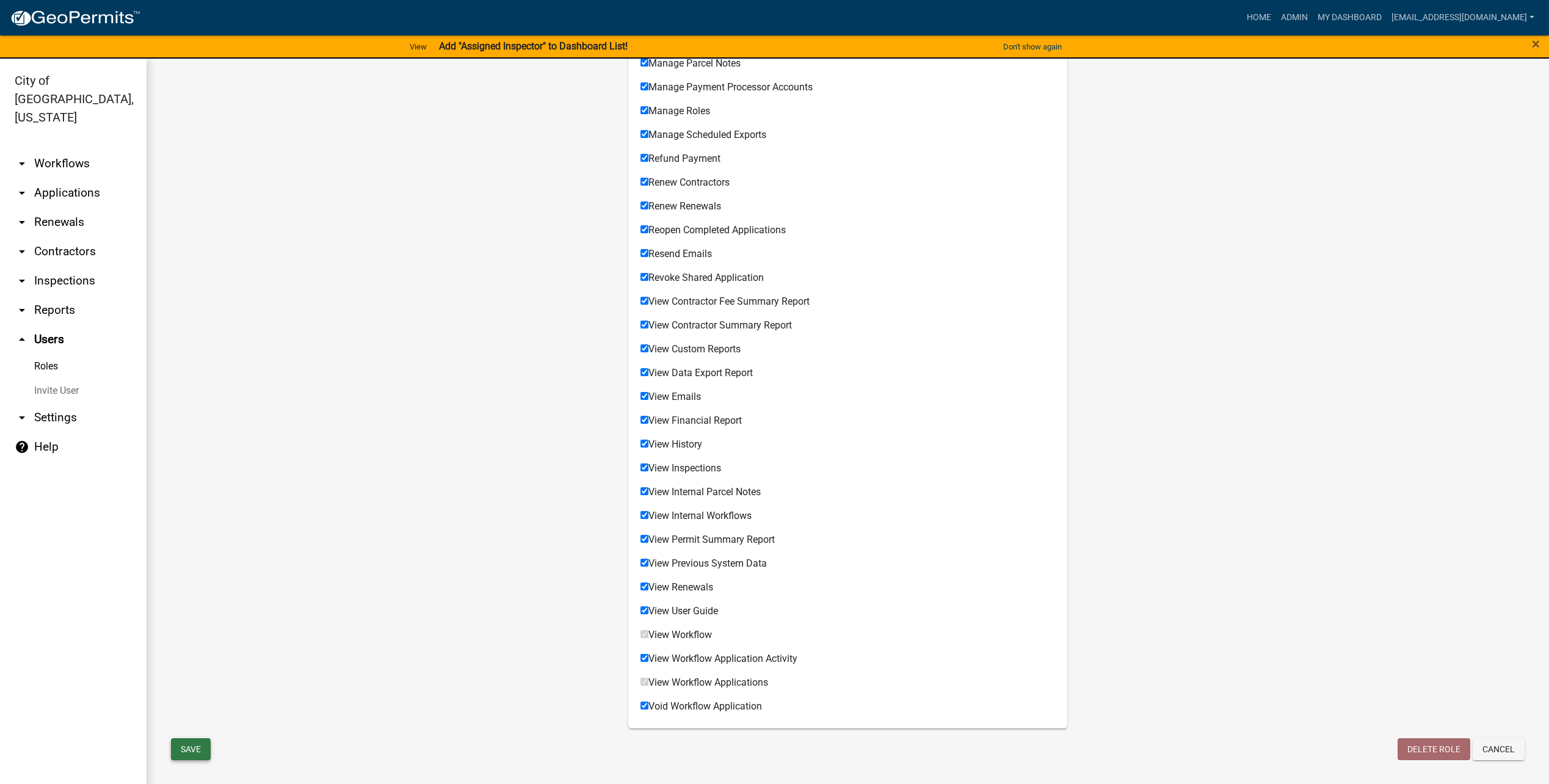
click at [198, 741] on button "Save" at bounding box center [191, 749] width 40 height 22
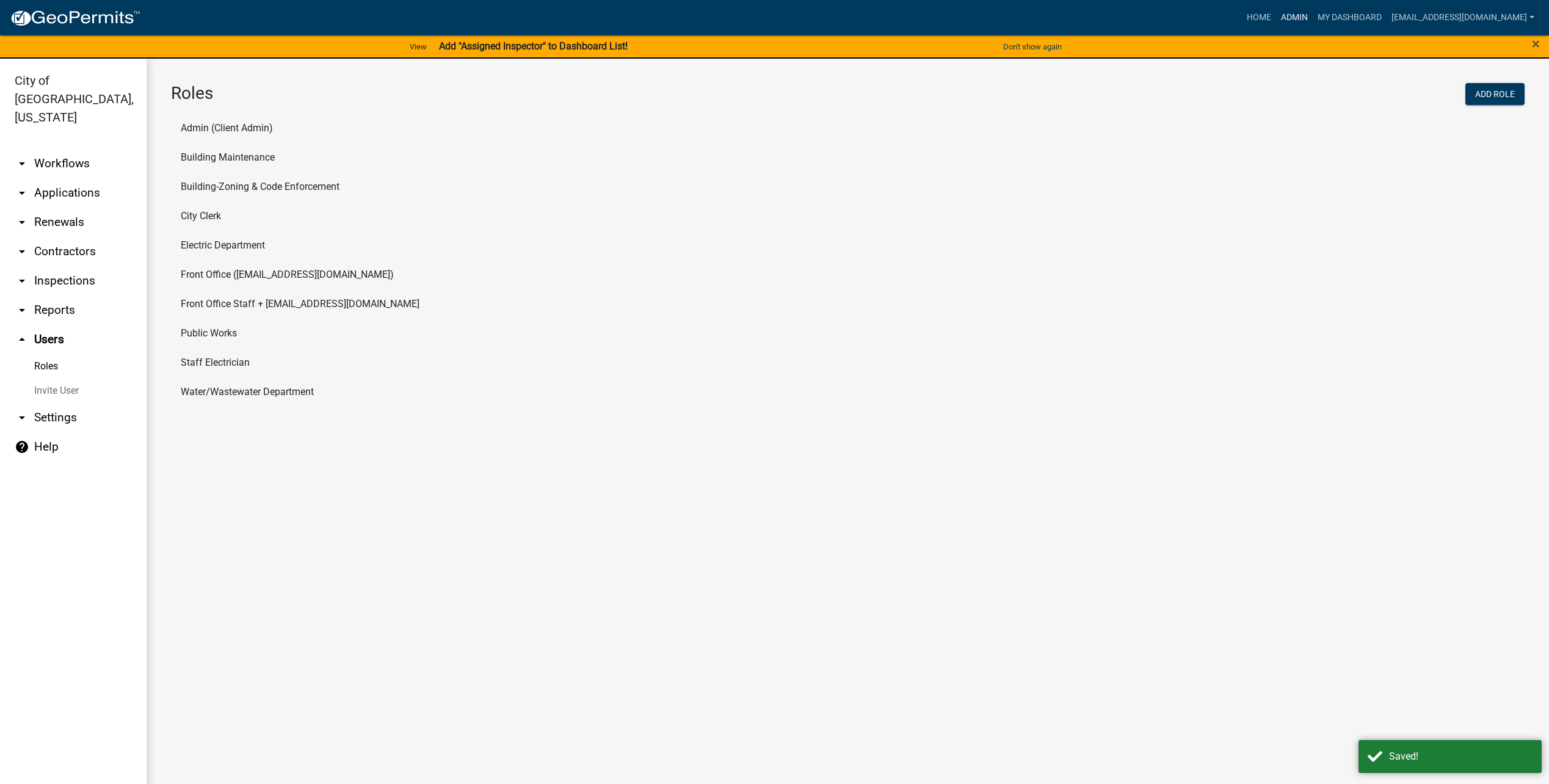
click at [1301, 15] on link "Admin" at bounding box center [1294, 17] width 37 height 23
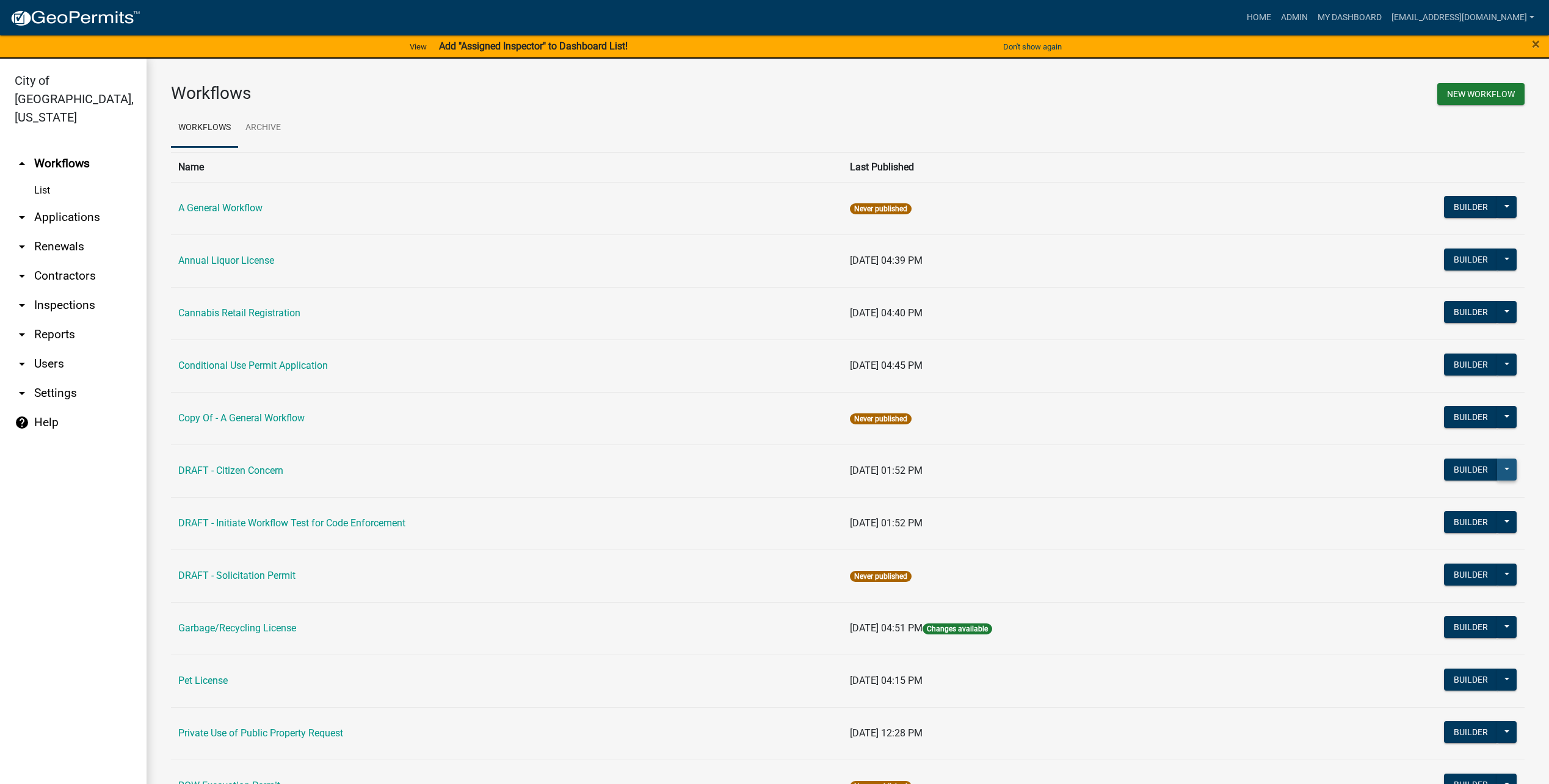
click at [1504, 465] on button at bounding box center [1507, 469] width 19 height 22
click at [1461, 684] on button "Start Application" at bounding box center [1466, 677] width 101 height 29
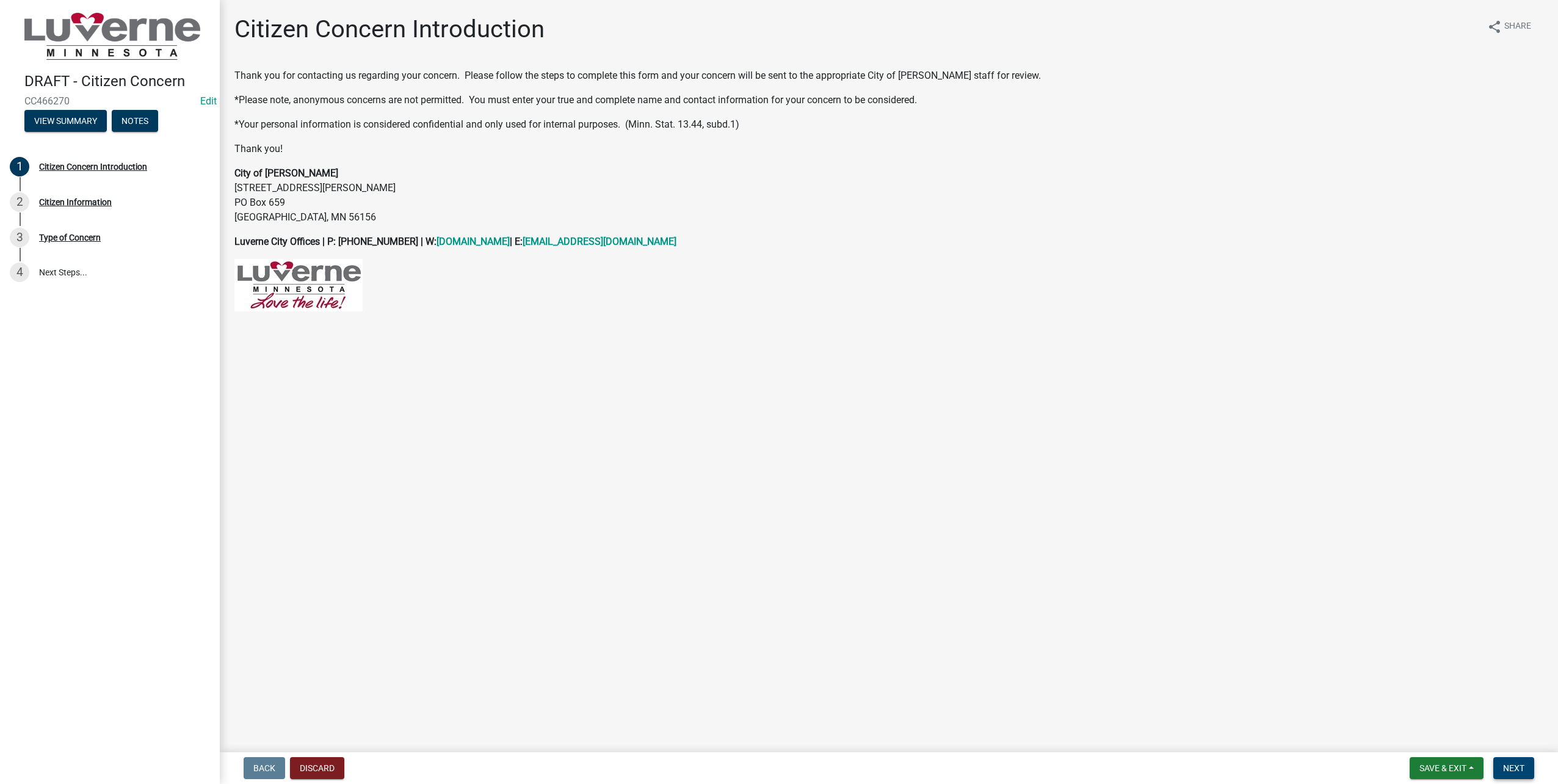
click at [1508, 762] on button "Next" at bounding box center [1513, 767] width 41 height 22
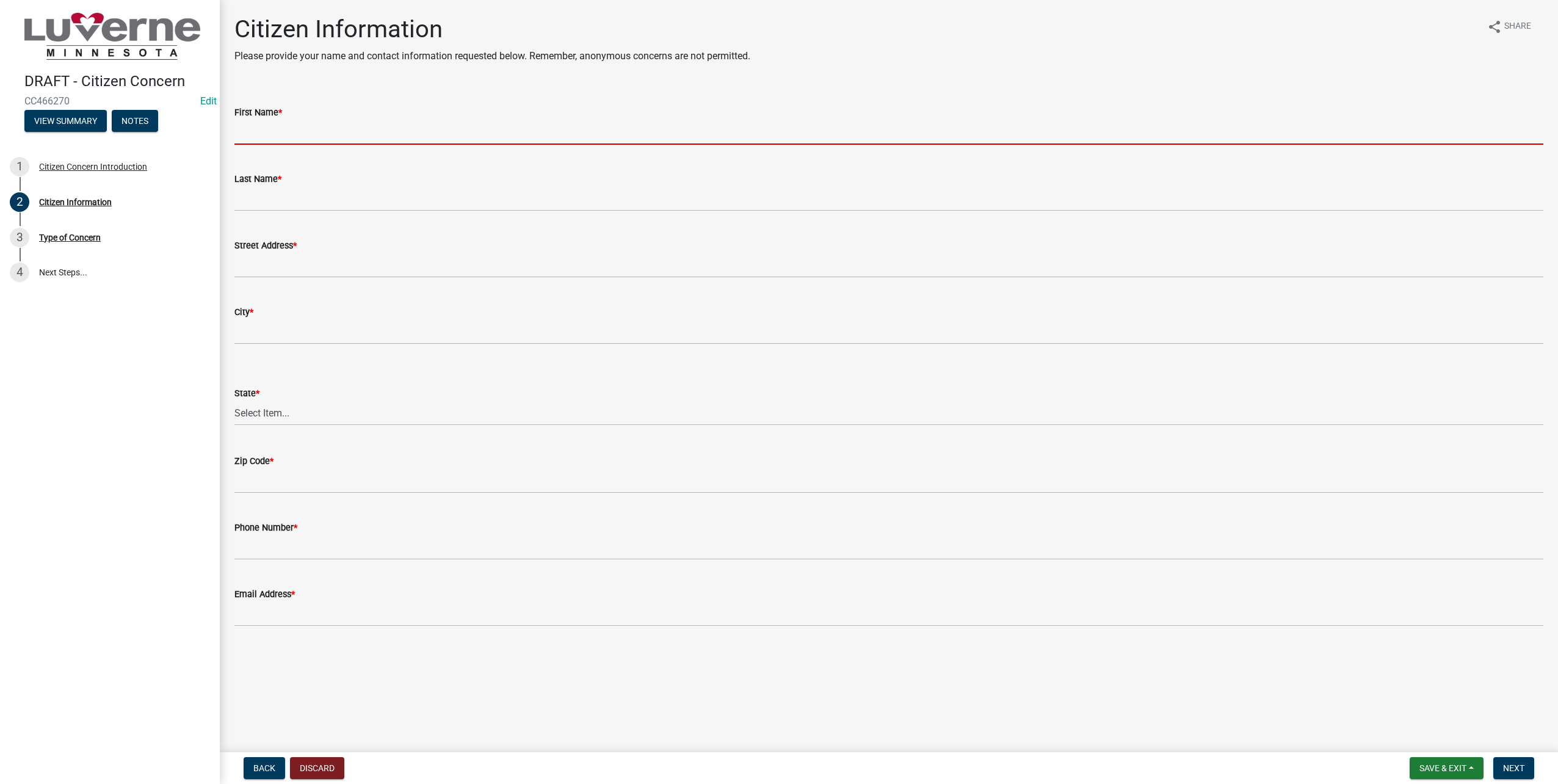
click at [322, 137] on input "First Name *" at bounding box center [889, 132] width 1309 height 25
type input "Marissa"
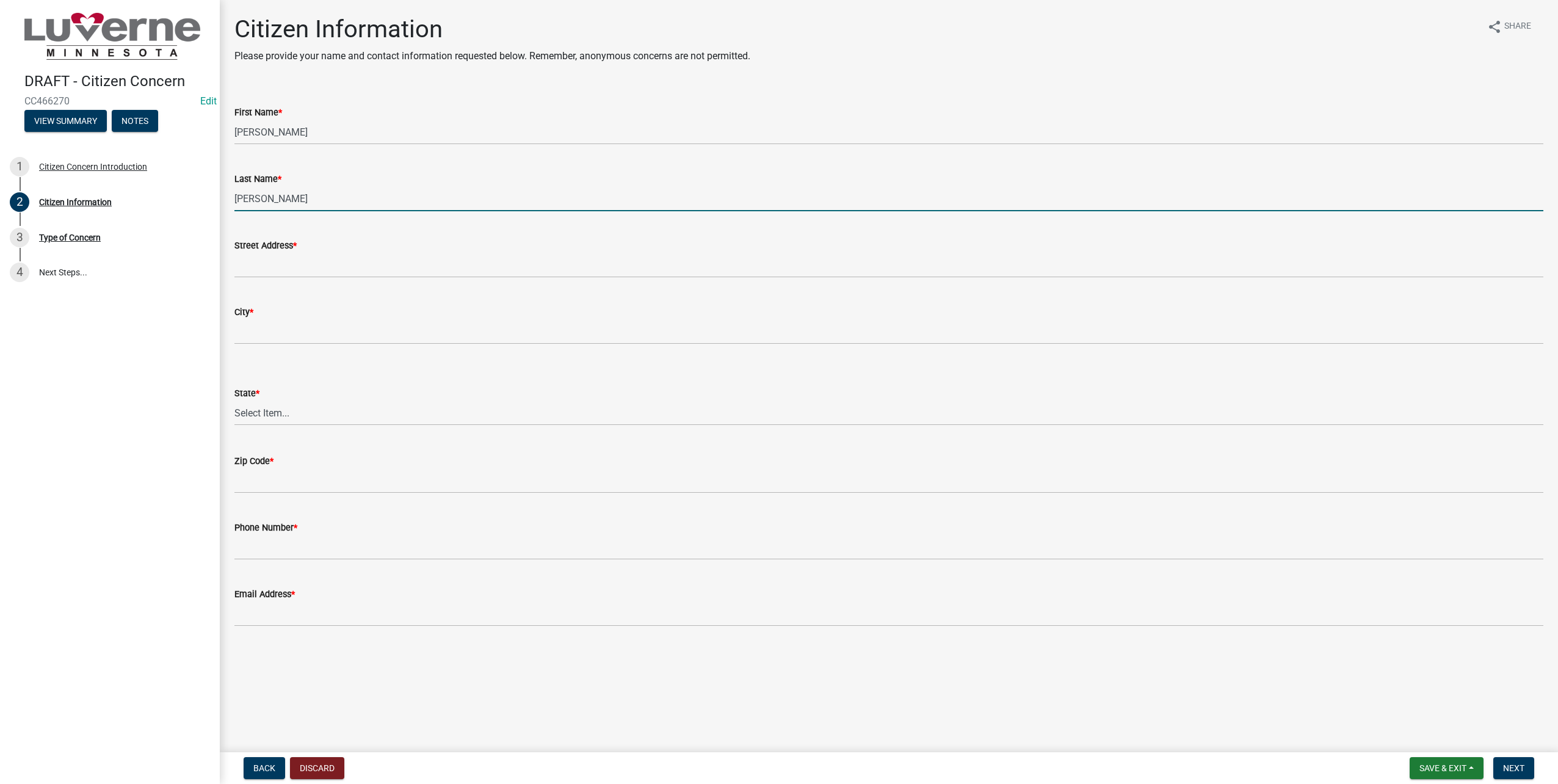
type input "Marr"
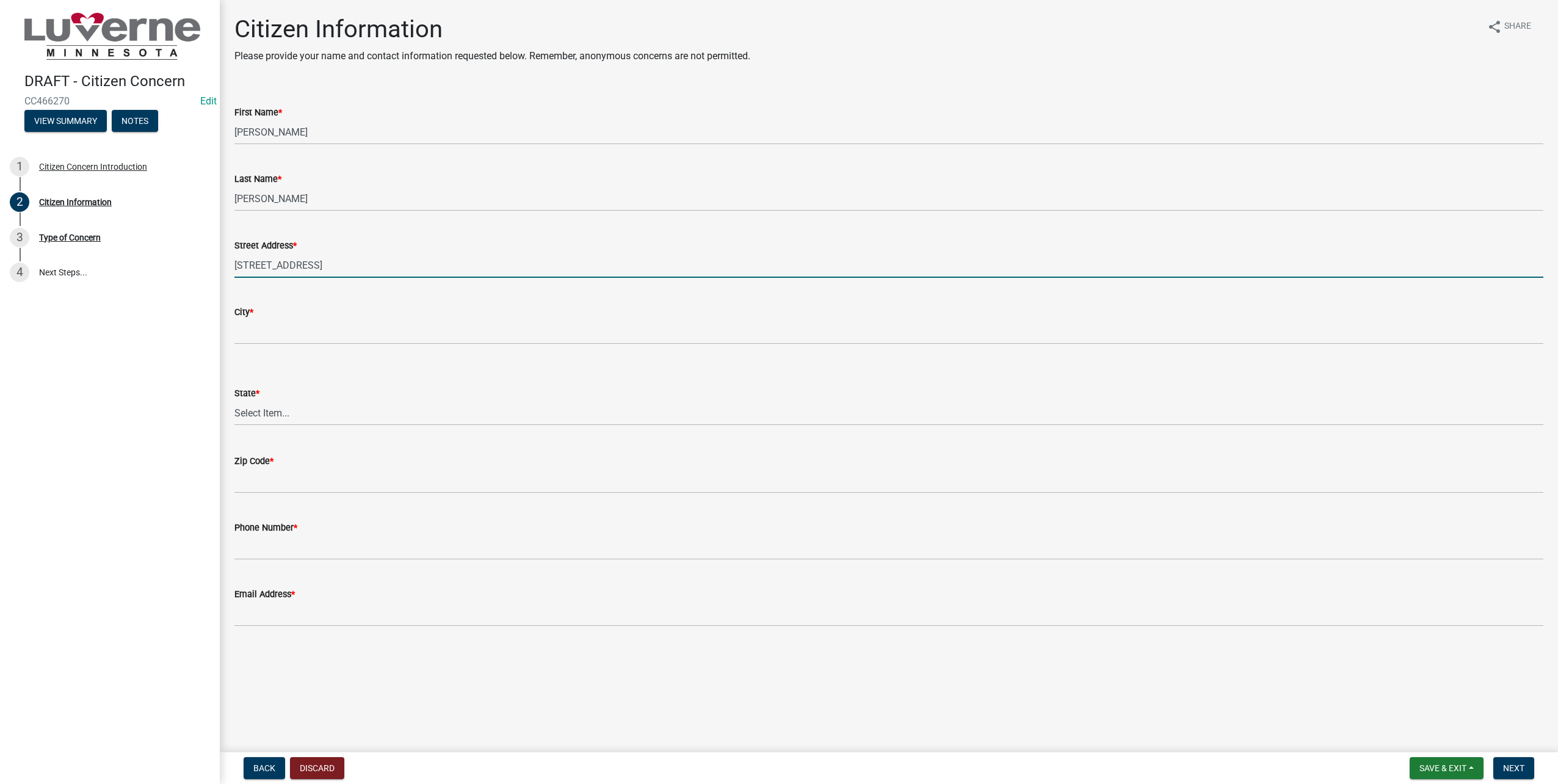
type input "202 E Veterans Dr #2"
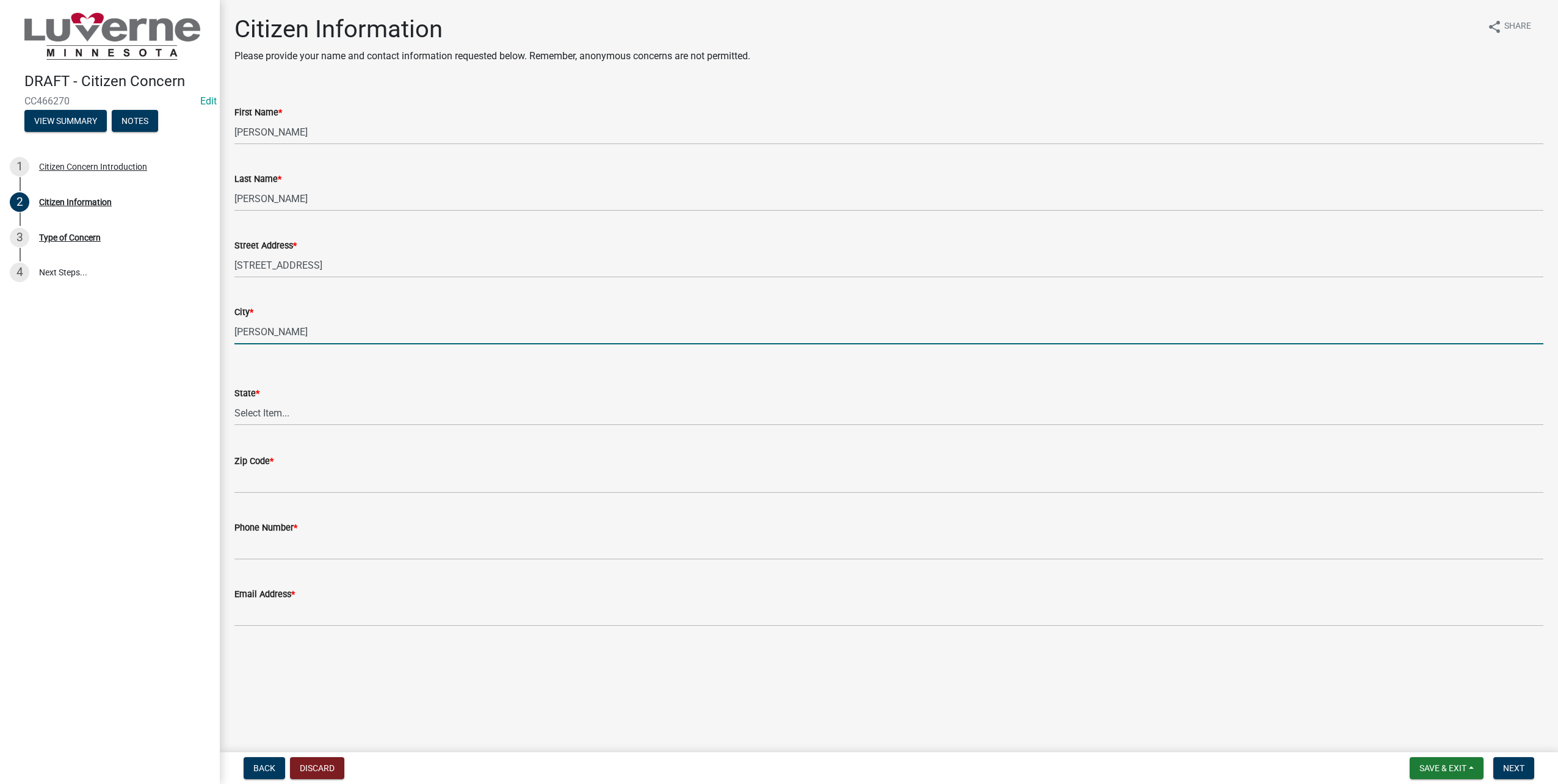
type input "Luverne"
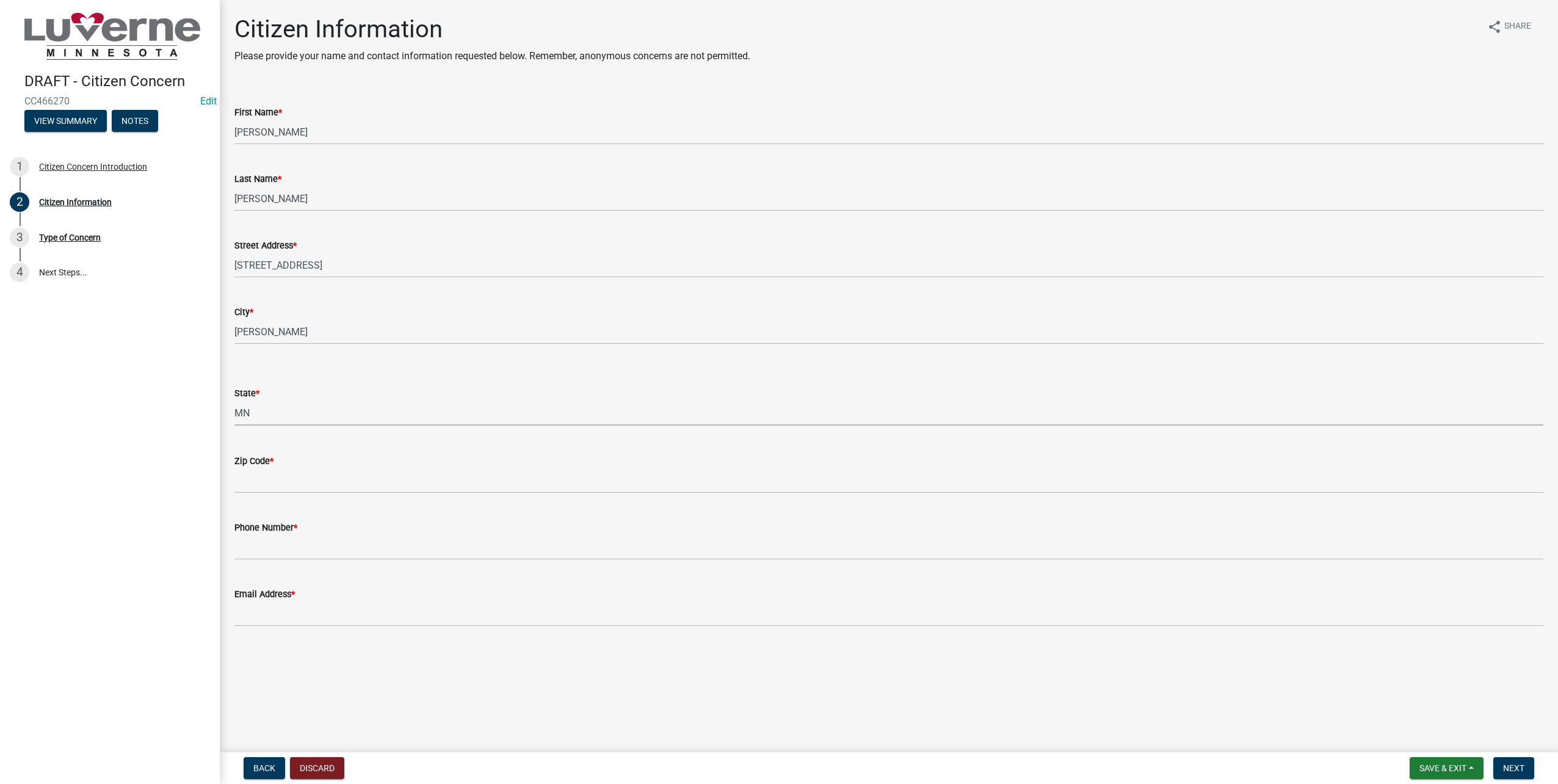
select select "8c50745b-f129-4347-8fd3-6ec1b83df8fc"
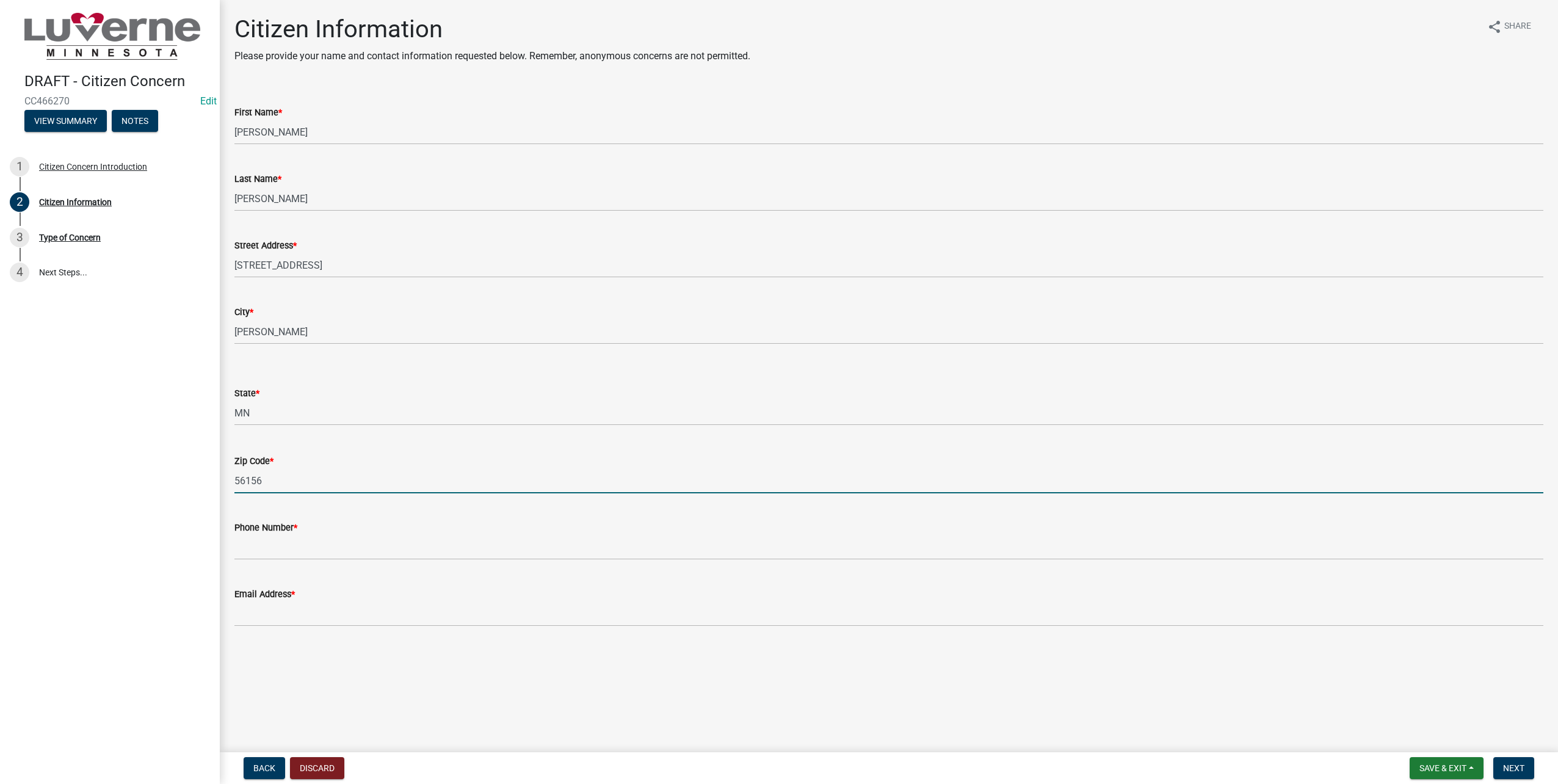
type input "56156"
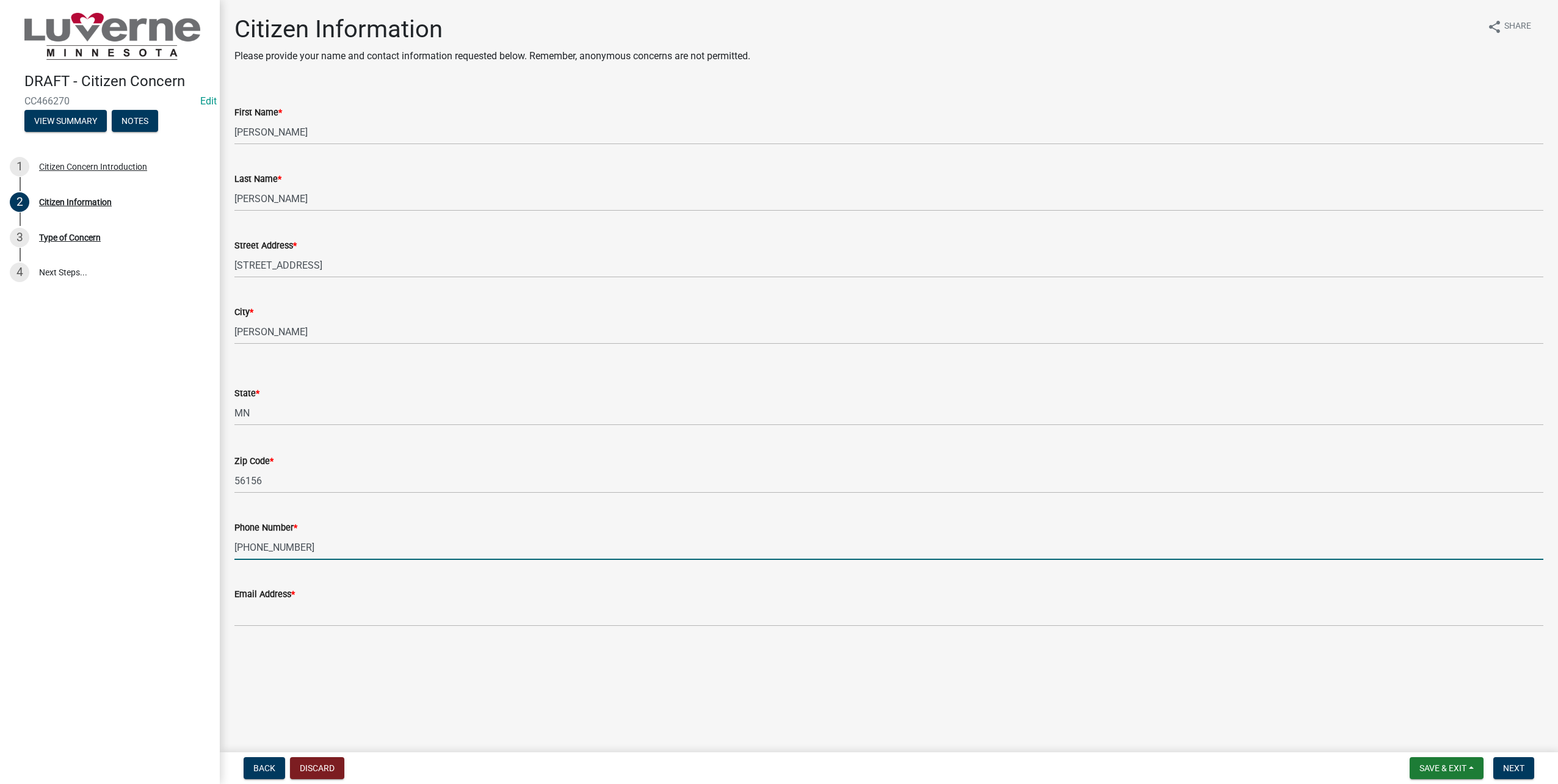
type input "605-789-1824"
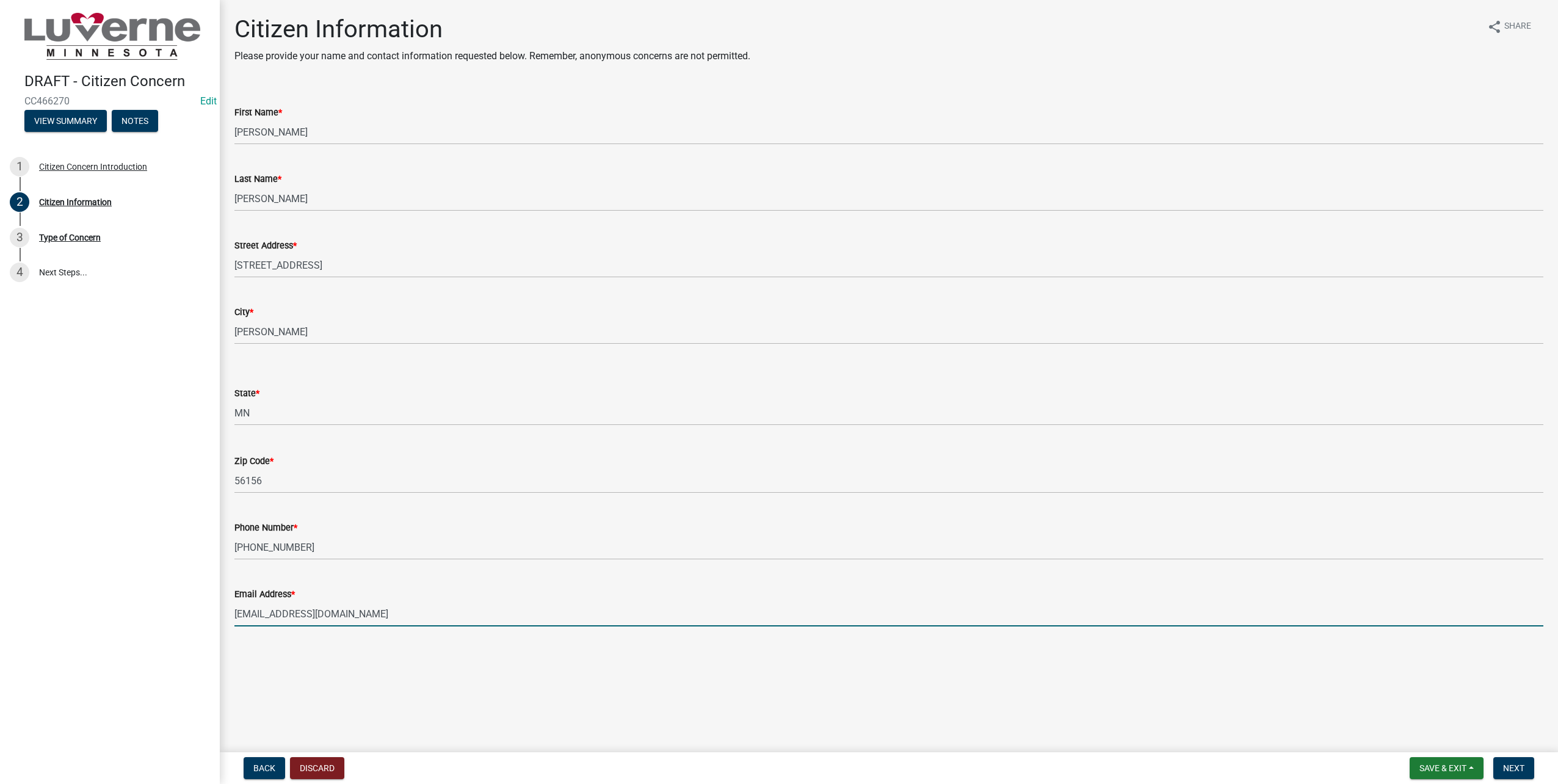
type input "[EMAIL_ADDRESS][DOMAIN_NAME]"
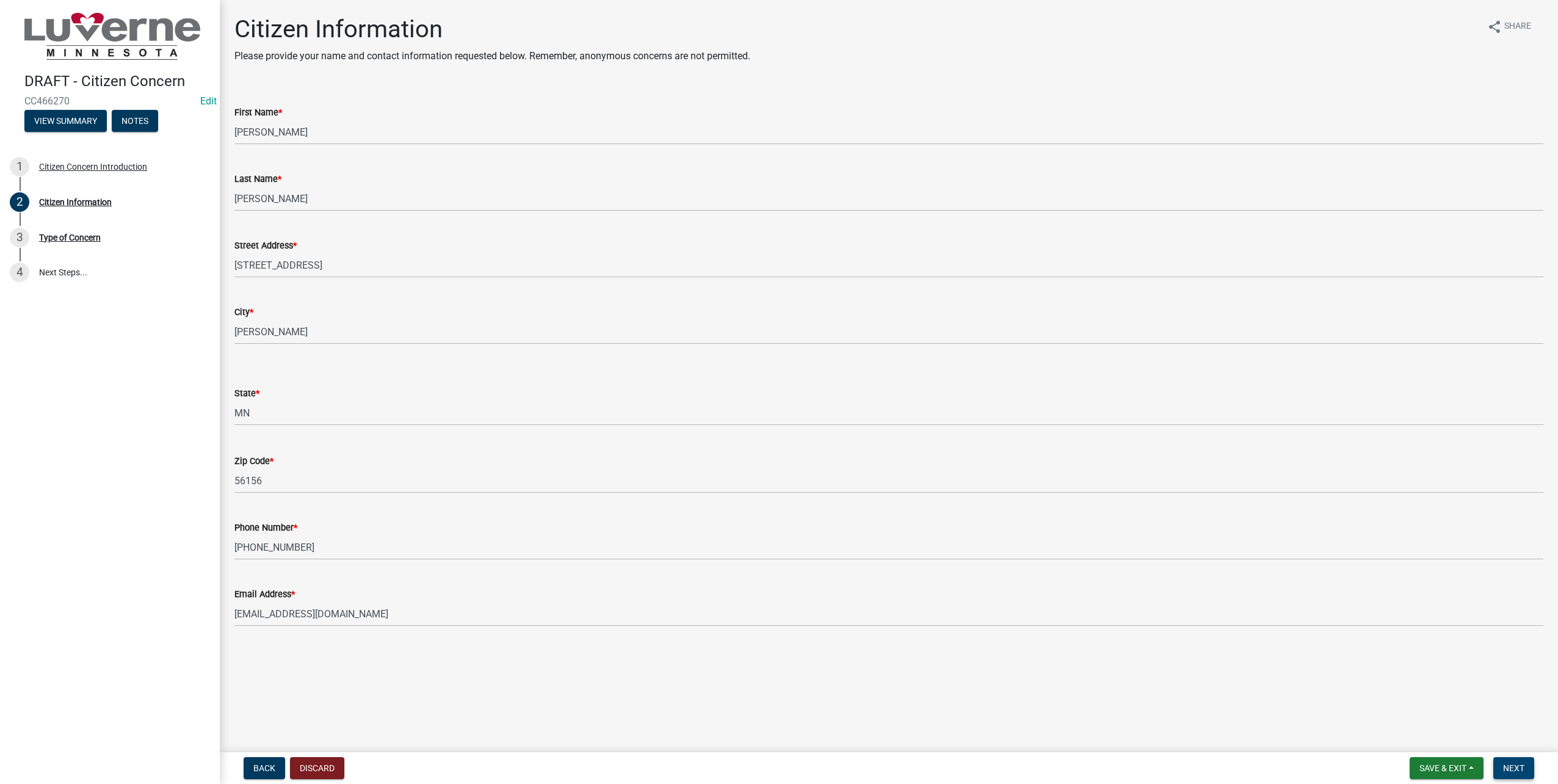
drag, startPoint x: 1528, startPoint y: 770, endPoint x: 1257, endPoint y: 666, distance: 290.3
click at [1528, 770] on button "Next" at bounding box center [1513, 767] width 41 height 22
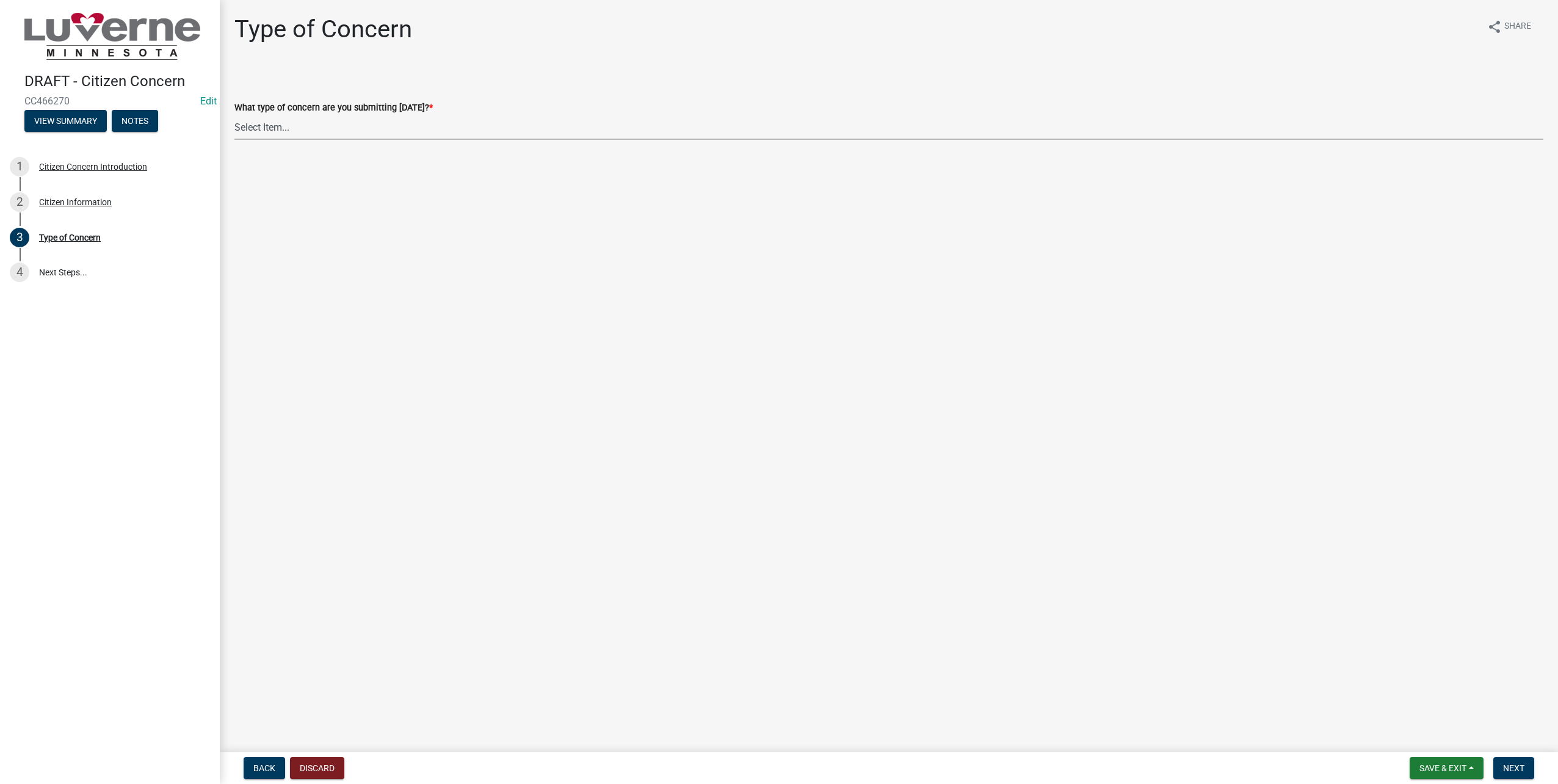
click at [349, 131] on select "Select Item... General Concern or Feedback Specific Parcel or Other Property/St…" at bounding box center [889, 127] width 1309 height 25
click at [234, 115] on select "Select Item... General Concern or Feedback Specific Parcel or Other Property/St…" at bounding box center [889, 127] width 1309 height 25
select select "d576af00-52ec-4945-b76d-b4e3ff7968d8"
drag, startPoint x: 1516, startPoint y: 770, endPoint x: 1218, endPoint y: 683, distance: 310.4
click at [1516, 770] on span "Next" at bounding box center [1514, 768] width 22 height 10
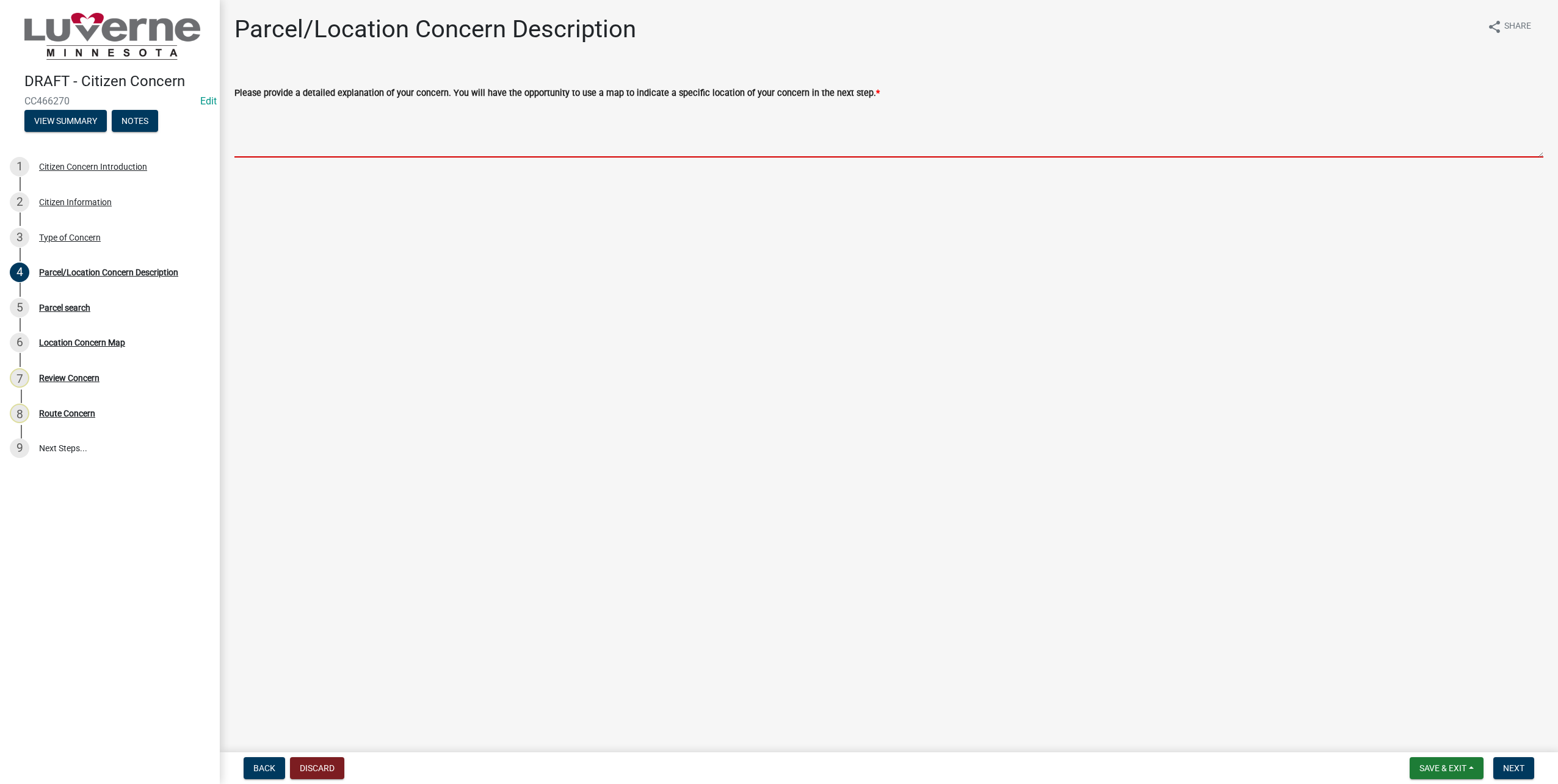
click at [583, 123] on textarea "Please provide a detailed explanation of your concern. You will have the opport…" at bounding box center [889, 129] width 1309 height 58
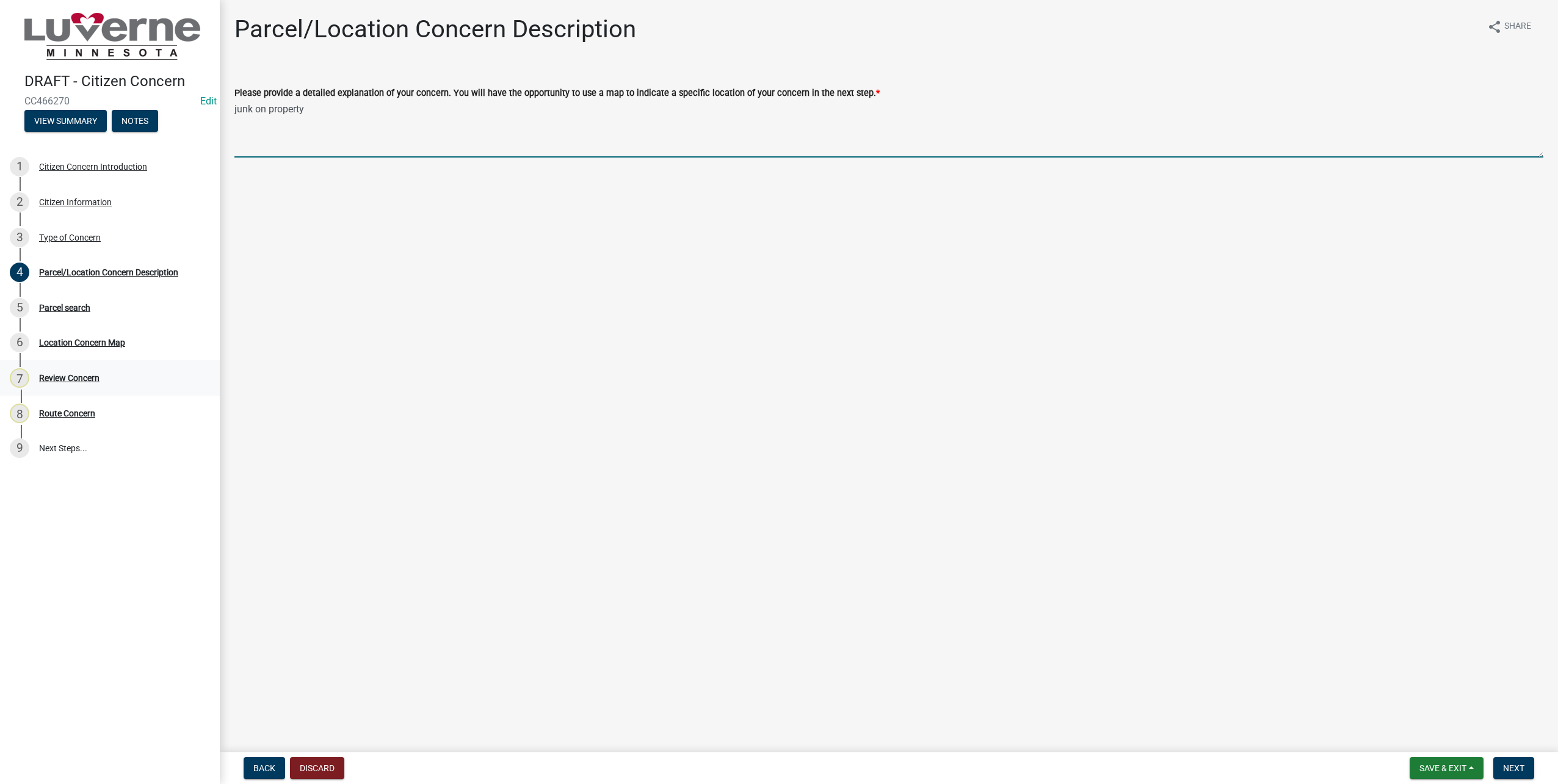
type textarea "junk on property"
drag, startPoint x: 1525, startPoint y: 762, endPoint x: 833, endPoint y: 616, distance: 707.2
click at [1525, 762] on button "Next" at bounding box center [1513, 767] width 41 height 22
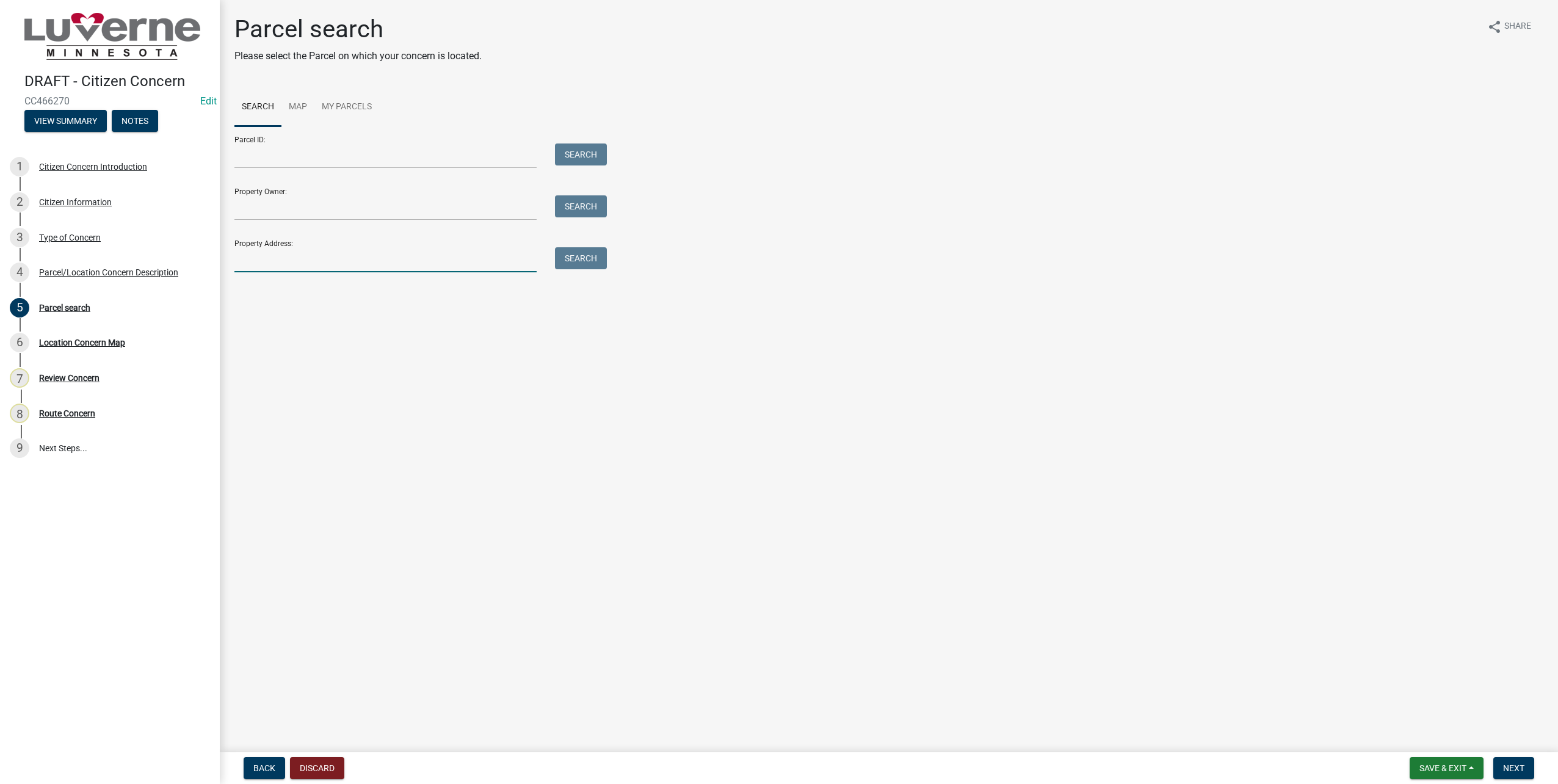
click at [401, 260] on input "Property Address:" at bounding box center [386, 260] width 302 height 25
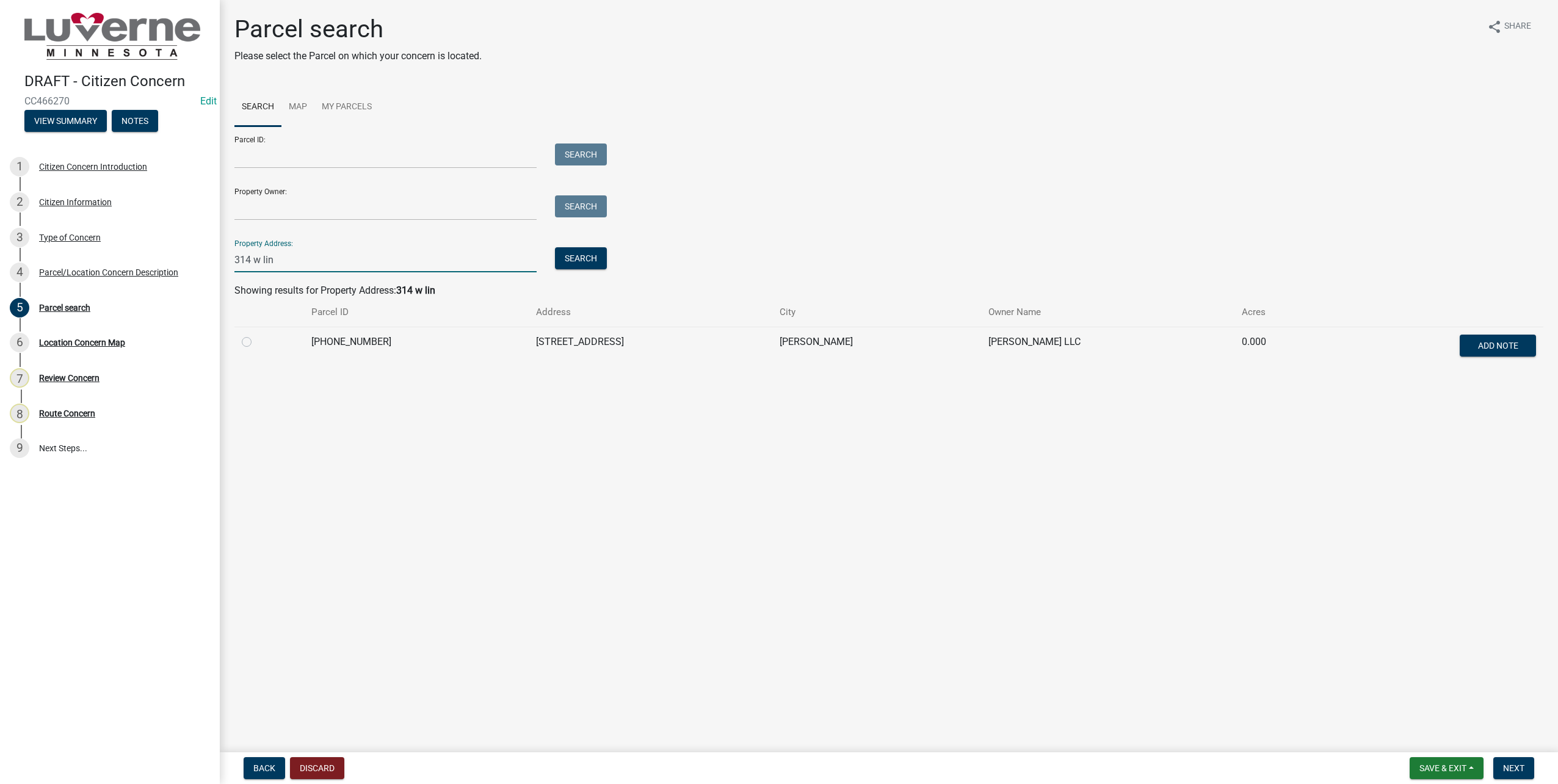
type input "314 w lin"
click at [256, 334] on label at bounding box center [256, 334] width 0 height 0
click at [256, 341] on input "radio" at bounding box center [260, 338] width 8 height 8
radio input "true"
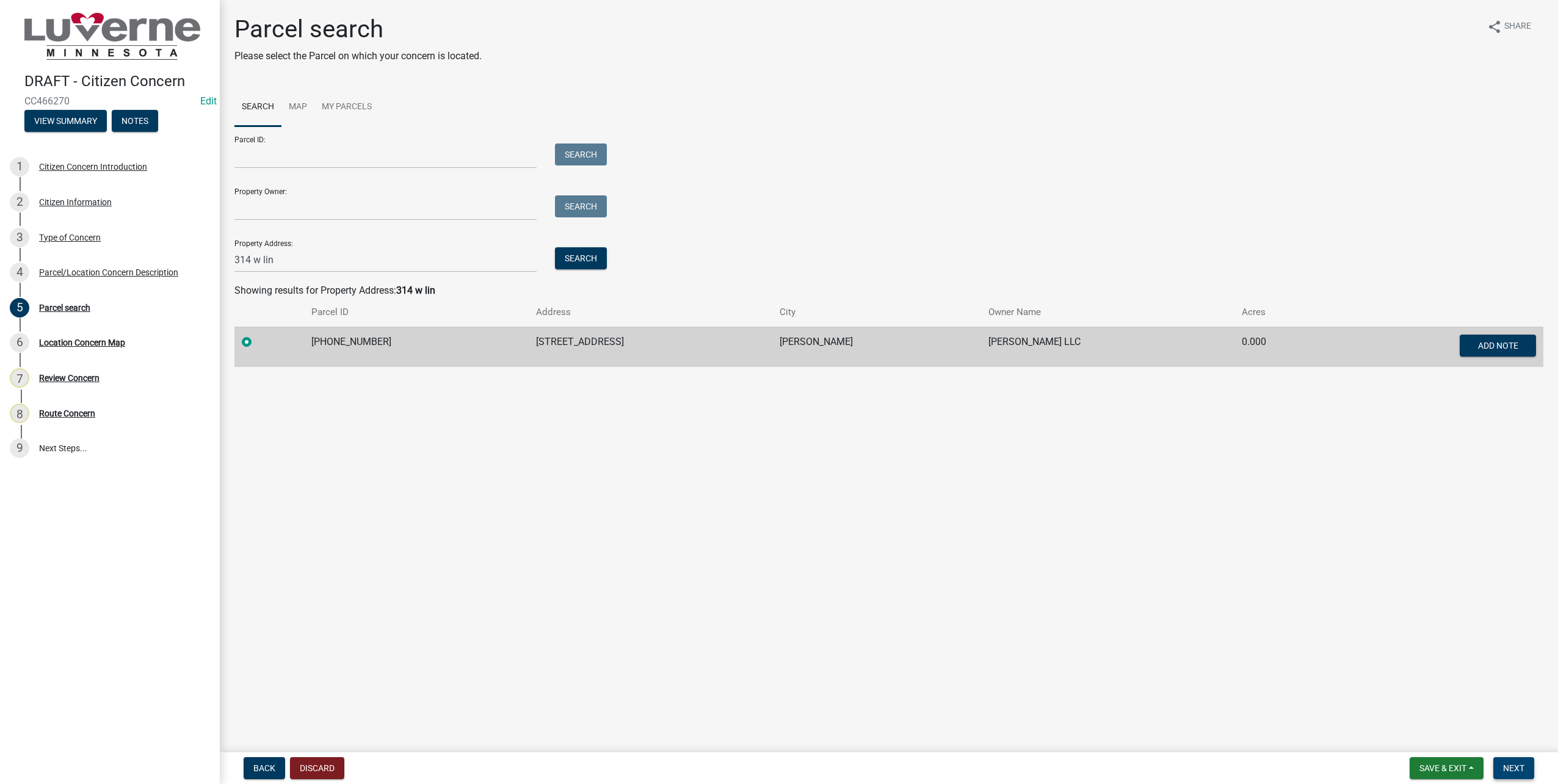
drag, startPoint x: 1526, startPoint y: 769, endPoint x: 996, endPoint y: 626, distance: 549.0
click at [1526, 769] on button "Next" at bounding box center [1513, 767] width 41 height 22
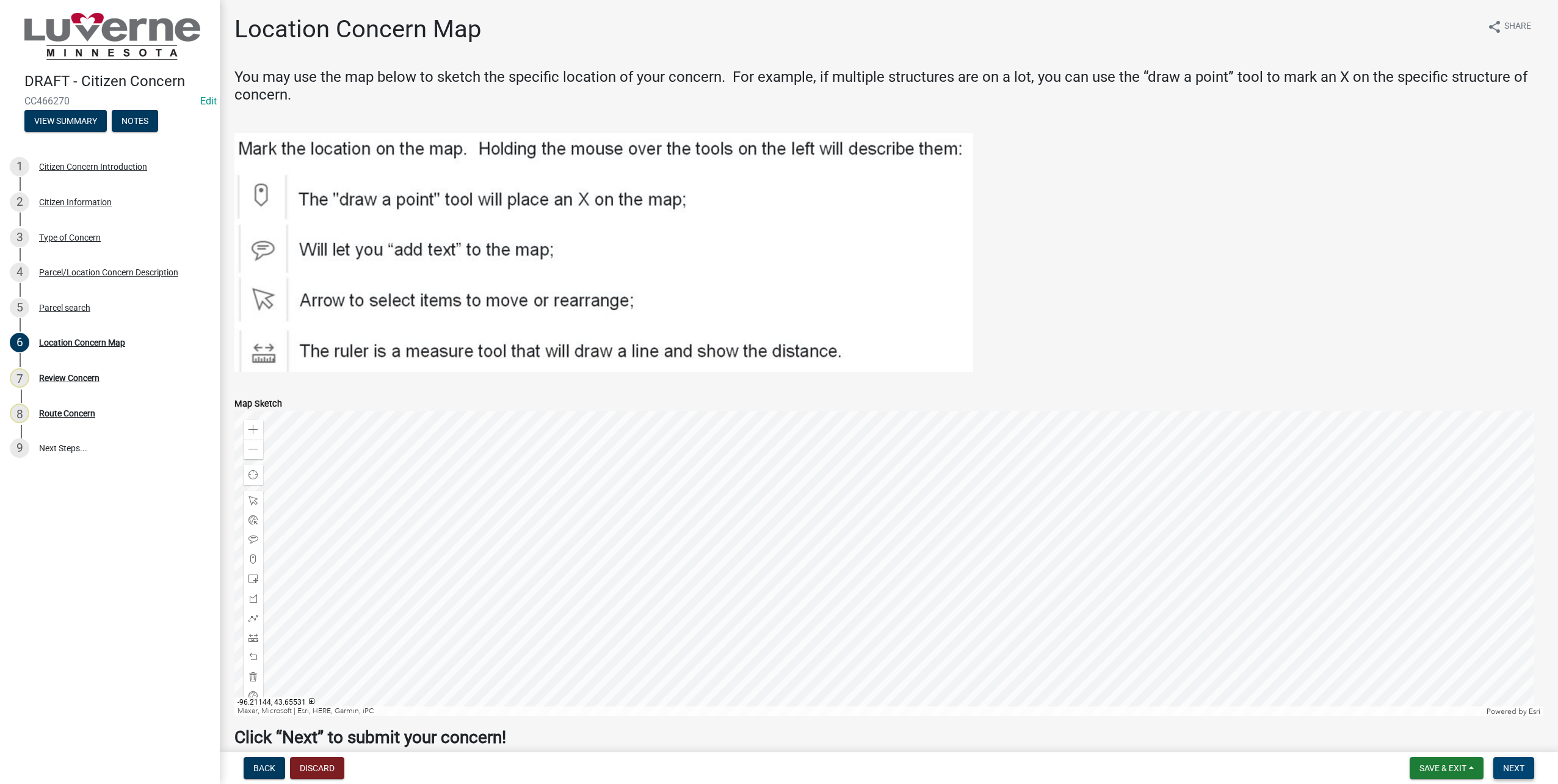
drag, startPoint x: 1520, startPoint y: 764, endPoint x: 1252, endPoint y: 683, distance: 280.0
click at [1520, 764] on span "Next" at bounding box center [1514, 768] width 22 height 10
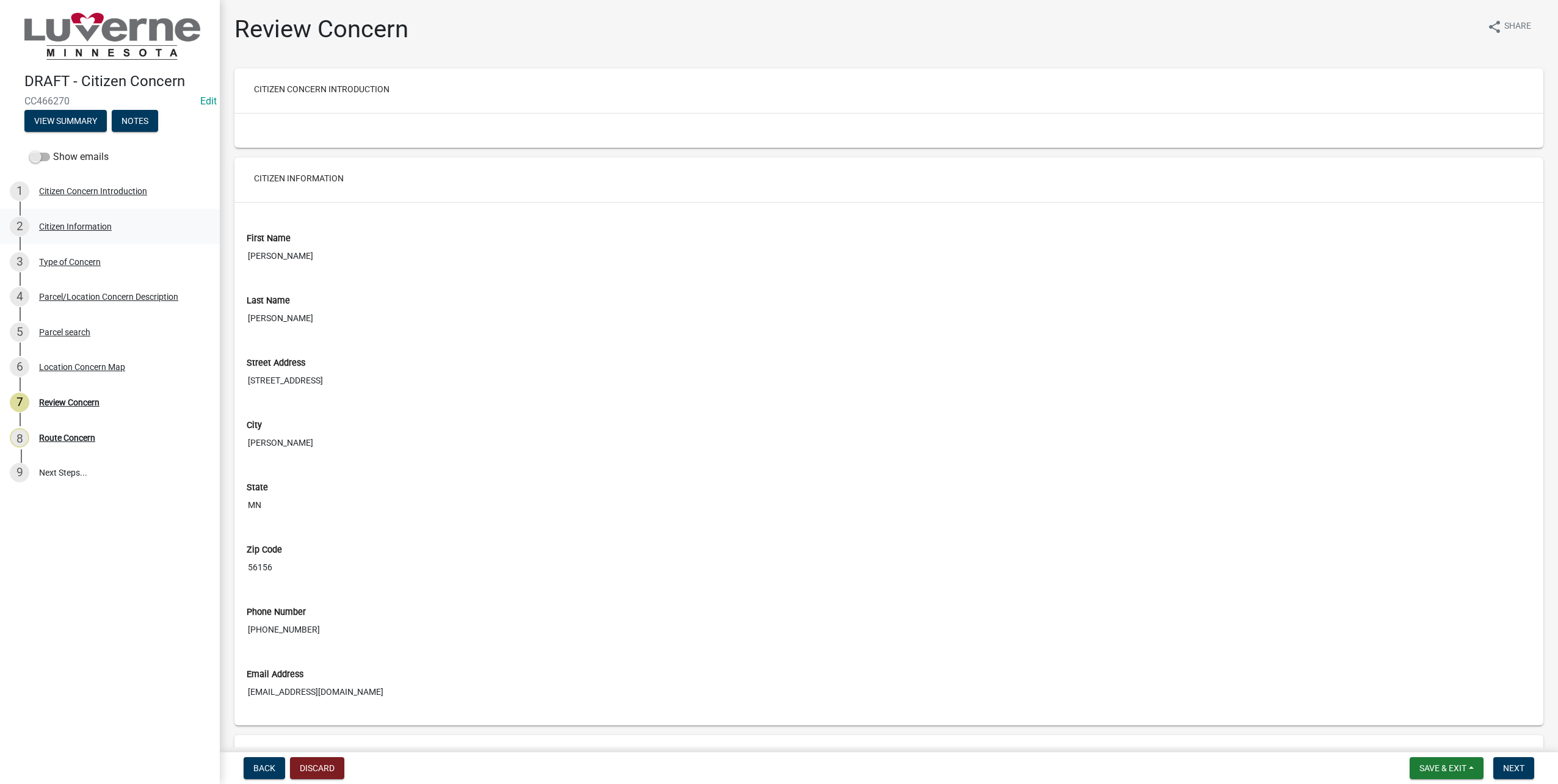
drag, startPoint x: 47, startPoint y: 155, endPoint x: 197, endPoint y: 241, distance: 172.9
click at [47, 155] on span at bounding box center [40, 157] width 21 height 9
click at [53, 150] on input "Show emails" at bounding box center [53, 150] width 0 height 0
click at [160, 396] on div "Citizen Concern Form Submitted (To Applicant)" at bounding box center [119, 402] width 161 height 17
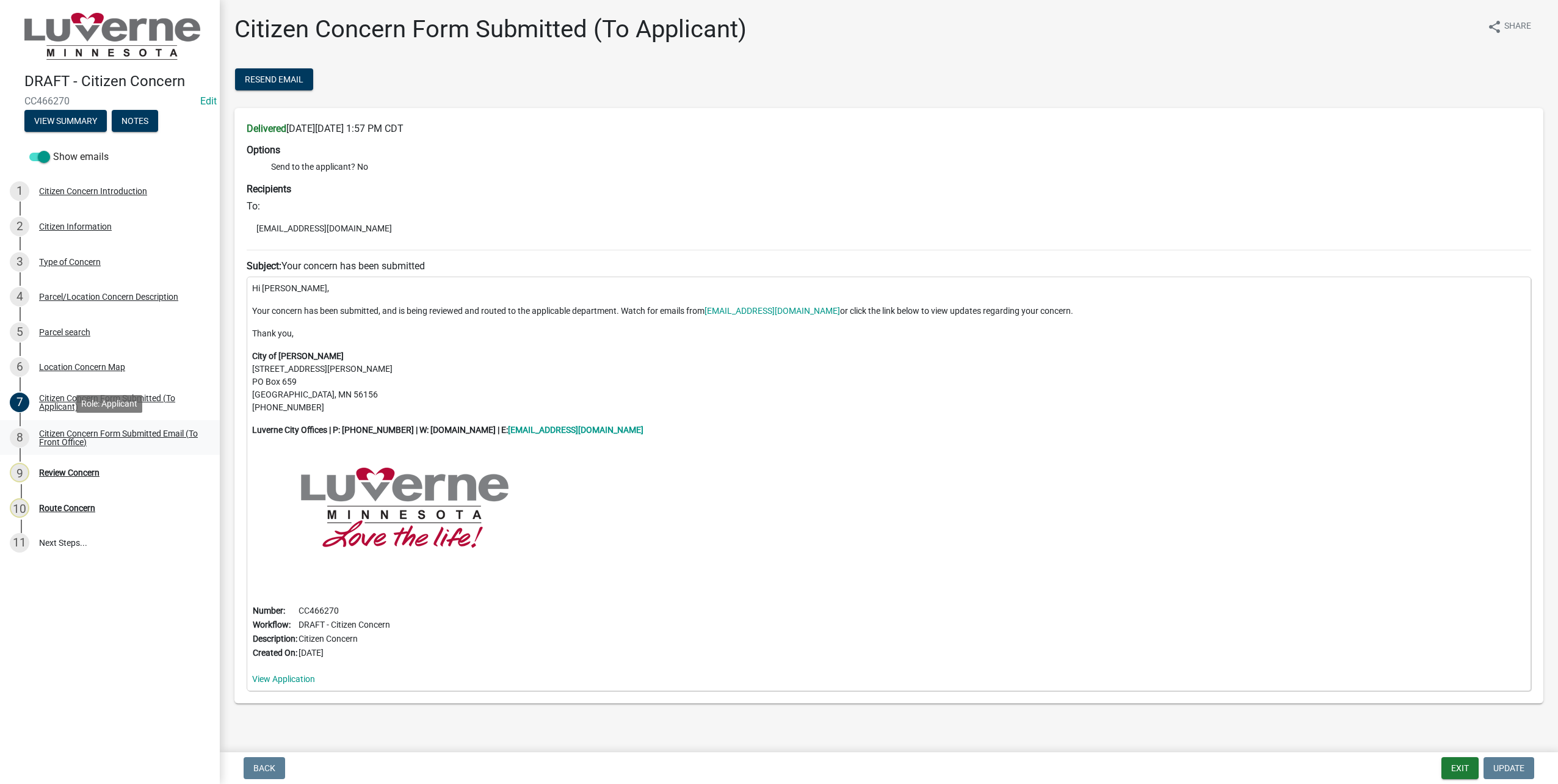
click at [47, 427] on link "8 Citizen Concern Form Submitted Email (To Front Office)" at bounding box center [110, 437] width 220 height 35
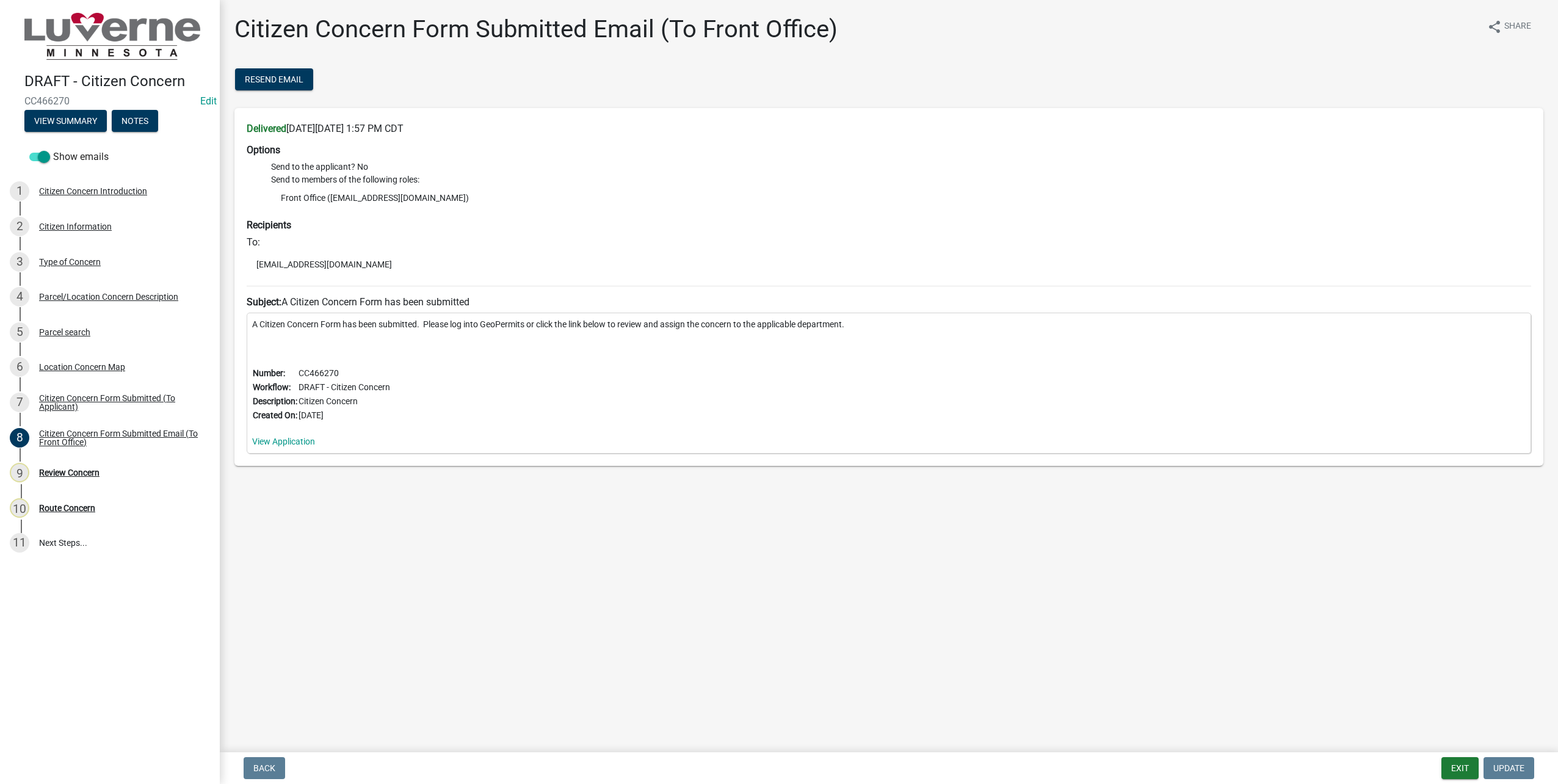
drag, startPoint x: 103, startPoint y: 470, endPoint x: 399, endPoint y: 493, distance: 296.9
click at [103, 470] on div "9 Review Concern" at bounding box center [105, 472] width 191 height 19
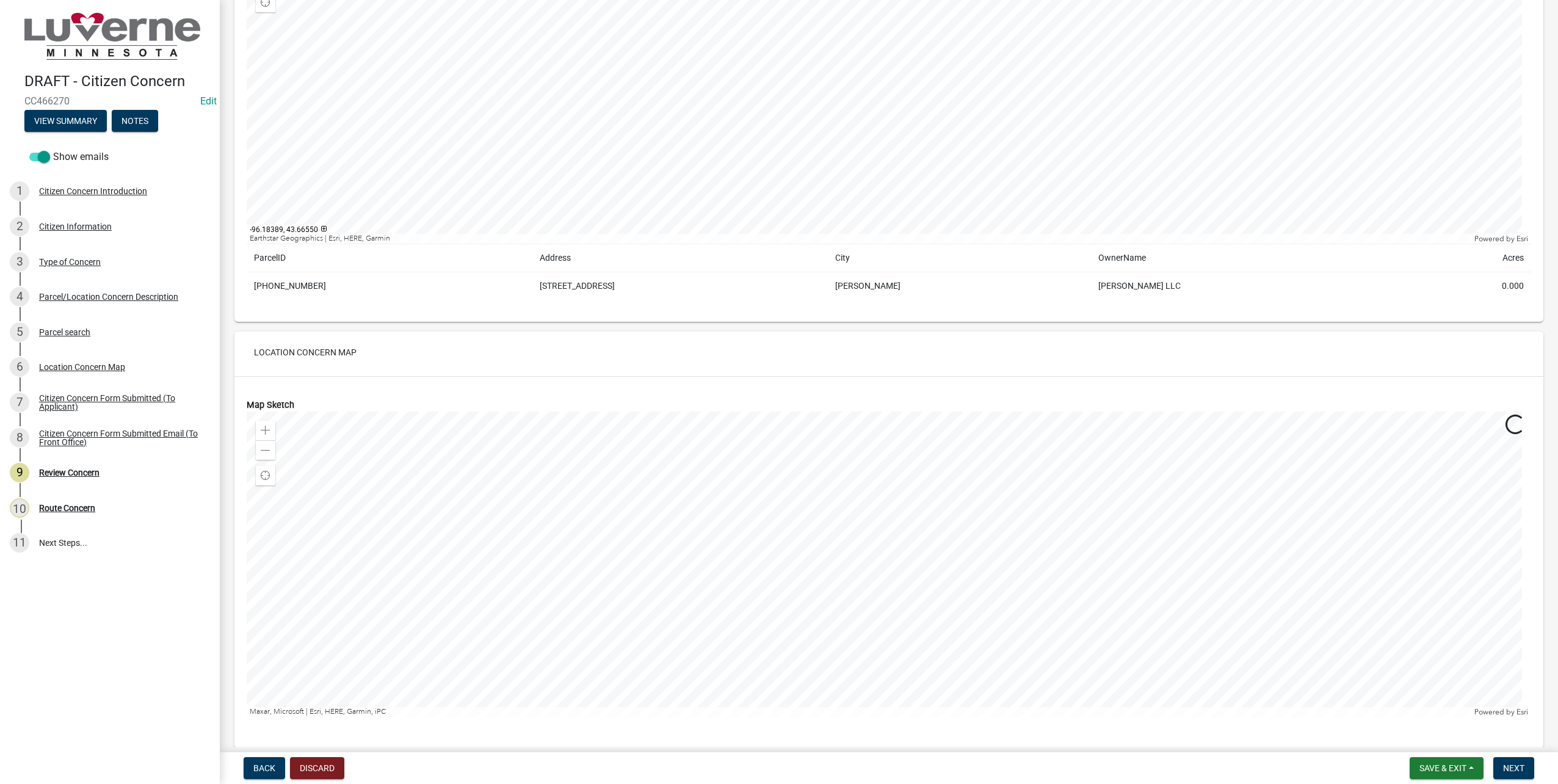
scroll to position [1237, 0]
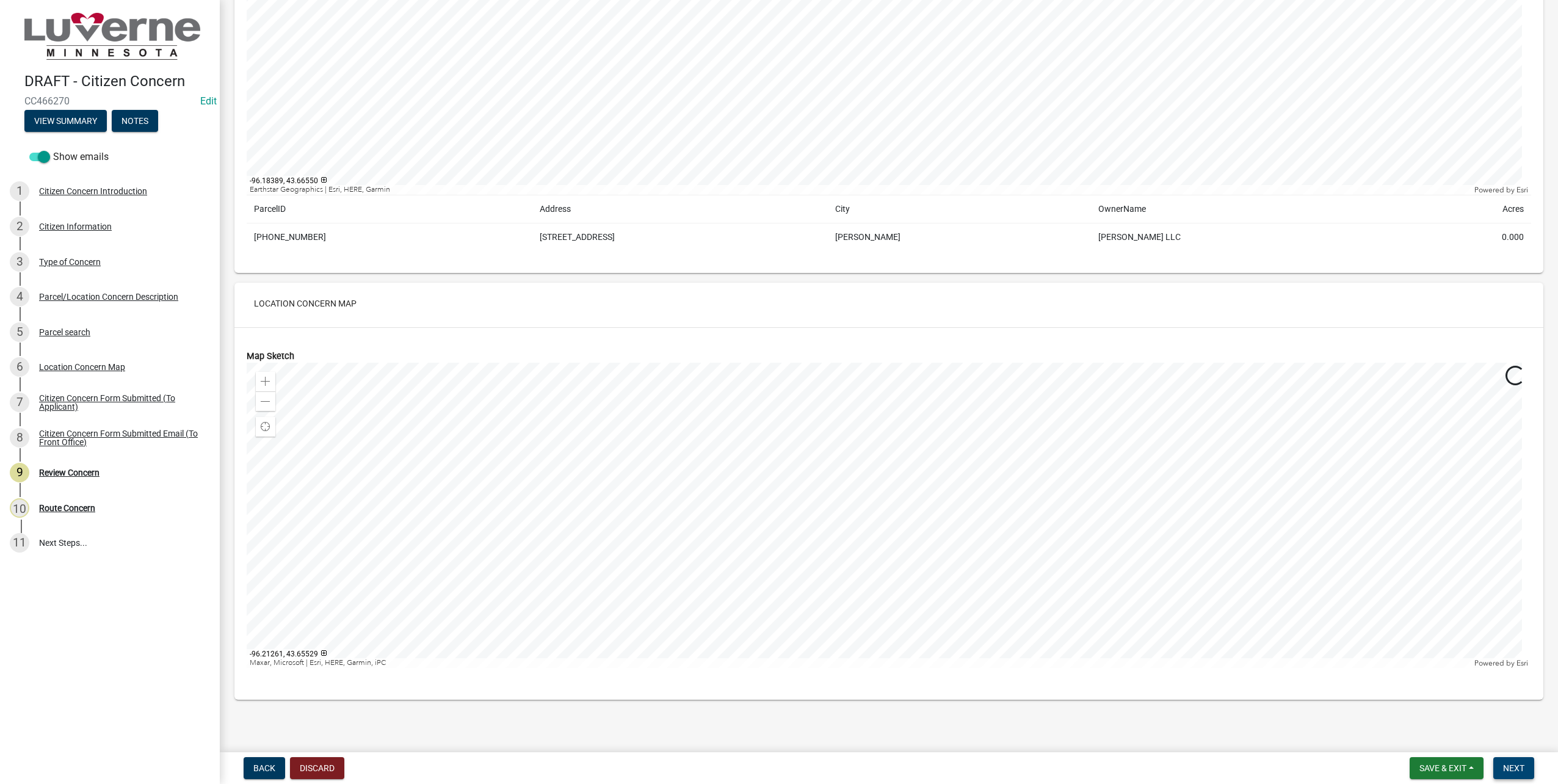
click at [1512, 765] on span "Next" at bounding box center [1514, 768] width 22 height 10
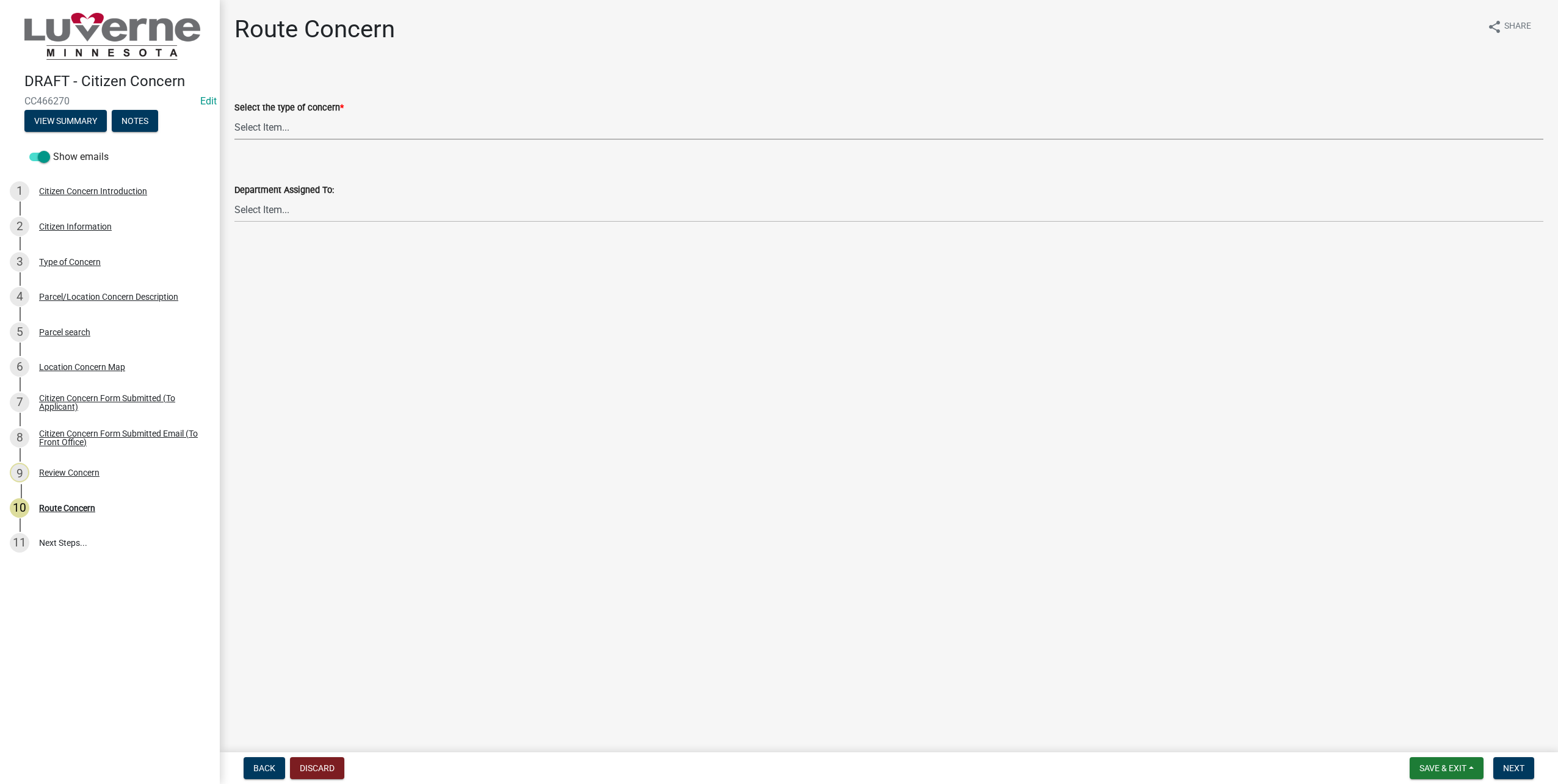
click at [276, 123] on select "Select Item... Street Lights Transformer Conditions Unknown Pole/Box on Private…" at bounding box center [889, 127] width 1309 height 25
click at [234, 115] on select "Select Item... Street Lights Transformer Conditions Unknown Pole/Box on Private…" at bounding box center [889, 127] width 1309 height 25
select select "23c6f637-6176-429c-939a-46394b000eaa"
click at [306, 216] on select "Select Item... Front Office Electric Department Public Works Department Water/W…" at bounding box center [889, 209] width 1309 height 25
click at [234, 197] on select "Select Item... Front Office Electric Department Public Works Department Water/W…" at bounding box center [889, 209] width 1309 height 25
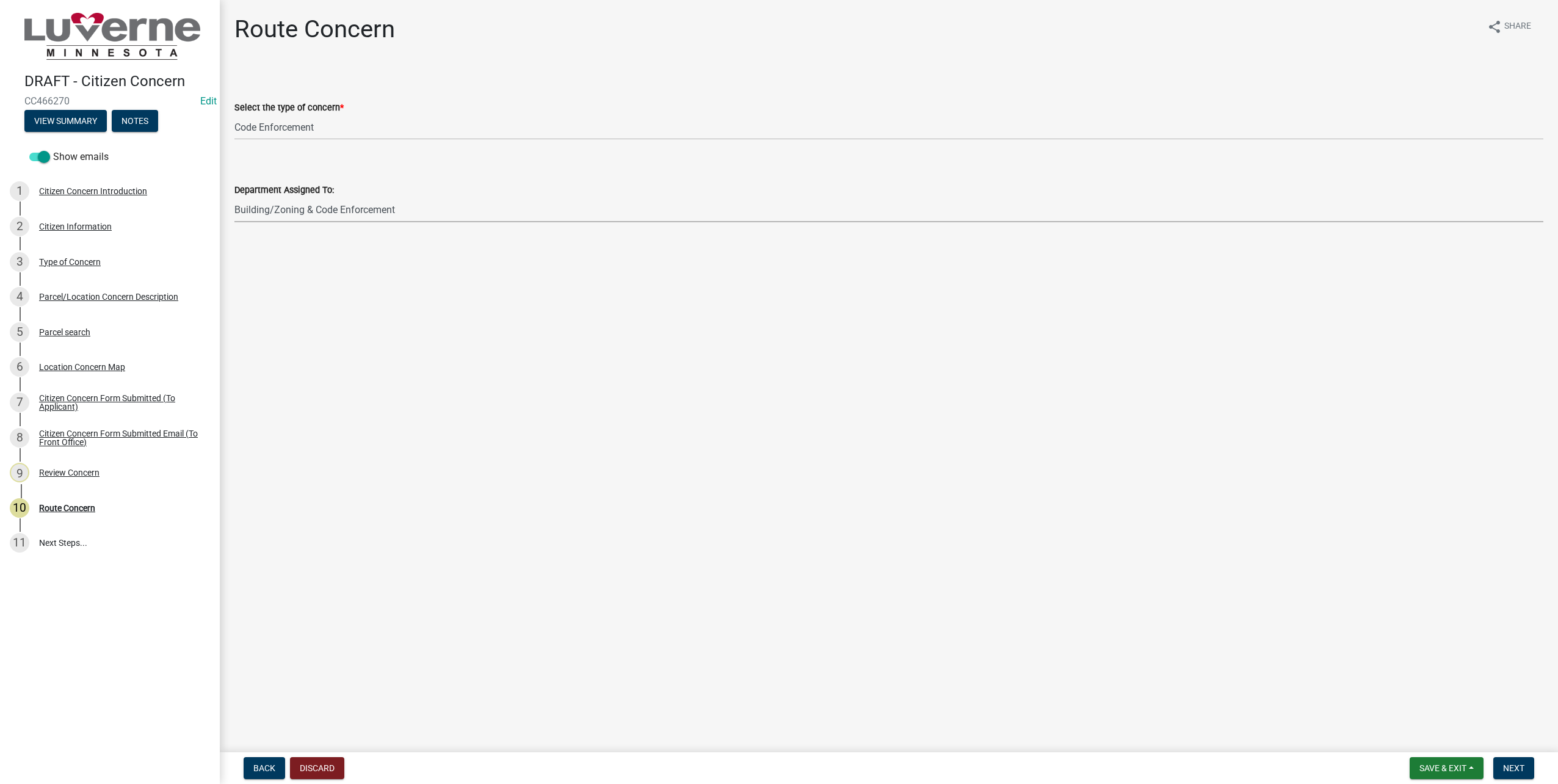
select select "6d0f7d2d-fcd5-4543-a054-dfc44b5d5db1"
click at [1512, 761] on button "Next" at bounding box center [1513, 767] width 41 height 22
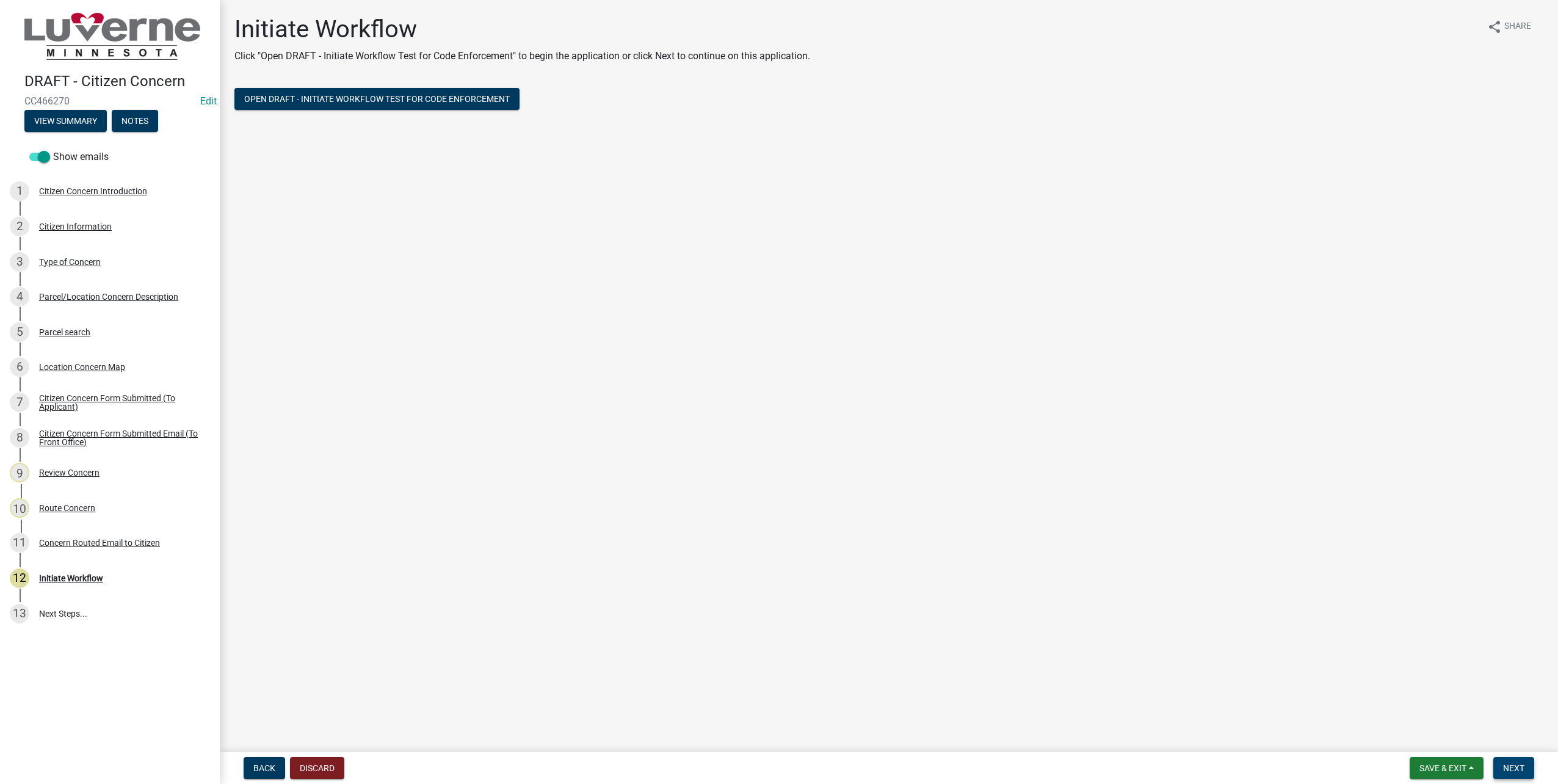
drag, startPoint x: 1523, startPoint y: 769, endPoint x: 1098, endPoint y: 642, distance: 443.6
click at [1523, 769] on span "Next" at bounding box center [1514, 768] width 22 height 10
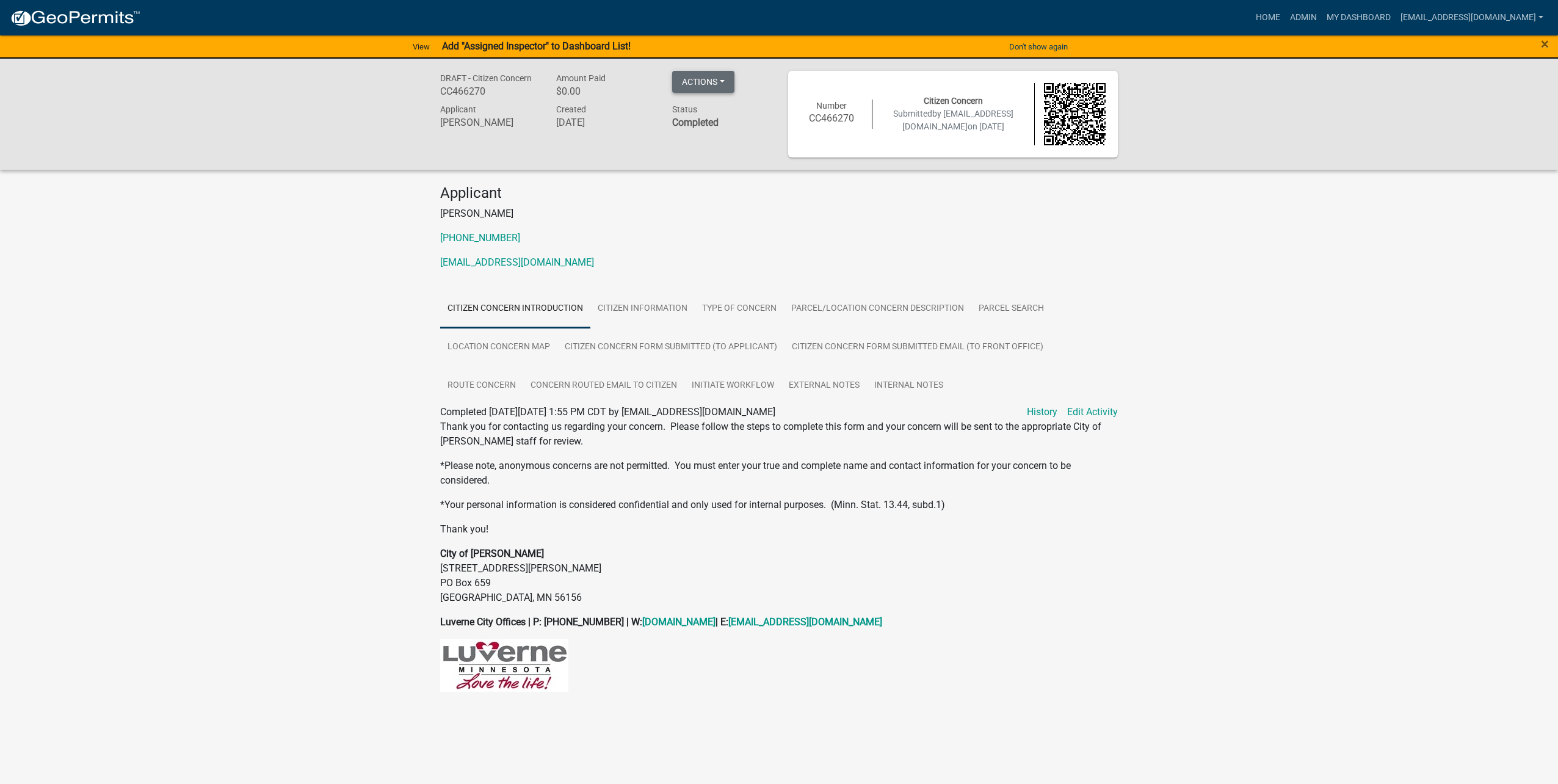
click at [716, 86] on button "Actions" at bounding box center [703, 81] width 63 height 22
click at [749, 198] on link "Reopen Application" at bounding box center [757, 201] width 171 height 29
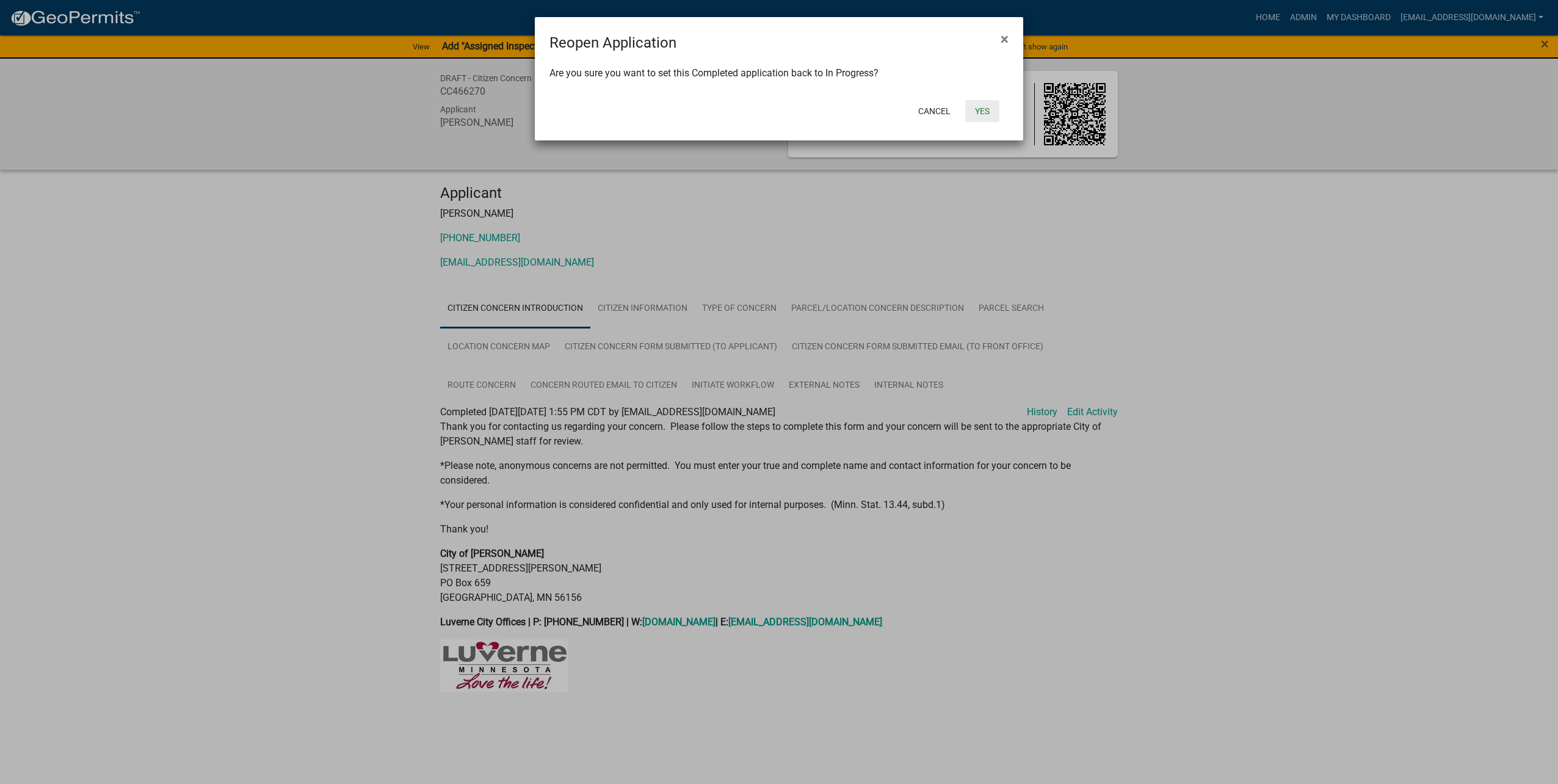
click at [979, 104] on button "Yes" at bounding box center [983, 111] width 35 height 22
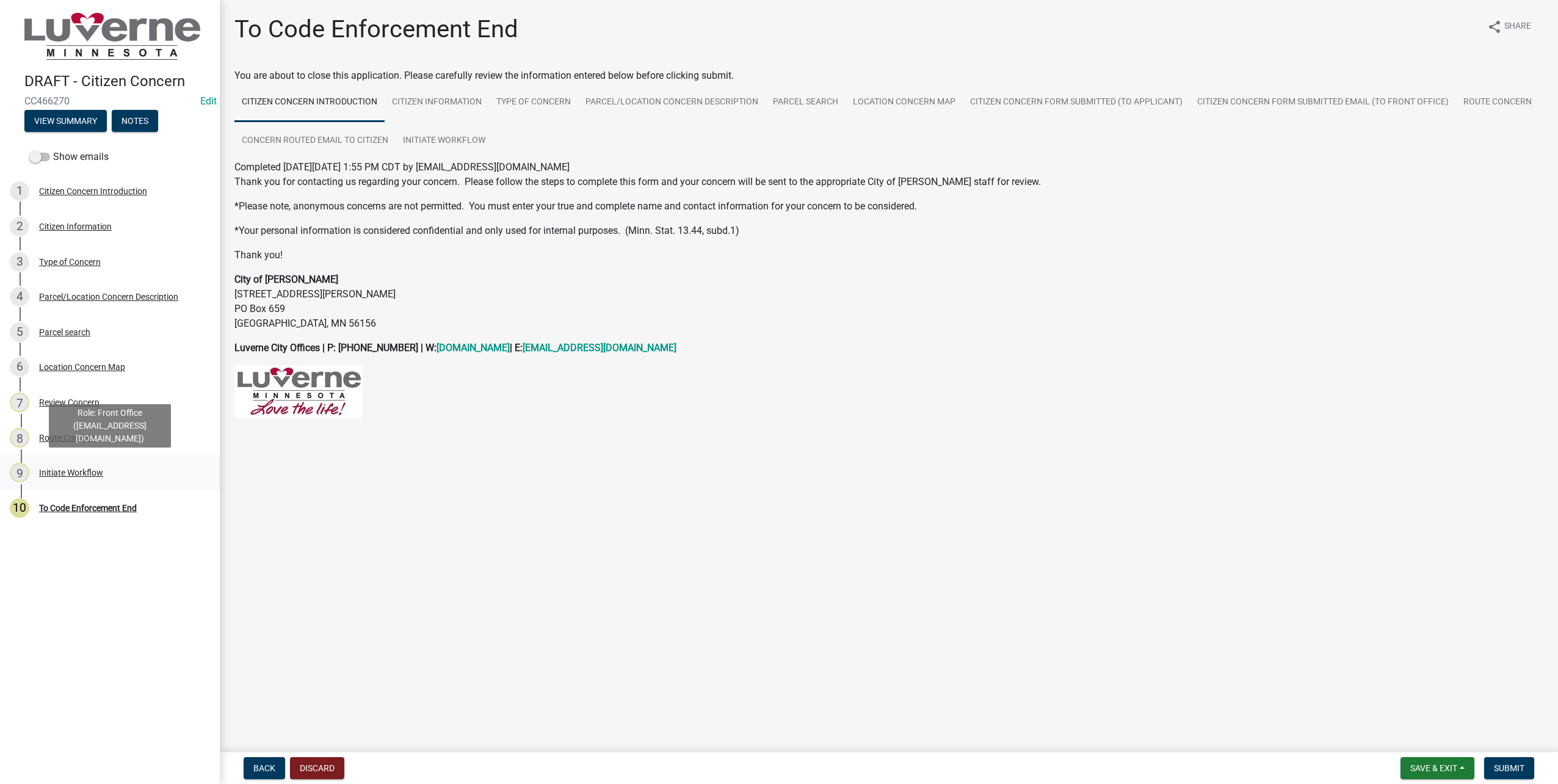
click at [87, 473] on div "Initiate Workflow" at bounding box center [70, 473] width 64 height 9
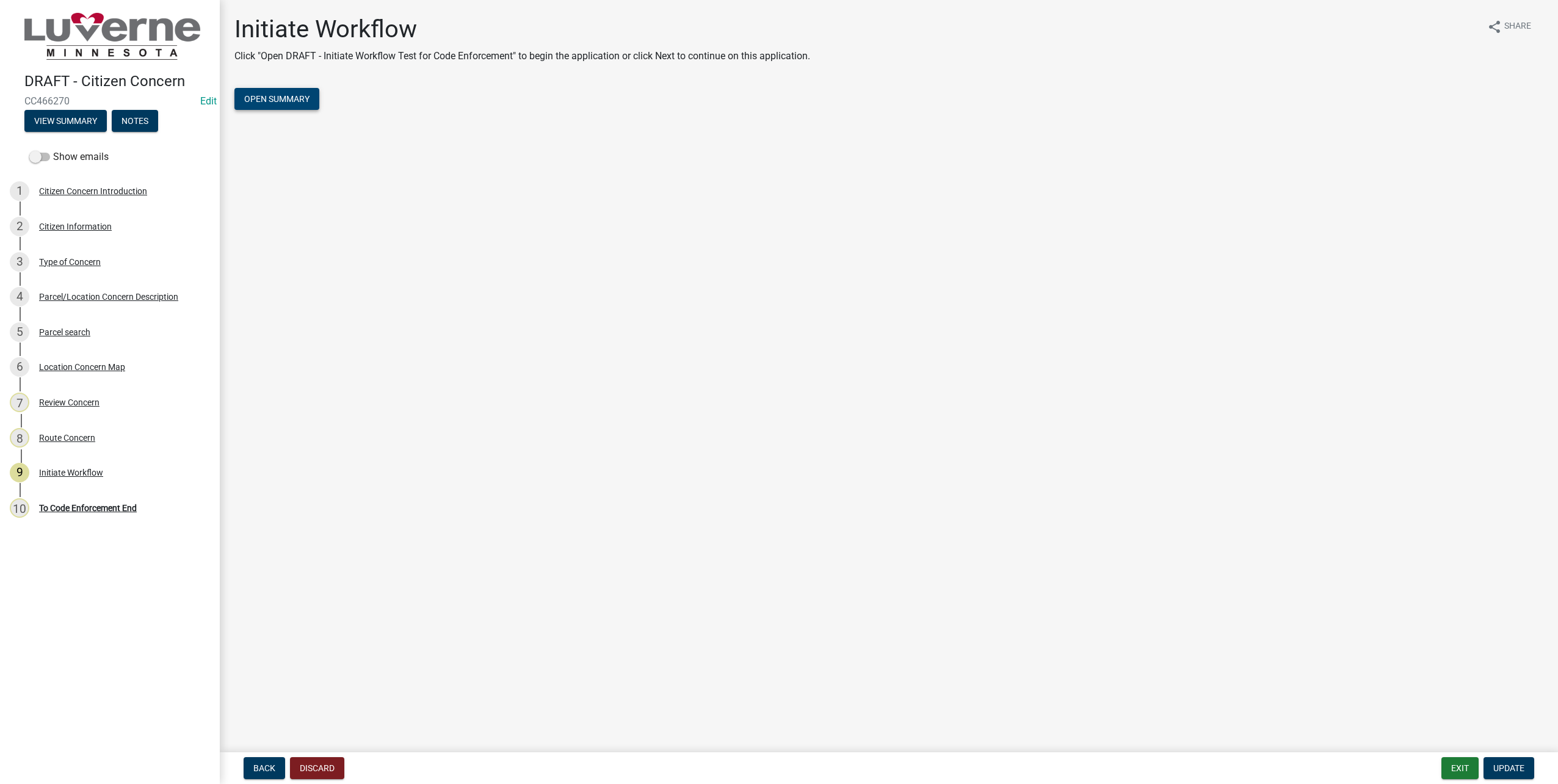
click at [288, 96] on span "Open Summary" at bounding box center [277, 99] width 65 height 10
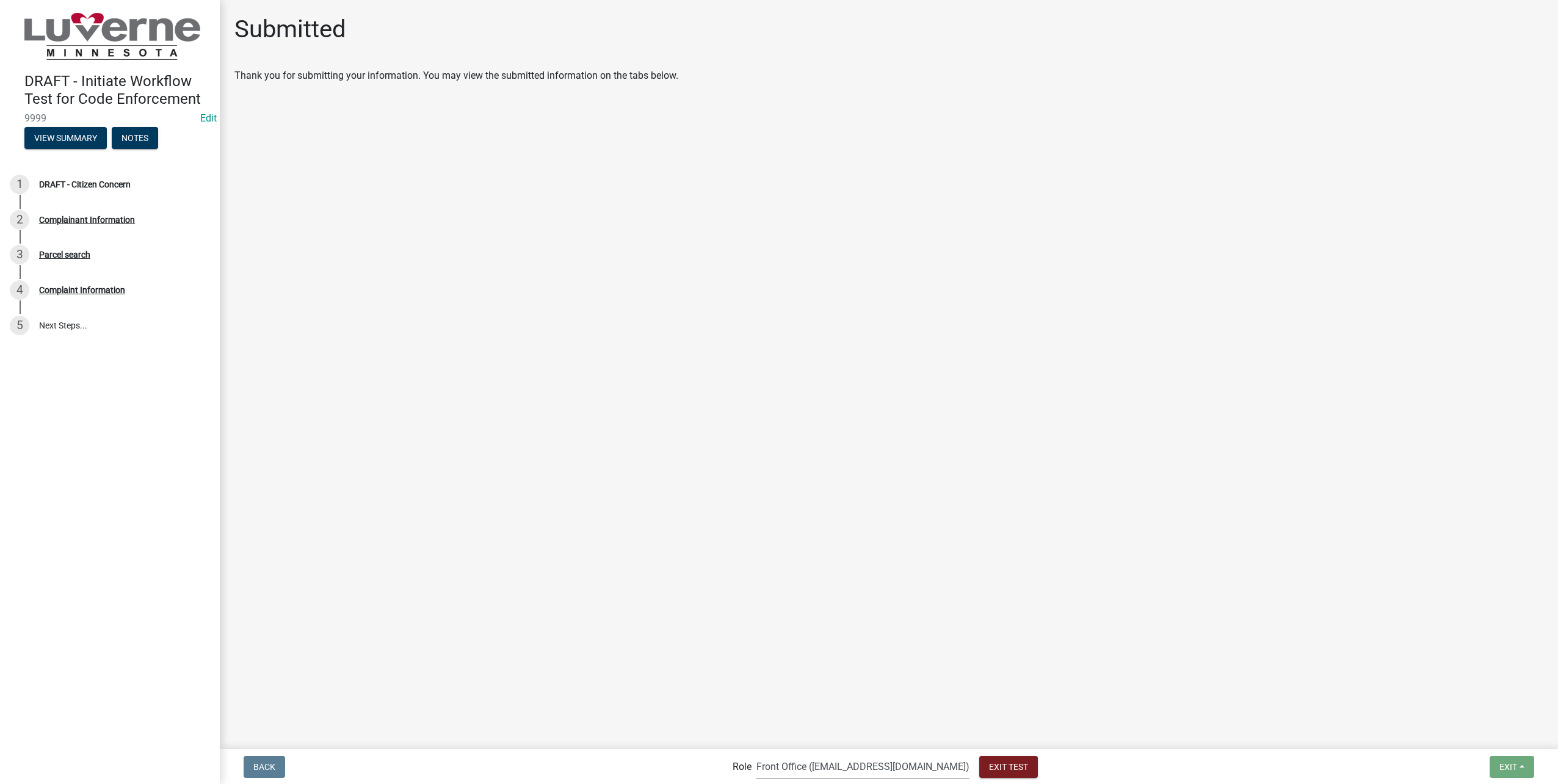
click at [857, 767] on select "Applicant Admin Front Office ([EMAIL_ADDRESS][DOMAIN_NAME]) Building-Zoning & C…" at bounding box center [863, 766] width 213 height 25
select select "aa0f0e89-27ad-4056-a8df-c2d0f55e2258"
click at [781, 754] on select "Applicant Admin Front Office ([EMAIL_ADDRESS][DOMAIN_NAME]) Building-Zoning & C…" at bounding box center [863, 766] width 213 height 25
click at [131, 288] on div "4 Complaint Information" at bounding box center [105, 290] width 191 height 19
click at [104, 219] on div "Complainant Information" at bounding box center [86, 220] width 96 height 9
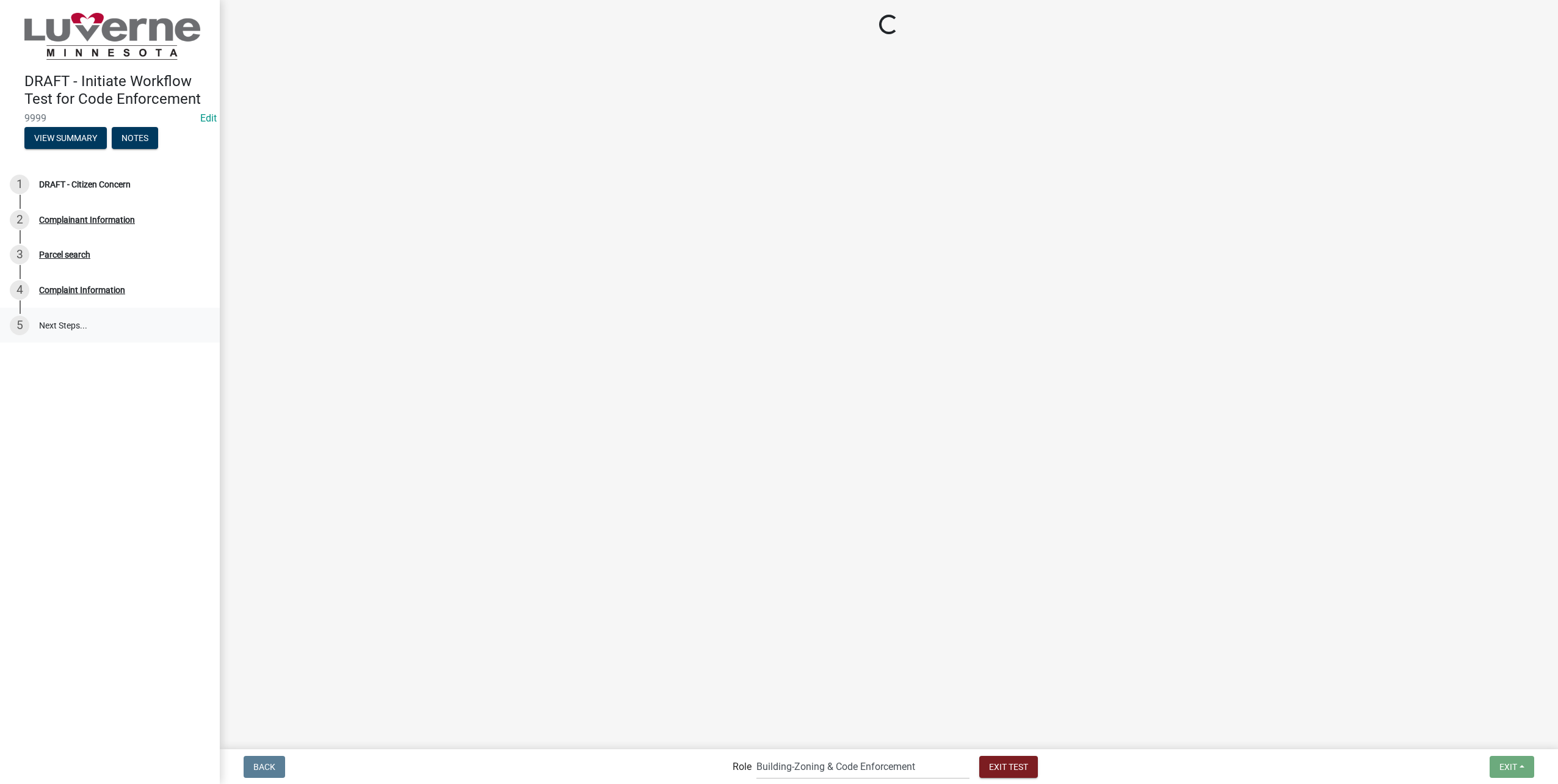
select select "8c50745b-f129-4347-8fd3-6ec1b83df8fc"
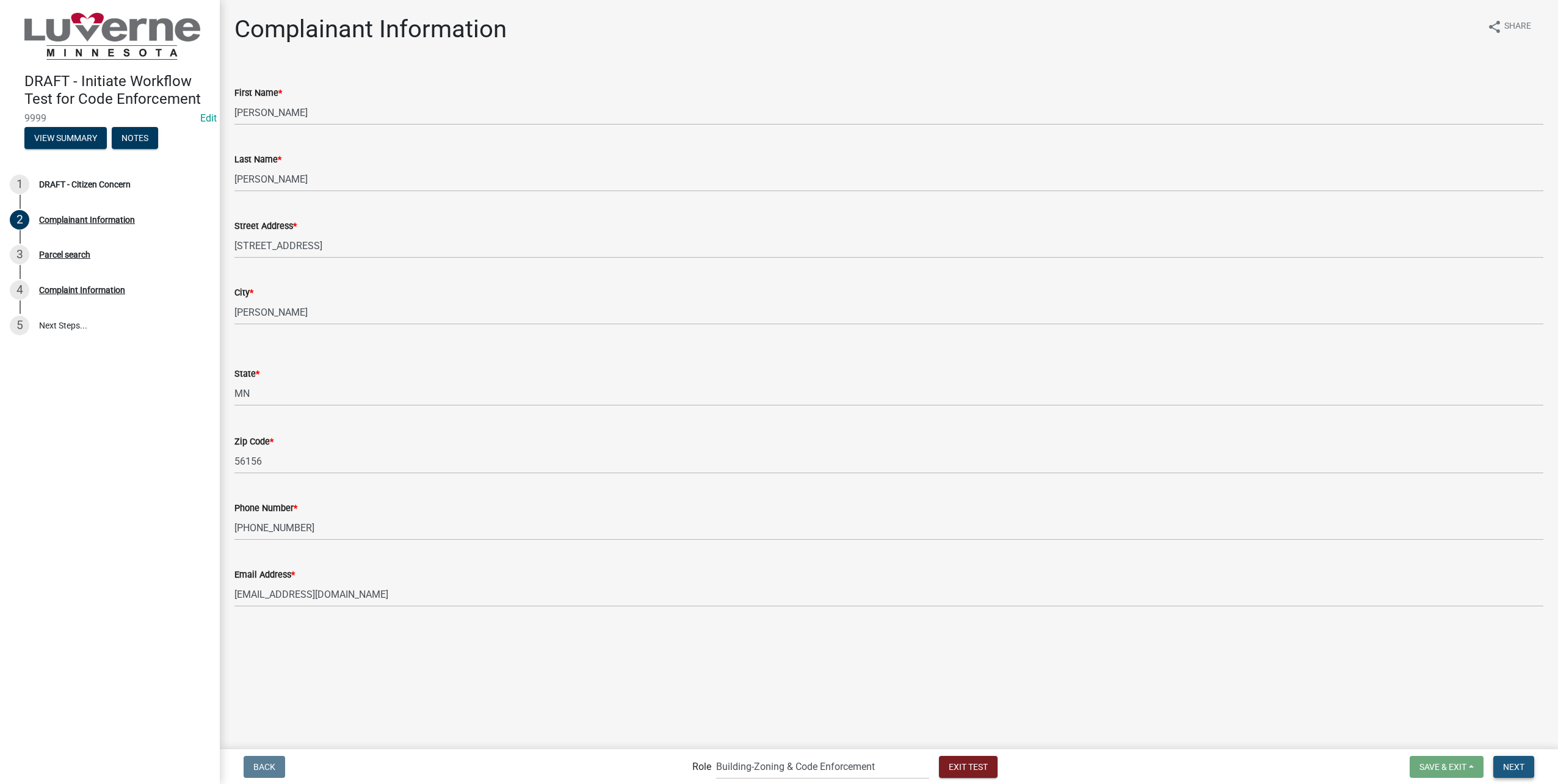
click at [1524, 757] on button "Next" at bounding box center [1513, 767] width 41 height 22
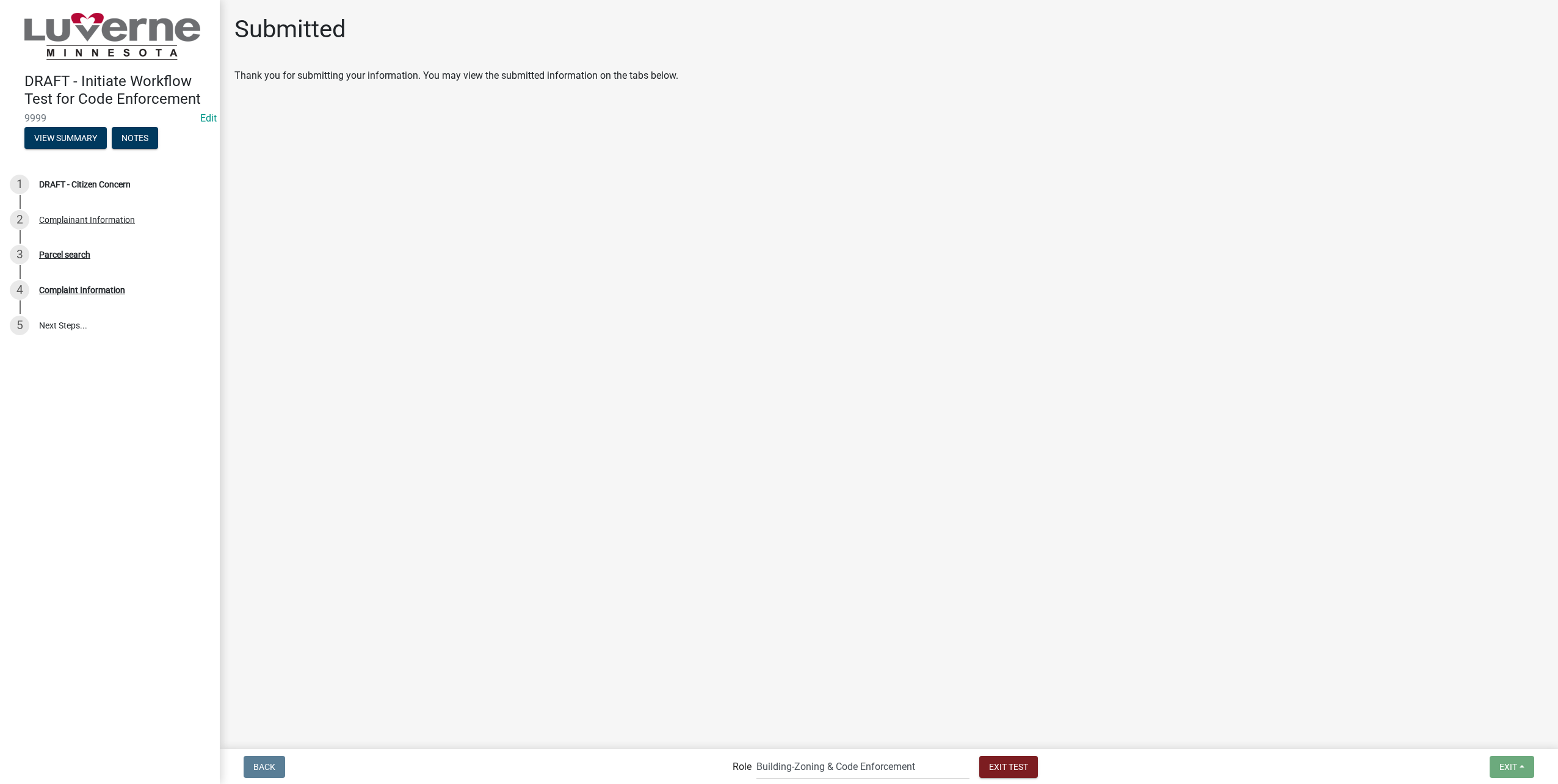
click at [91, 264] on div "3 Parcel search" at bounding box center [105, 254] width 191 height 19
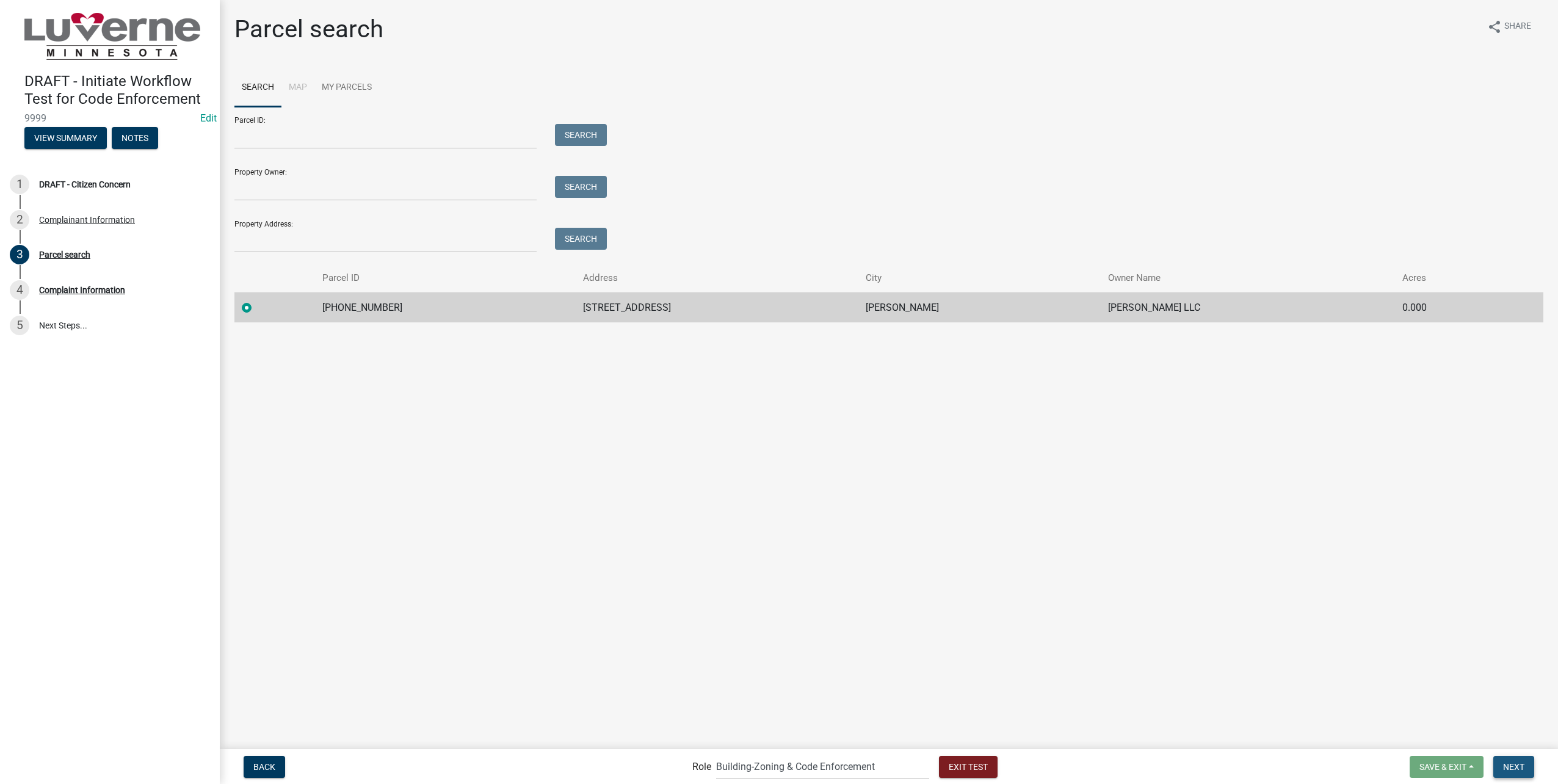
click at [1519, 766] on span "Next" at bounding box center [1514, 766] width 22 height 10
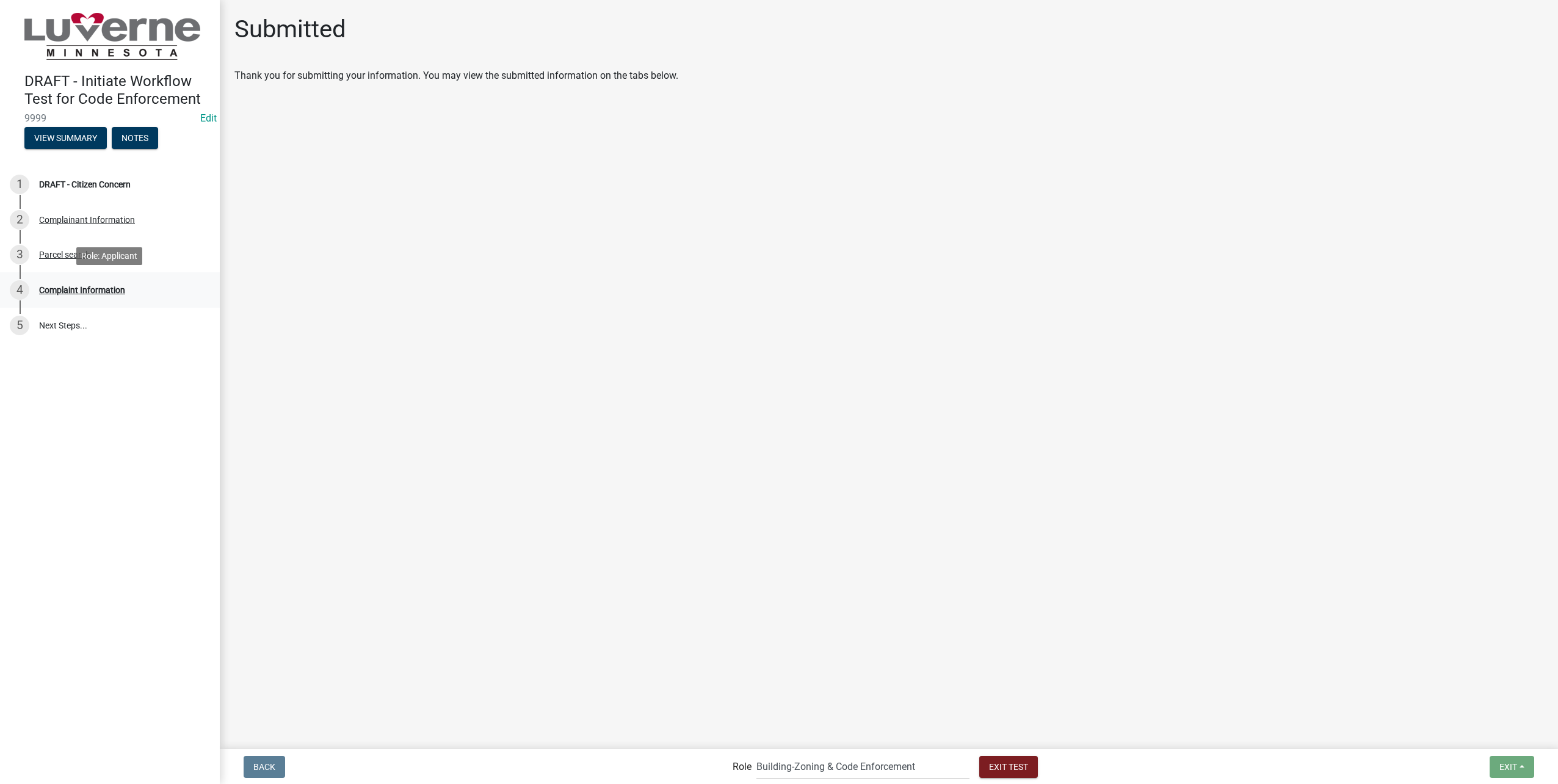
click at [124, 290] on div "Complaint Information" at bounding box center [82, 290] width 86 height 9
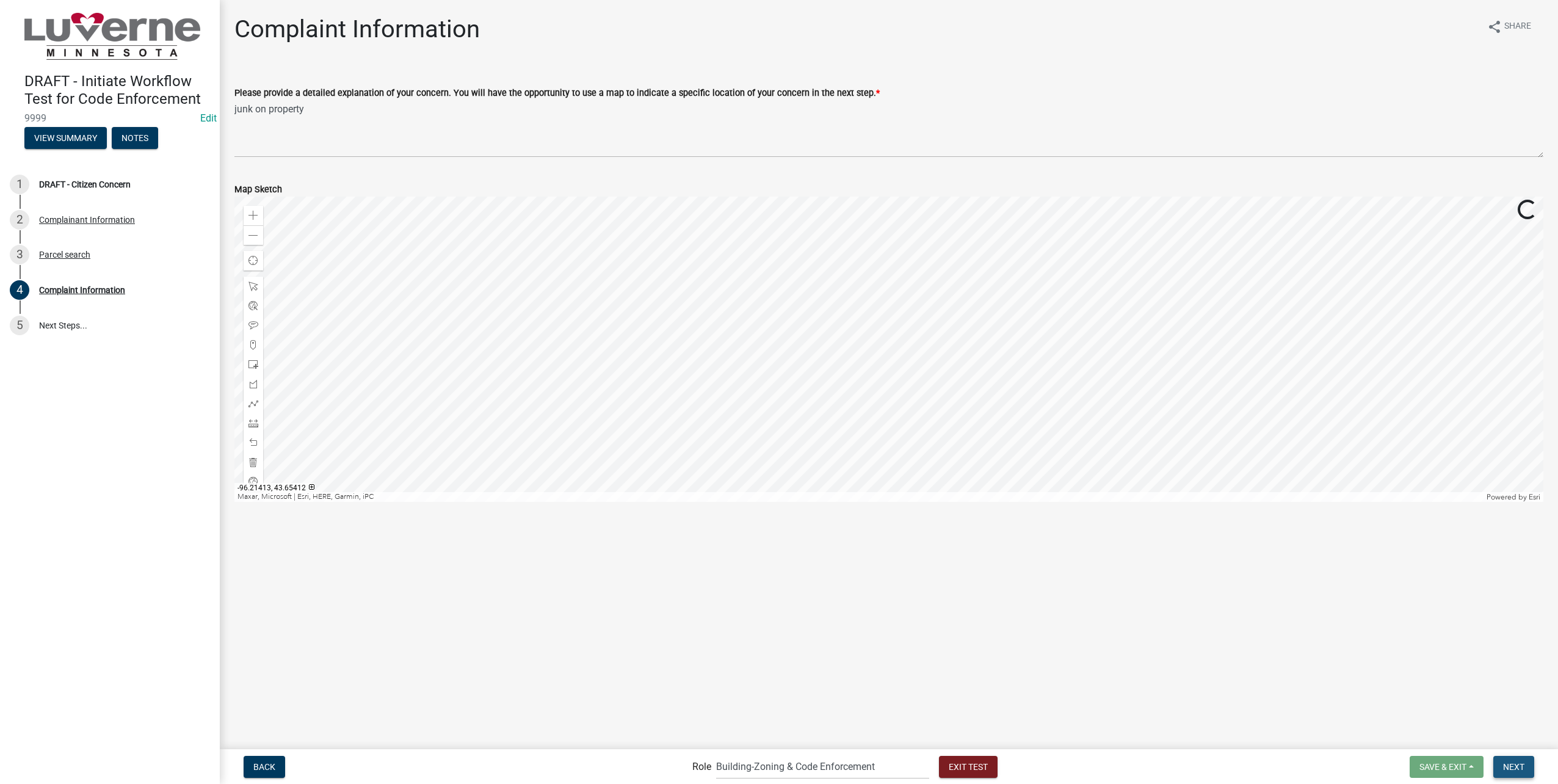
click at [1529, 767] on button "Next" at bounding box center [1513, 767] width 41 height 22
click at [1516, 766] on span "Next" at bounding box center [1514, 766] width 22 height 10
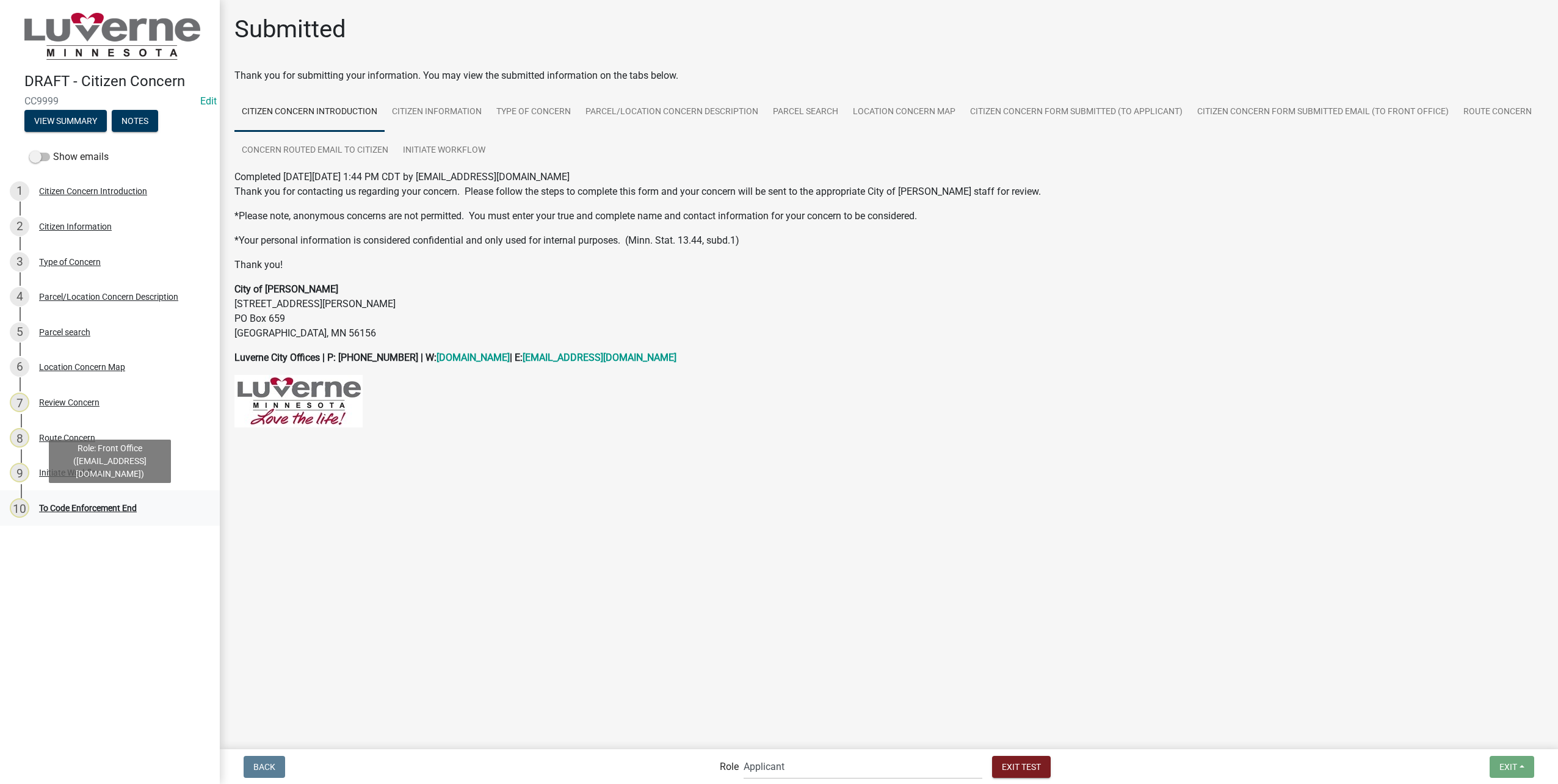
click at [95, 500] on div "10 To Code Enforcement End" at bounding box center [105, 508] width 191 height 19
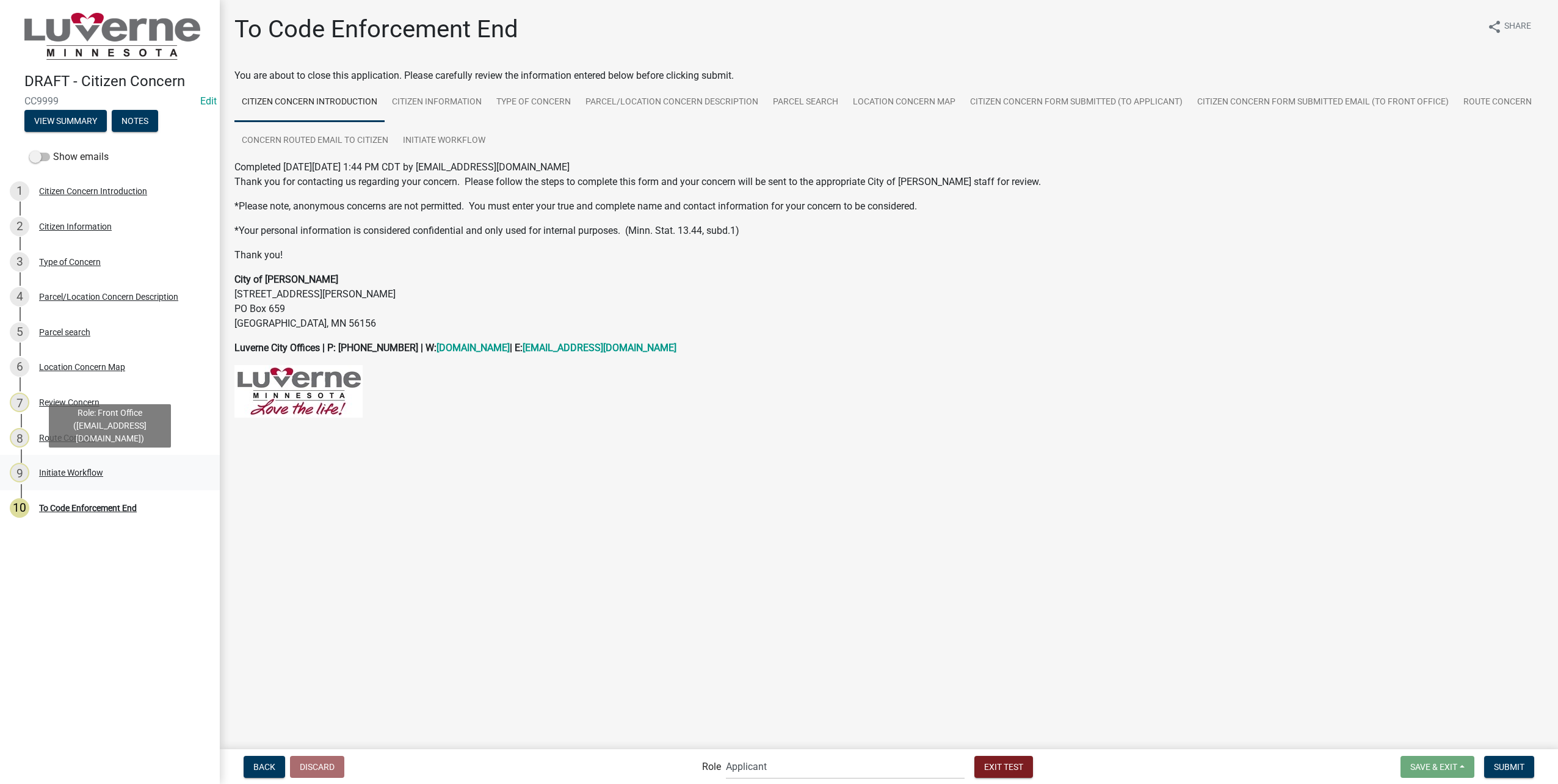
click at [114, 468] on div "9 Initiate Workflow" at bounding box center [105, 472] width 191 height 19
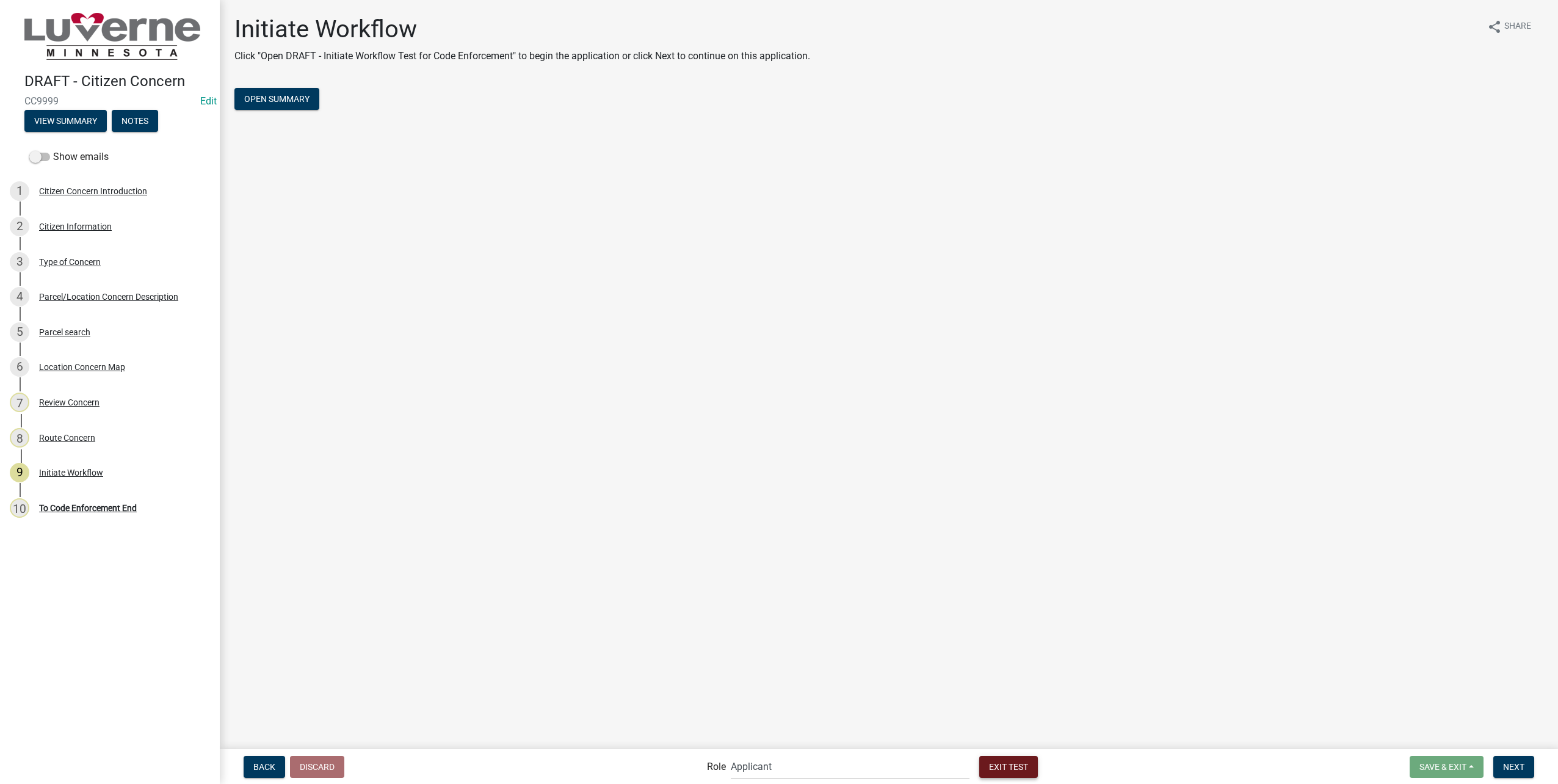
click at [989, 764] on span "Exit Test" at bounding box center [1008, 766] width 39 height 10
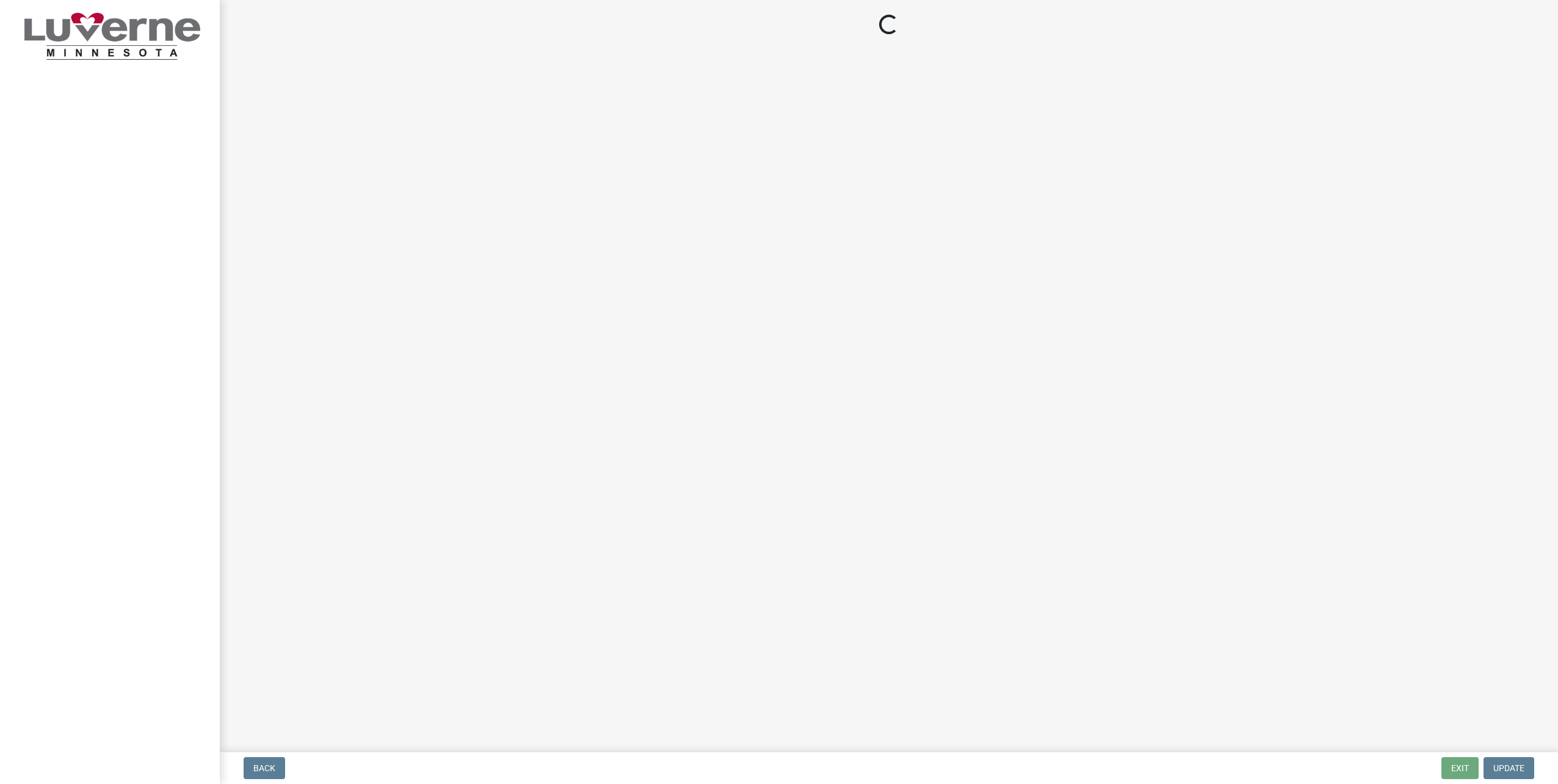
select select "a2423eb9-0a2b-4d92-bf27-a9021e39dd75"
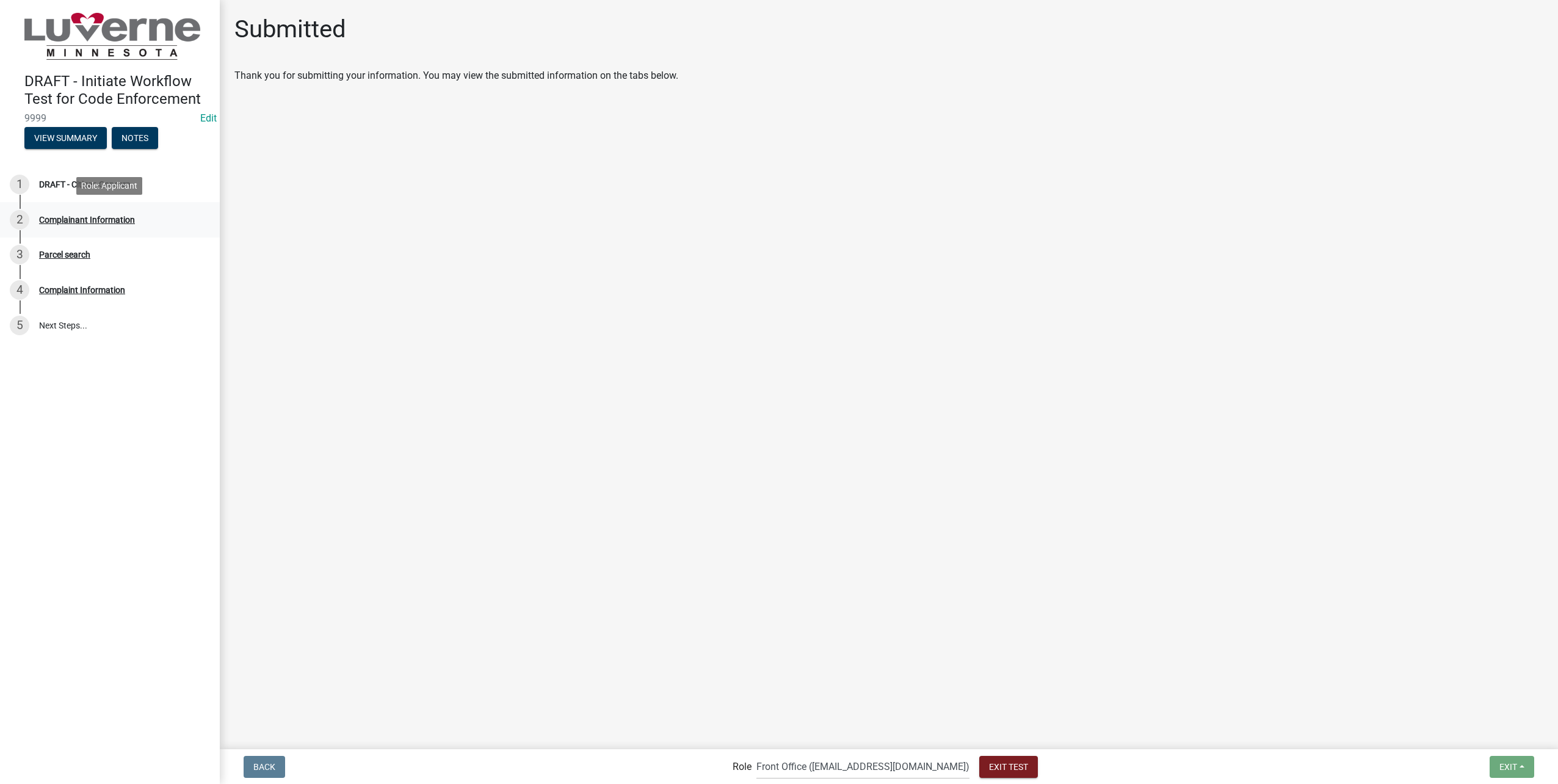
click at [143, 224] on div "2 Complainant Information" at bounding box center [105, 219] width 191 height 19
select select "8c50745b-f129-4347-8fd3-6ec1b83df8fc"
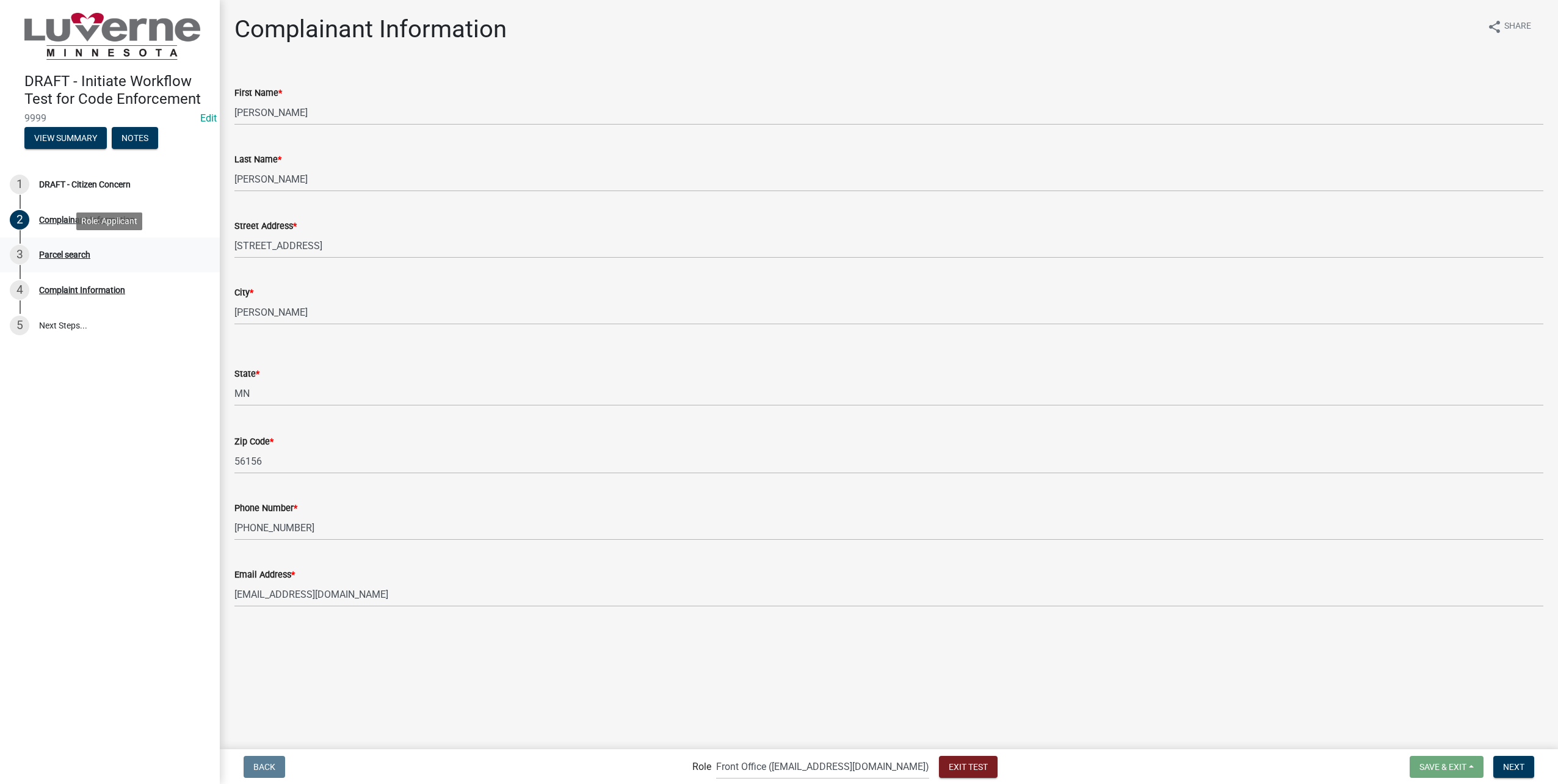
click at [145, 249] on div "3 Parcel search" at bounding box center [105, 254] width 191 height 19
click at [147, 283] on div "4 Complaint Information" at bounding box center [105, 290] width 191 height 19
click at [1520, 749] on nav "Back Role Applicant Admin Front Office (info@cityofluverne.org) Building-Zoning…" at bounding box center [889, 766] width 1338 height 35
click at [803, 765] on select "Applicant Admin Front Office (info@cityofluverne.org) Building-Zoning & Code En…" at bounding box center [823, 766] width 213 height 25
select select "aa0f0e89-27ad-4056-a8df-c2d0f55e2258"
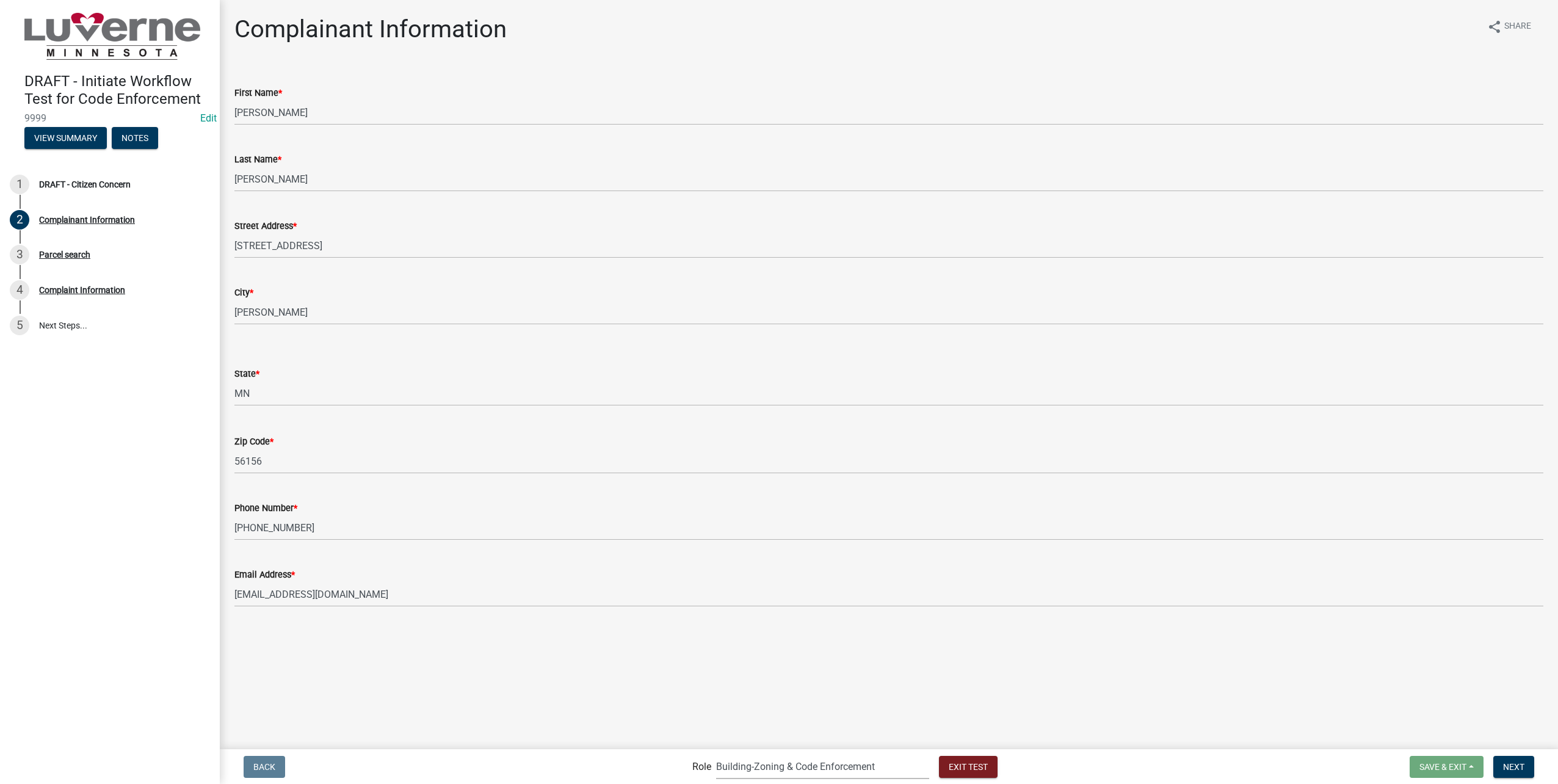
click at [741, 754] on select "Applicant Admin Front Office (info@cityofluverne.org) Building-Zoning & Code En…" at bounding box center [823, 766] width 213 height 25
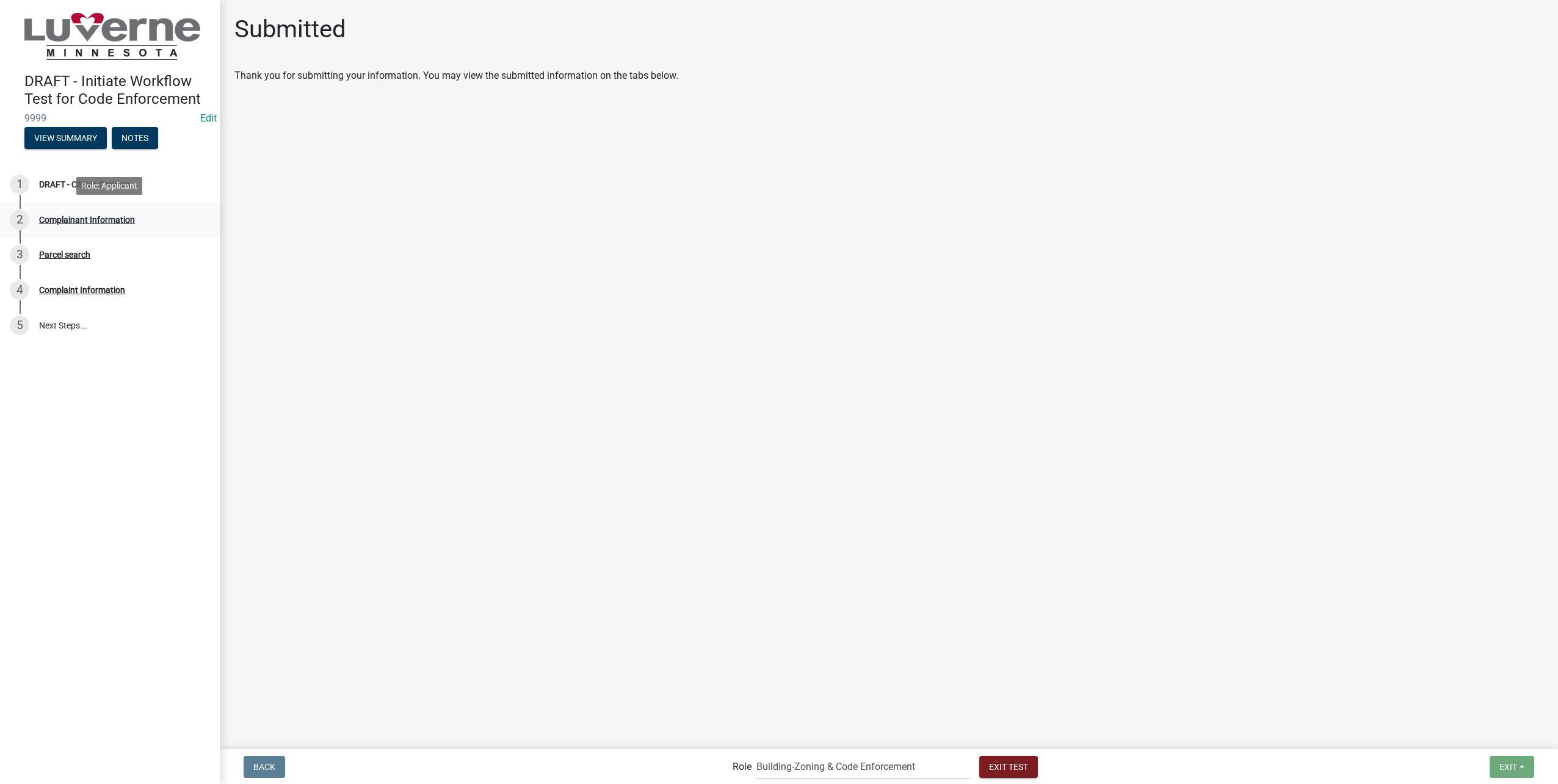
click at [135, 224] on div "2 Complainant Information" at bounding box center [105, 219] width 191 height 19
select select "8c50745b-f129-4347-8fd3-6ec1b83df8fc"
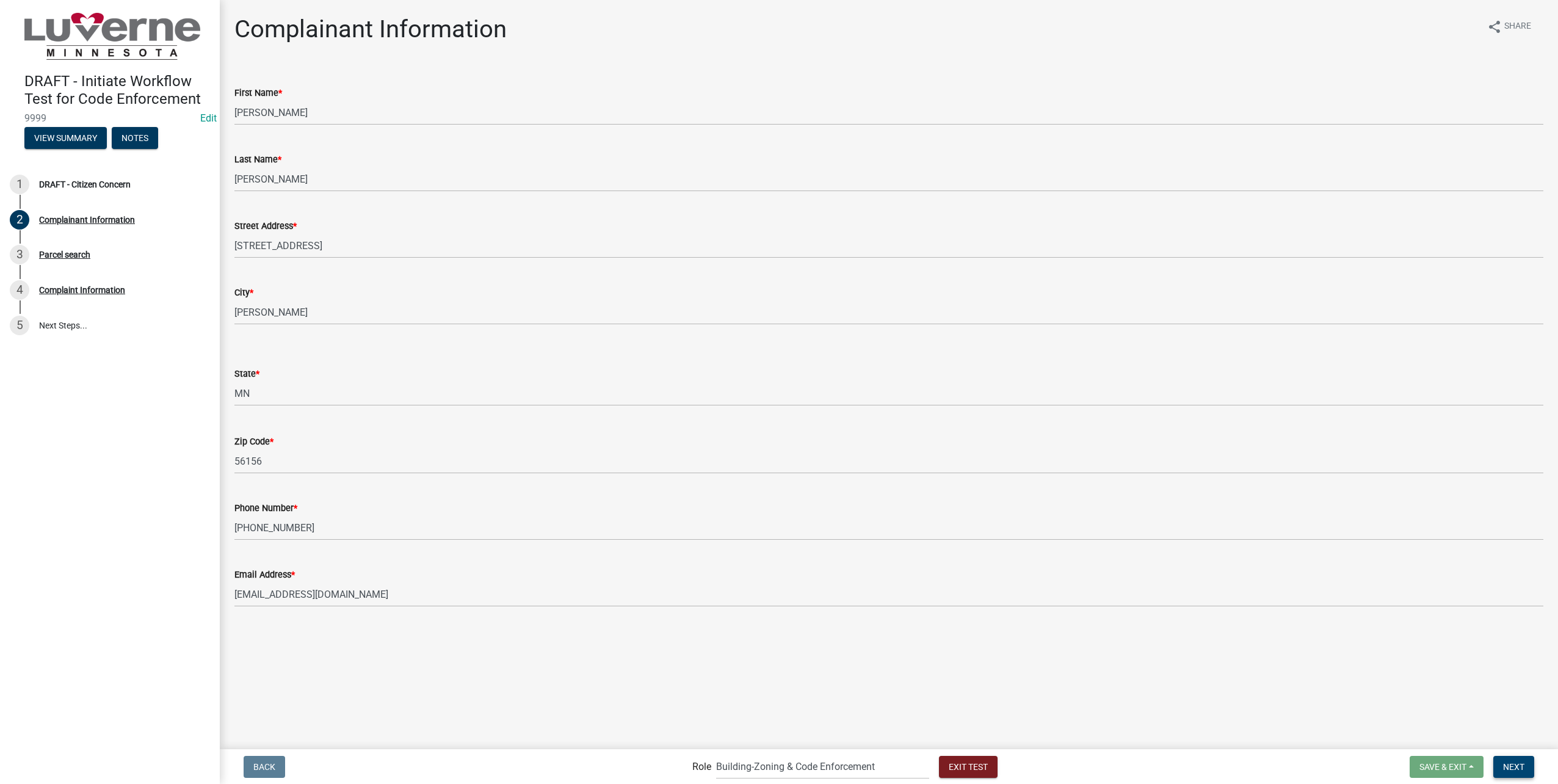
click at [1520, 765] on span "Next" at bounding box center [1514, 766] width 22 height 10
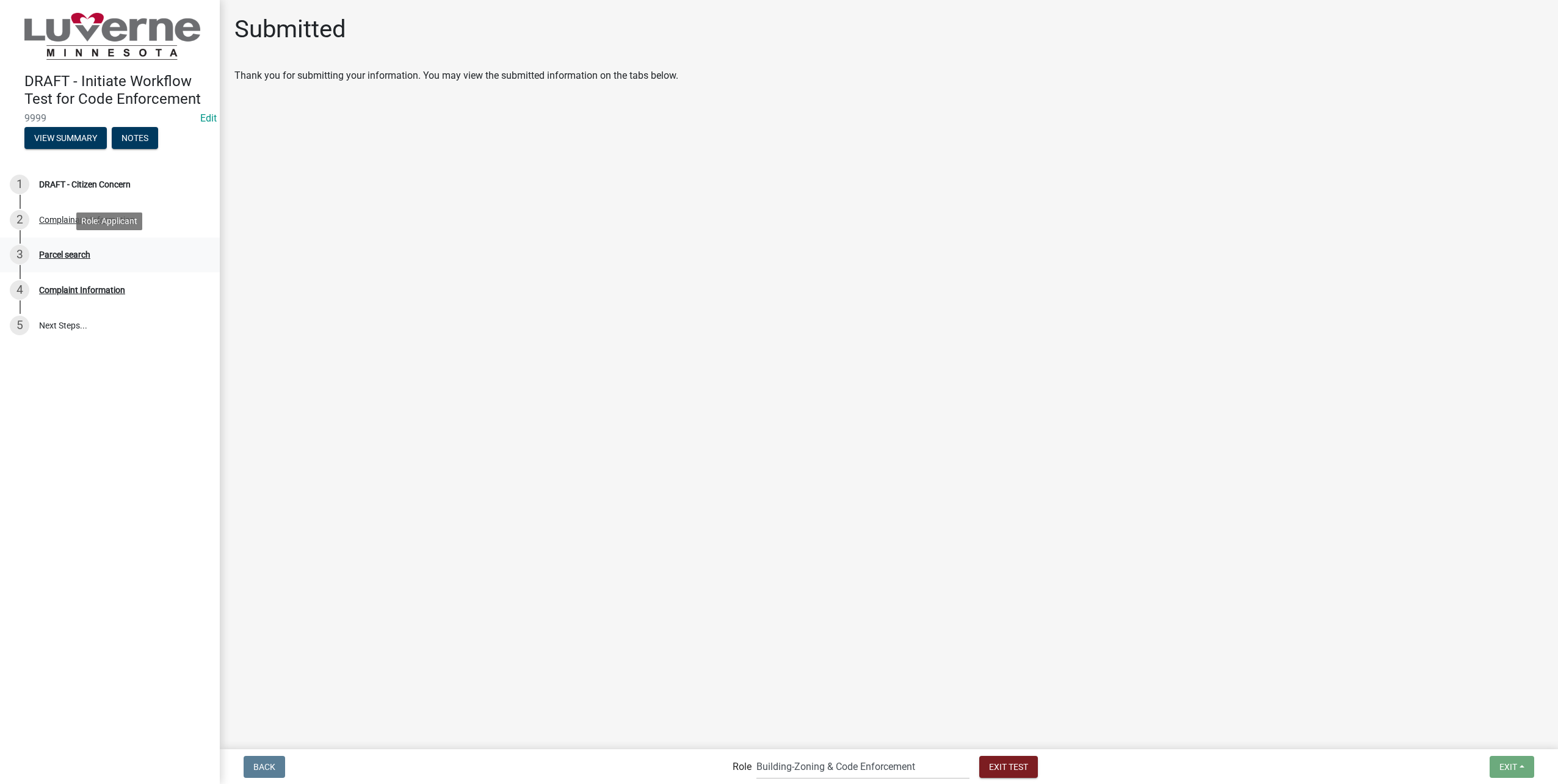
click at [101, 250] on div "3 Parcel search" at bounding box center [105, 254] width 191 height 19
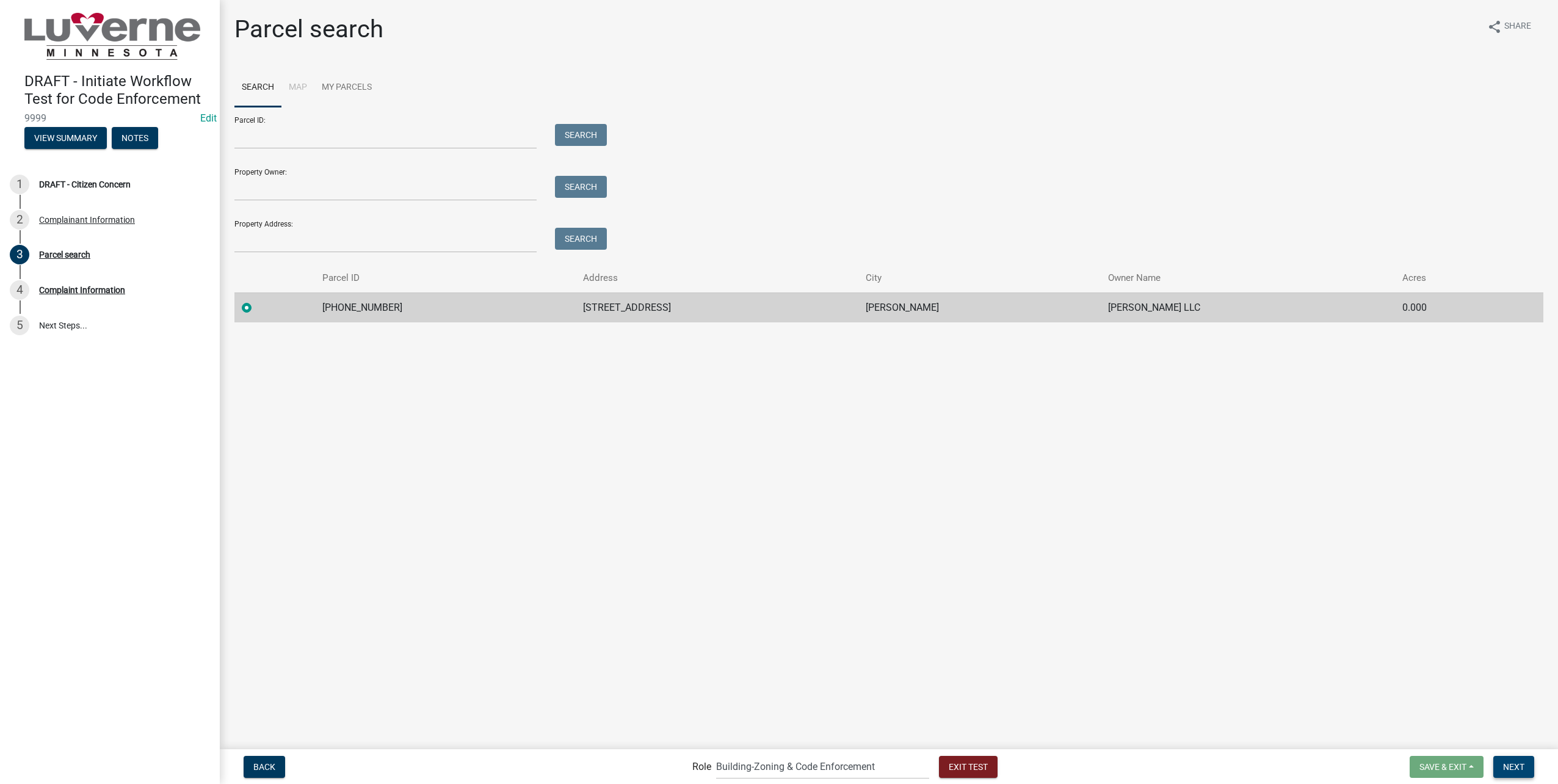
click at [1515, 765] on span "Next" at bounding box center [1514, 766] width 22 height 10
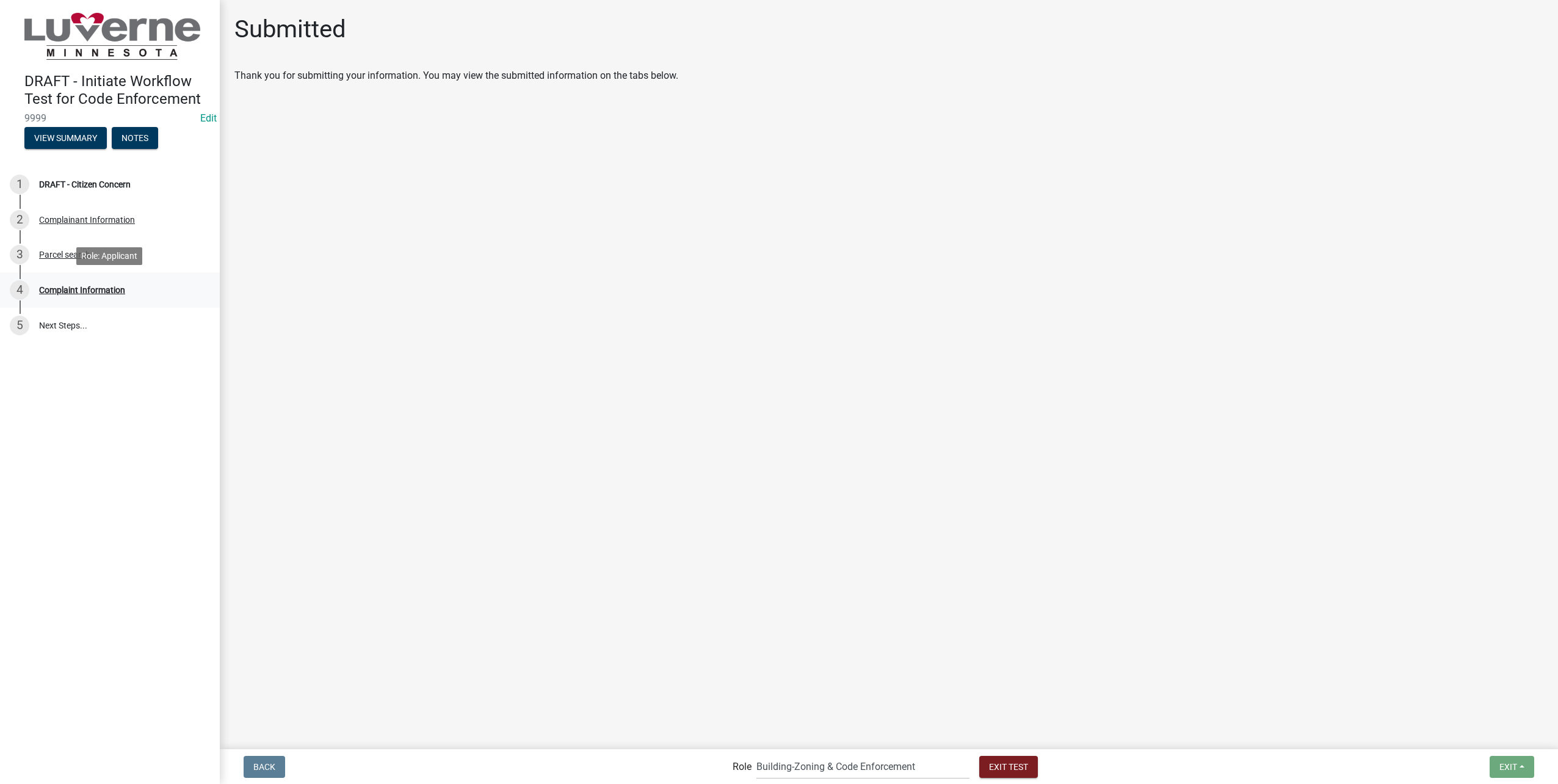
click at [53, 288] on div "Complaint Information" at bounding box center [82, 290] width 86 height 9
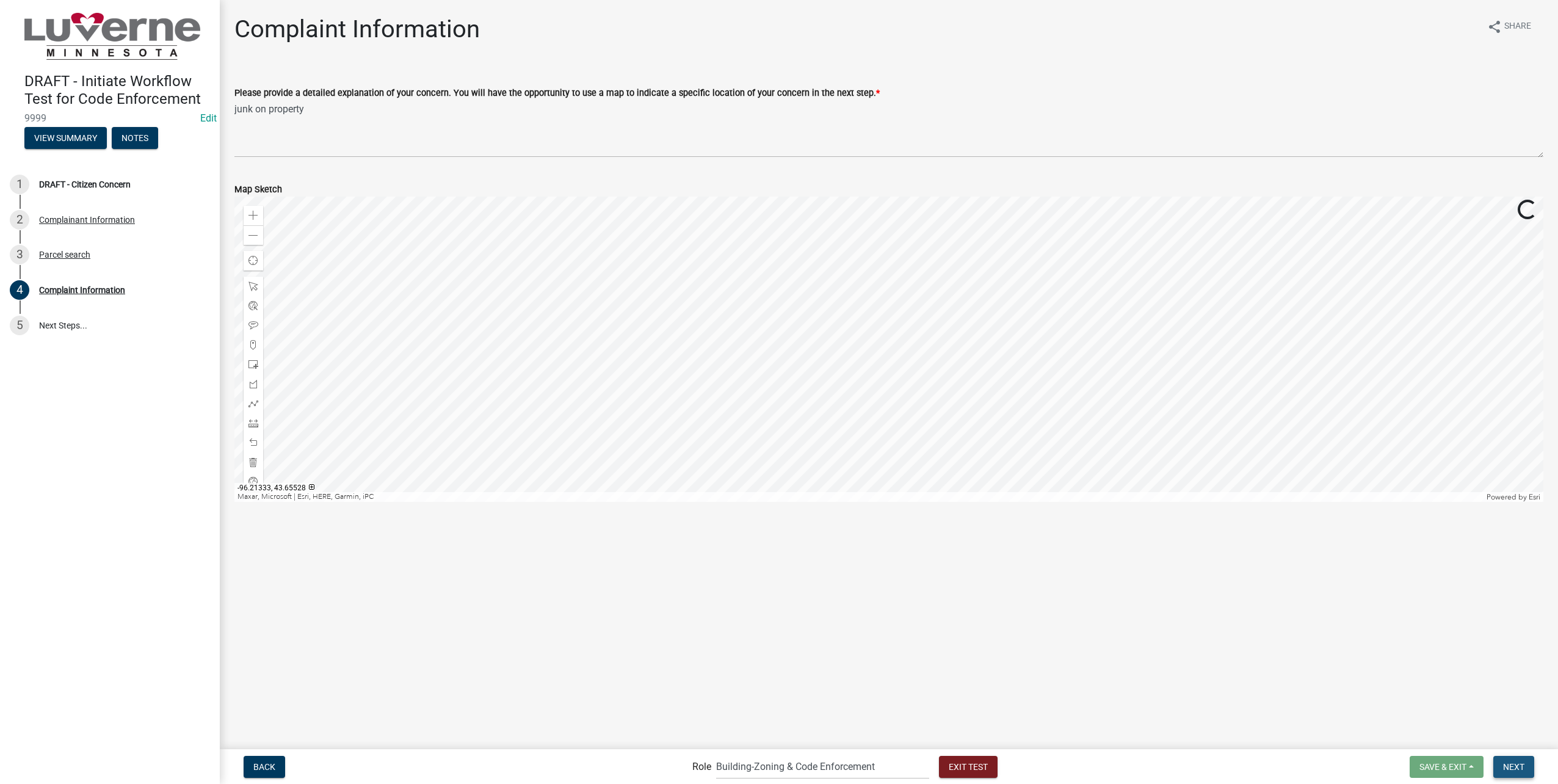
click at [1506, 758] on button "Next" at bounding box center [1513, 767] width 41 height 22
click at [1523, 767] on span "Next" at bounding box center [1514, 766] width 22 height 10
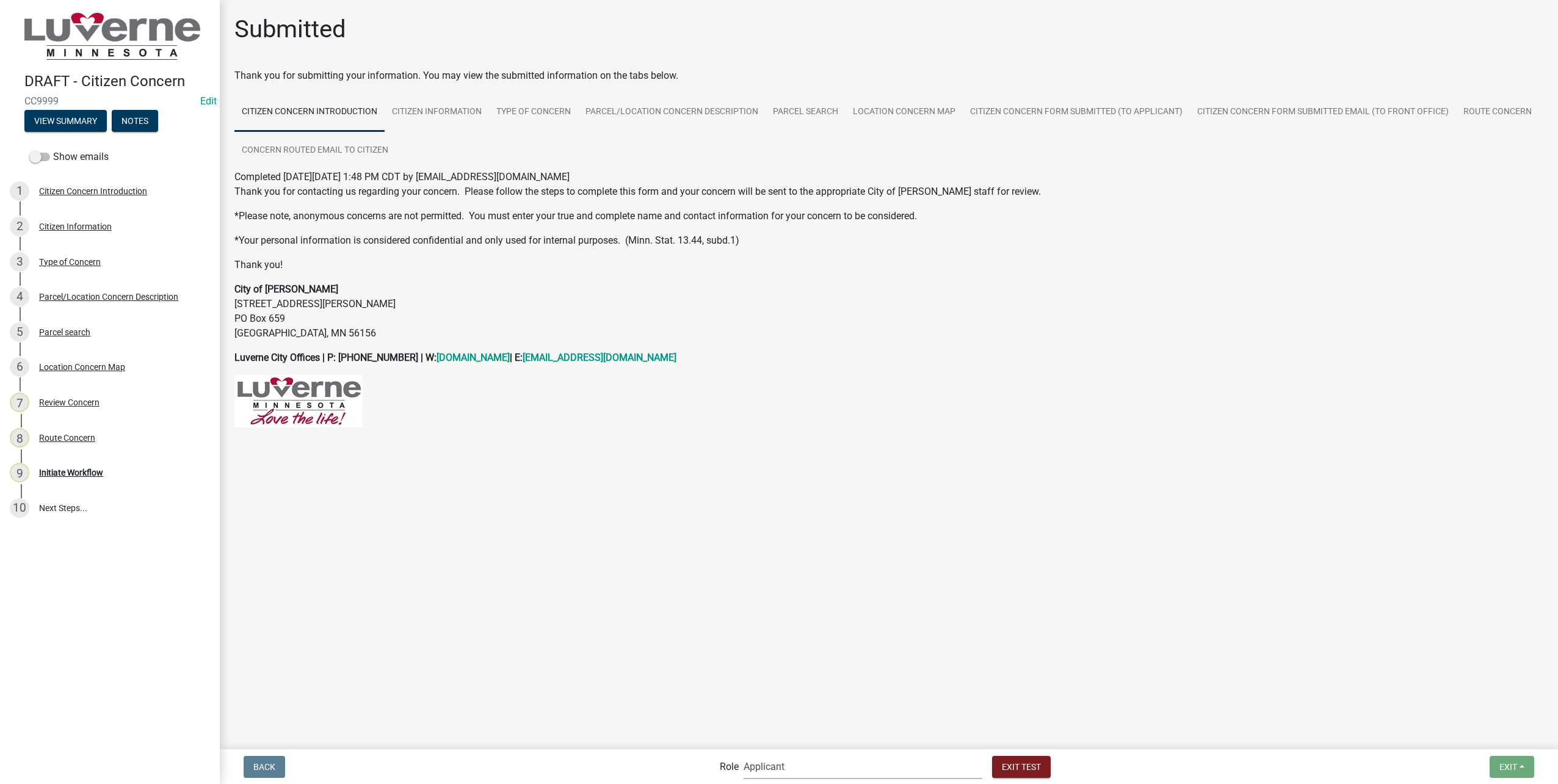
click at [850, 769] on select "Applicant Public Works City Clerk Water/Wastewater Department Admin Front Offic…" at bounding box center [863, 766] width 239 height 25
select select "a2423eb9-0a2b-4d92-bf27-a9021e39dd75"
click at [770, 754] on select "Applicant Public Works City Clerk Water/Wastewater Department Admin Front Offic…" at bounding box center [863, 766] width 239 height 25
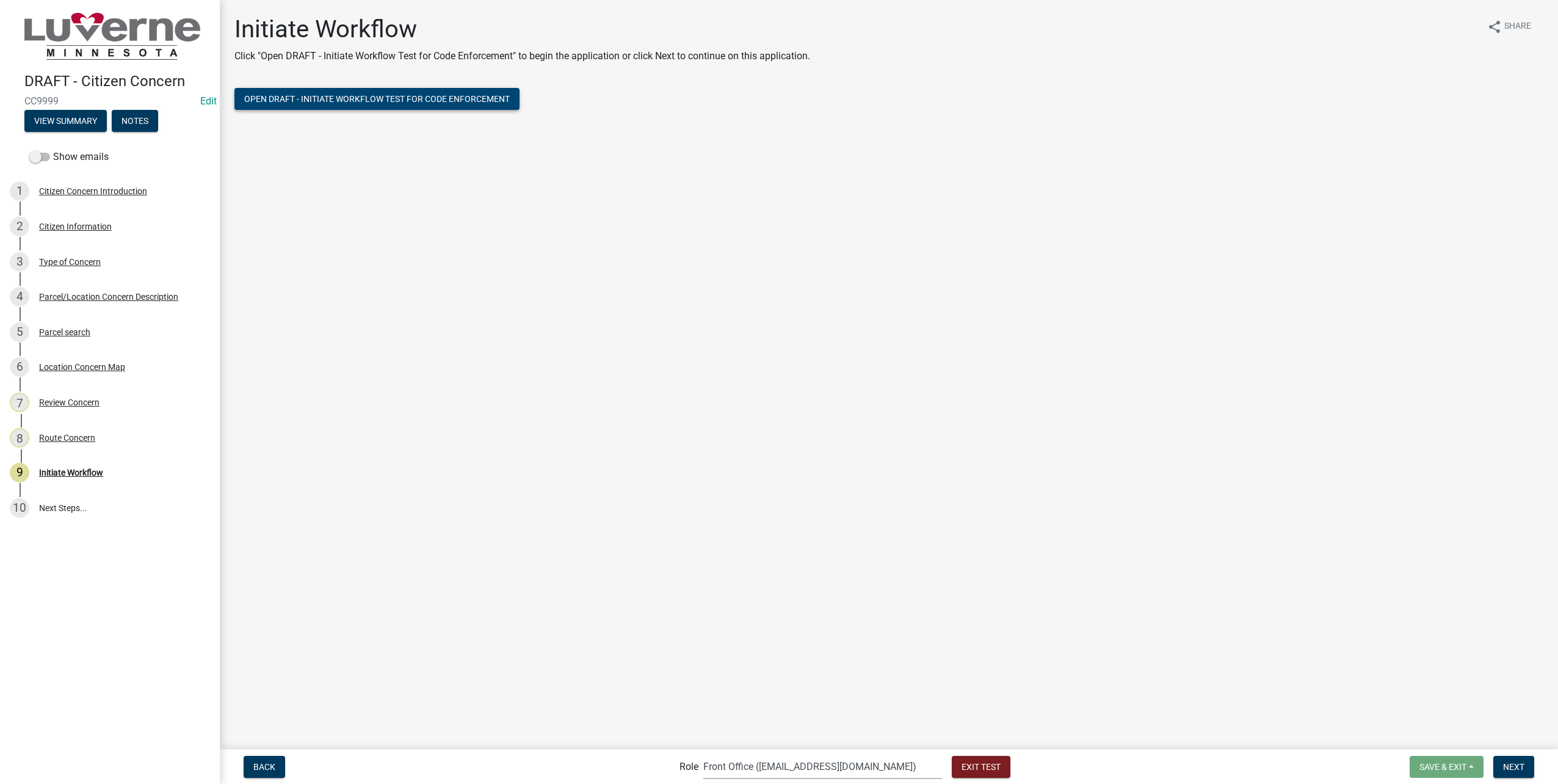
click at [478, 98] on span "Open DRAFT - Initiate Workflow Test for Code Enforcement" at bounding box center [377, 99] width 265 height 10
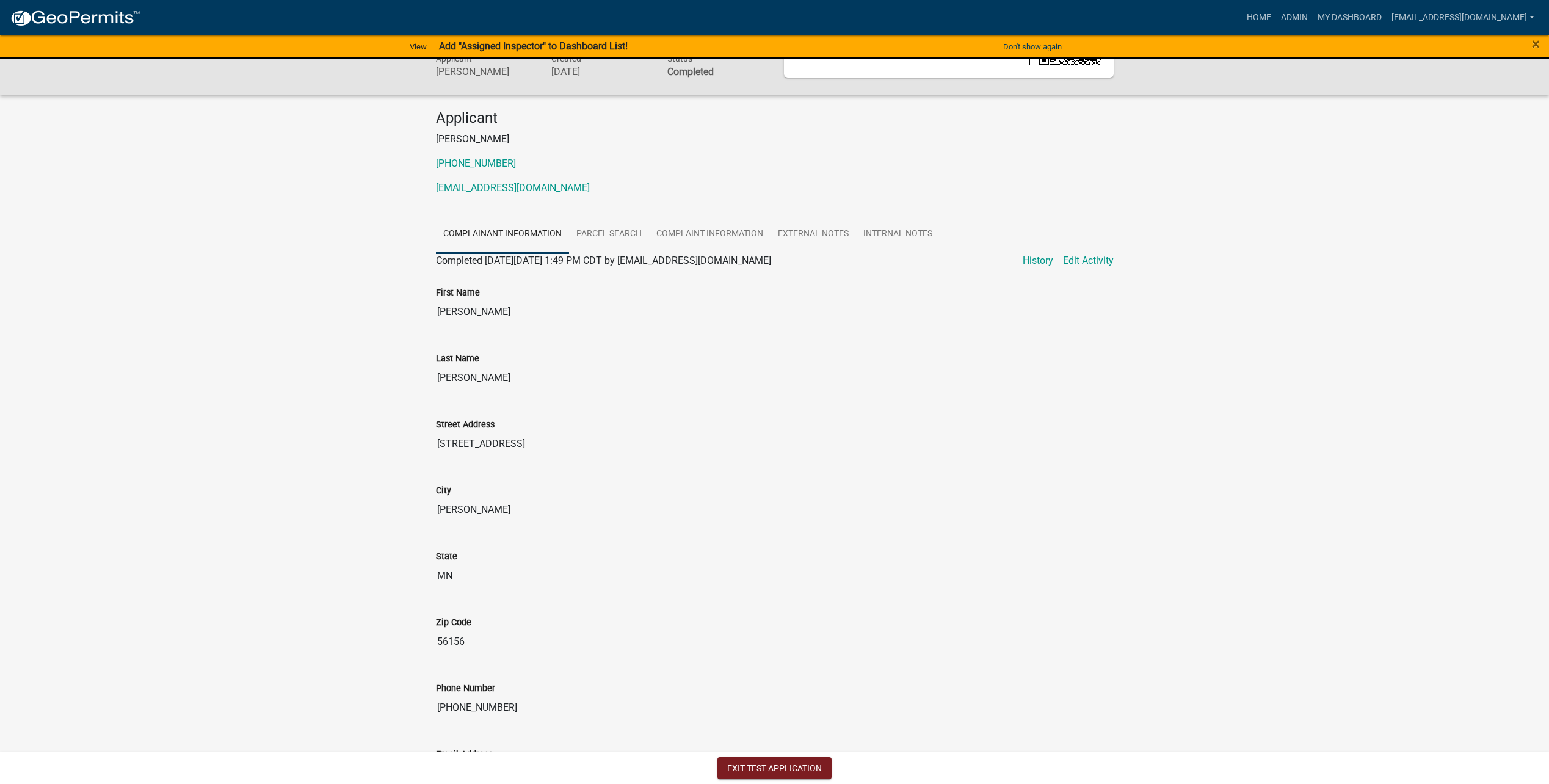
scroll to position [143, 0]
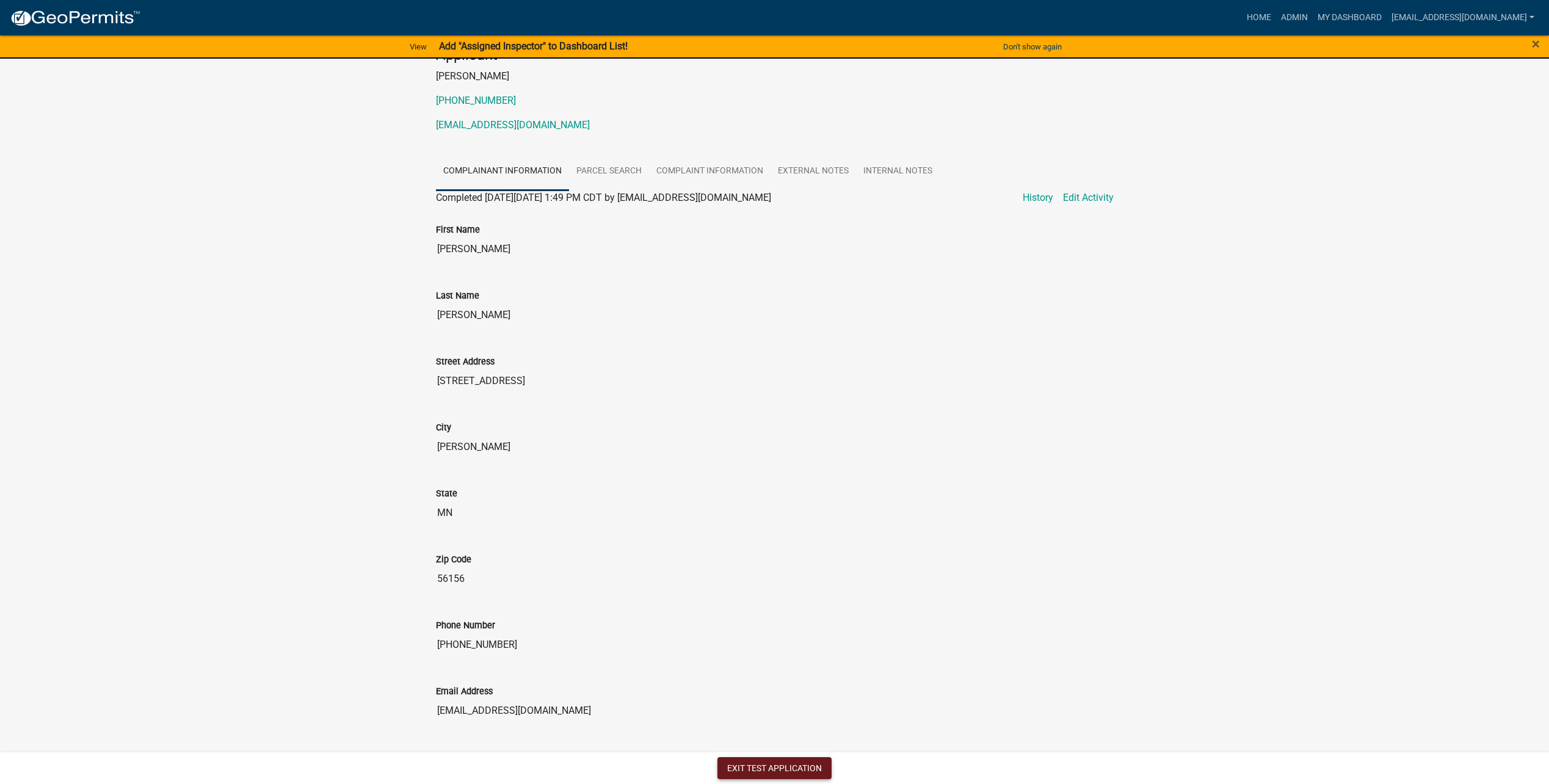
click at [799, 760] on button "Exit Test Application" at bounding box center [774, 767] width 114 height 22
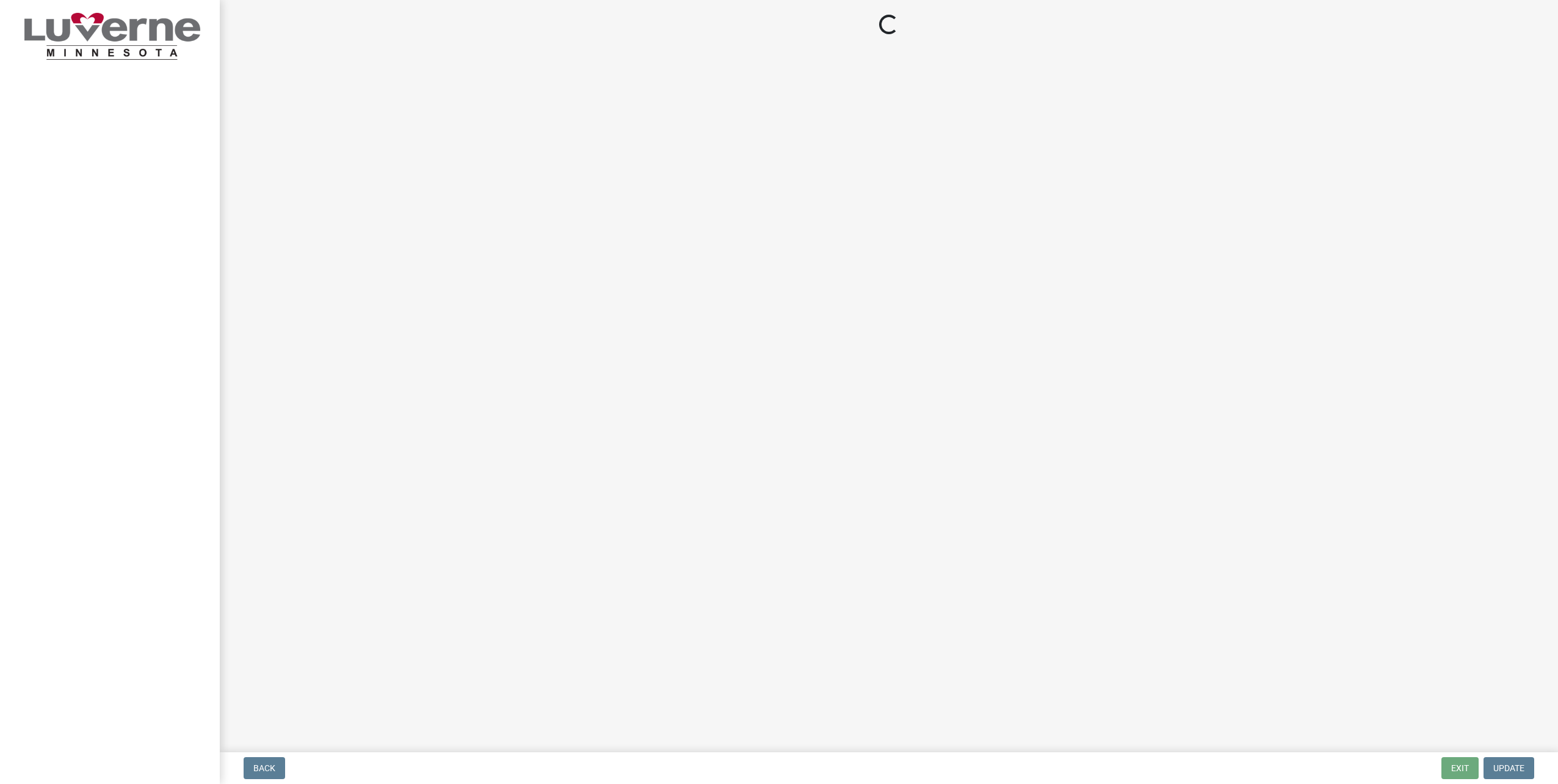
select select "8c50745b-f129-4347-8fd3-6ec1b83df8fc"
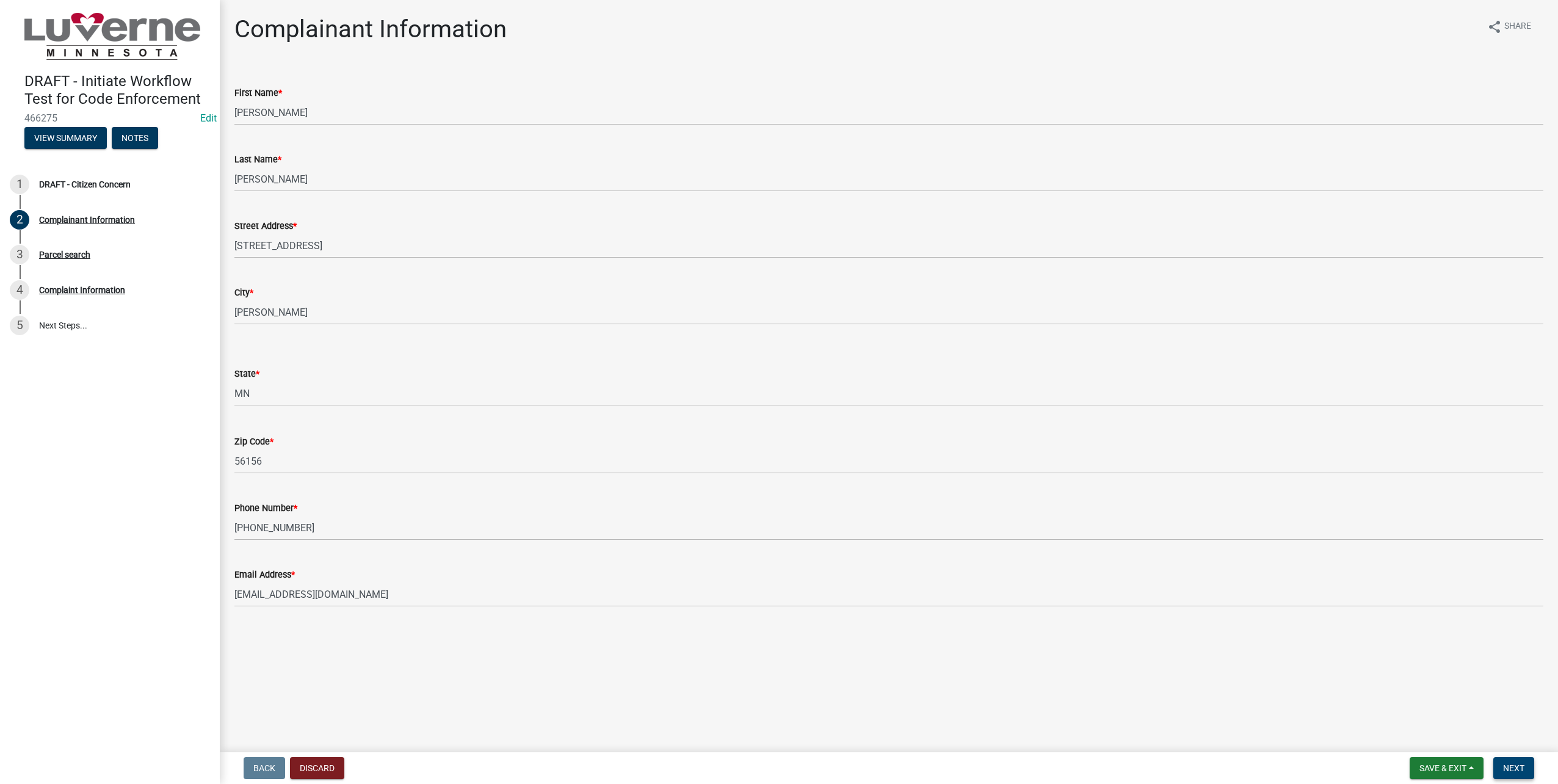
click at [1512, 761] on button "Next" at bounding box center [1513, 767] width 41 height 22
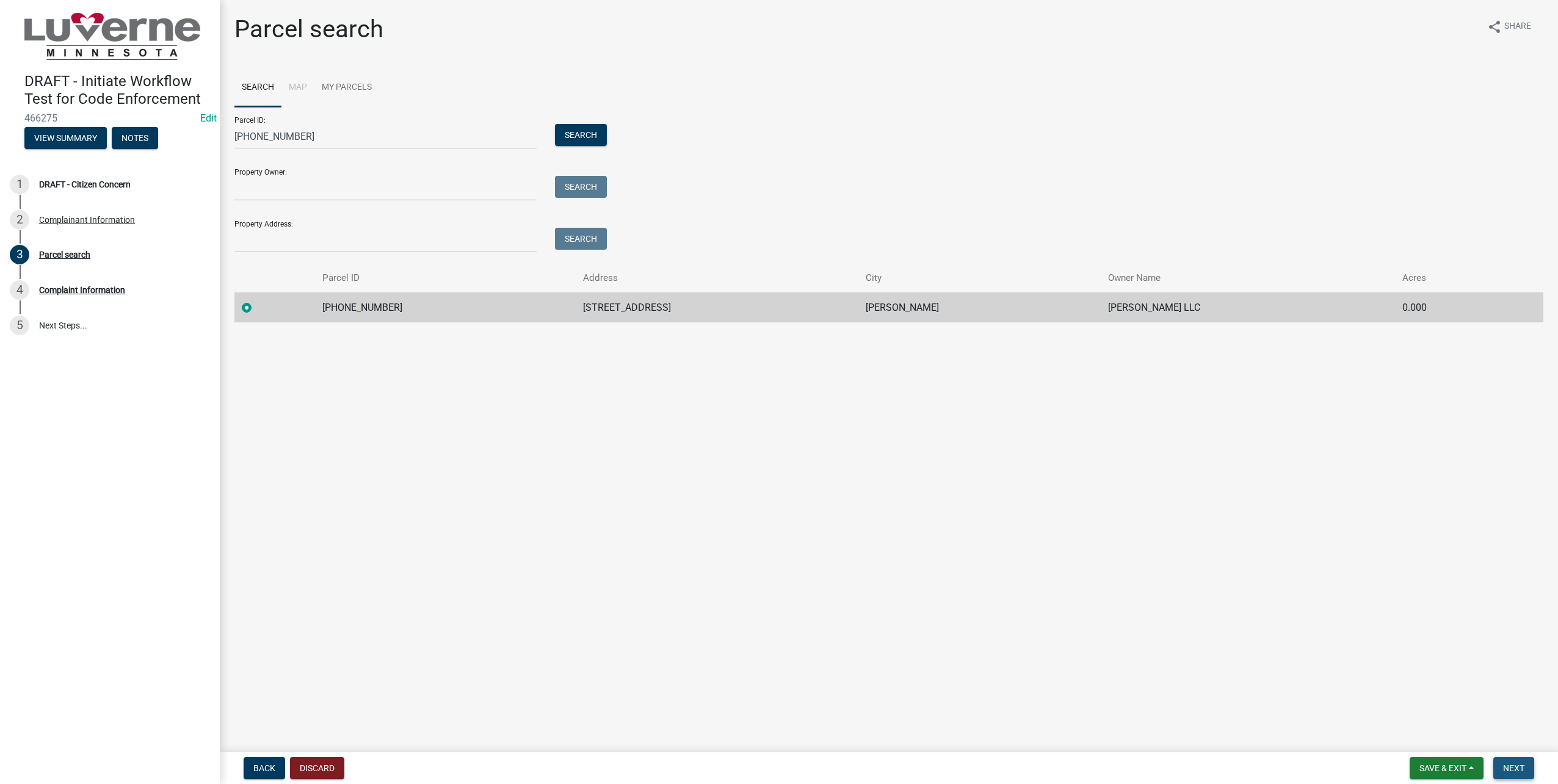
click at [1512, 761] on button "Next" at bounding box center [1513, 767] width 41 height 22
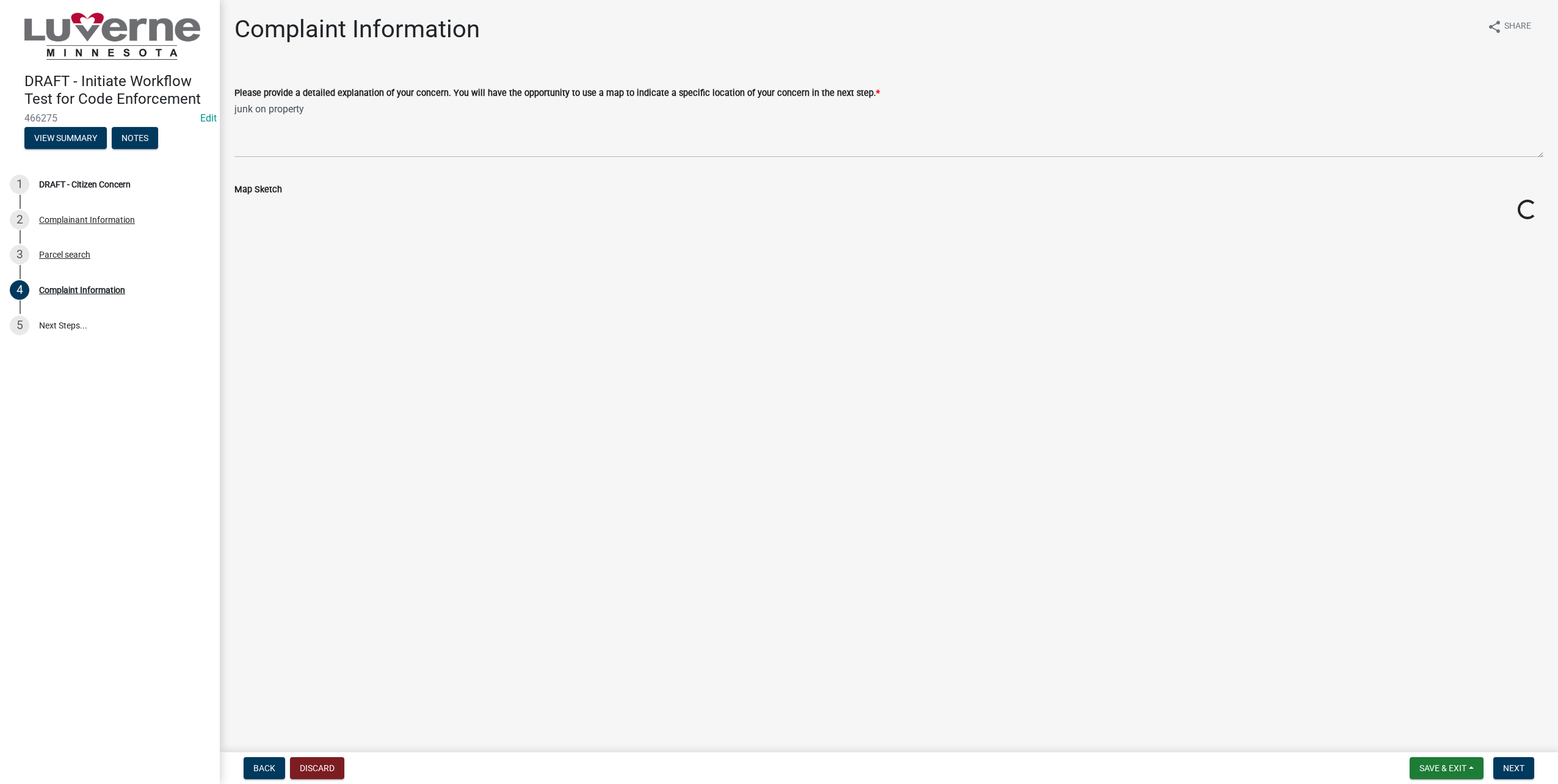
drag, startPoint x: 1512, startPoint y: 761, endPoint x: 1018, endPoint y: 657, distance: 504.8
click at [1018, 657] on main "Complaint Information share Share Please provide a detailed explanation of your…" at bounding box center [889, 373] width 1338 height 747
click at [1513, 771] on span "Next" at bounding box center [1514, 768] width 22 height 10
click at [1516, 760] on button "Next" at bounding box center [1513, 767] width 41 height 22
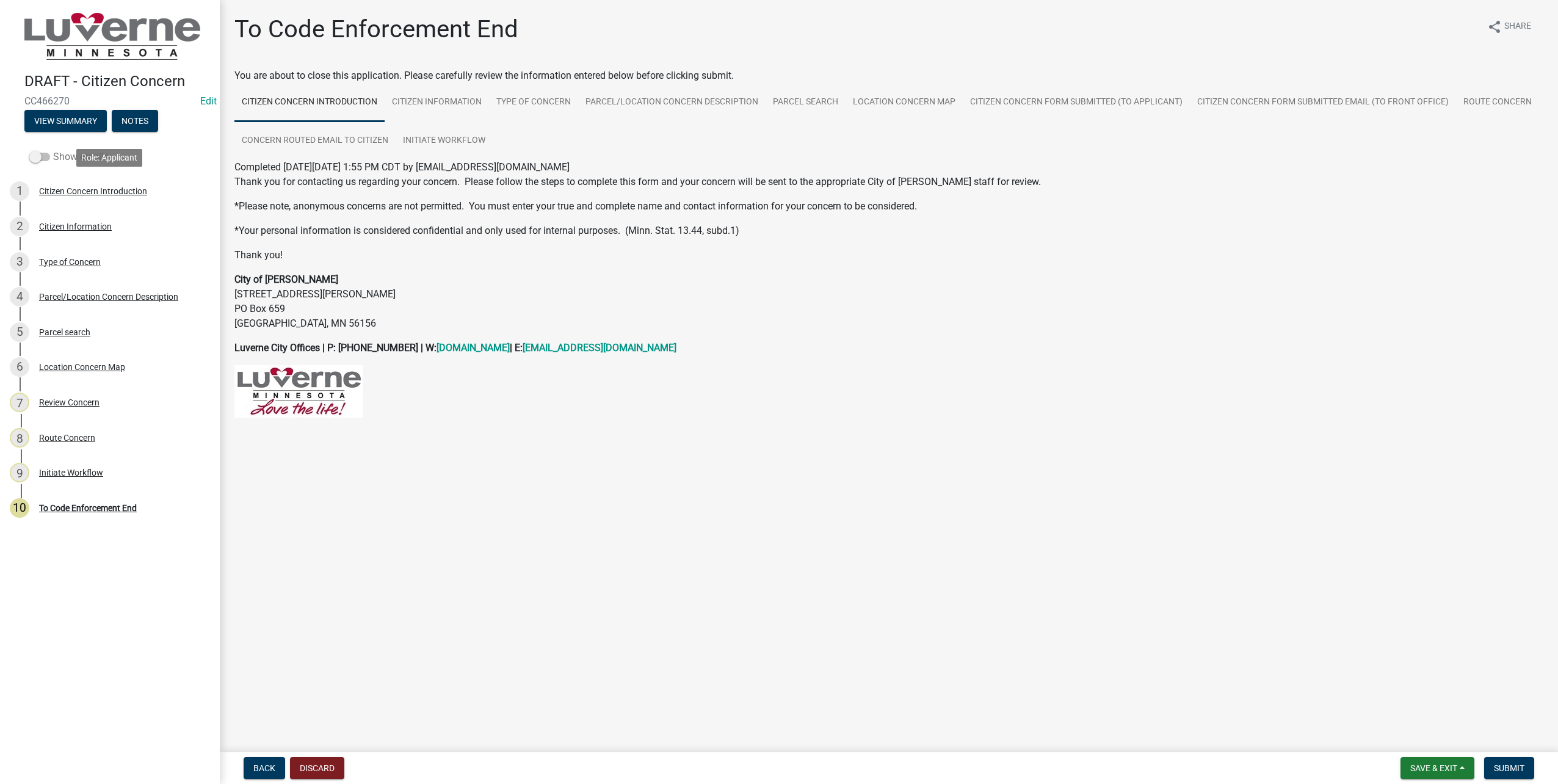
click at [42, 152] on span at bounding box center [40, 157] width 21 height 9
click at [53, 150] on input "Show emails" at bounding box center [53, 150] width 0 height 0
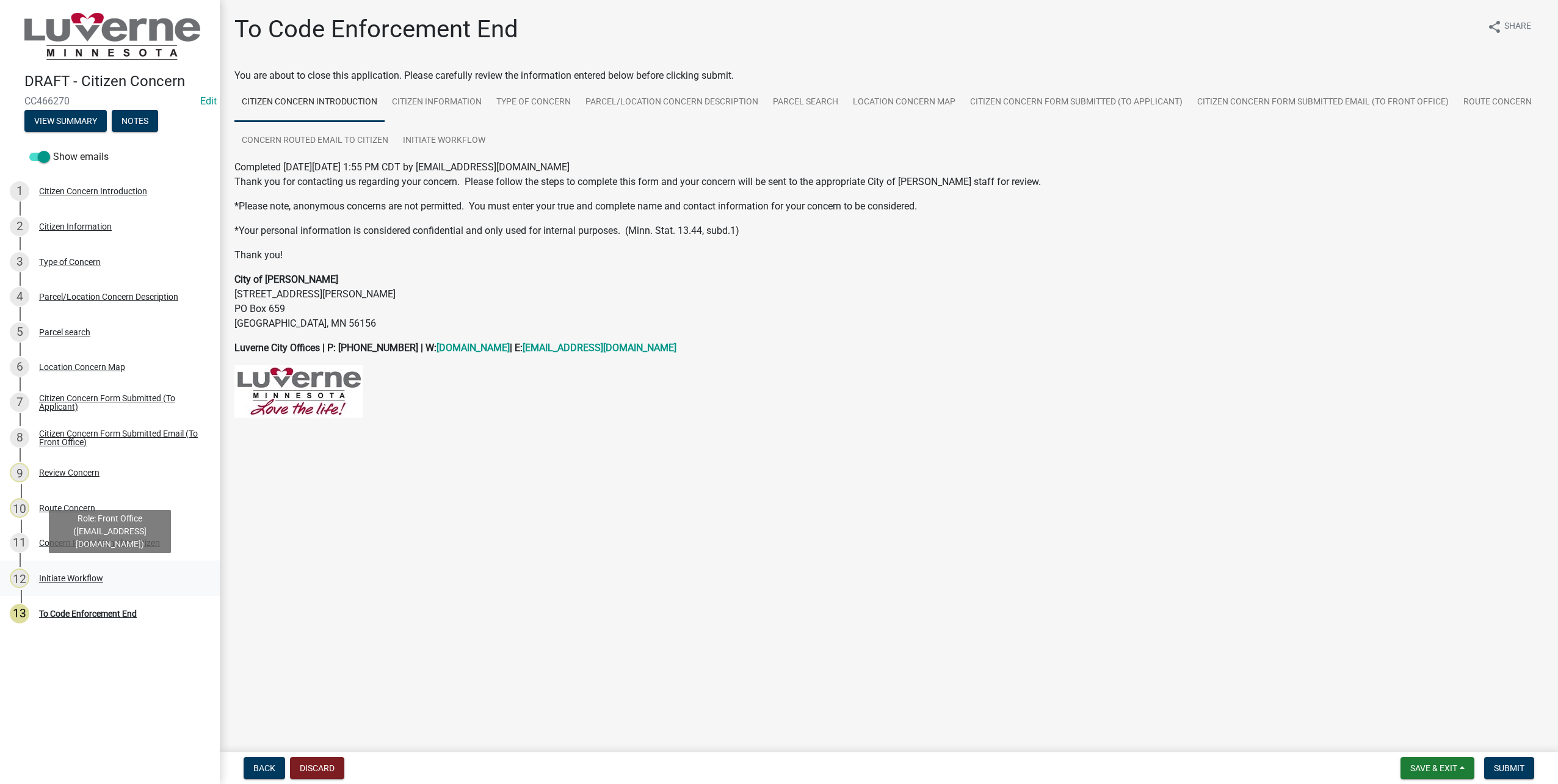
click at [68, 581] on div "Initiate Workflow" at bounding box center [70, 578] width 64 height 9
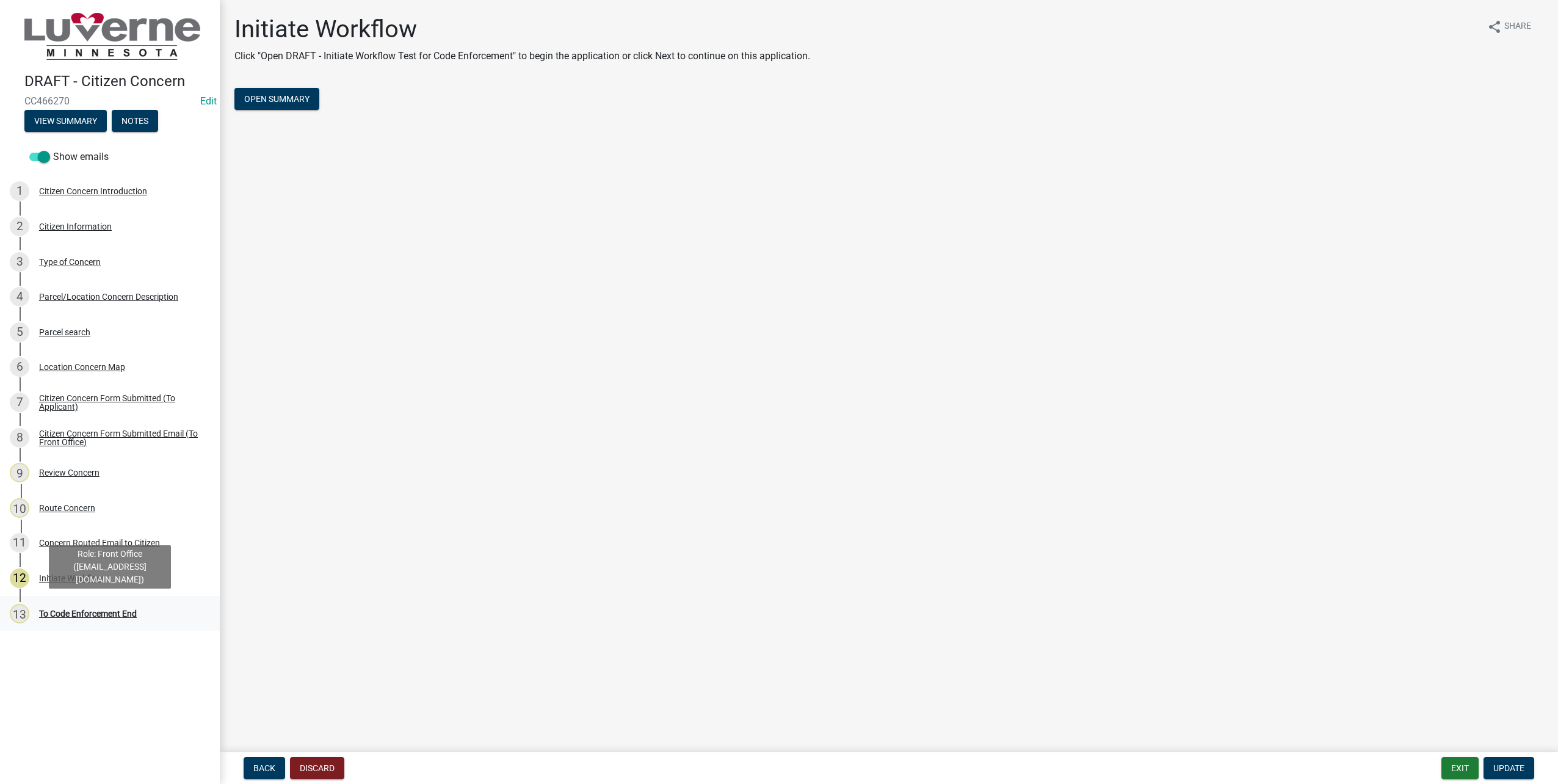
click at [82, 627] on link "13 To Code Enforcement End" at bounding box center [110, 613] width 220 height 35
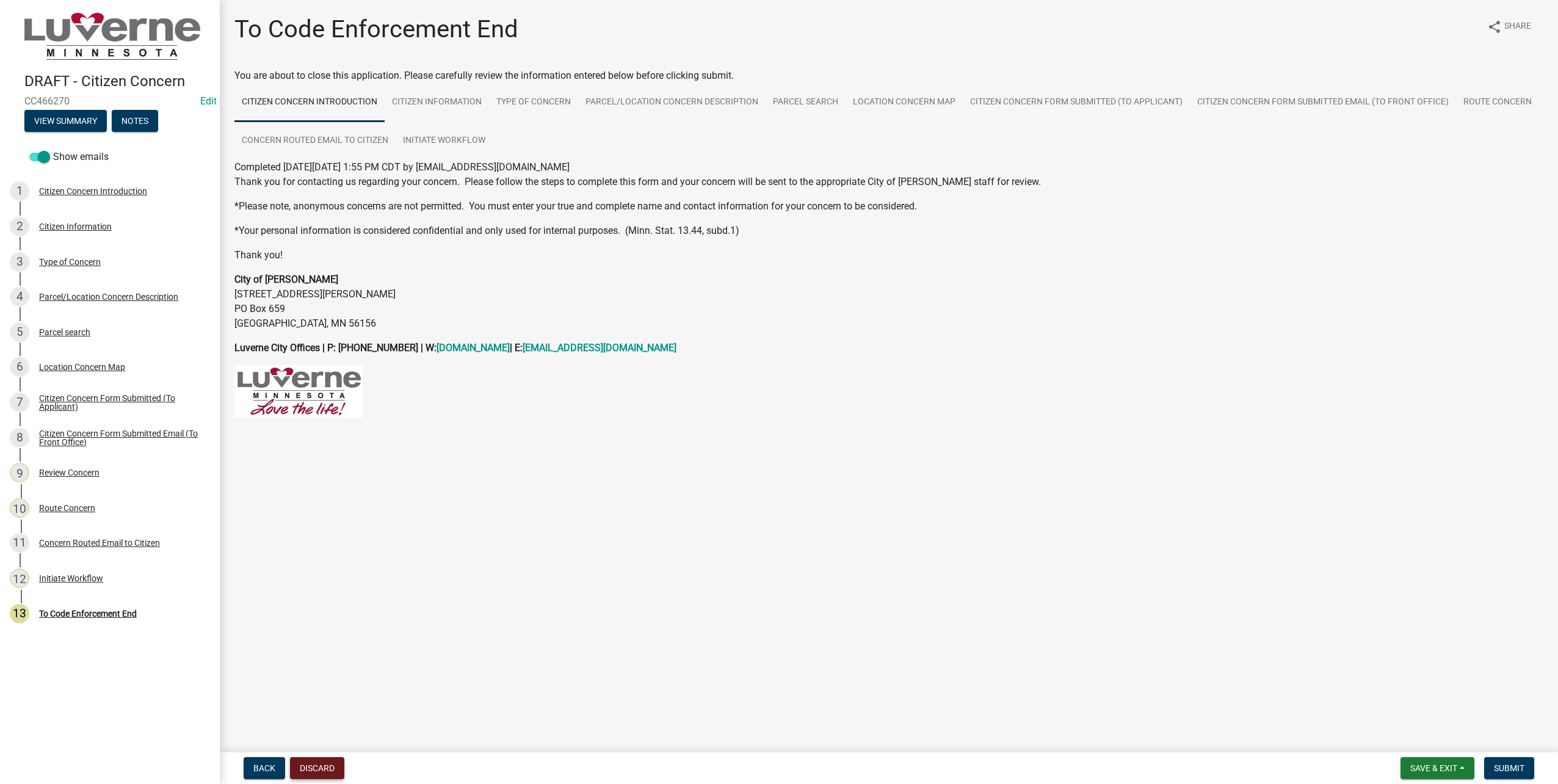
click at [328, 765] on button "Discard" at bounding box center [317, 767] width 55 height 22
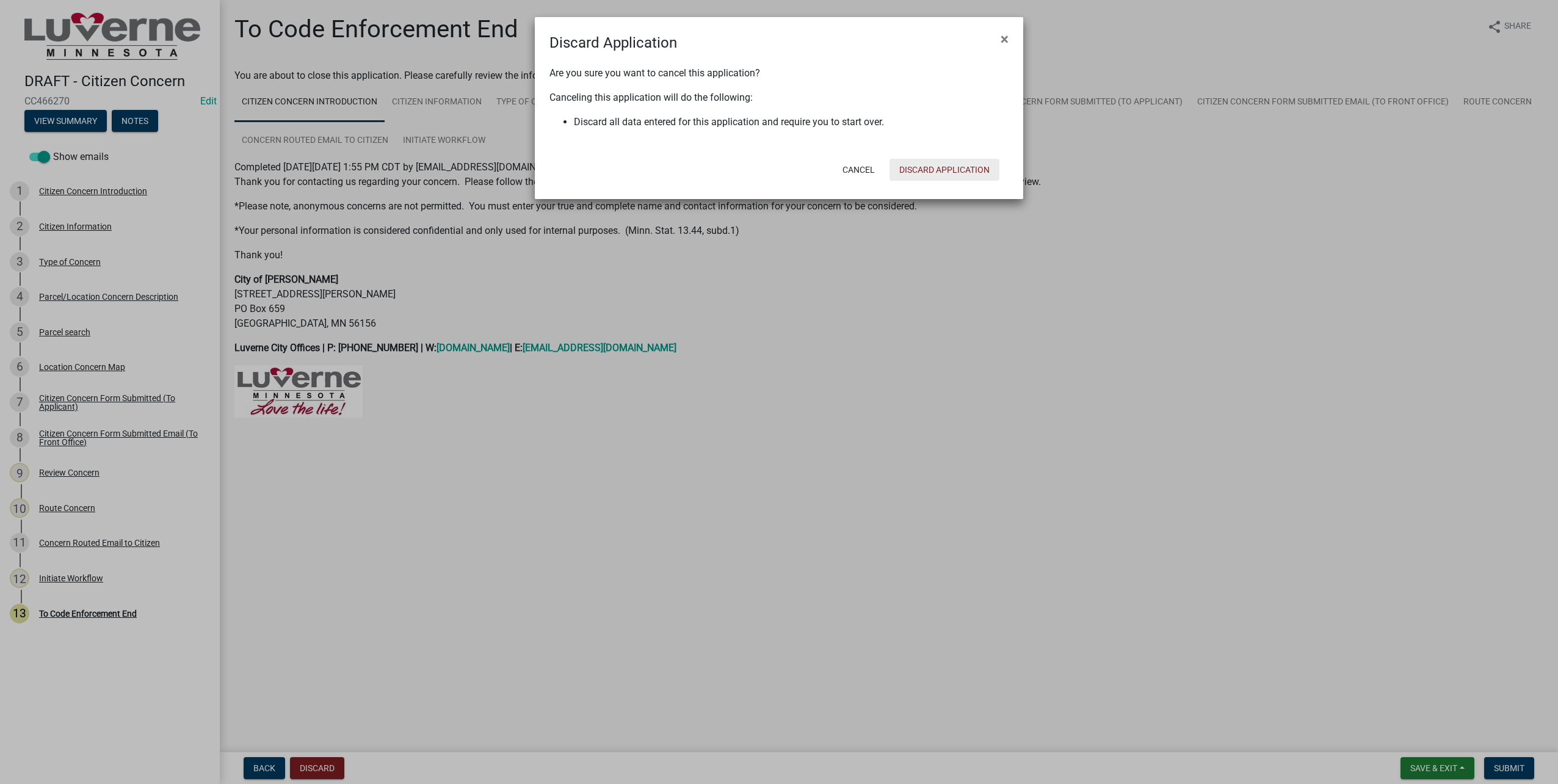
click at [955, 159] on button "Discard Application" at bounding box center [944, 170] width 110 height 22
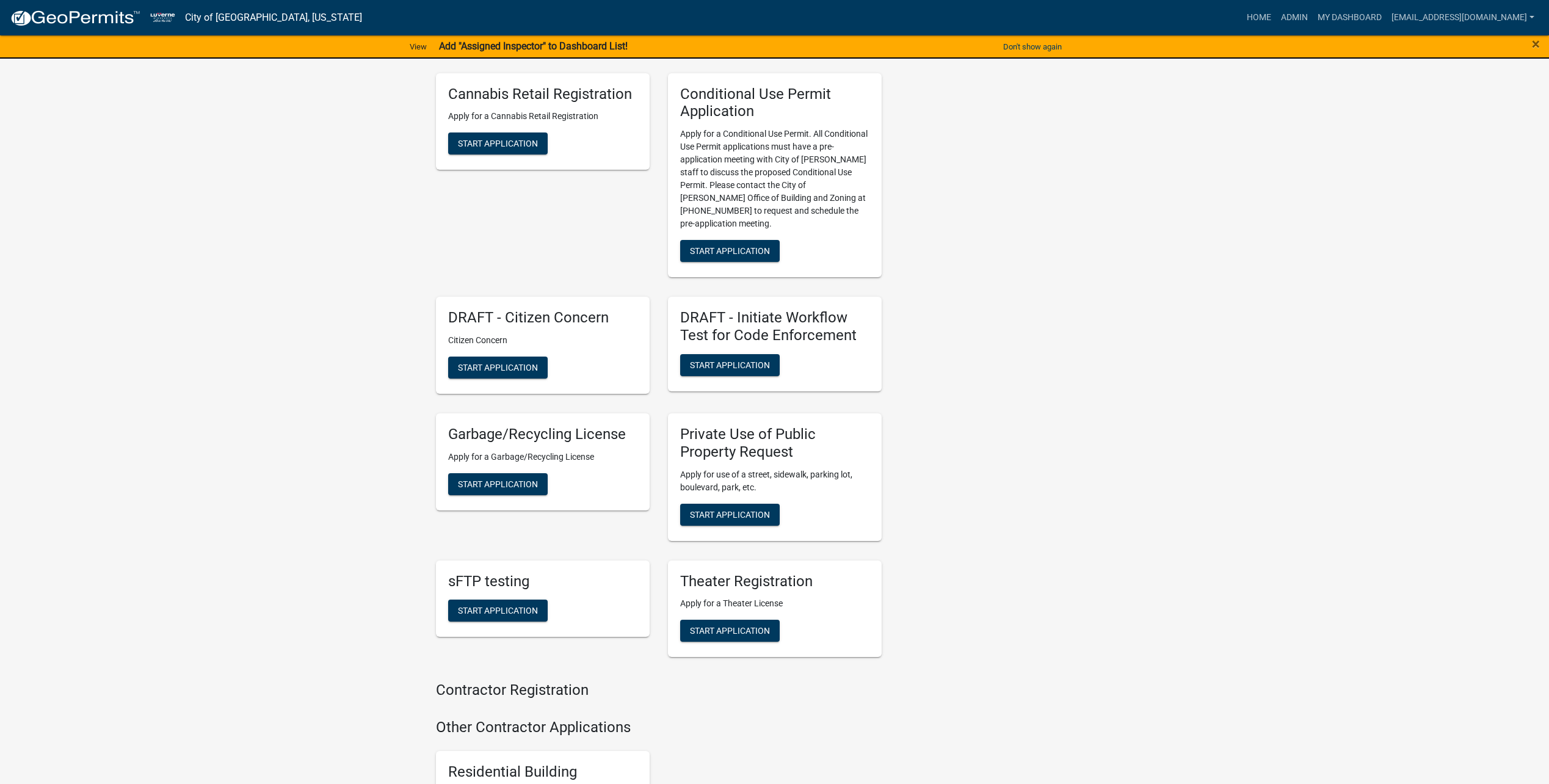
scroll to position [1404, 0]
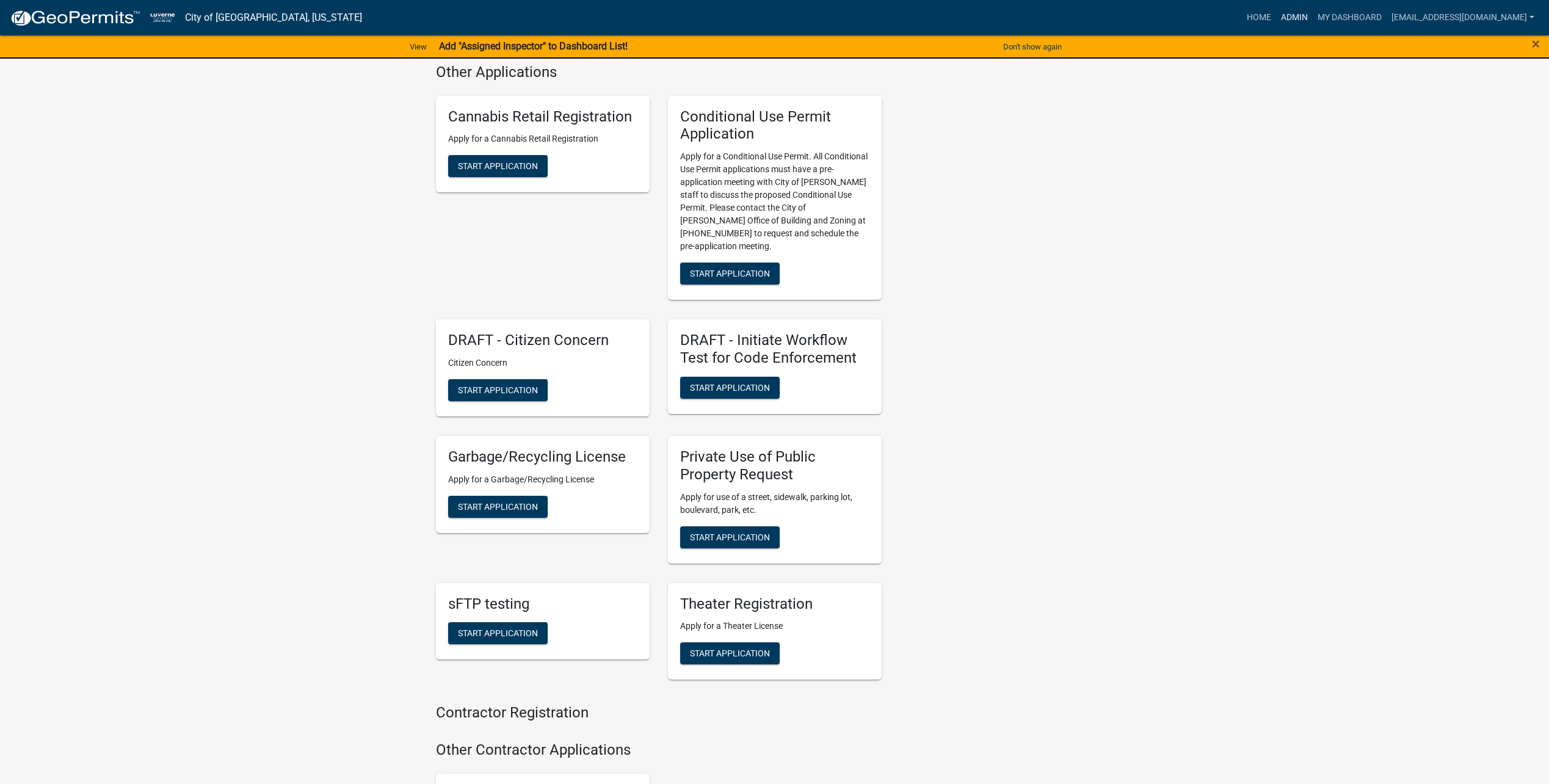
click at [1303, 18] on link "Admin" at bounding box center [1294, 17] width 37 height 23
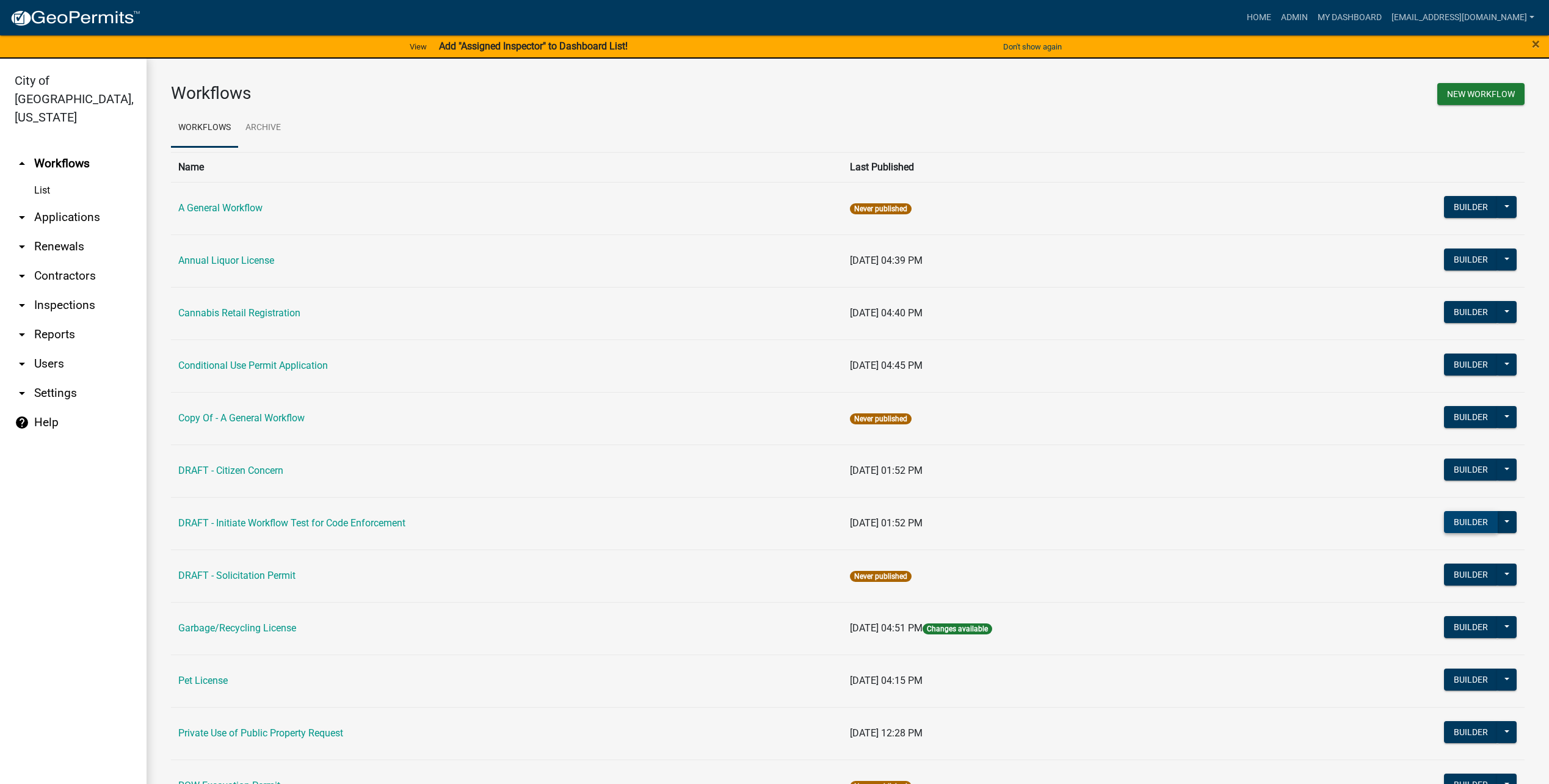
click at [1452, 515] on button "Builder" at bounding box center [1471, 521] width 54 height 22
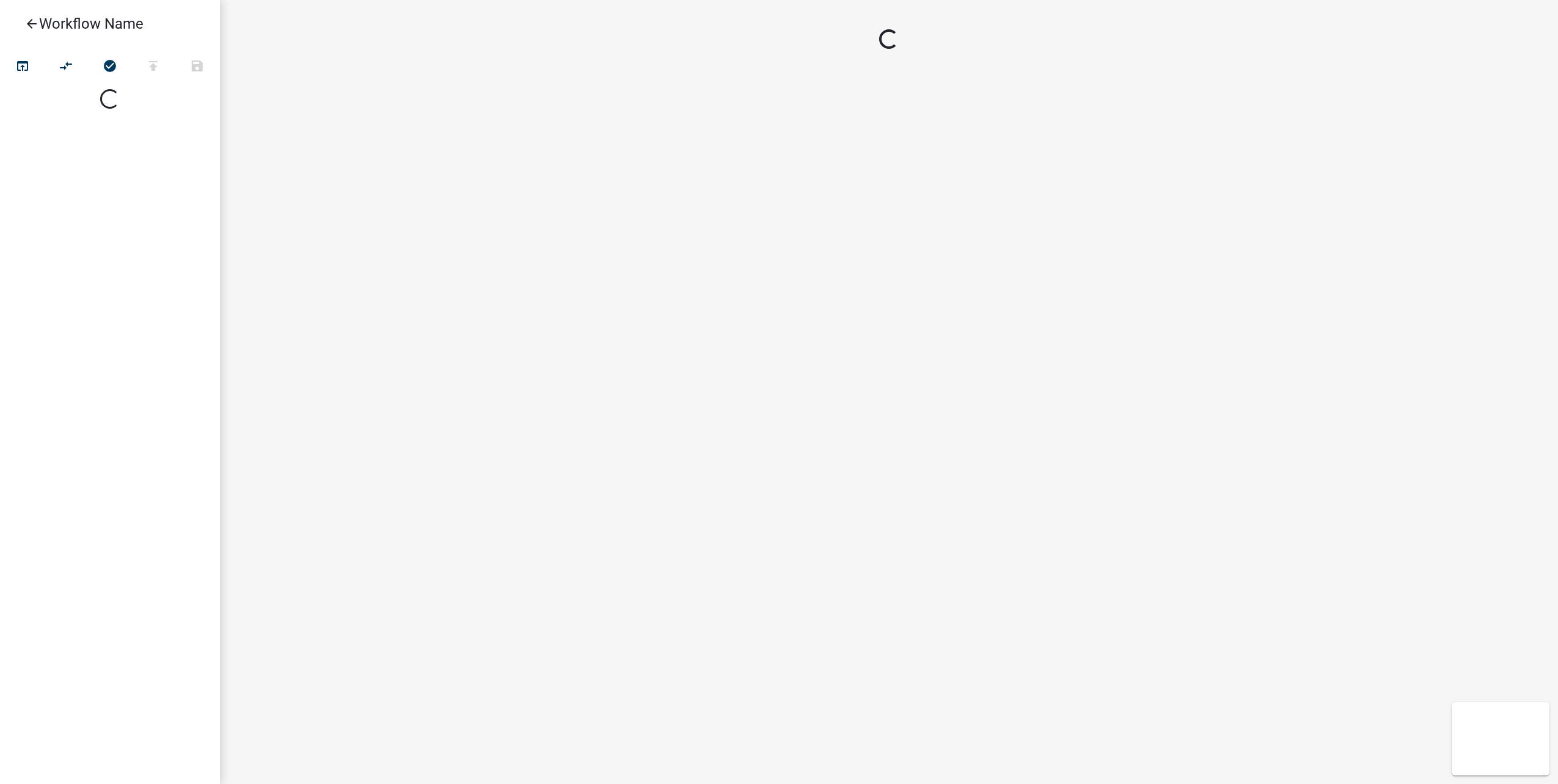
select select
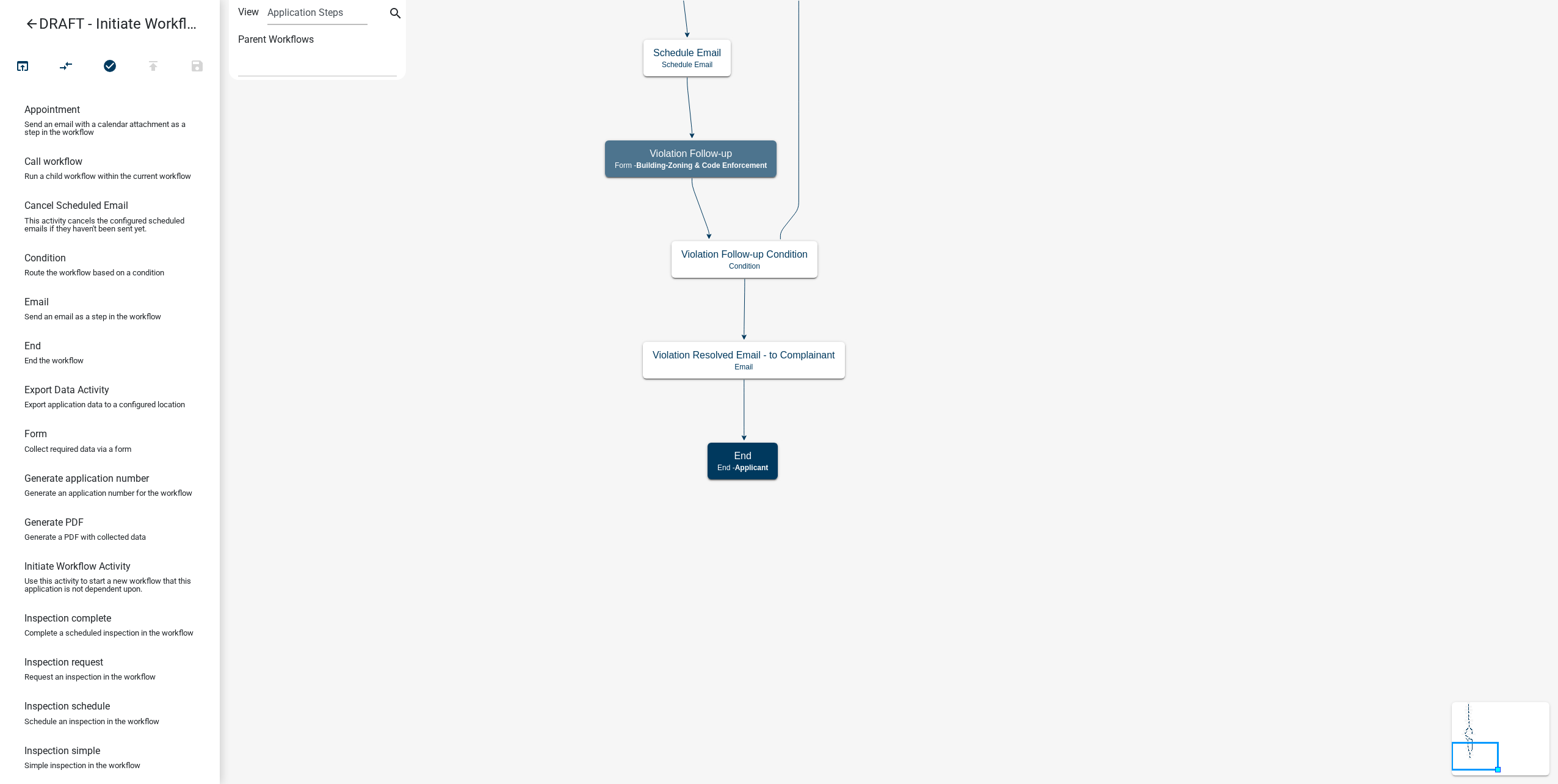
click at [37, 22] on icon "arrow_back" at bounding box center [32, 25] width 14 height 17
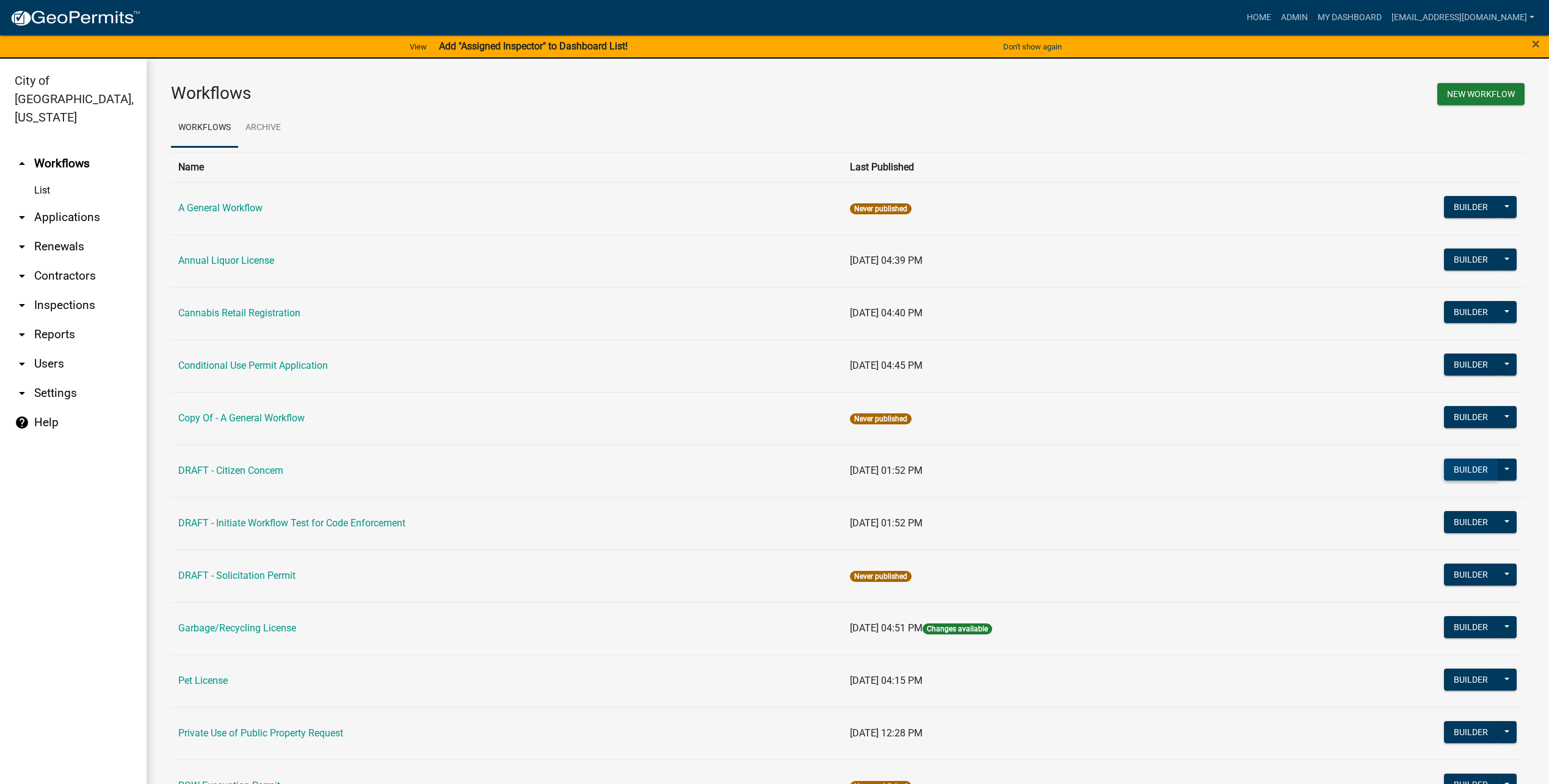
click at [1444, 466] on button "Builder" at bounding box center [1471, 469] width 54 height 22
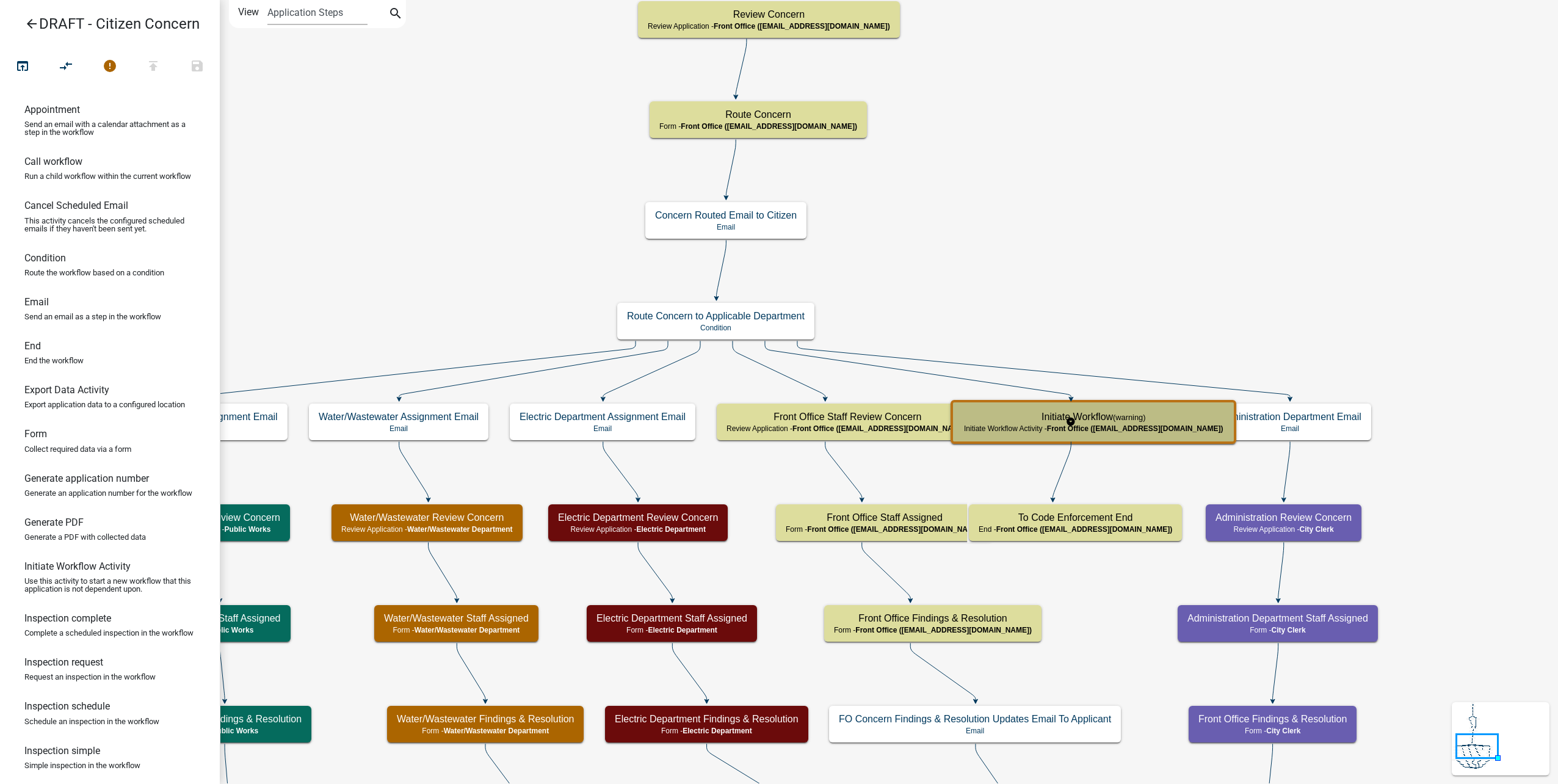
click at [1104, 434] on div "Initiate Workflow (warning) Initiate Workflow Activity - Front Office (info@cit…" at bounding box center [1093, 421] width 278 height 37
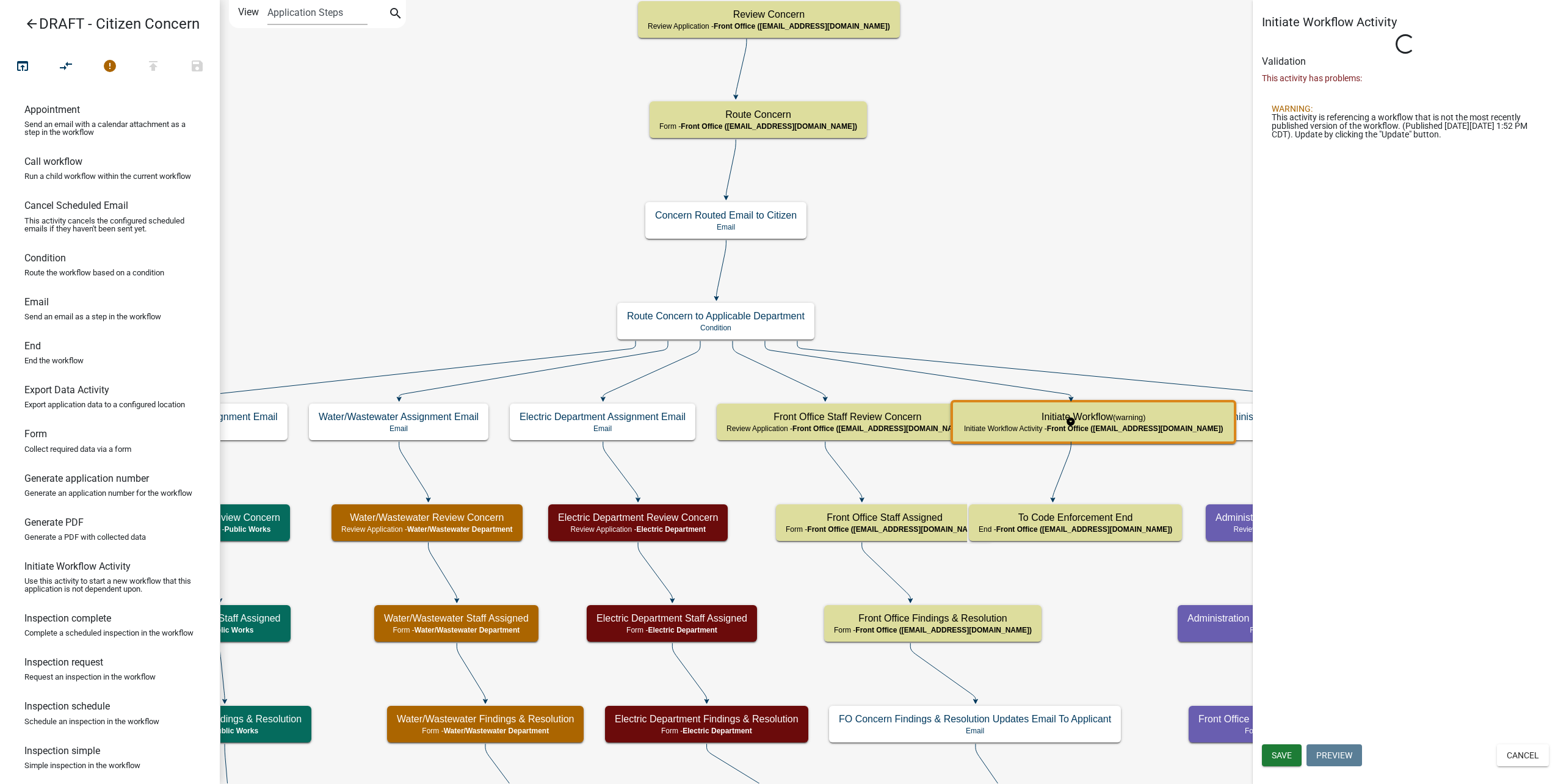
select select "A2423EB9-0A2B-4D92-BF27-A9021E39DD75"
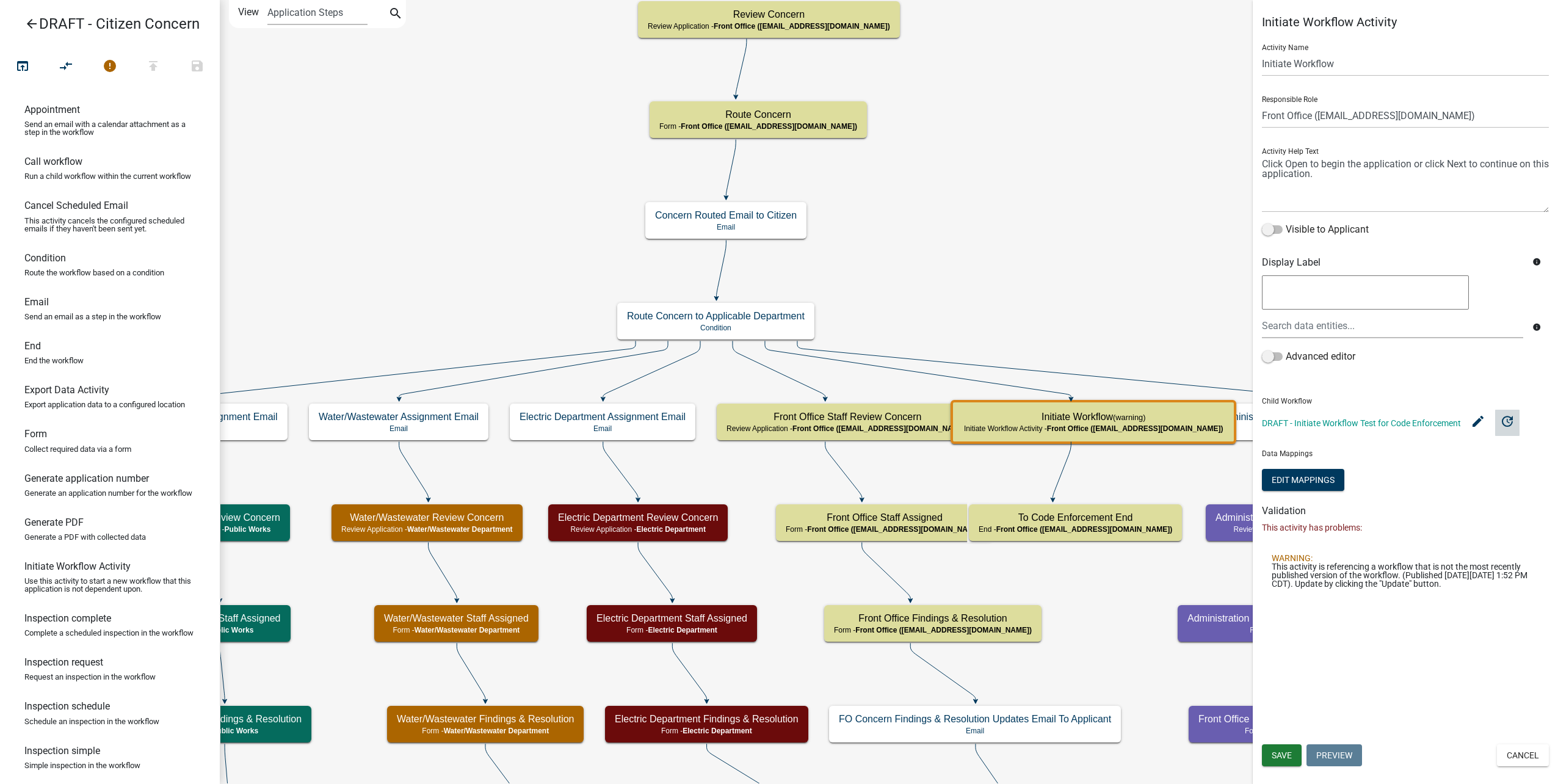
click at [1511, 420] on icon "update" at bounding box center [1507, 421] width 14 height 14
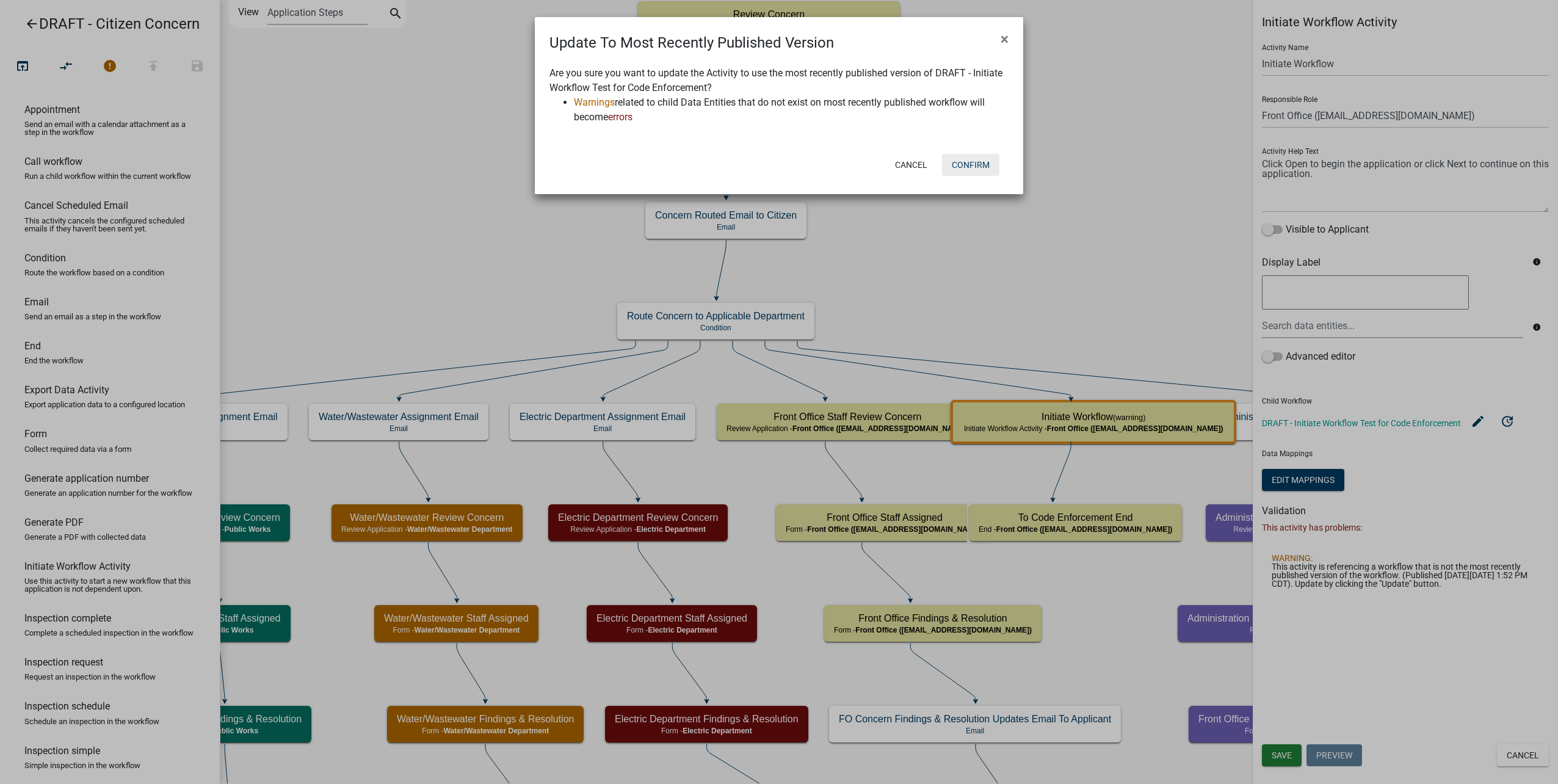
click at [991, 156] on button "Confirm" at bounding box center [971, 165] width 58 height 22
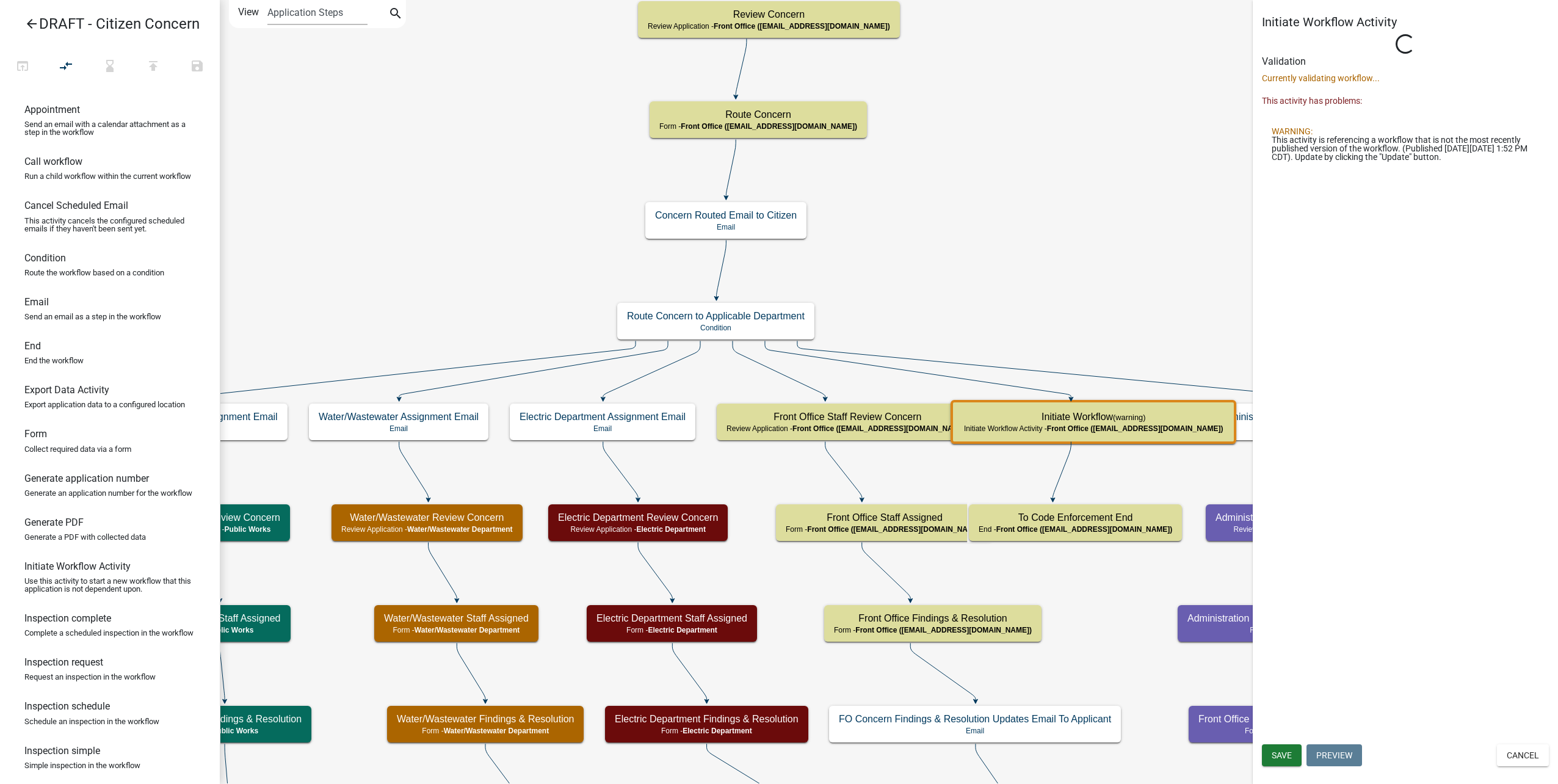
select select "A2423EB9-0A2B-4D92-BF27-A9021E39DD75"
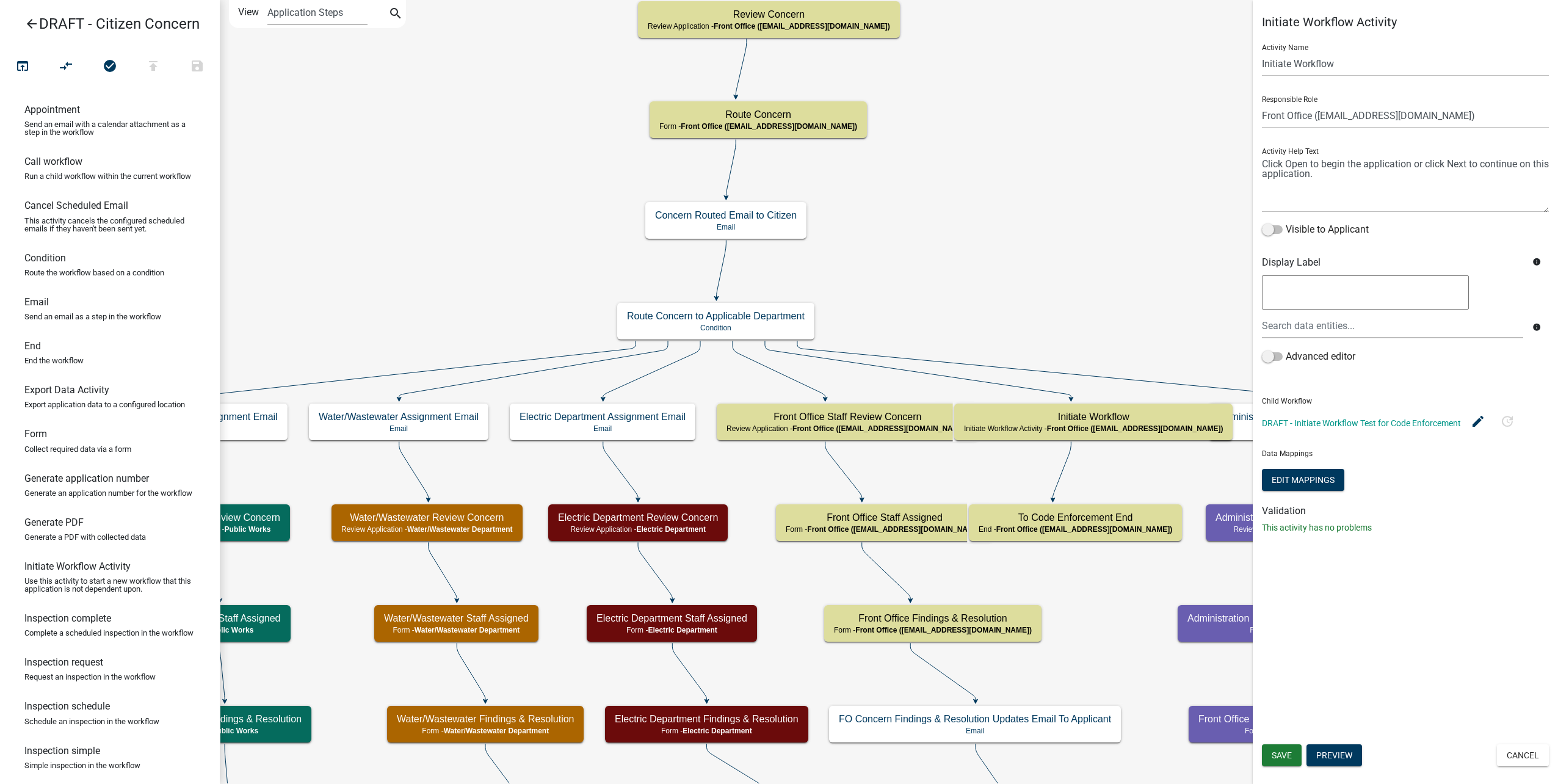
click at [1303, 752] on div "Save Preview Cancel" at bounding box center [1406, 757] width 305 height 25
click at [1293, 752] on button "Save" at bounding box center [1281, 755] width 40 height 22
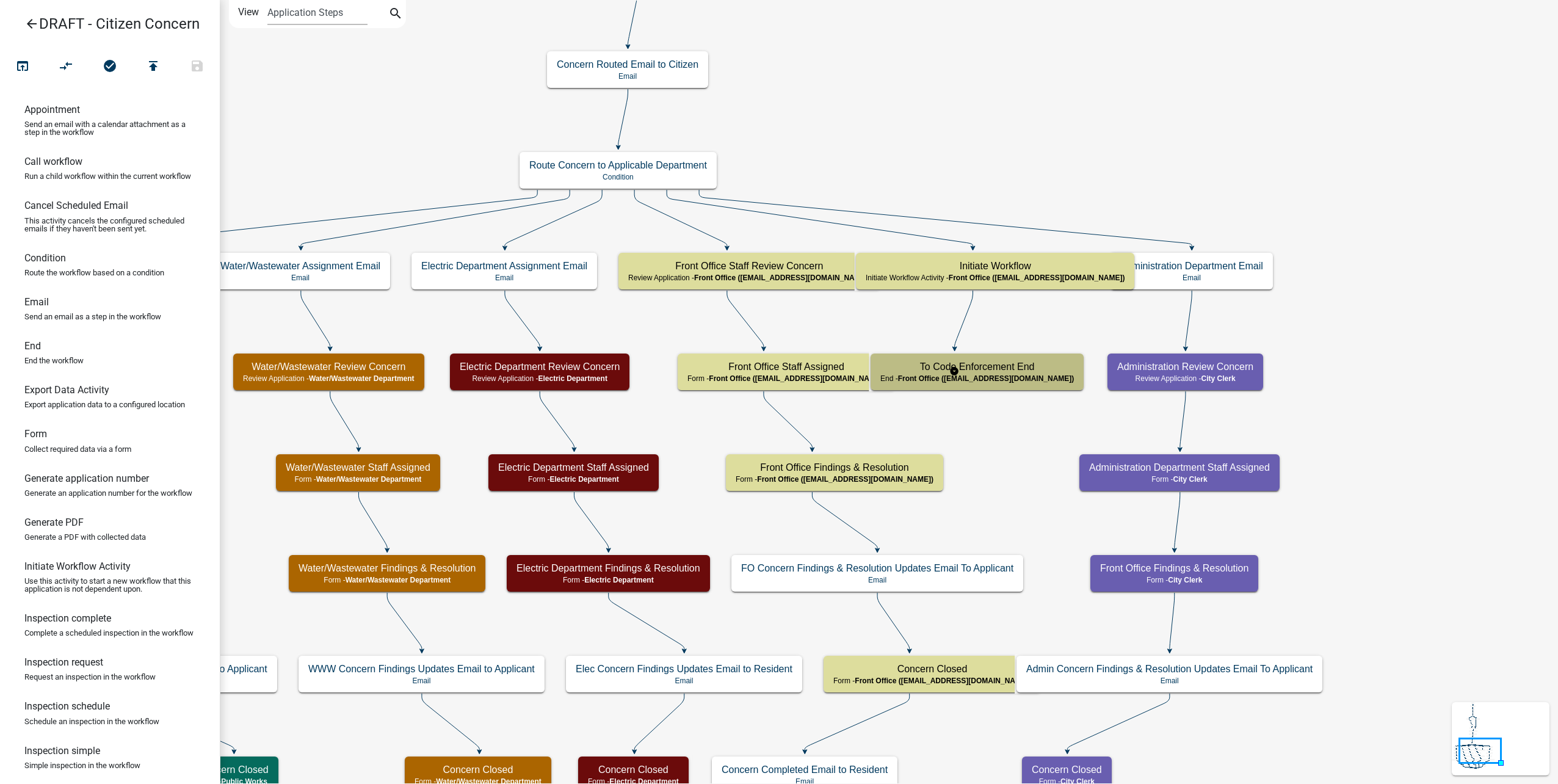
click at [1008, 378] on span "Front Office ([EMAIL_ADDRESS][DOMAIN_NAME])" at bounding box center [986, 378] width 176 height 9
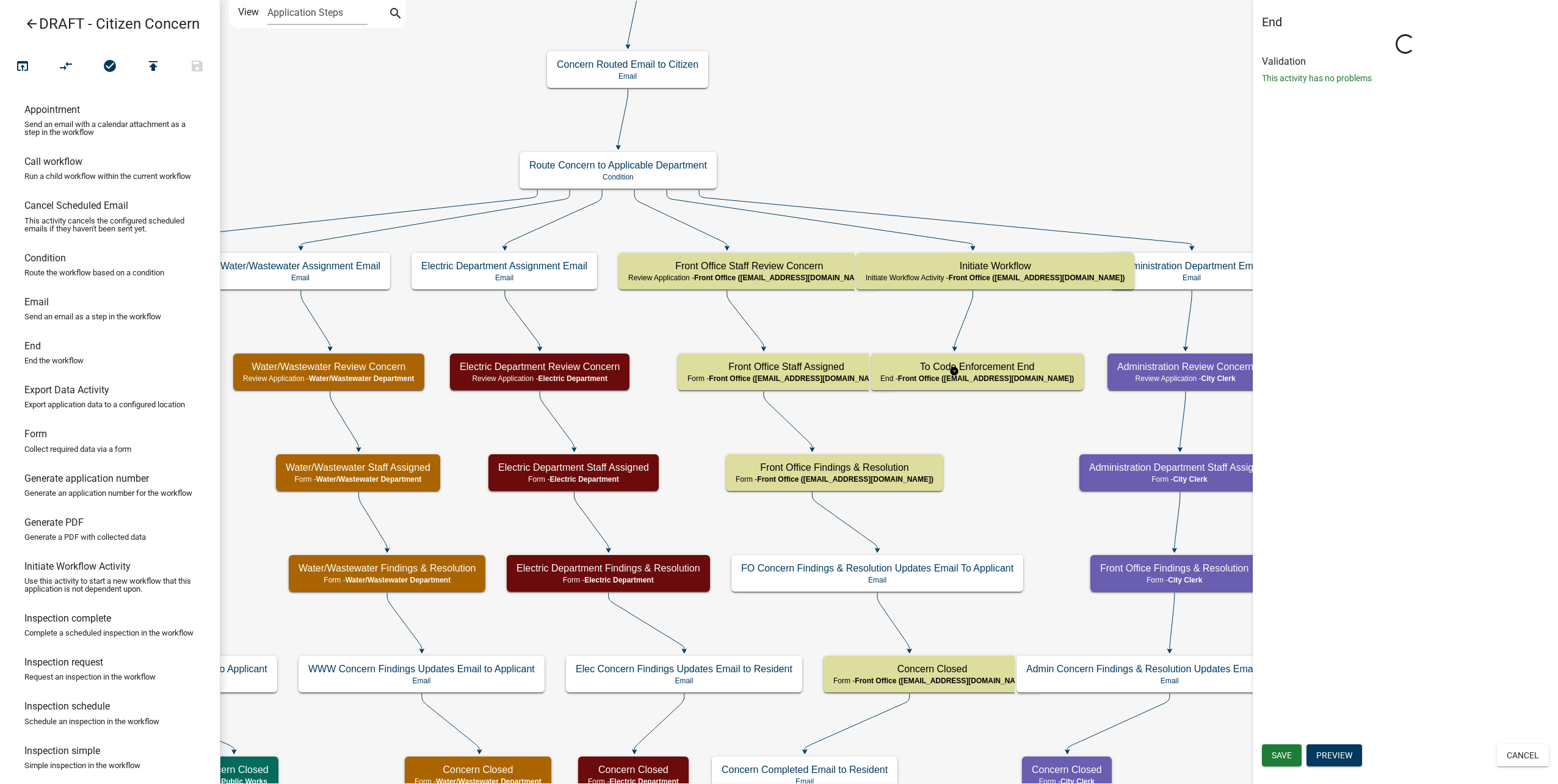
select select "A2423EB9-0A2B-4D92-BF27-A9021E39DD75"
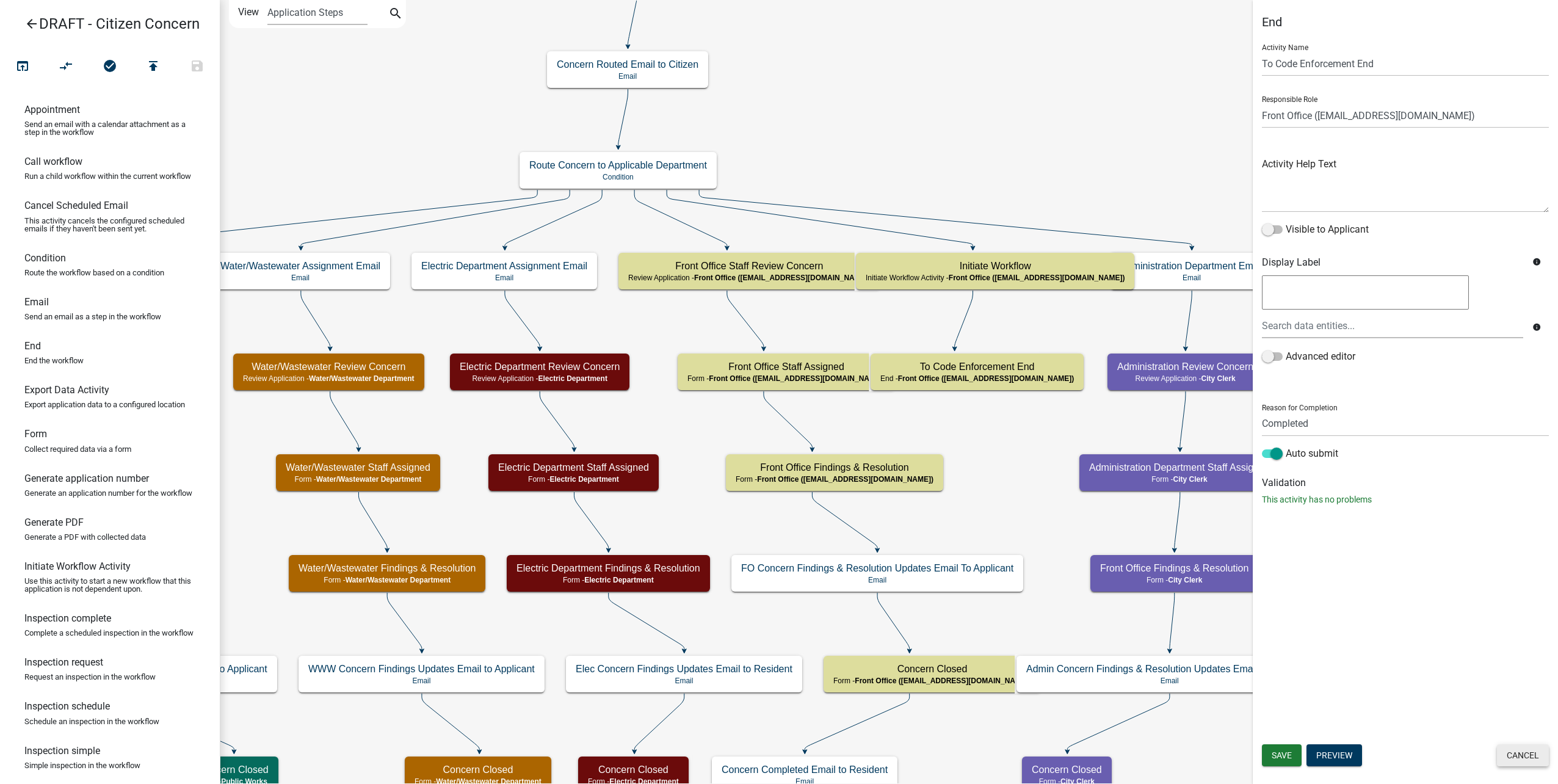
click at [1516, 753] on button "Cancel" at bounding box center [1523, 755] width 52 height 22
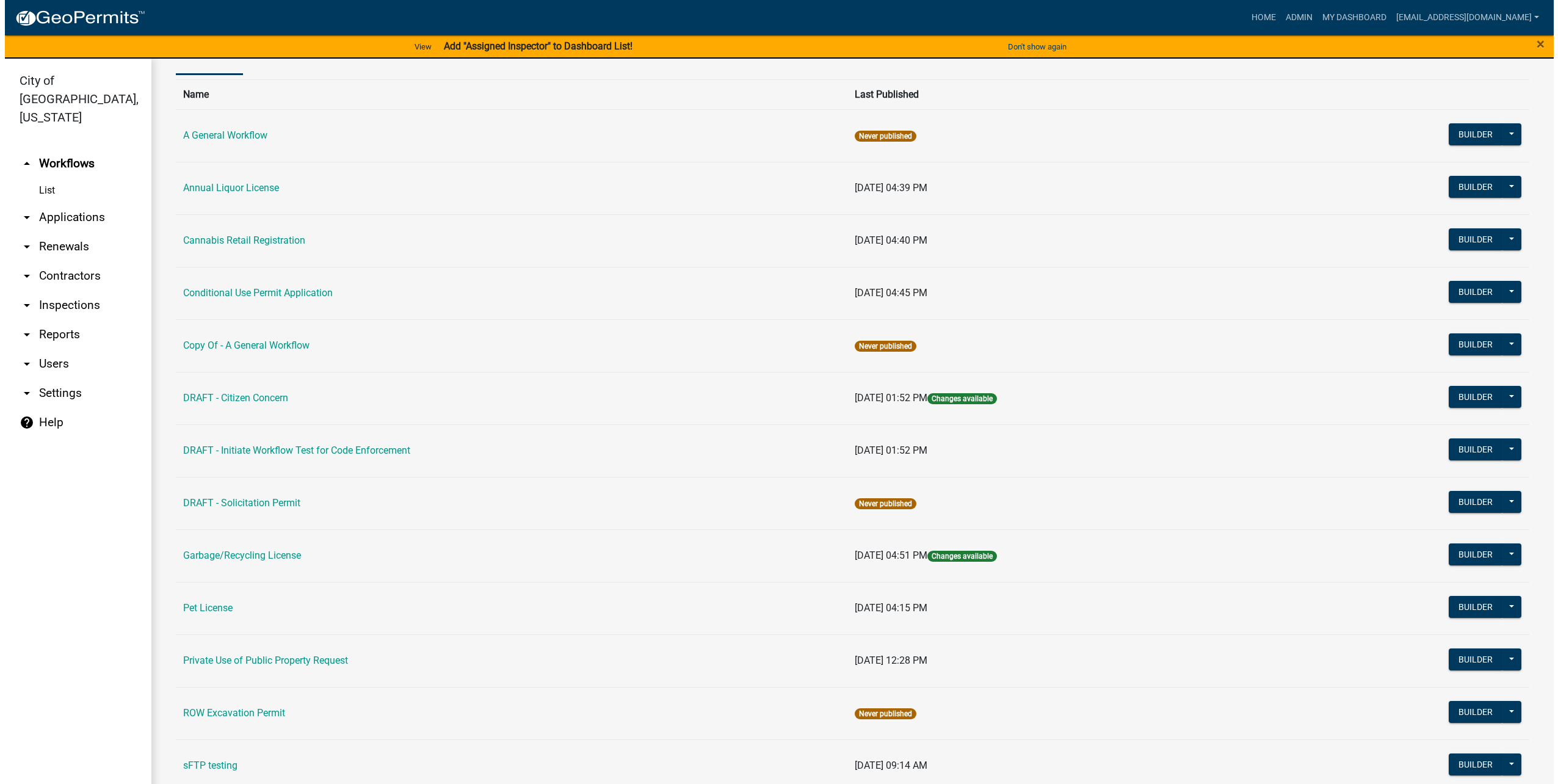
scroll to position [245, 0]
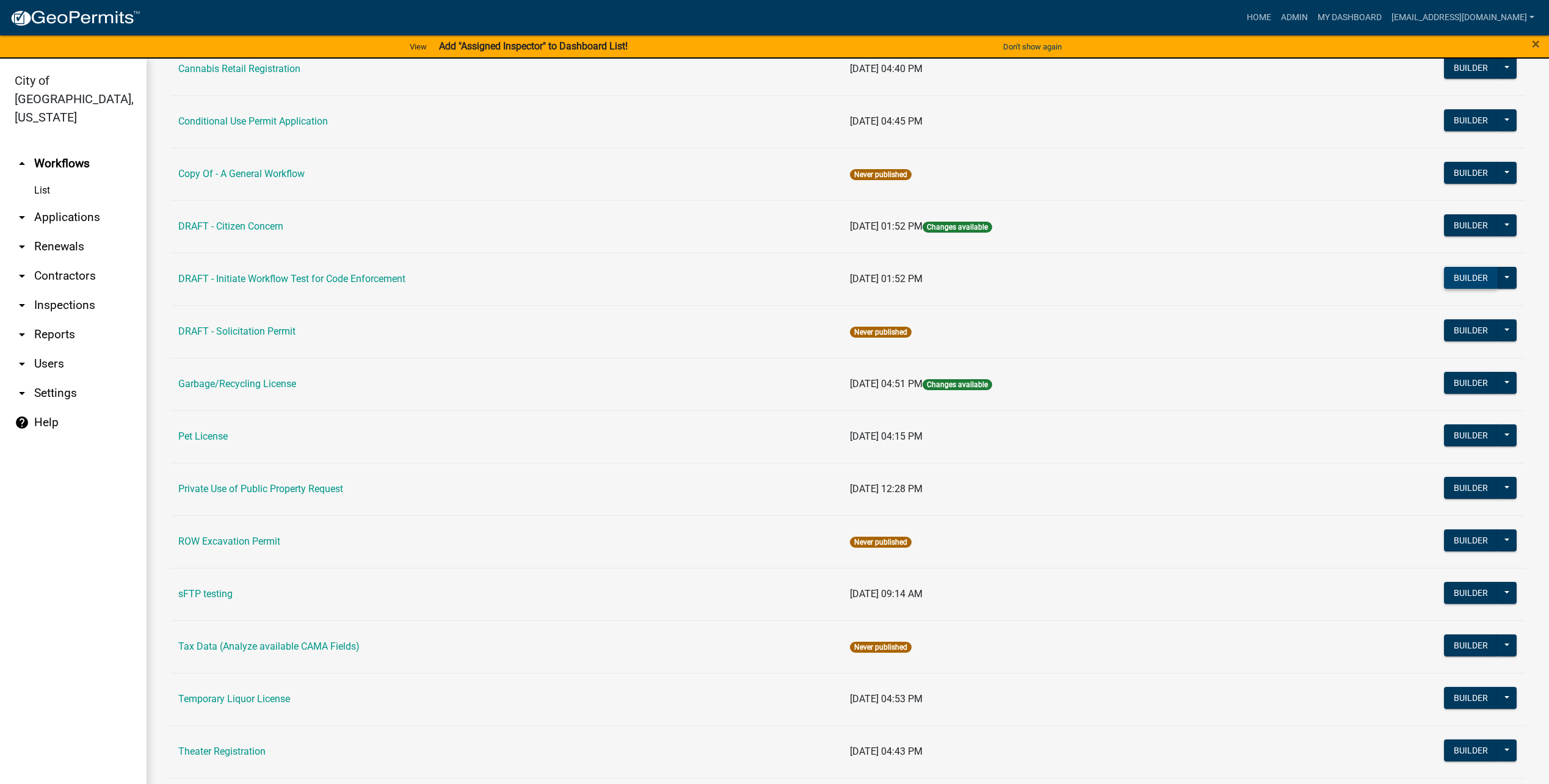
click at [1444, 276] on button "Builder" at bounding box center [1471, 278] width 54 height 22
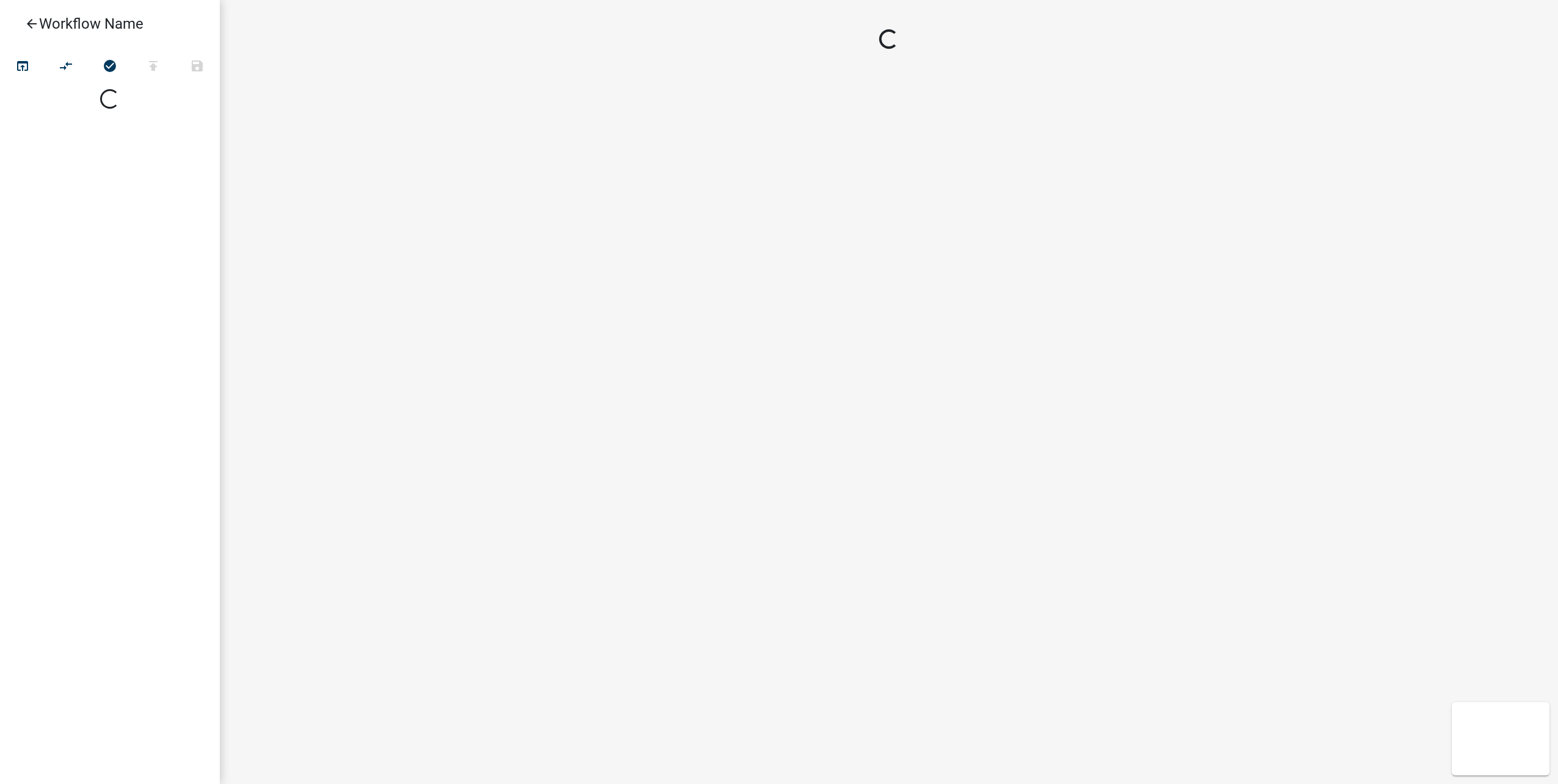
select select
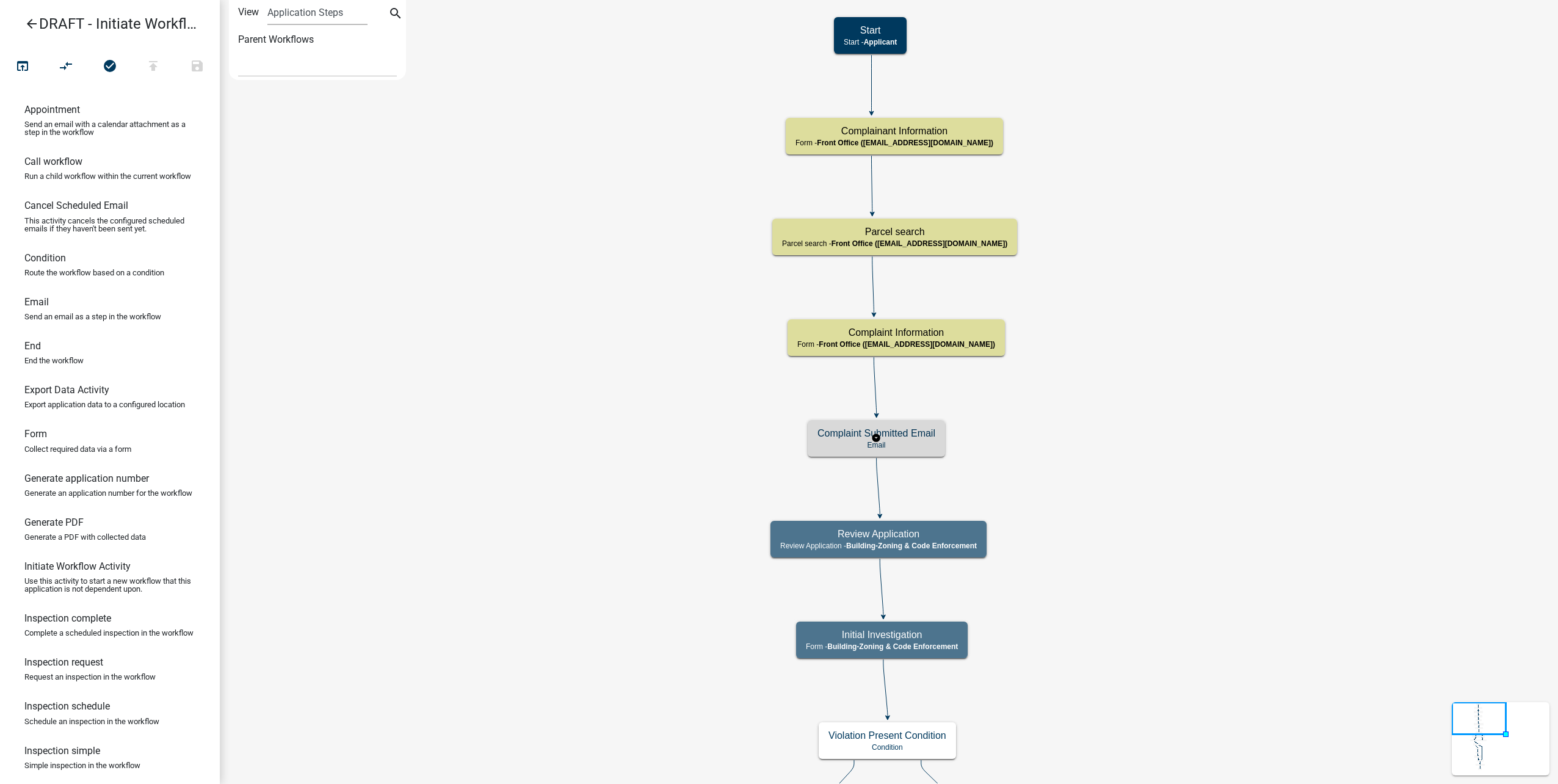
click at [906, 438] on h5 "Complaint Submitted Email" at bounding box center [876, 433] width 118 height 12
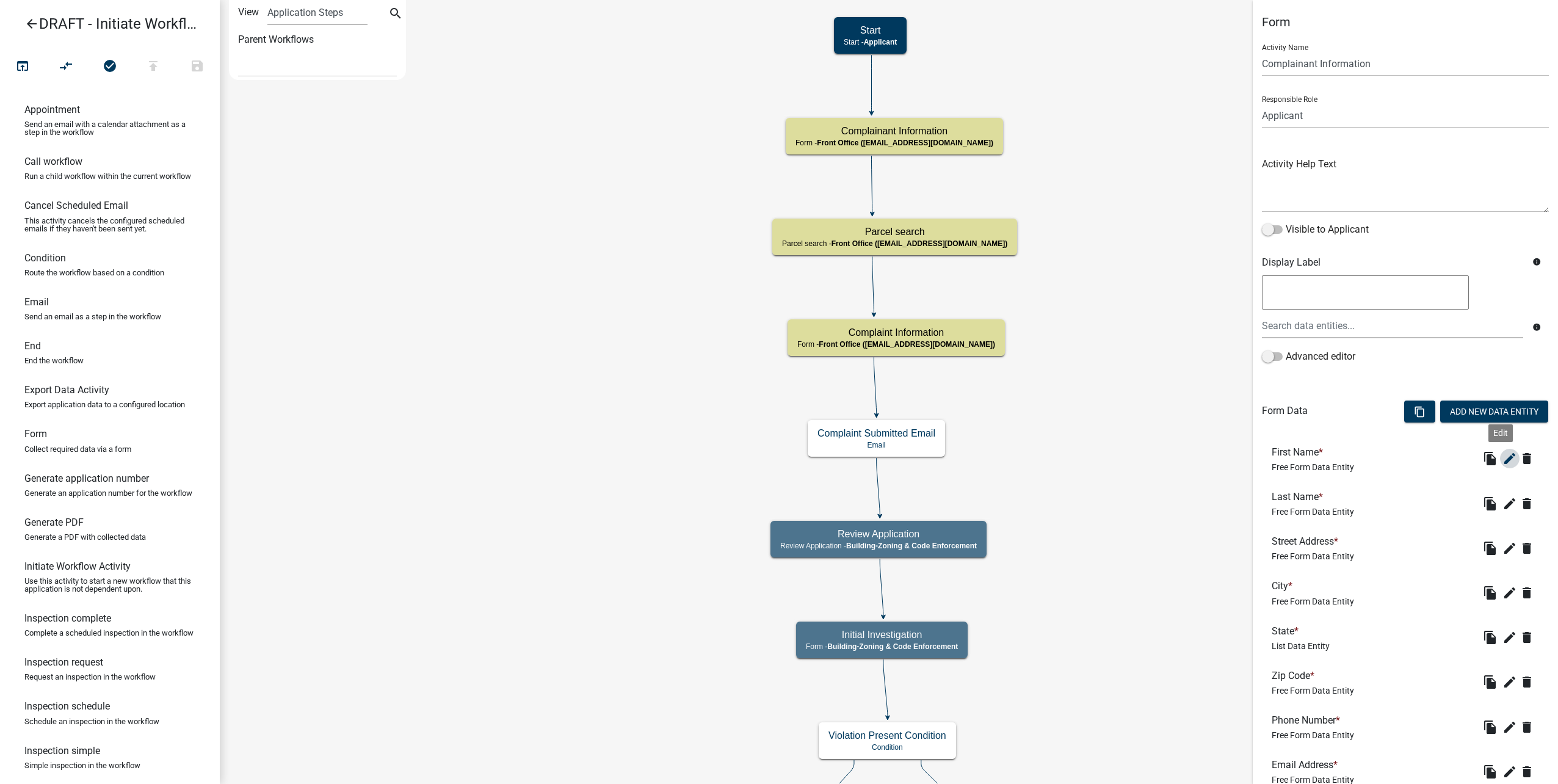
click at [1503, 460] on icon "edit" at bounding box center [1510, 458] width 14 height 14
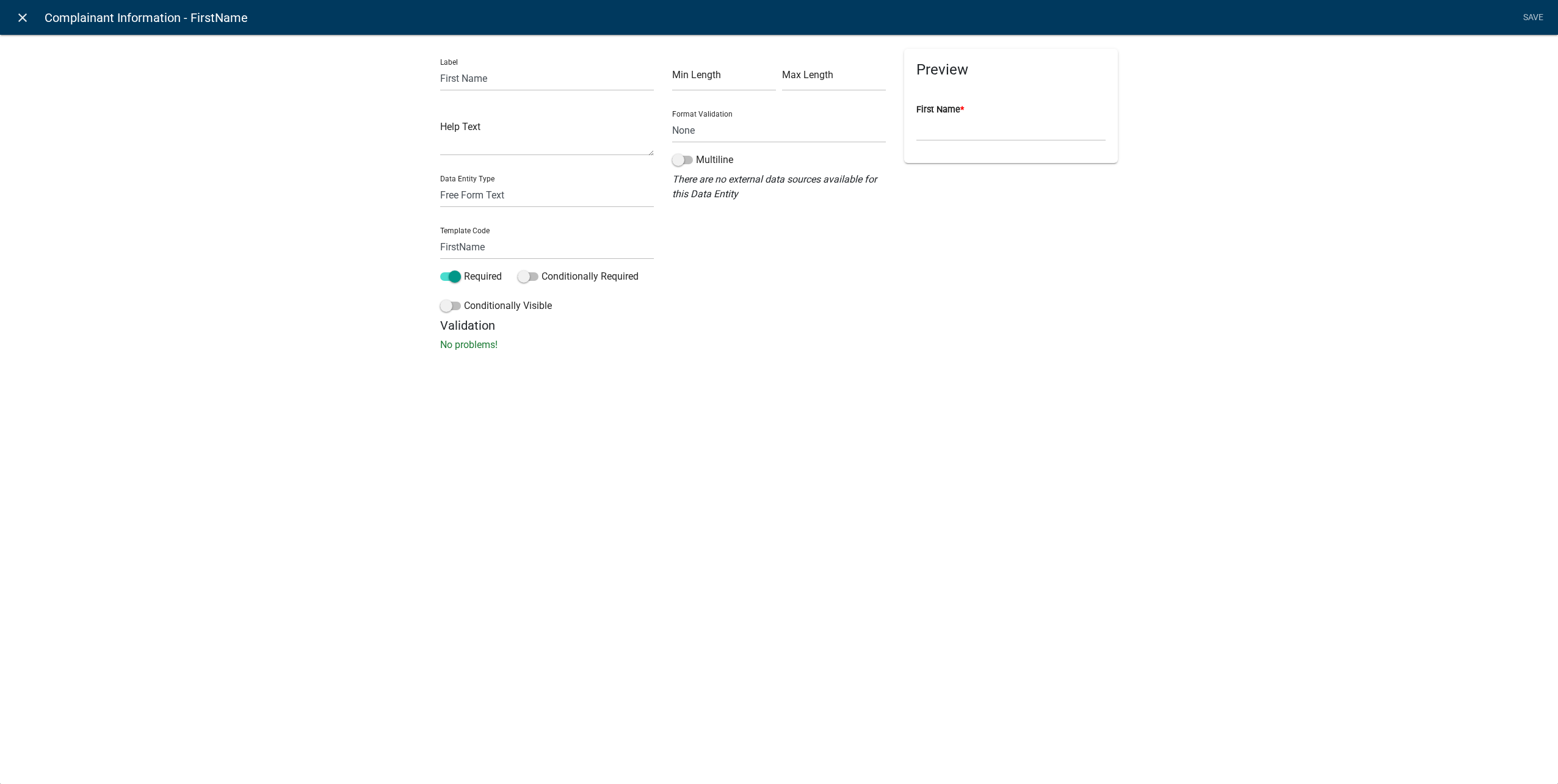
click at [26, 16] on icon "close" at bounding box center [22, 17] width 14 height 14
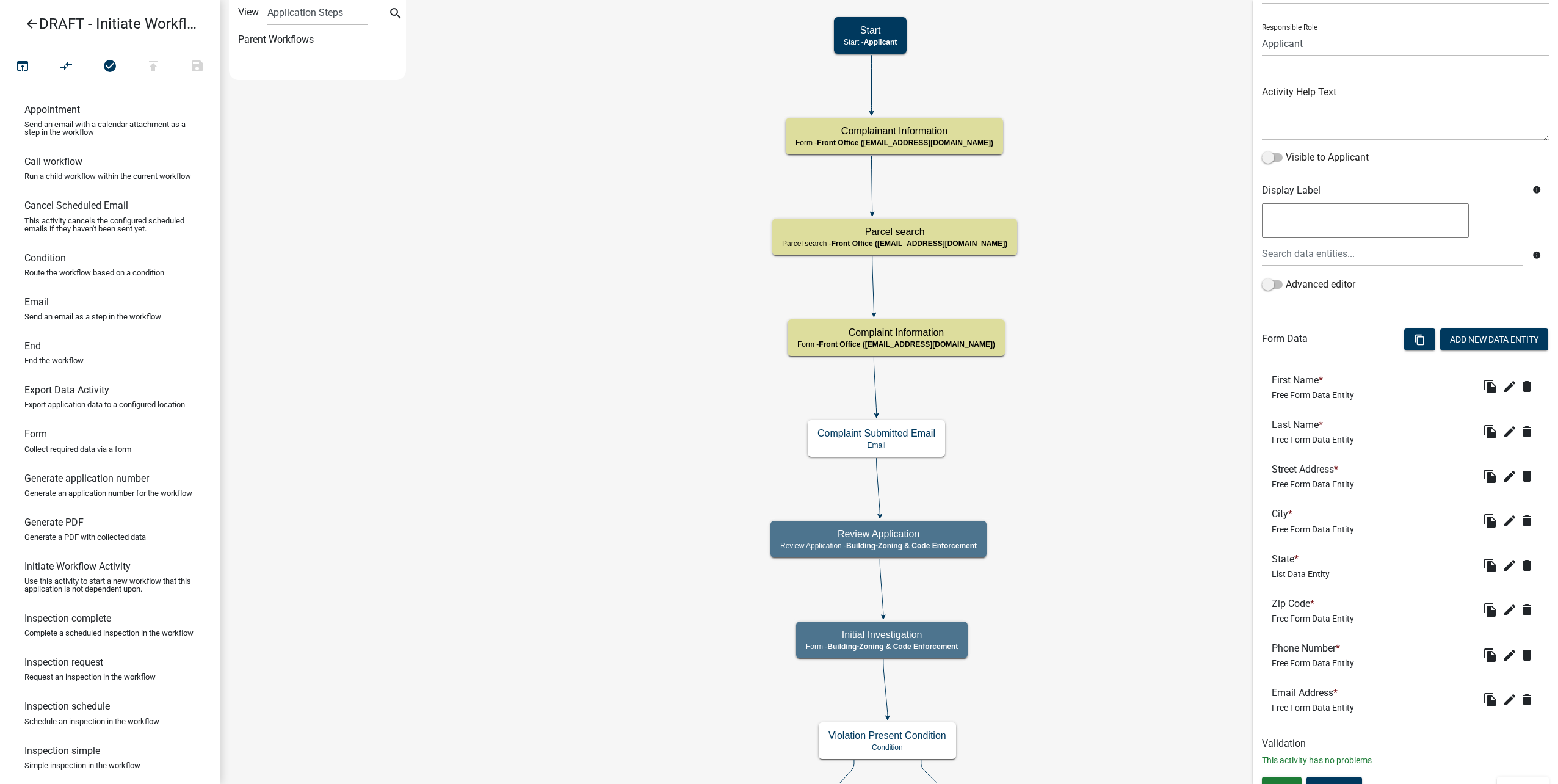
scroll to position [90, 0]
